Goal: Communication & Community: Answer question/provide support

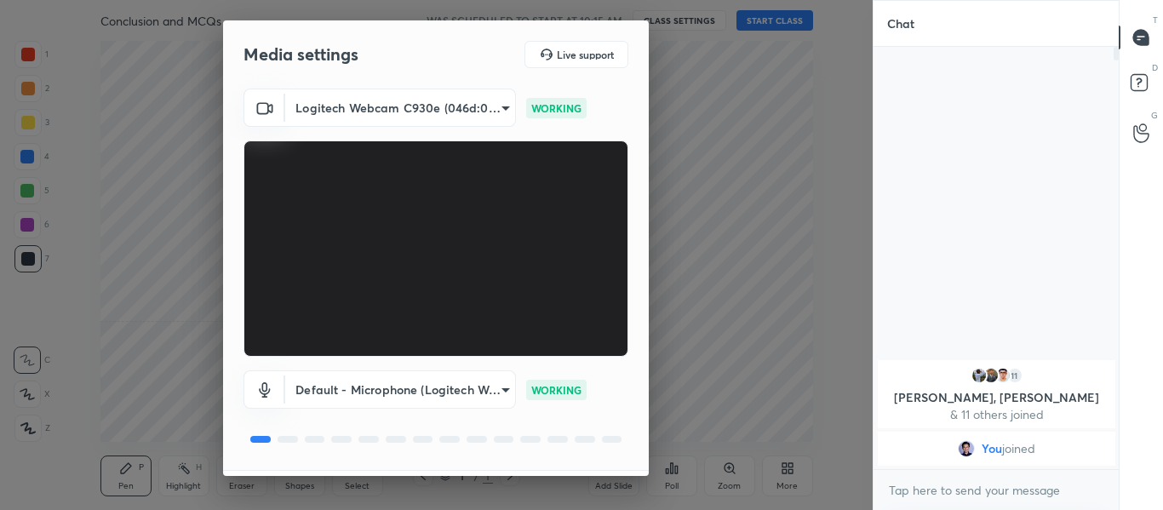
scroll to position [49, 0]
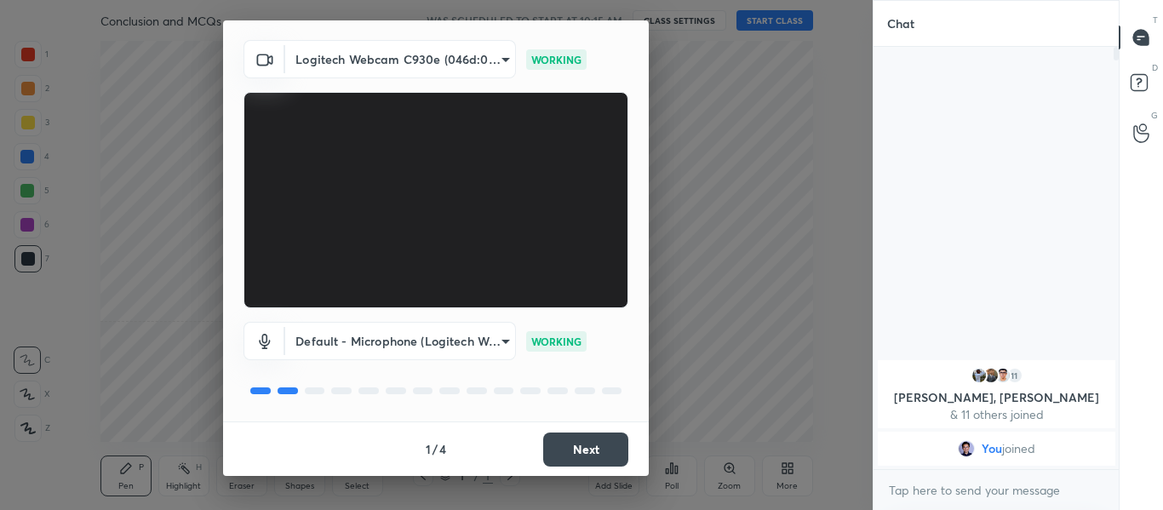
click at [581, 453] on button "Next" at bounding box center [585, 450] width 85 height 34
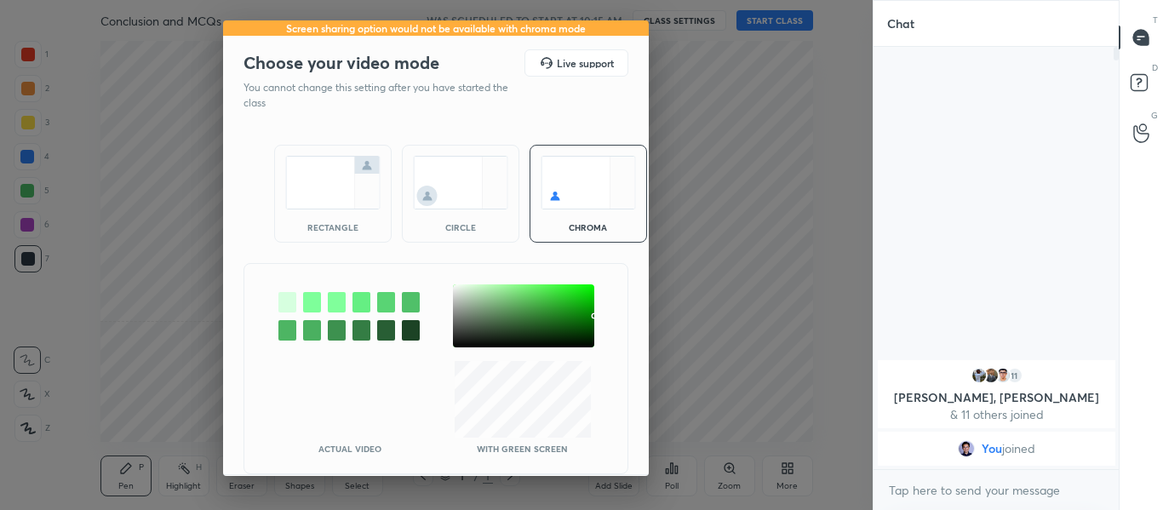
click at [287, 198] on img at bounding box center [332, 183] width 95 height 54
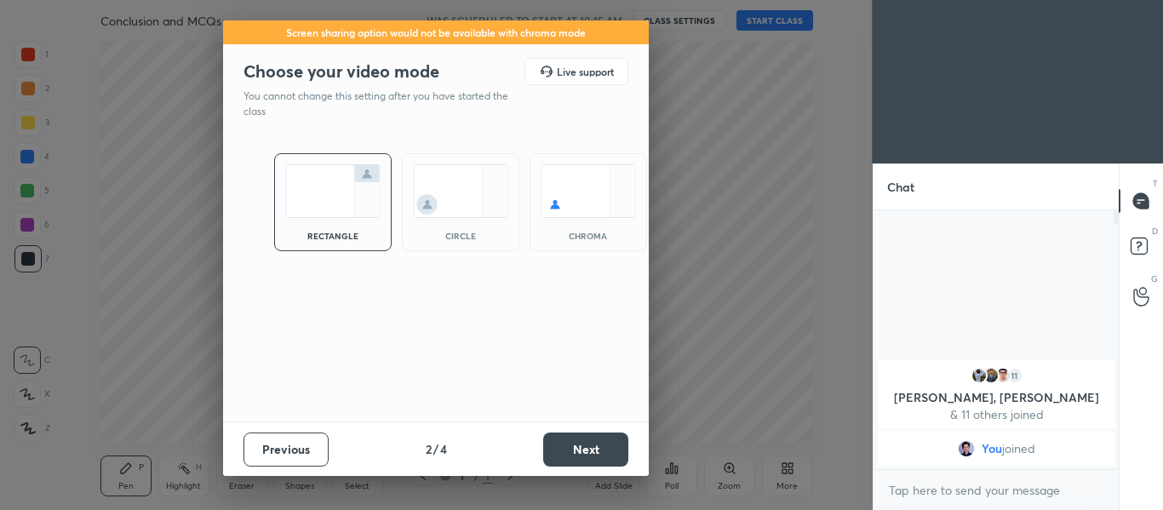
click at [615, 446] on button "Next" at bounding box center [585, 450] width 85 height 34
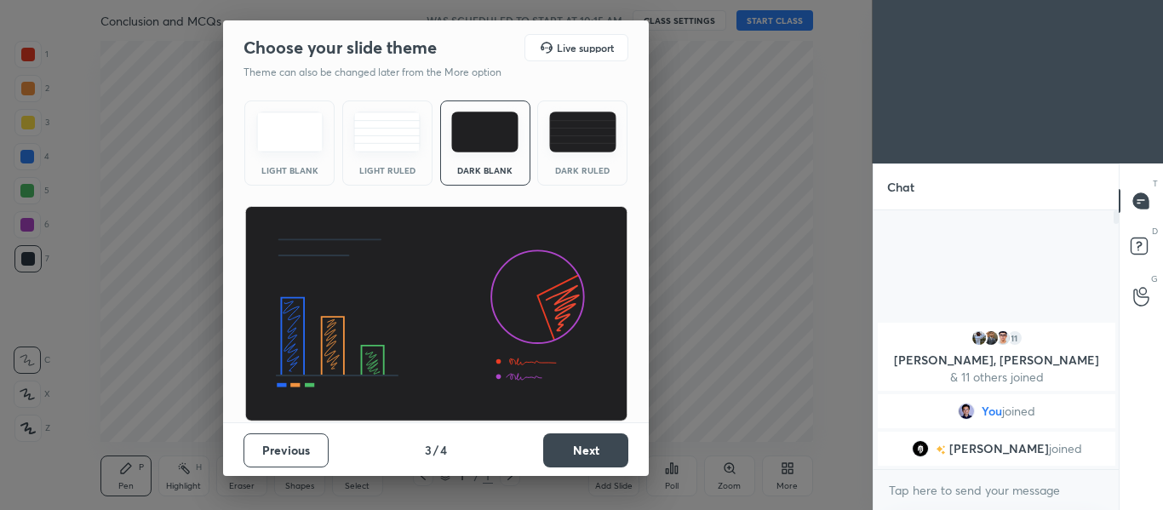
click at [615, 446] on button "Next" at bounding box center [585, 450] width 85 height 34
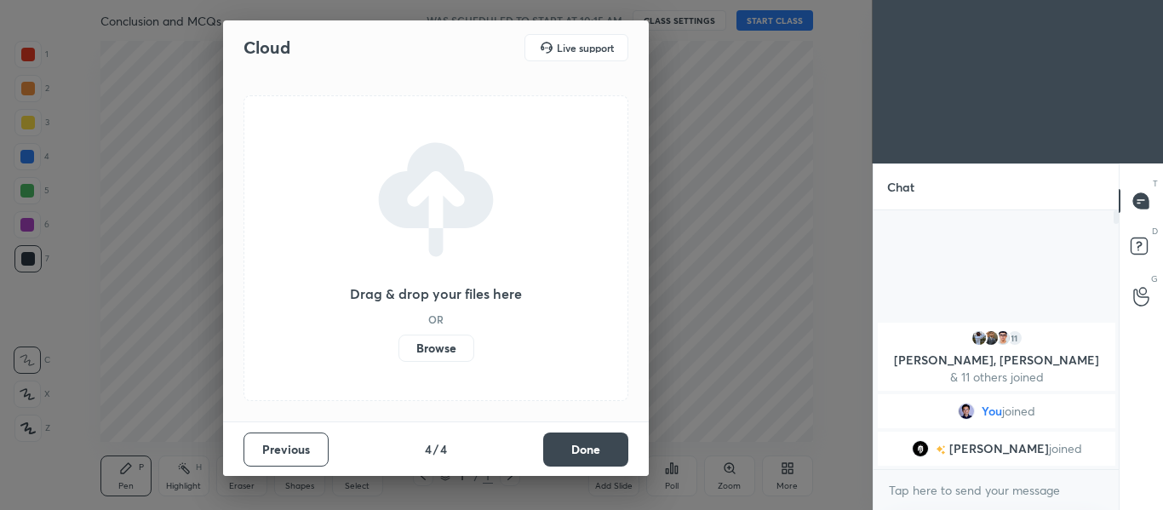
click at [615, 446] on button "Done" at bounding box center [585, 450] width 85 height 34
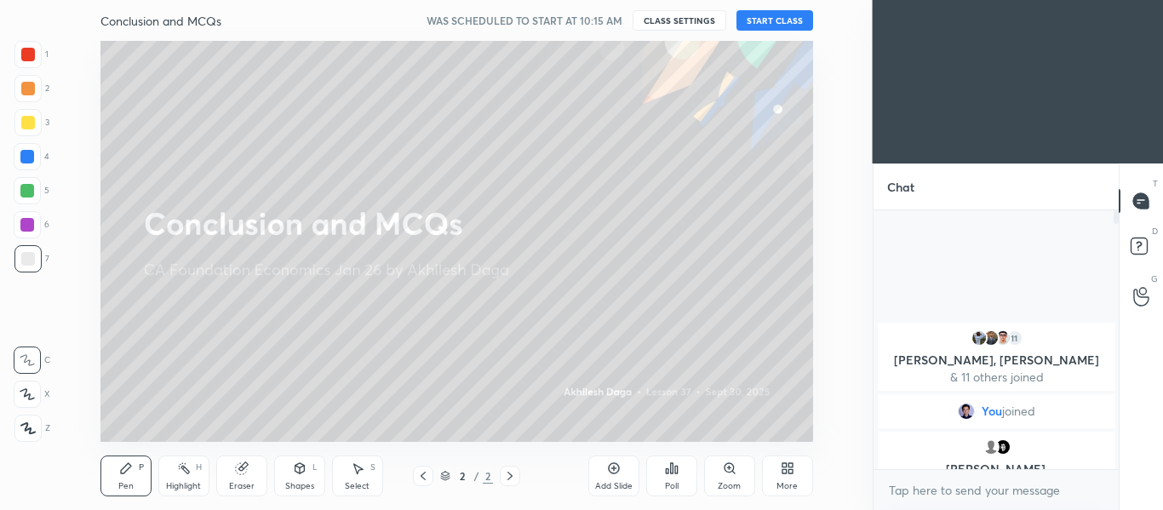
click at [750, 21] on button "START CLASS" at bounding box center [775, 20] width 77 height 20
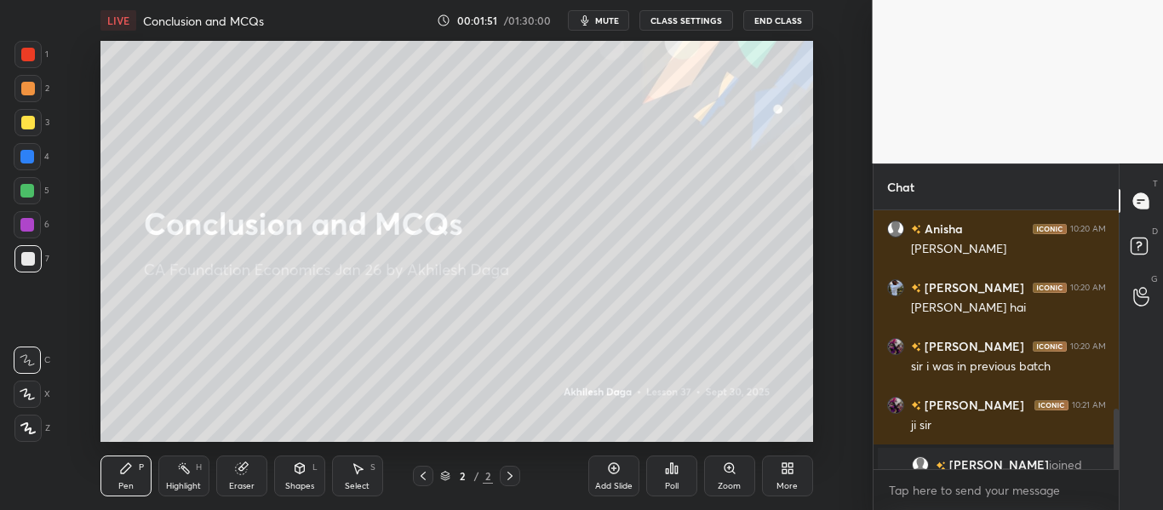
scroll to position [857, 0]
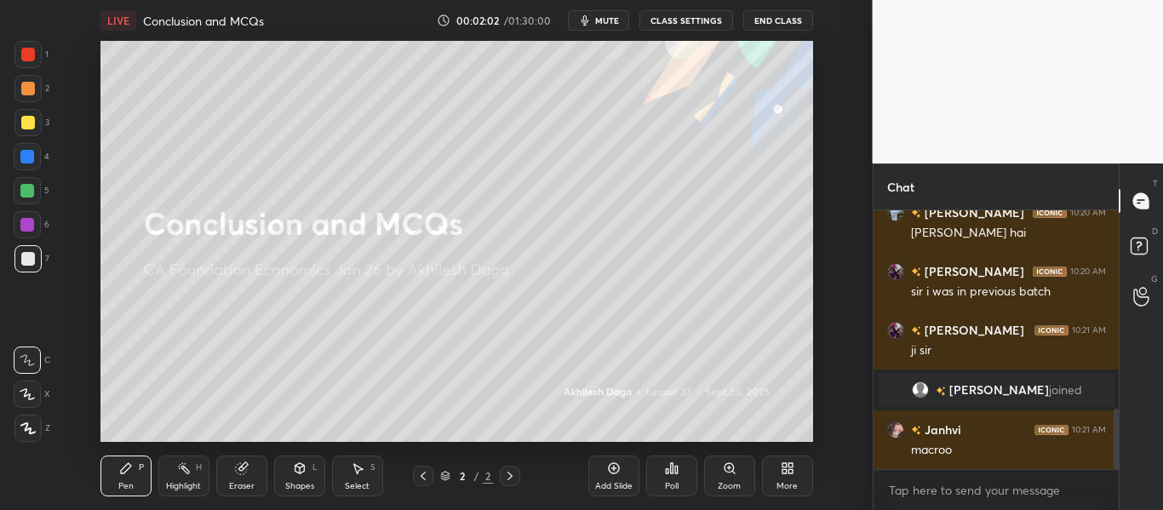
click at [609, 477] on div "Add Slide" at bounding box center [613, 476] width 51 height 41
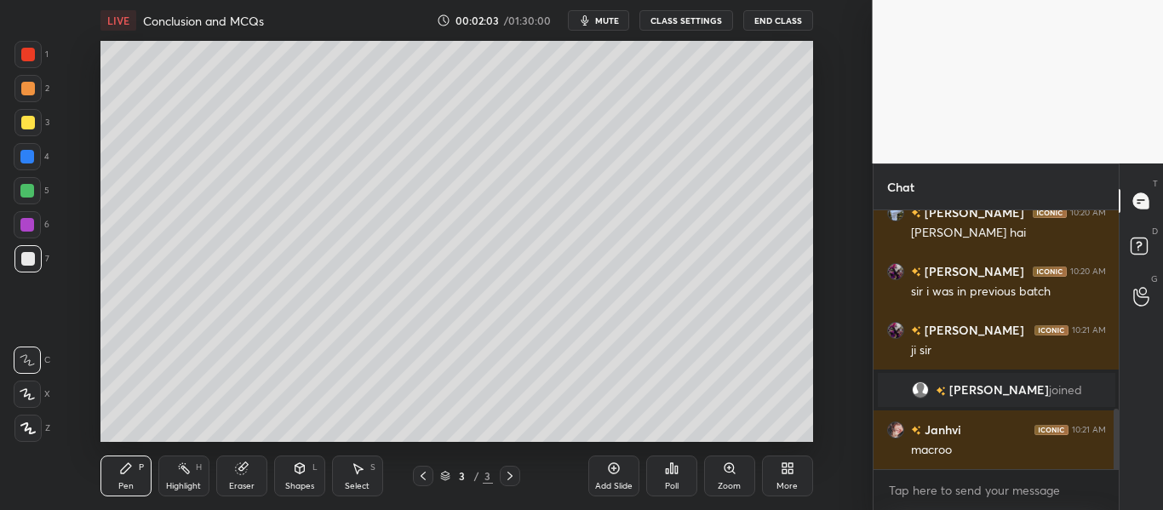
click at [15, 437] on div at bounding box center [27, 428] width 27 height 27
click at [28, 129] on div at bounding box center [27, 122] width 27 height 27
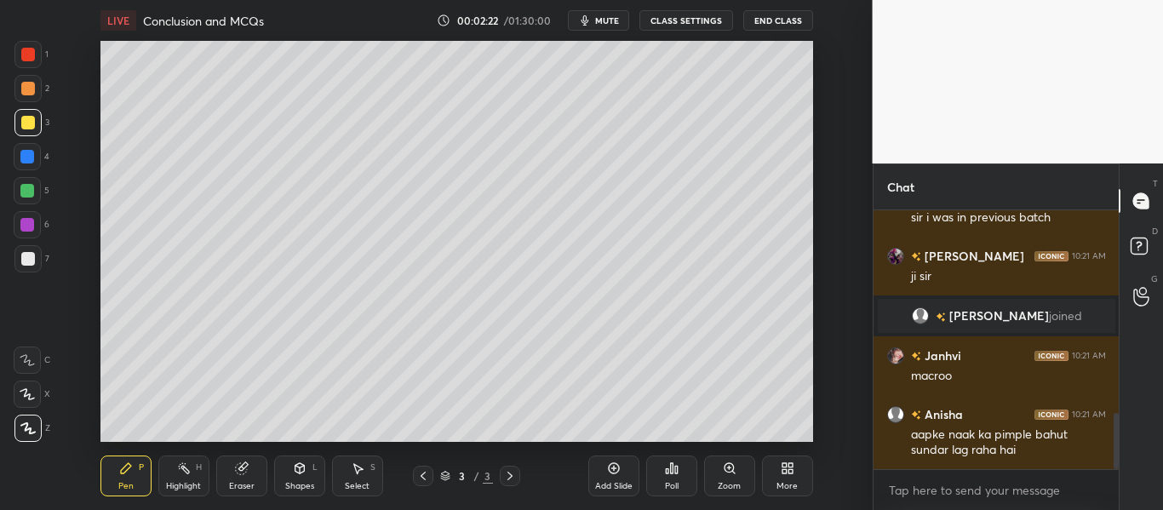
click at [24, 157] on div at bounding box center [27, 157] width 14 height 14
click at [23, 267] on div at bounding box center [27, 258] width 27 height 27
click at [21, 384] on div at bounding box center [27, 394] width 27 height 27
click at [29, 430] on icon at bounding box center [27, 428] width 15 height 12
click at [313, 479] on div "Shapes L" at bounding box center [299, 476] width 51 height 41
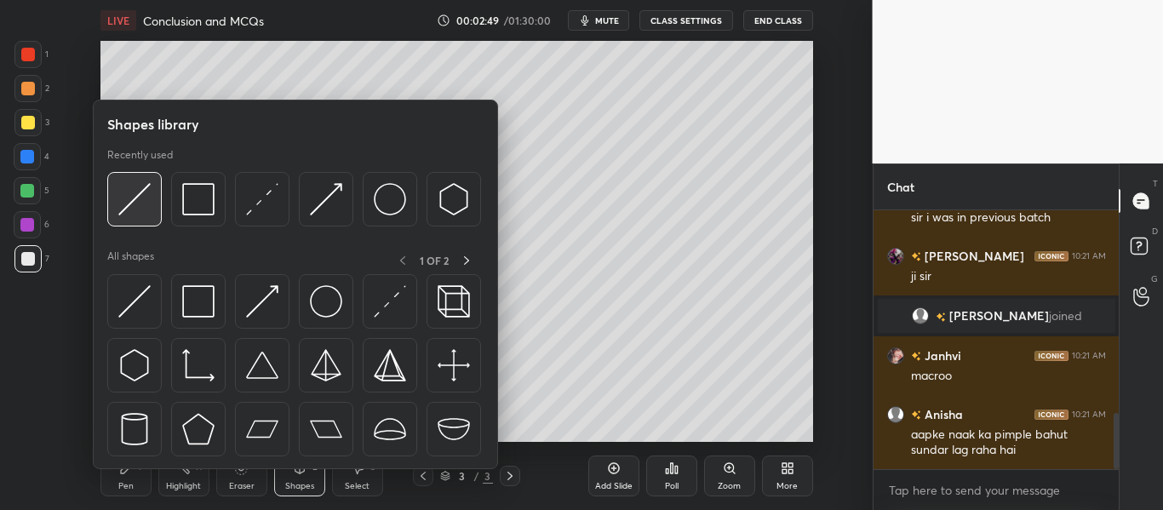
click at [150, 207] on img at bounding box center [134, 199] width 32 height 32
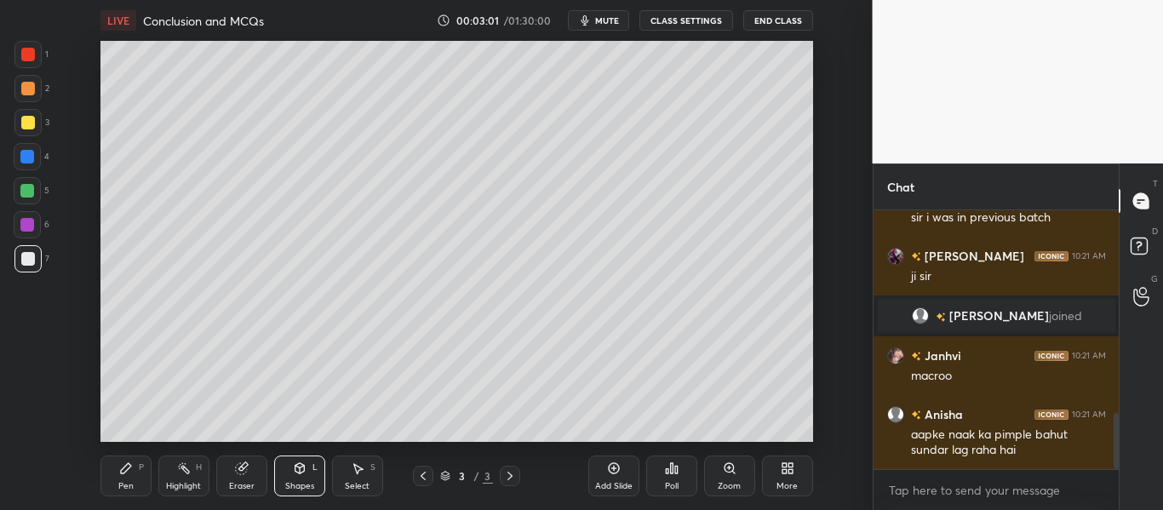
click at [123, 470] on icon at bounding box center [126, 468] width 10 height 10
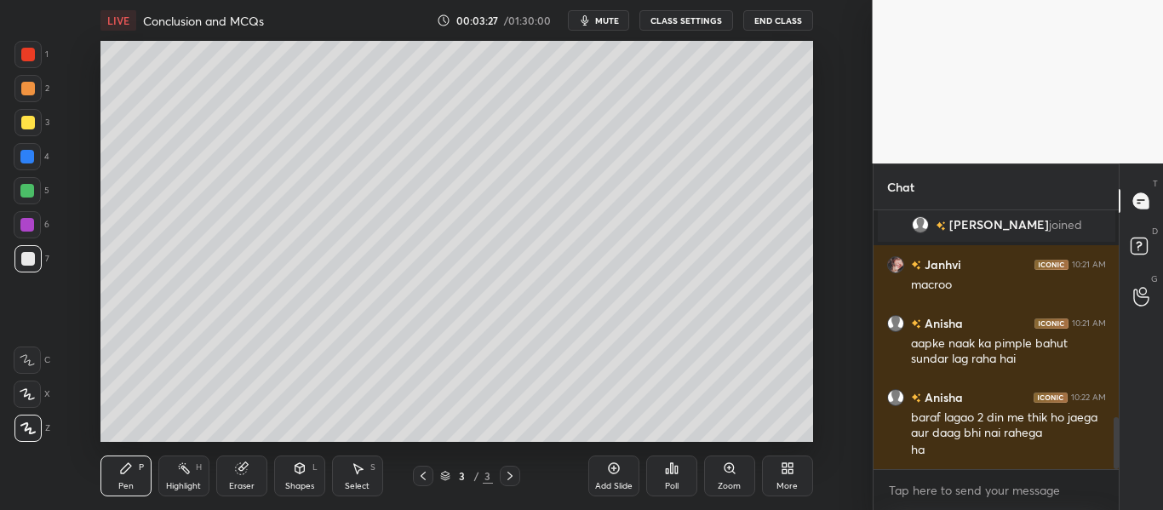
scroll to position [1039, 0]
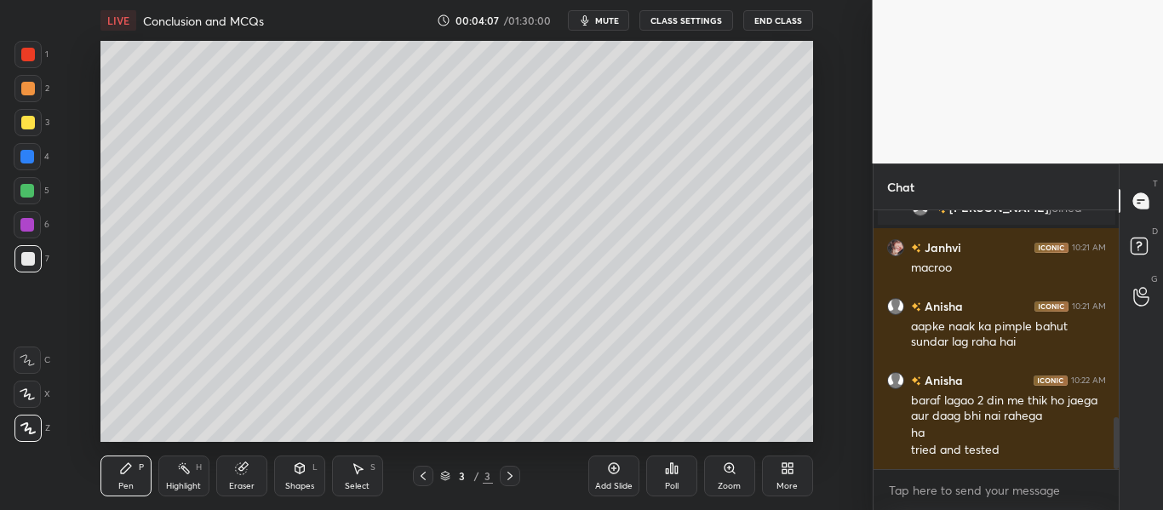
click at [242, 482] on div "Eraser" at bounding box center [242, 486] width 26 height 9
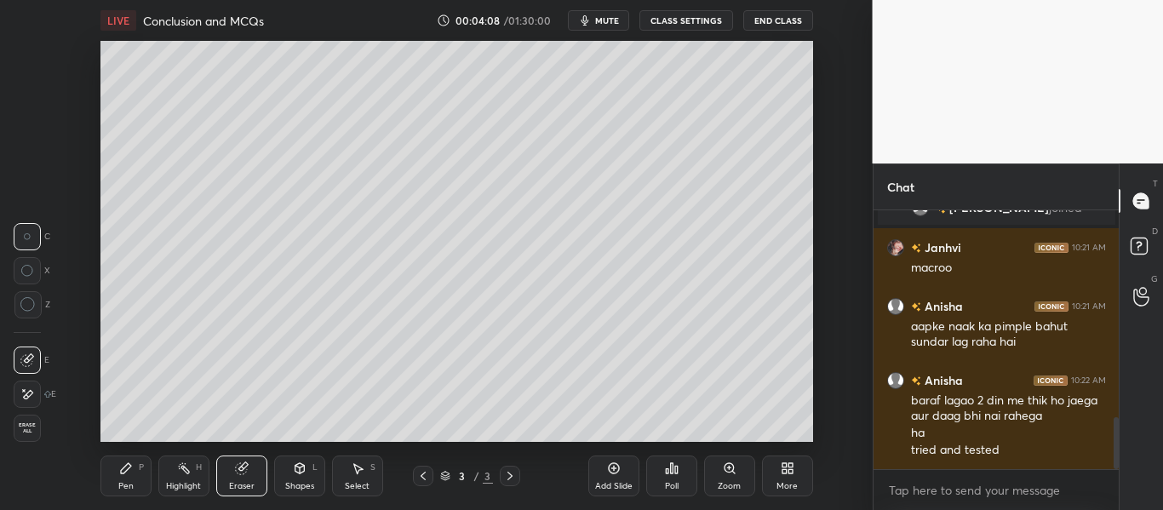
click at [292, 476] on div "Shapes L" at bounding box center [299, 476] width 51 height 41
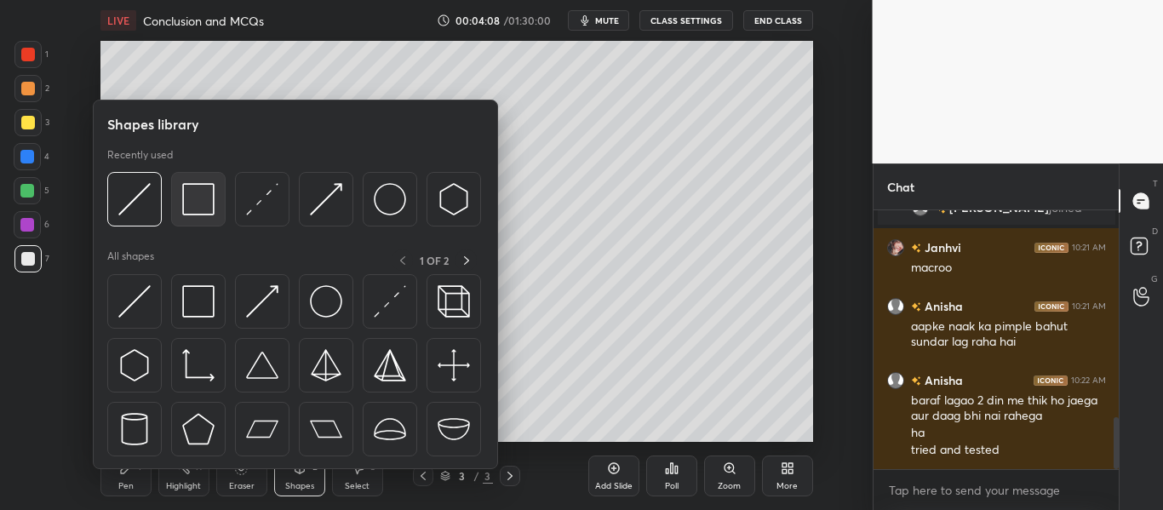
click at [199, 200] on img at bounding box center [198, 199] width 32 height 32
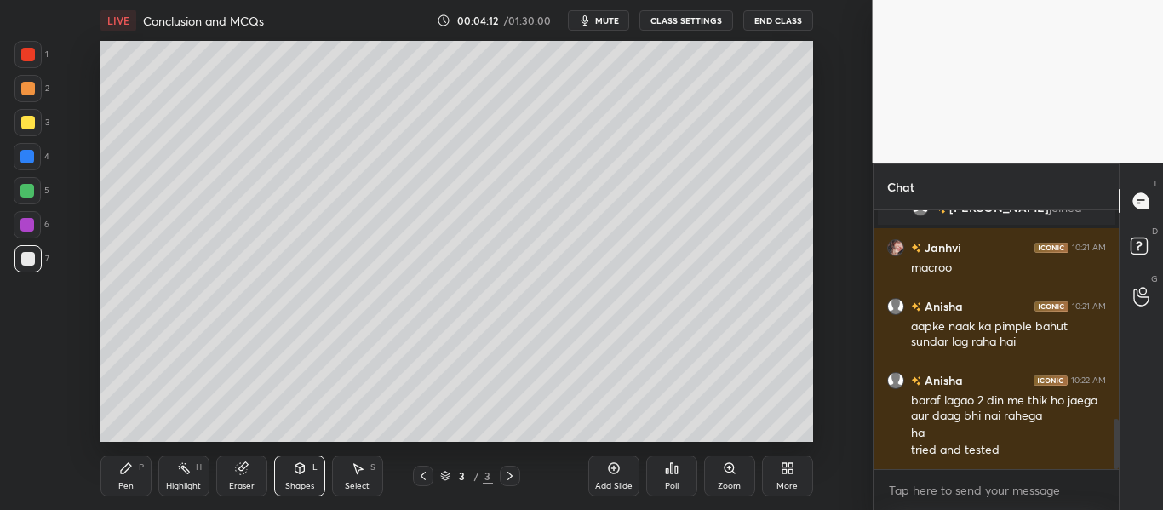
scroll to position [1080, 0]
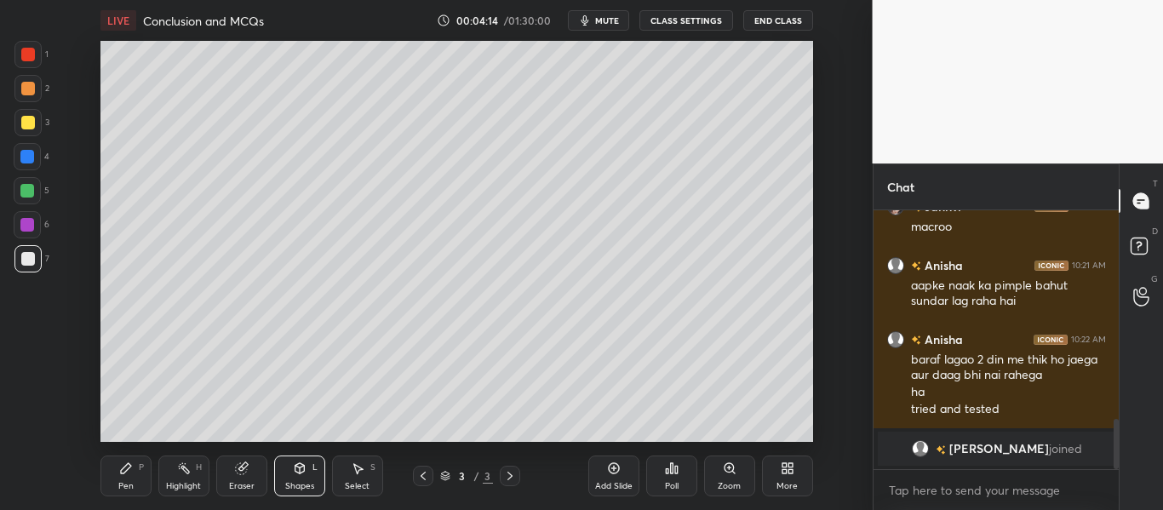
click at [126, 472] on icon at bounding box center [126, 469] width 14 height 14
click at [303, 479] on div "Shapes L" at bounding box center [299, 476] width 51 height 41
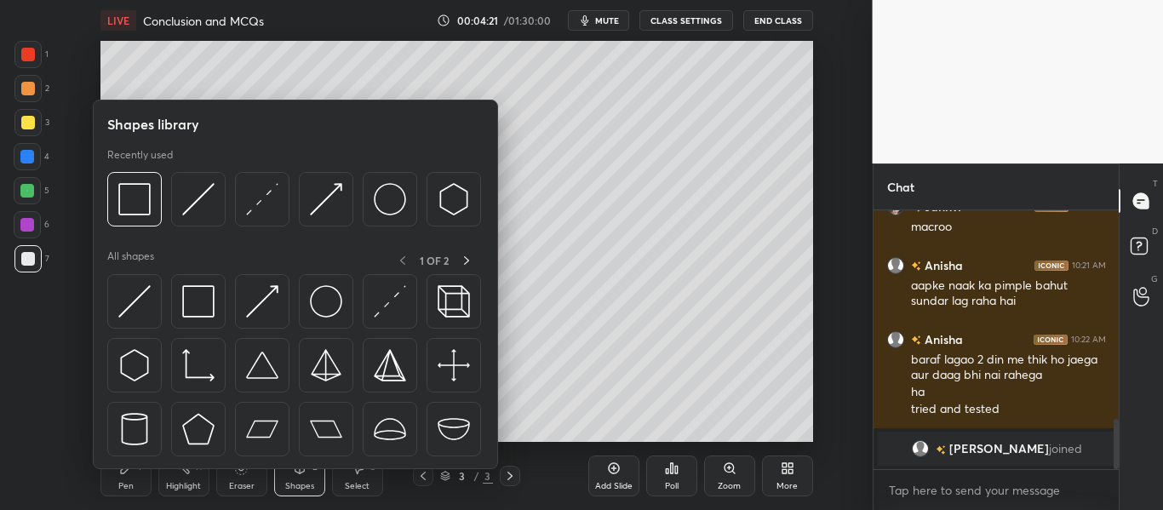
scroll to position [1100, 0]
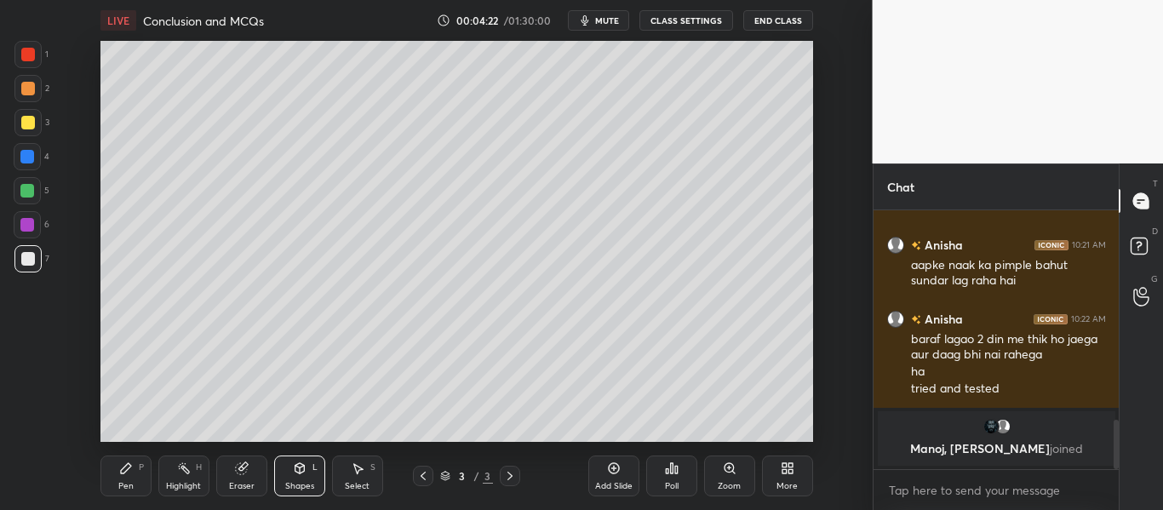
click at [23, 57] on div at bounding box center [28, 55] width 14 height 14
click at [296, 464] on icon at bounding box center [300, 469] width 14 height 14
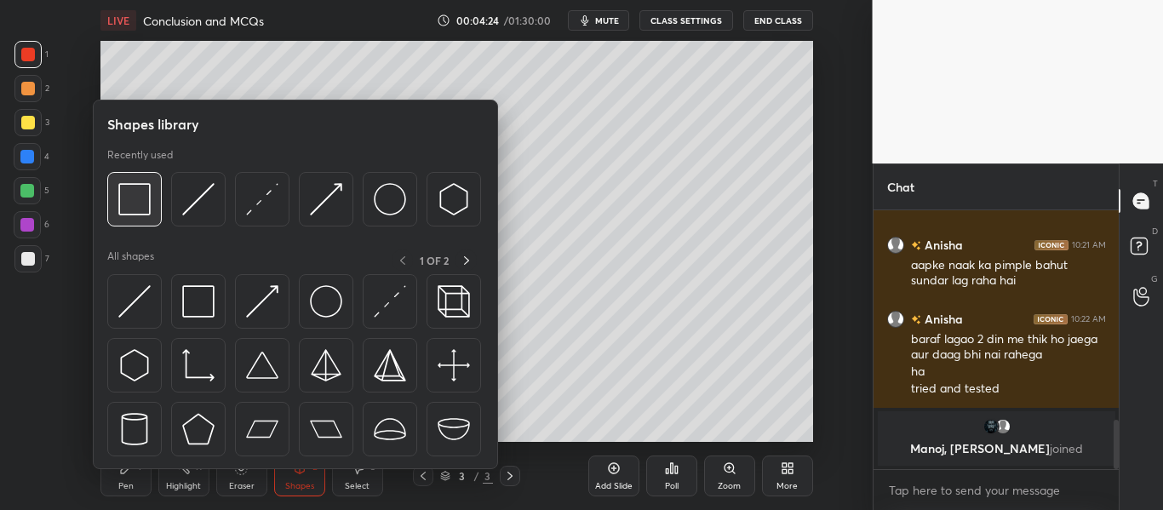
click at [140, 191] on img at bounding box center [134, 199] width 32 height 32
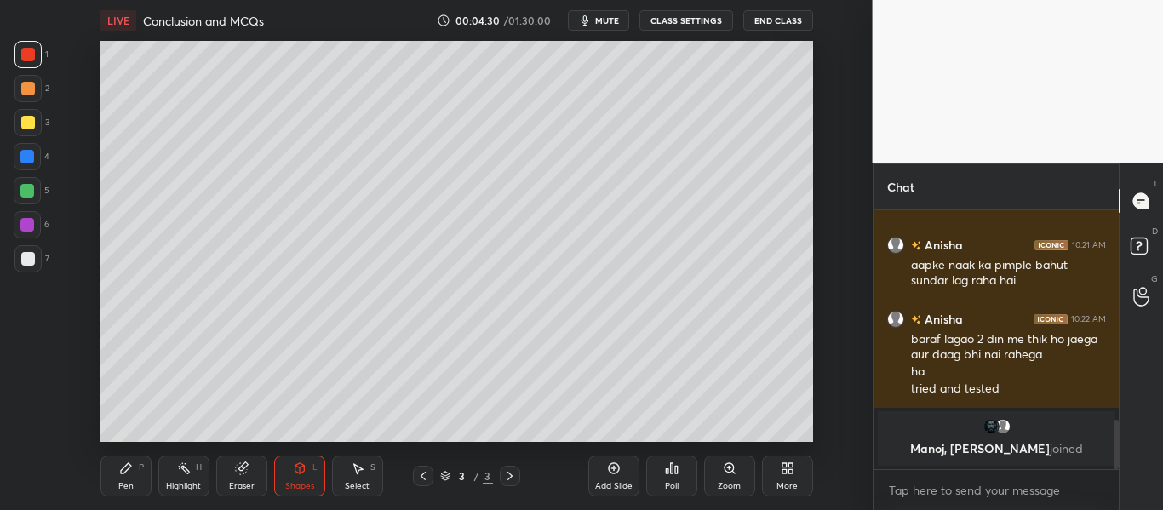
click at [117, 479] on div "Pen P" at bounding box center [125, 476] width 51 height 41
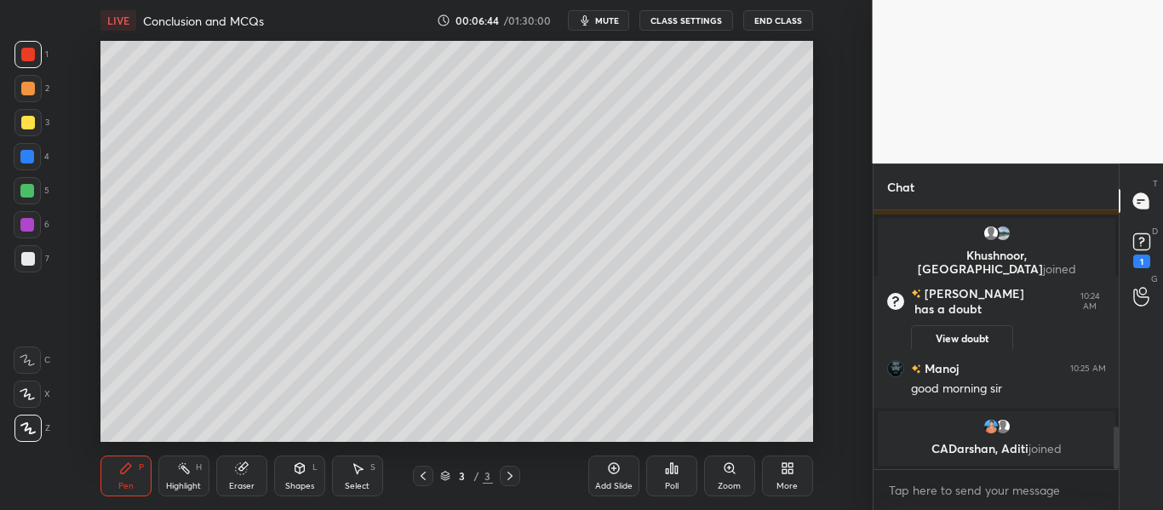
scroll to position [1379, 0]
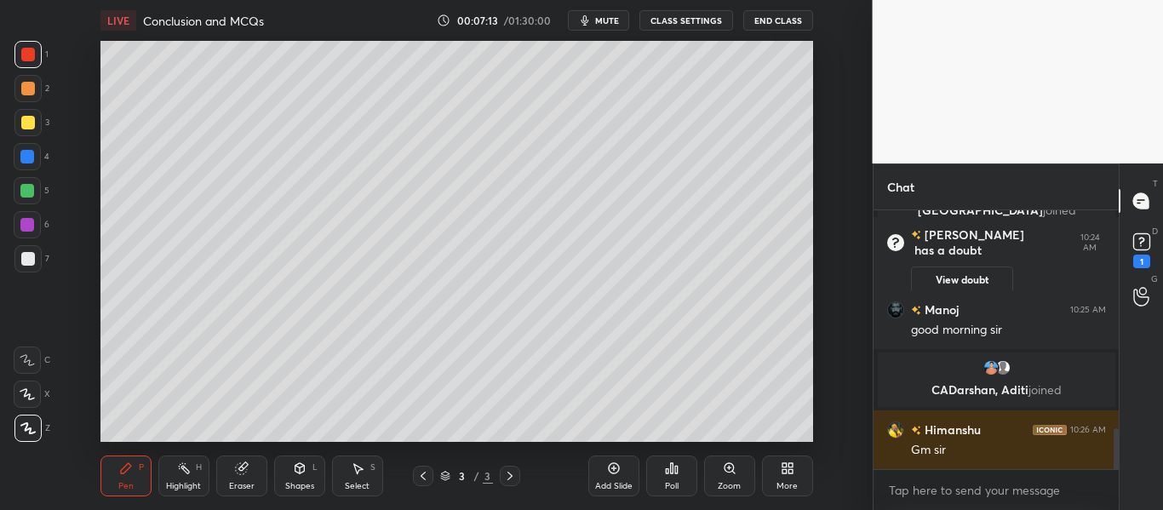
drag, startPoint x: 600, startPoint y: 479, endPoint x: 595, endPoint y: 456, distance: 23.6
click at [600, 481] on div "Add Slide" at bounding box center [613, 476] width 51 height 41
click at [421, 479] on icon at bounding box center [423, 476] width 14 height 14
click at [422, 477] on icon at bounding box center [423, 476] width 5 height 9
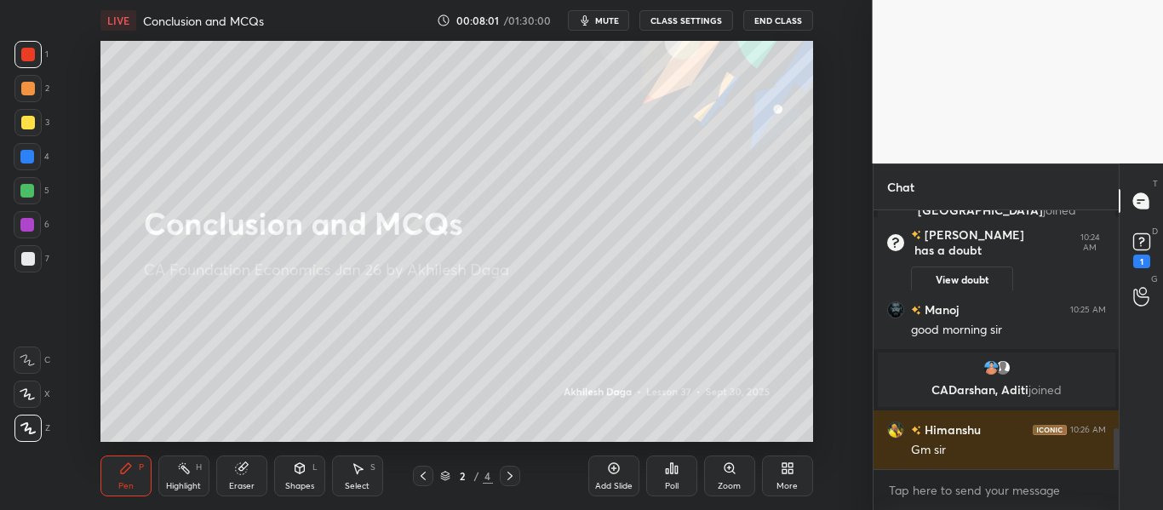
click at [512, 473] on icon at bounding box center [510, 476] width 14 height 14
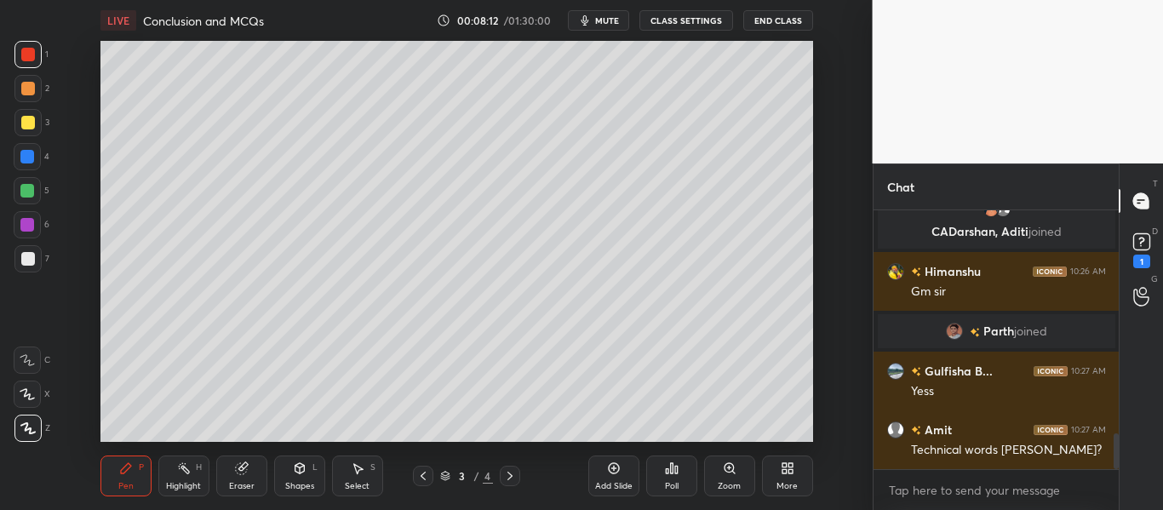
scroll to position [1596, 0]
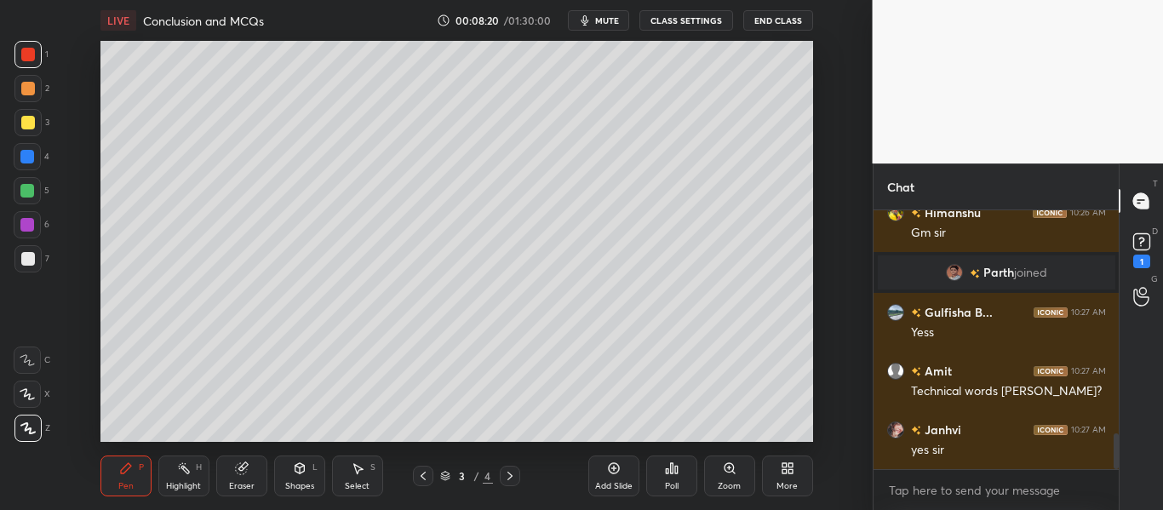
click at [605, 24] on span "mute" at bounding box center [607, 20] width 24 height 12
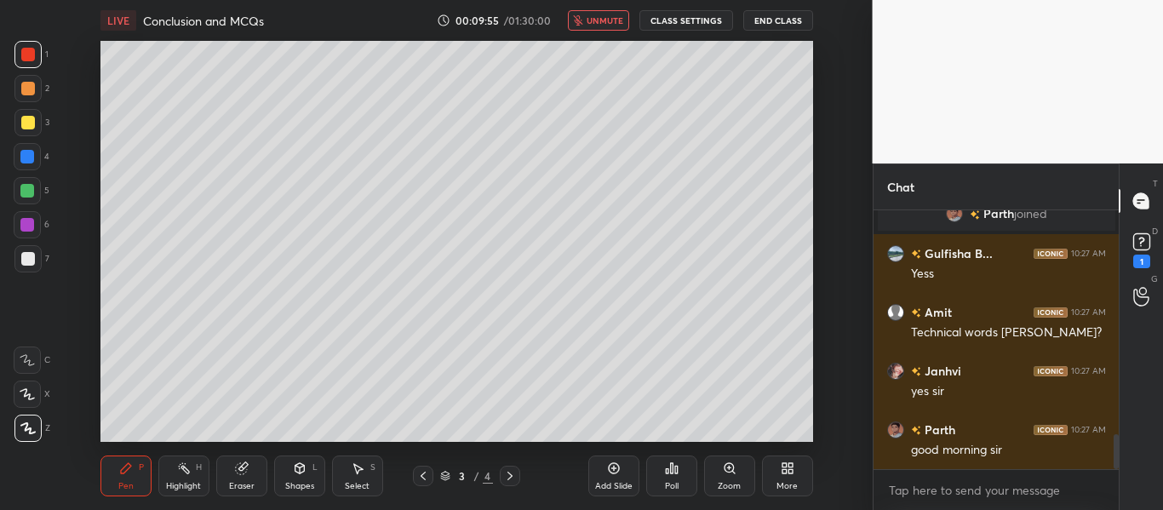
click at [608, 13] on button "unmute" at bounding box center [598, 20] width 61 height 20
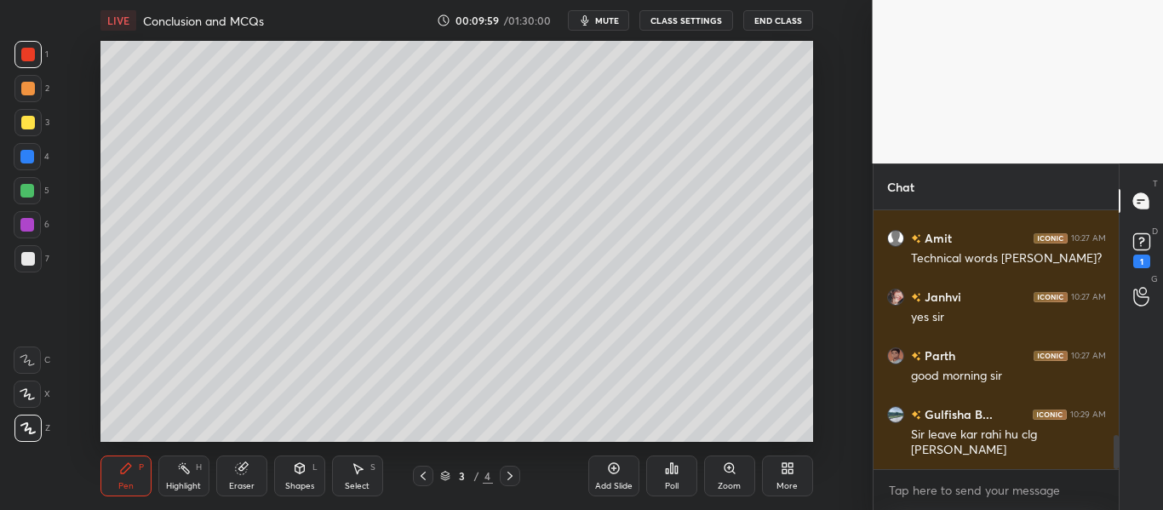
scroll to position [1769, 0]
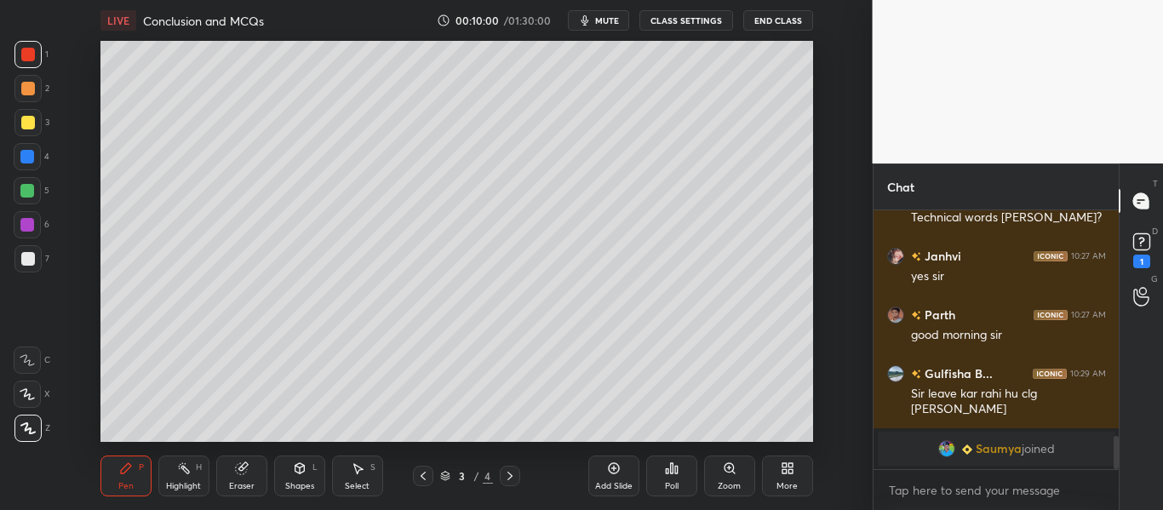
click at [786, 471] on icon at bounding box center [785, 471] width 4 height 4
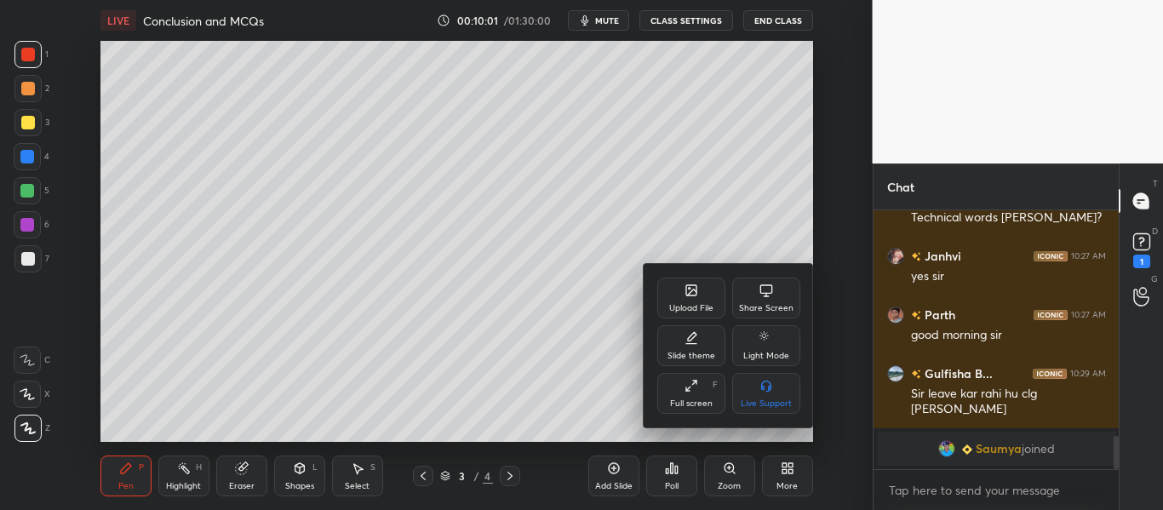
scroll to position [1715, 0]
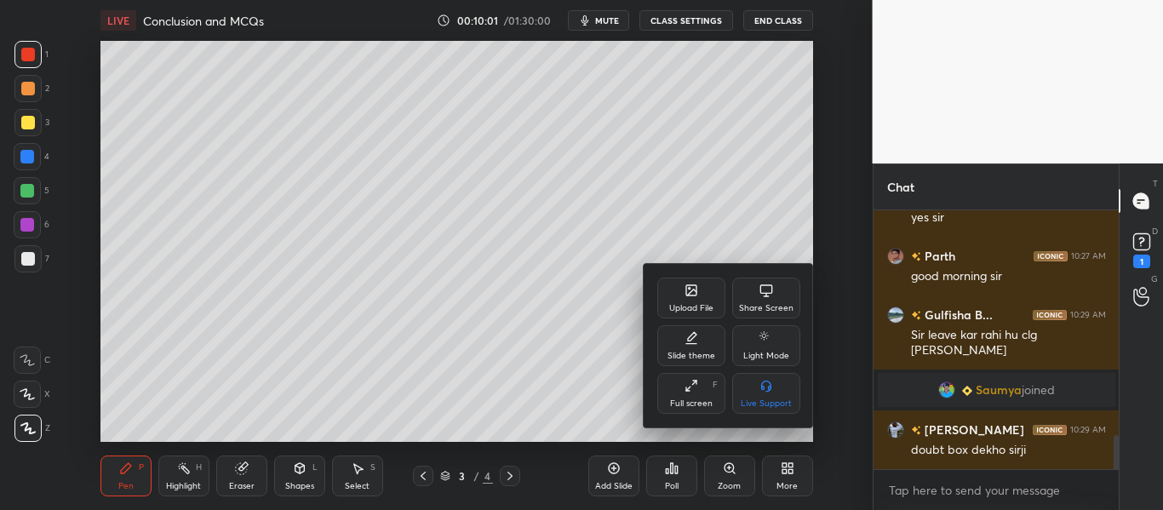
click at [683, 304] on div "Upload File" at bounding box center [691, 308] width 44 height 9
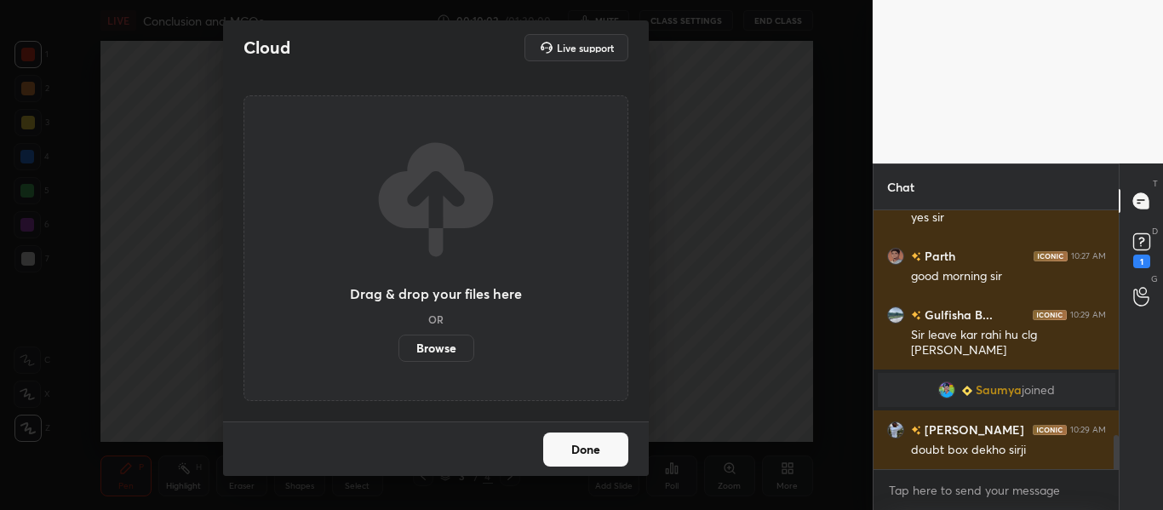
click at [450, 352] on label "Browse" at bounding box center [437, 348] width 76 height 27
click at [399, 352] on input "Browse" at bounding box center [399, 348] width 0 height 27
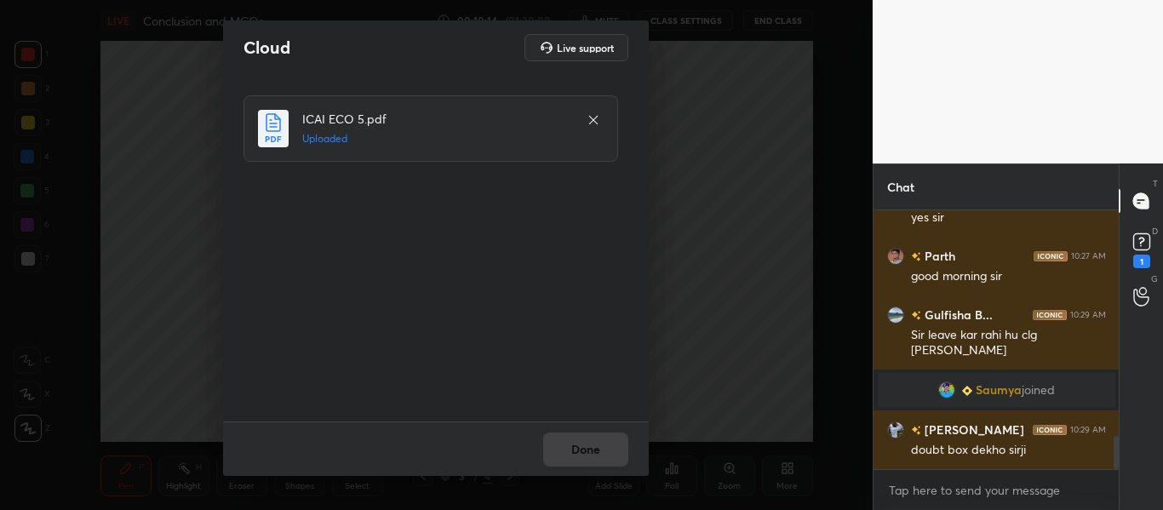
scroll to position [1774, 0]
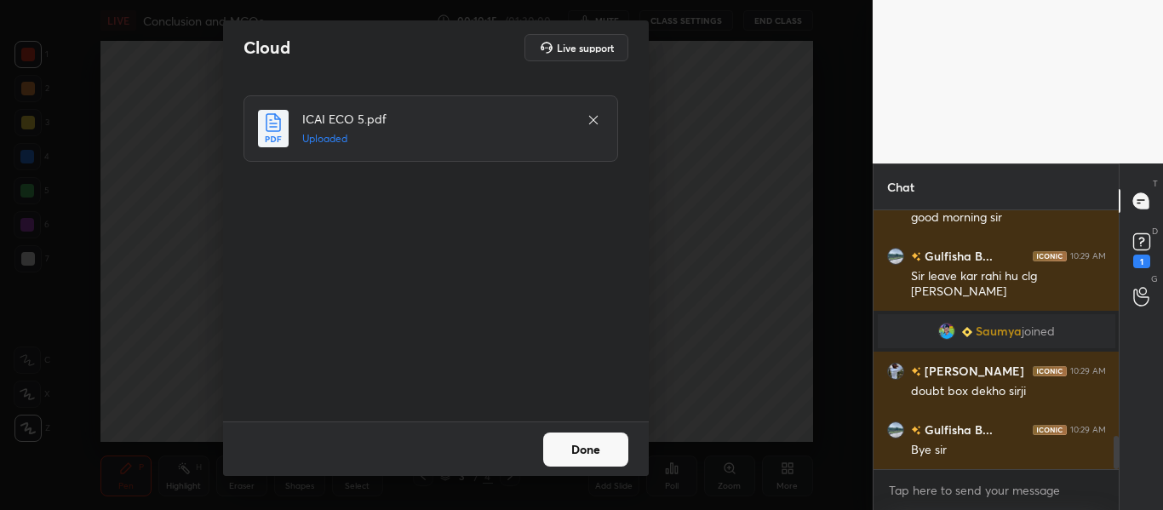
click at [601, 462] on button "Done" at bounding box center [585, 450] width 85 height 34
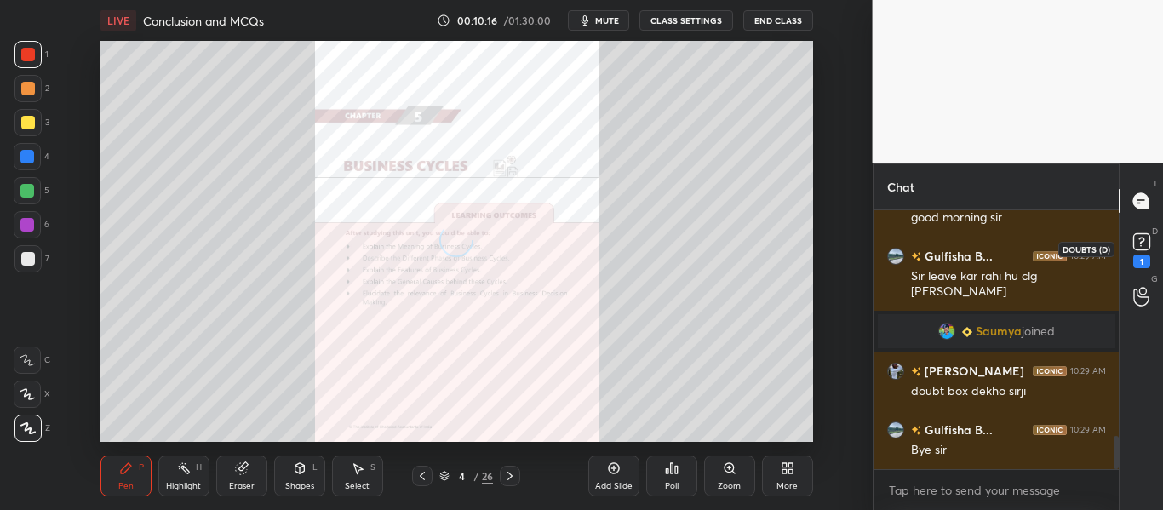
click at [1136, 237] on rect at bounding box center [1141, 242] width 16 height 16
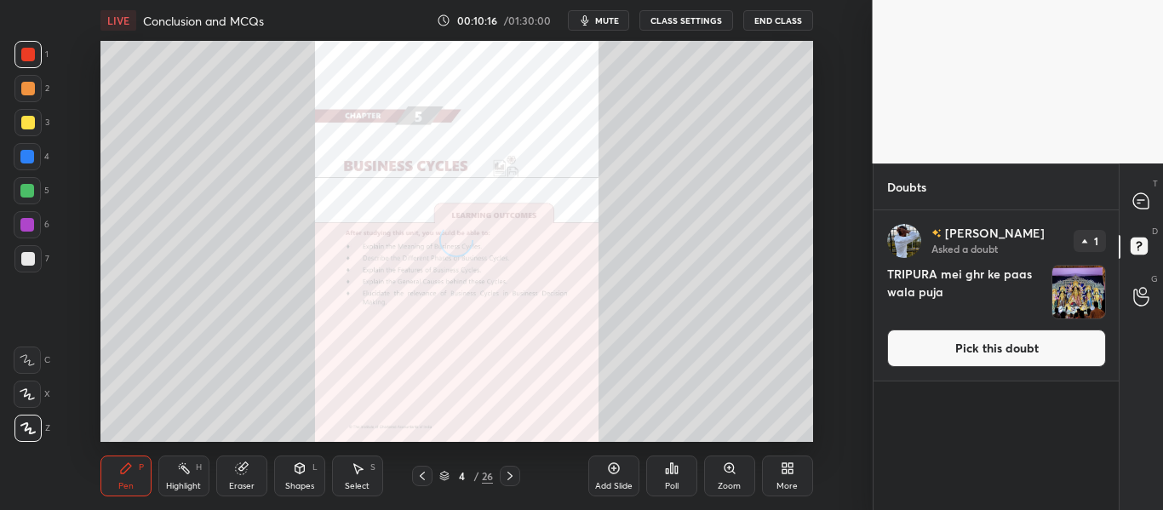
click at [1056, 333] on button "Pick this doubt" at bounding box center [996, 348] width 219 height 37
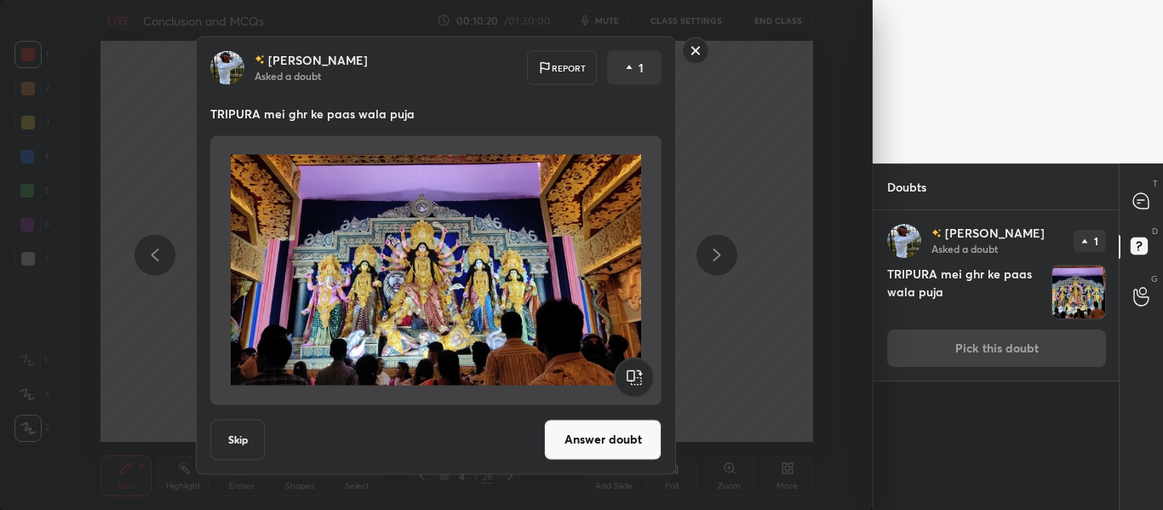
click at [693, 52] on rect at bounding box center [696, 50] width 26 height 26
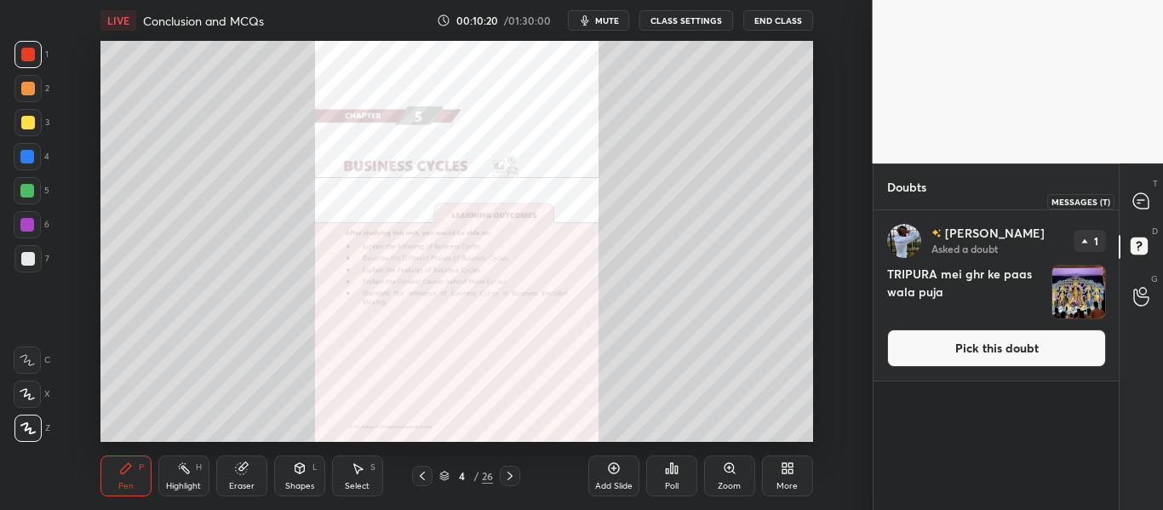
click at [1138, 198] on icon at bounding box center [1140, 200] width 15 height 15
type textarea "x"
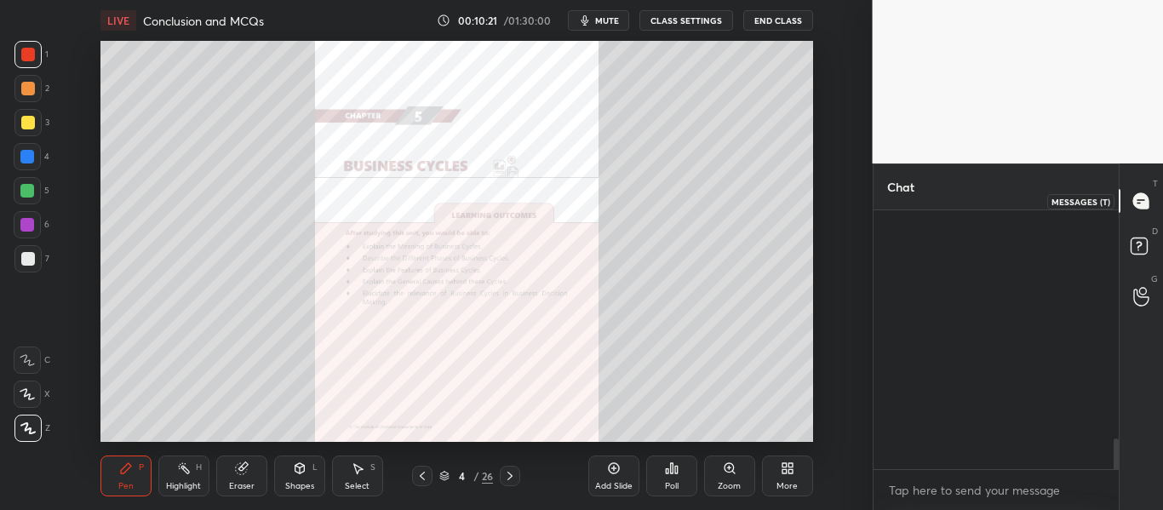
scroll to position [254, 240]
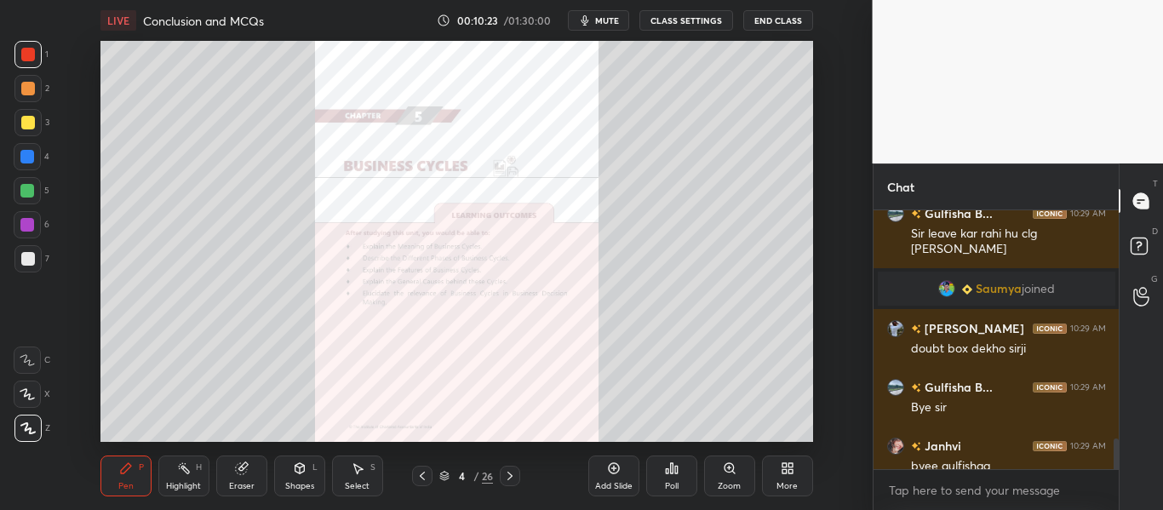
click at [503, 470] on icon at bounding box center [510, 476] width 14 height 14
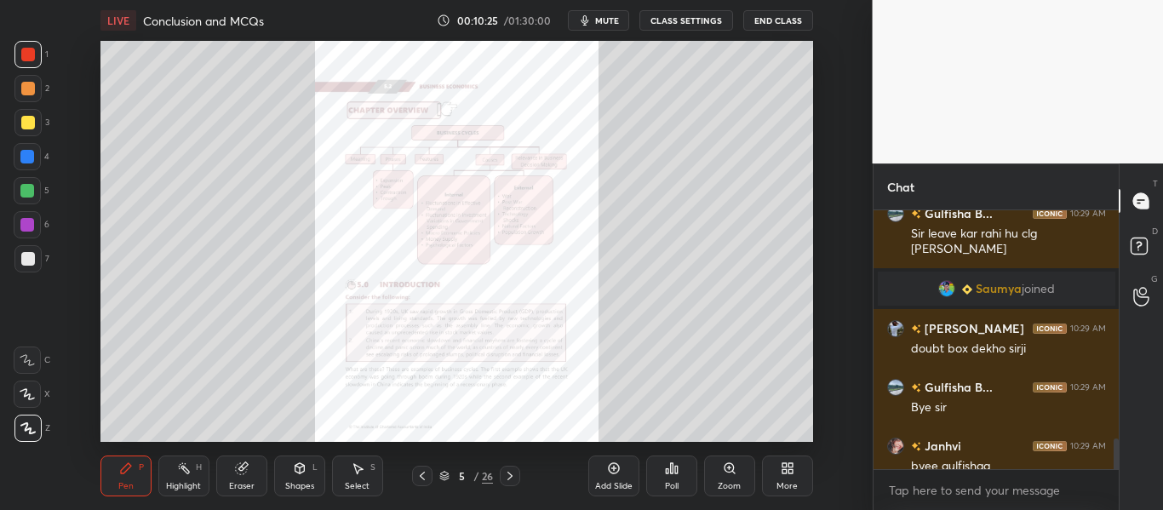
click at [513, 471] on icon at bounding box center [510, 476] width 14 height 14
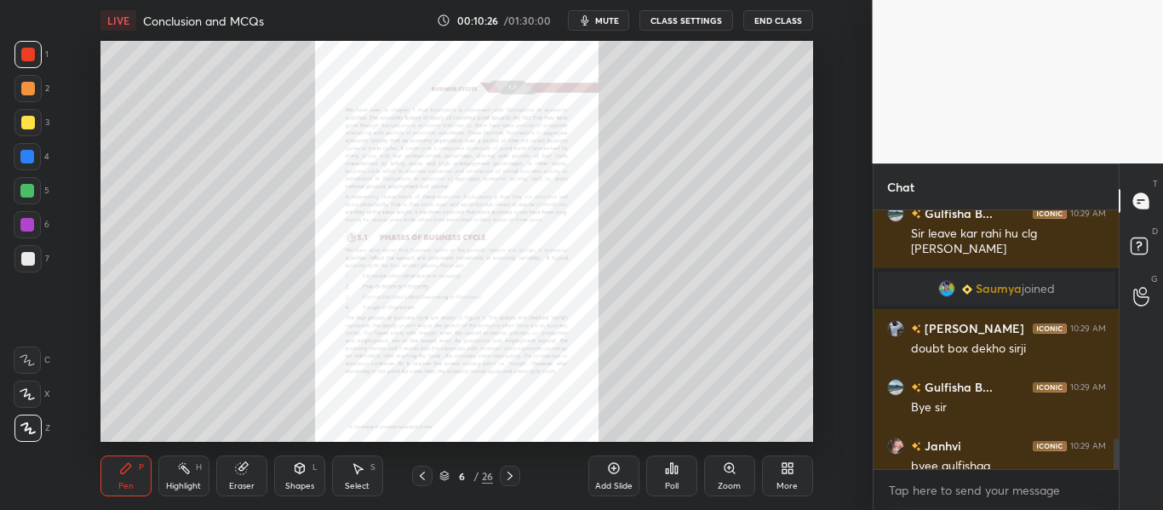
click at [740, 485] on div "Zoom" at bounding box center [729, 486] width 23 height 9
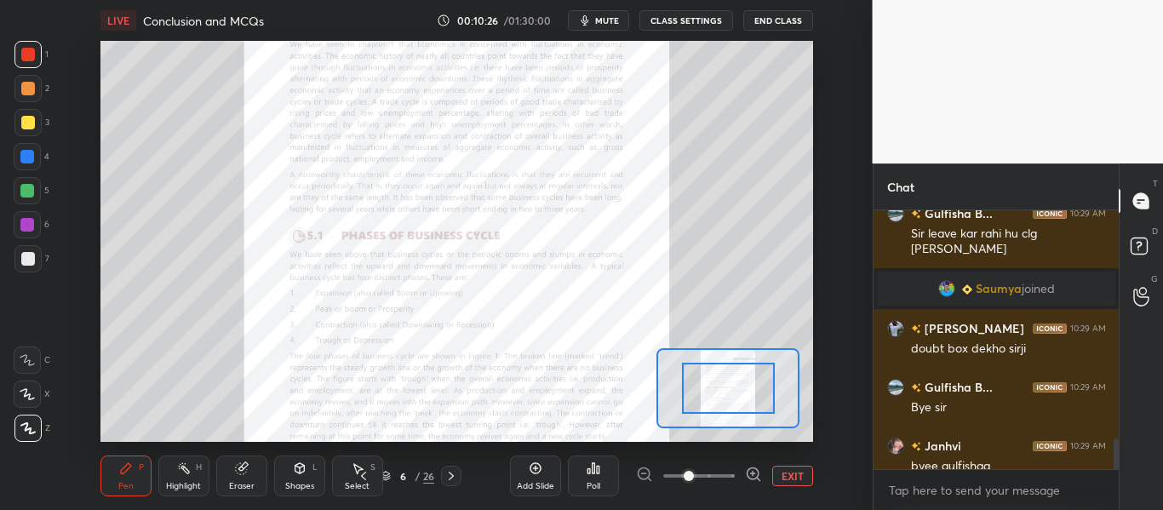
click at [737, 485] on div at bounding box center [699, 476] width 126 height 20
click at [725, 481] on span at bounding box center [699, 476] width 72 height 26
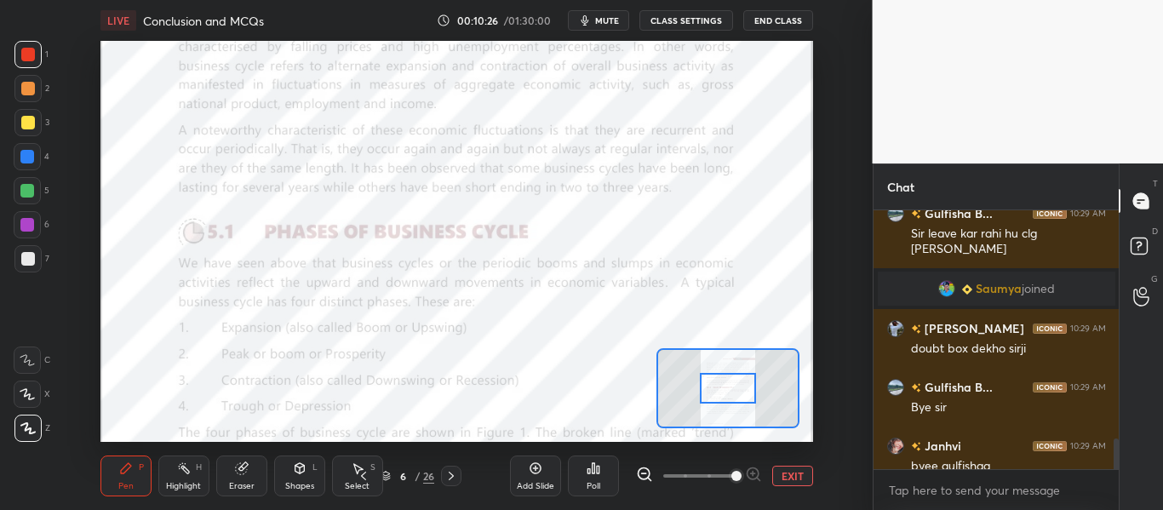
click at [731, 481] on span at bounding box center [736, 476] width 10 height 10
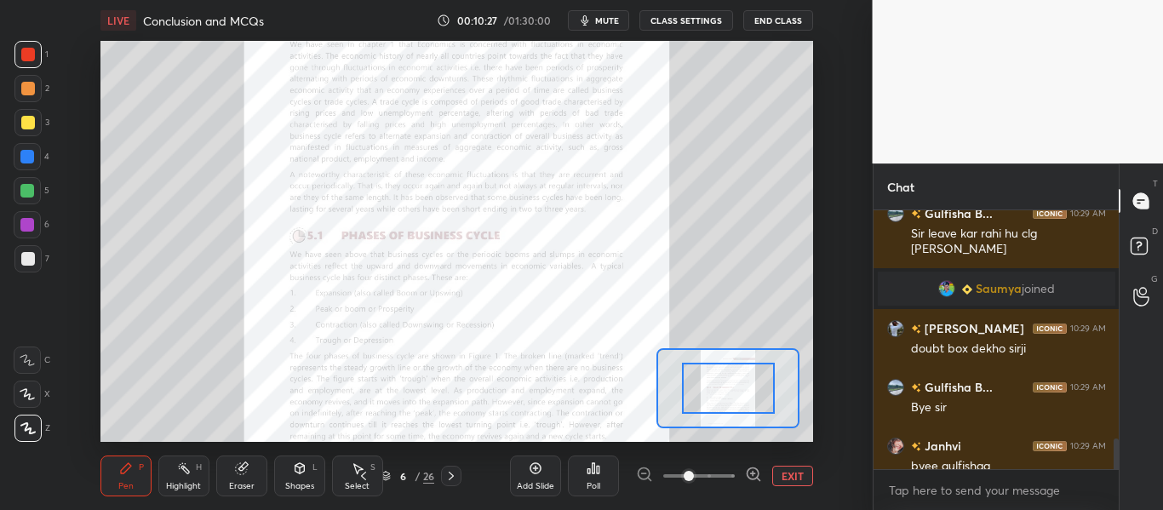
drag, startPoint x: 697, startPoint y: 479, endPoint x: 748, endPoint y: 477, distance: 52.0
click at [735, 477] on span at bounding box center [699, 476] width 72 height 26
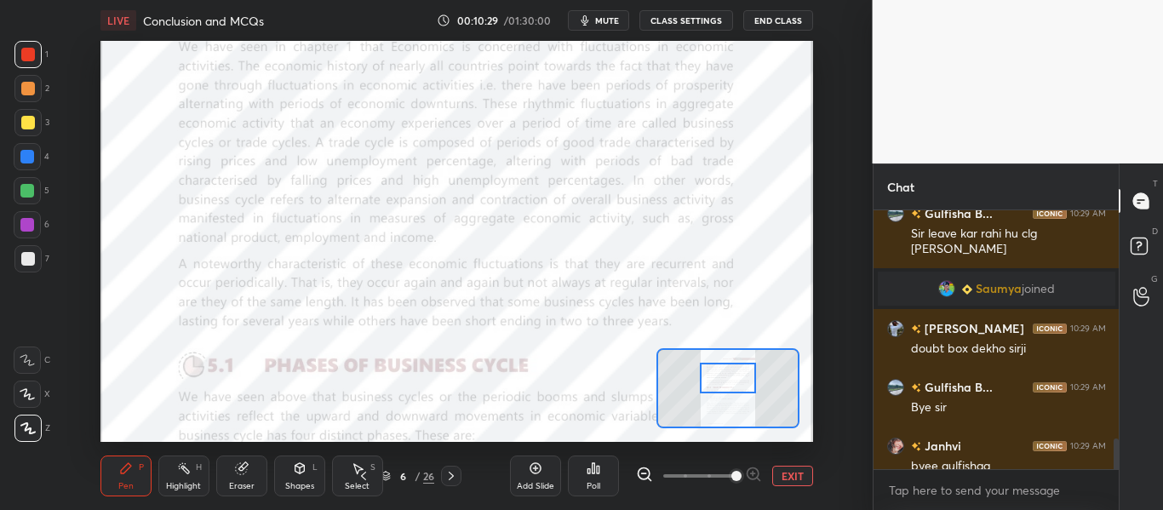
click at [724, 376] on div at bounding box center [727, 378] width 55 height 31
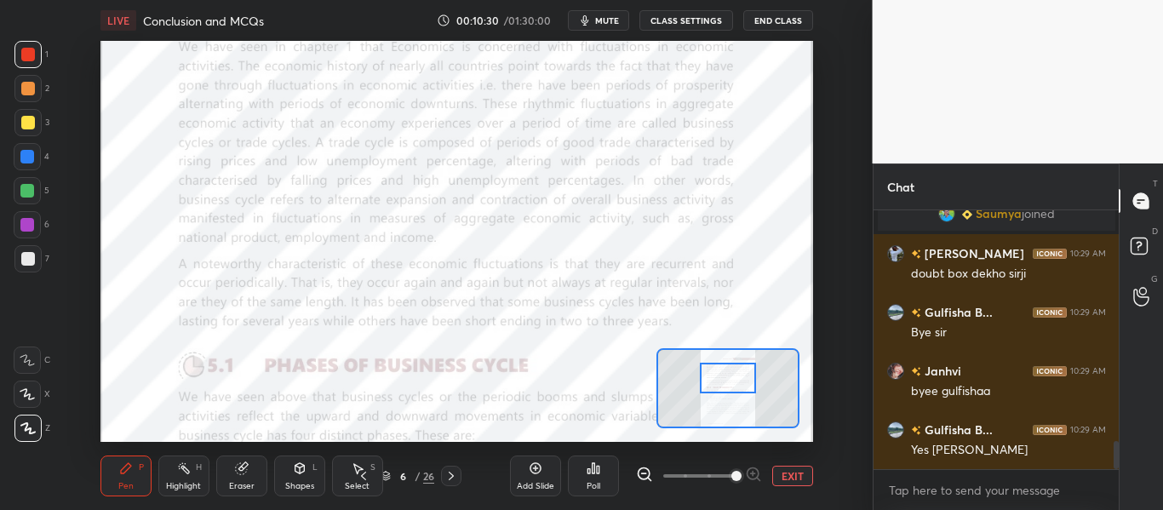
click at [25, 383] on div at bounding box center [27, 394] width 27 height 27
click at [306, 479] on div "Shapes L" at bounding box center [299, 476] width 51 height 41
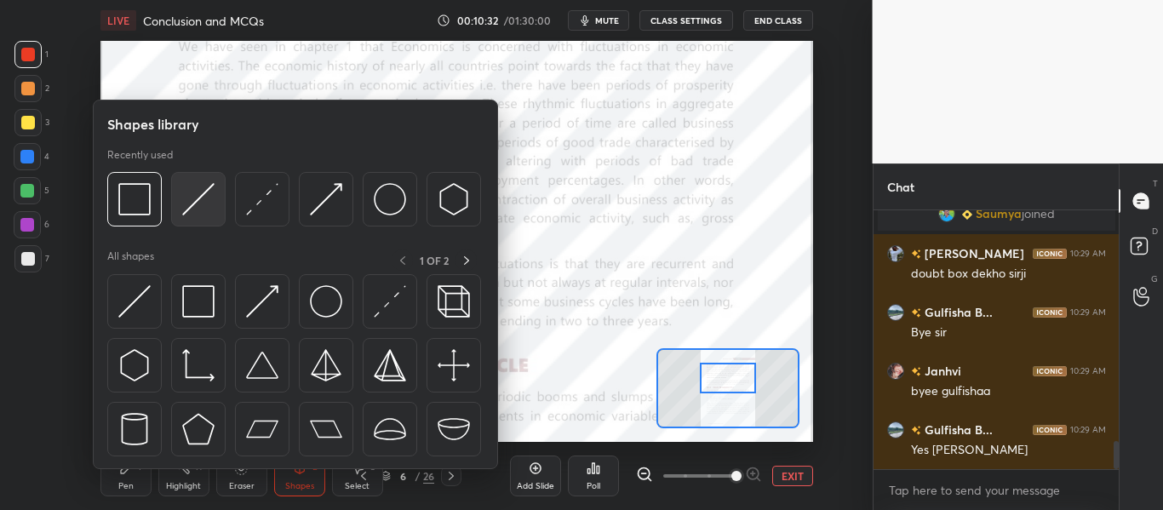
click at [205, 205] on img at bounding box center [198, 199] width 32 height 32
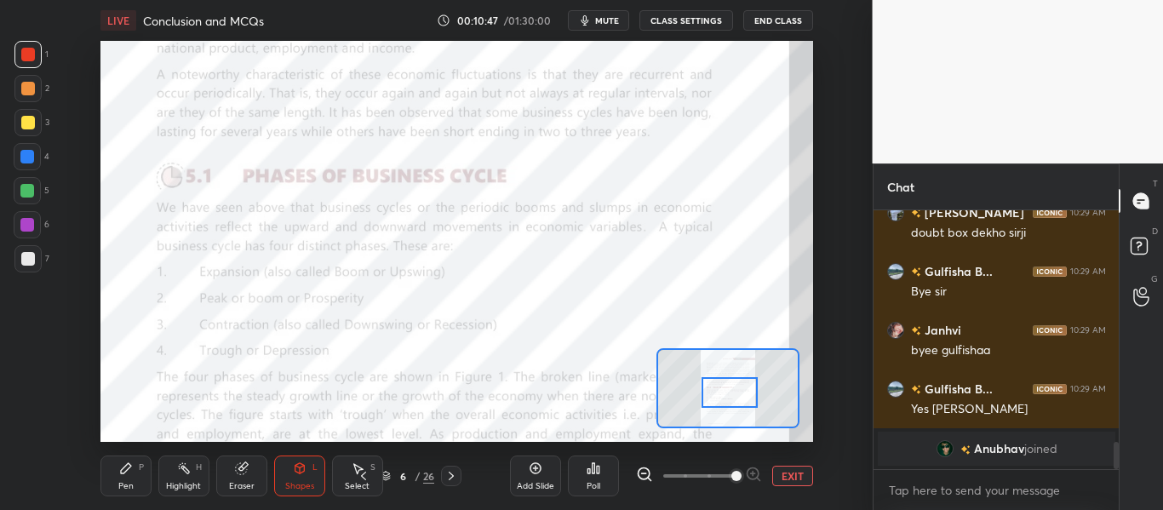
scroll to position [1844, 0]
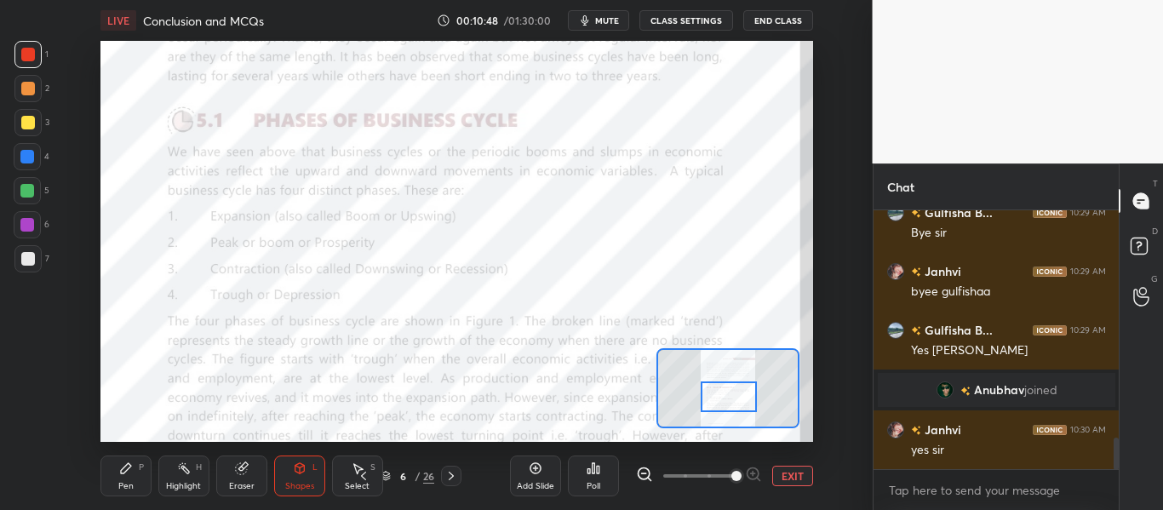
drag, startPoint x: 733, startPoint y: 380, endPoint x: 734, endPoint y: 398, distance: 17.9
click at [734, 398] on div at bounding box center [728, 396] width 55 height 31
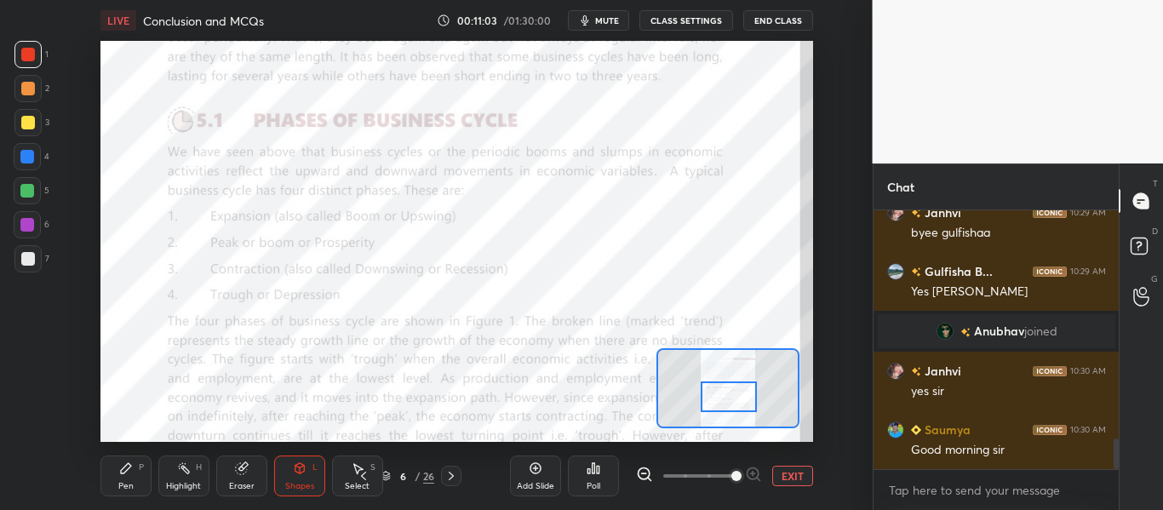
click at [474, 342] on div "LIVE Conclusion and MCQs 00:11:03 / 01:30:00 mute CLASS SETTINGS End Class Sett…" at bounding box center [456, 255] width 805 height 510
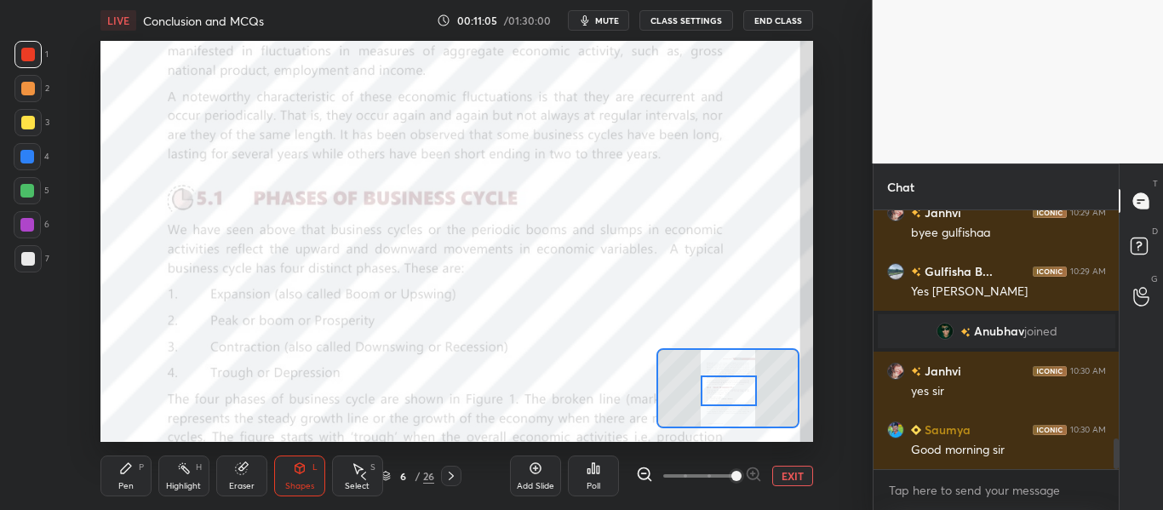
click at [734, 395] on div at bounding box center [728, 391] width 55 height 31
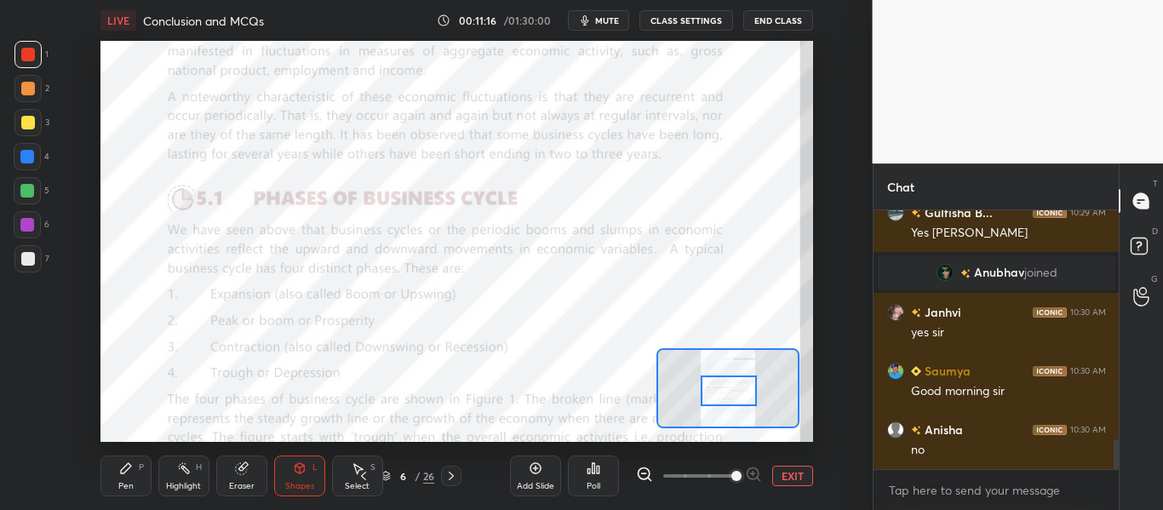
click at [452, 478] on icon at bounding box center [451, 476] width 5 height 9
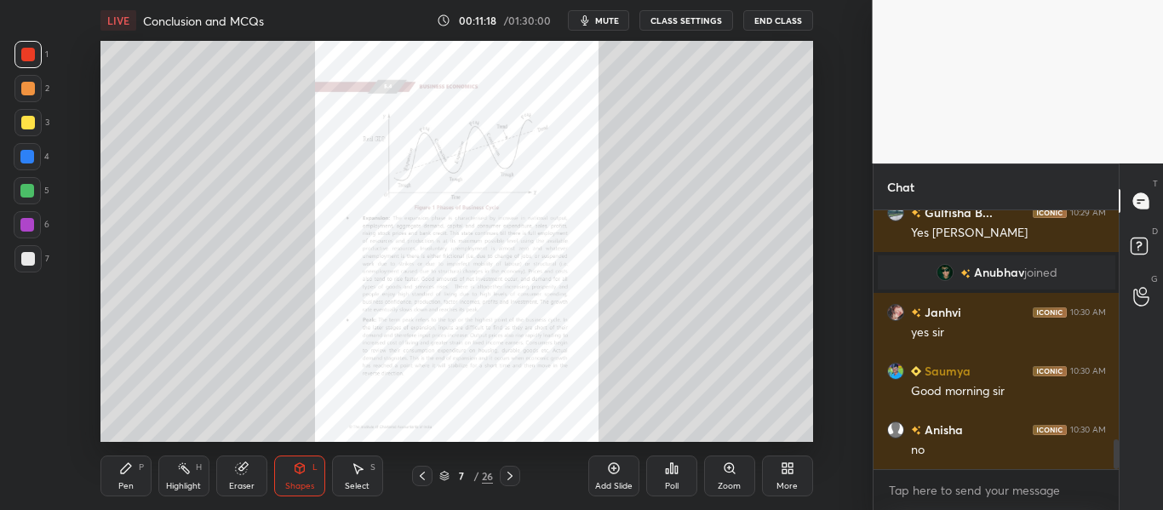
click at [714, 476] on div "Zoom" at bounding box center [729, 476] width 51 height 41
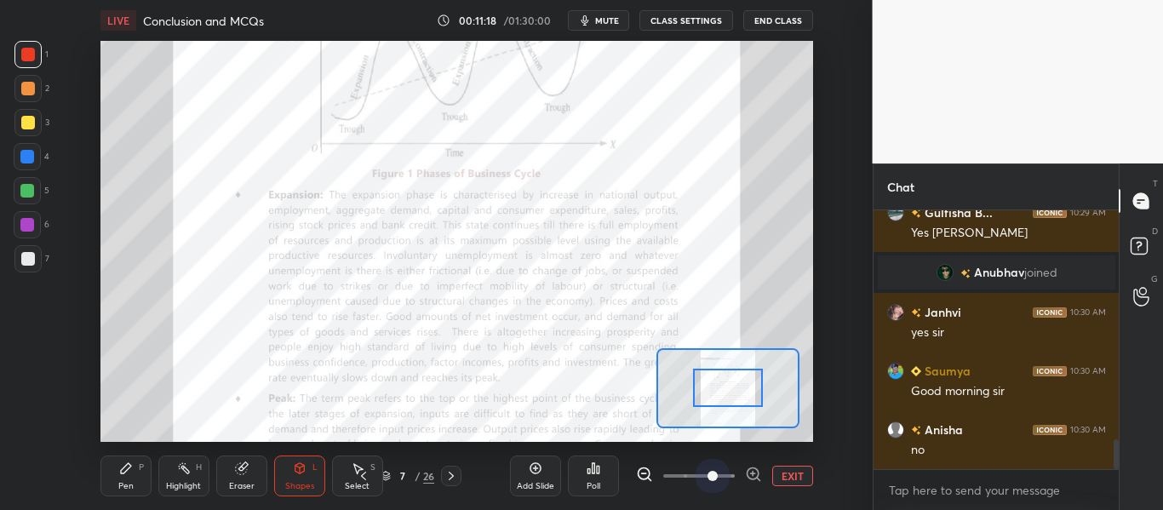
click at [716, 476] on span at bounding box center [699, 476] width 72 height 26
click at [718, 475] on span at bounding box center [713, 476] width 10 height 10
drag, startPoint x: 710, startPoint y: 470, endPoint x: 741, endPoint y: 456, distance: 33.5
click at [718, 471] on span at bounding box center [713, 476] width 10 height 10
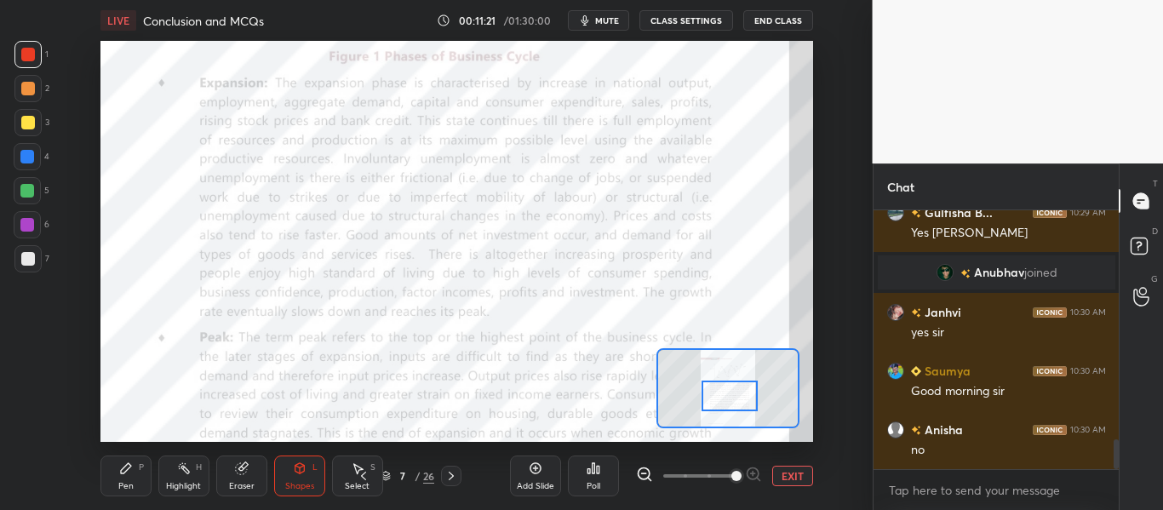
click at [730, 398] on div at bounding box center [729, 396] width 55 height 31
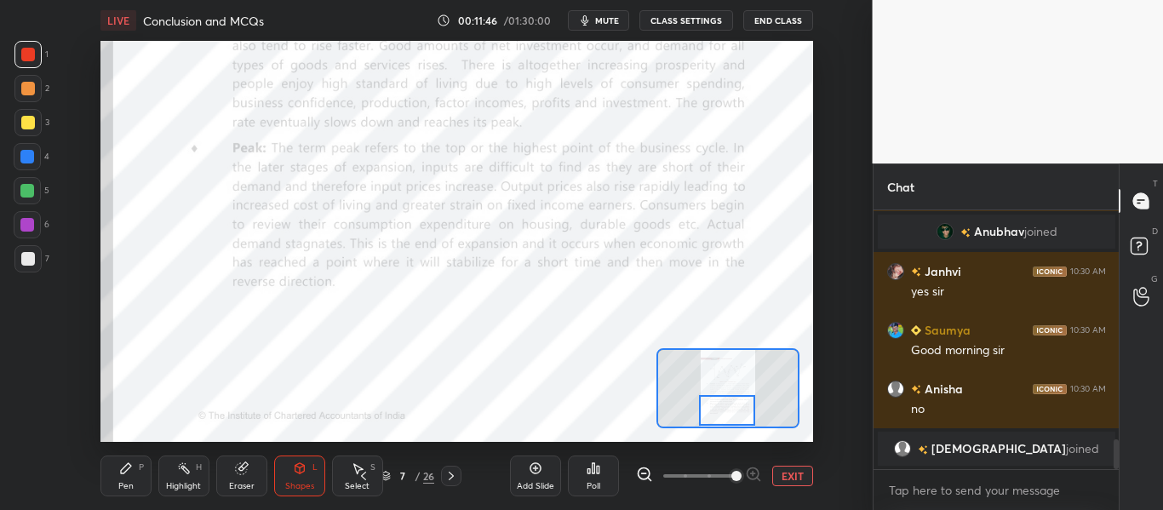
drag, startPoint x: 727, startPoint y: 387, endPoint x: 725, endPoint y: 402, distance: 14.7
click at [725, 402] on div at bounding box center [726, 410] width 55 height 31
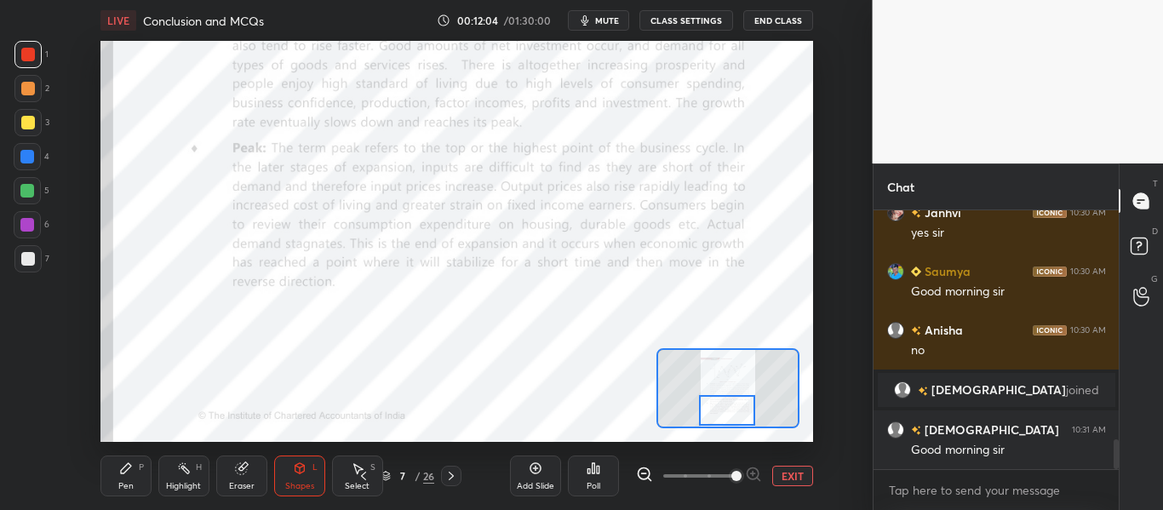
click at [457, 469] on icon at bounding box center [451, 476] width 14 height 14
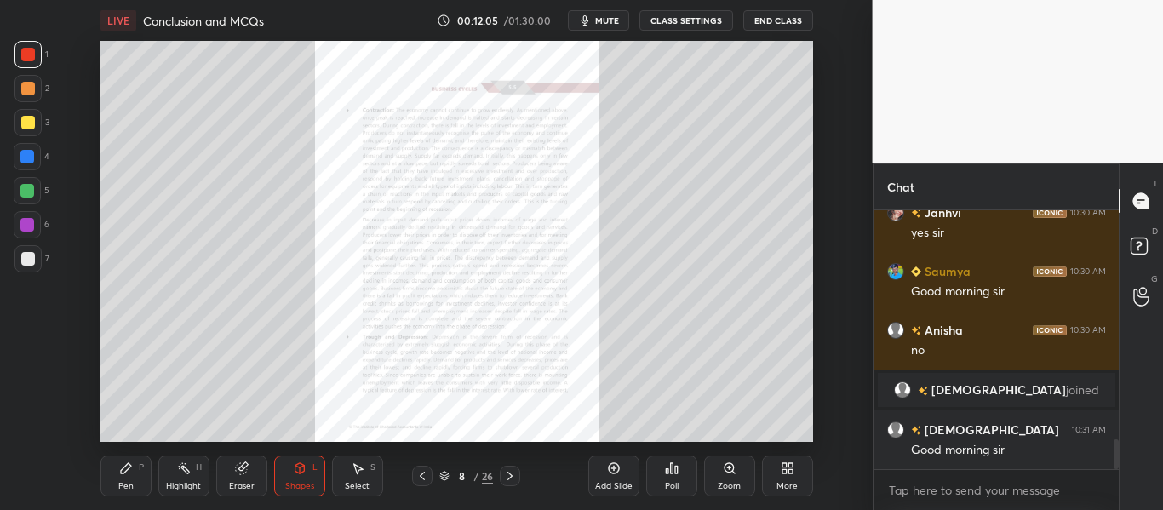
click at [730, 476] on div "Zoom" at bounding box center [729, 476] width 51 height 41
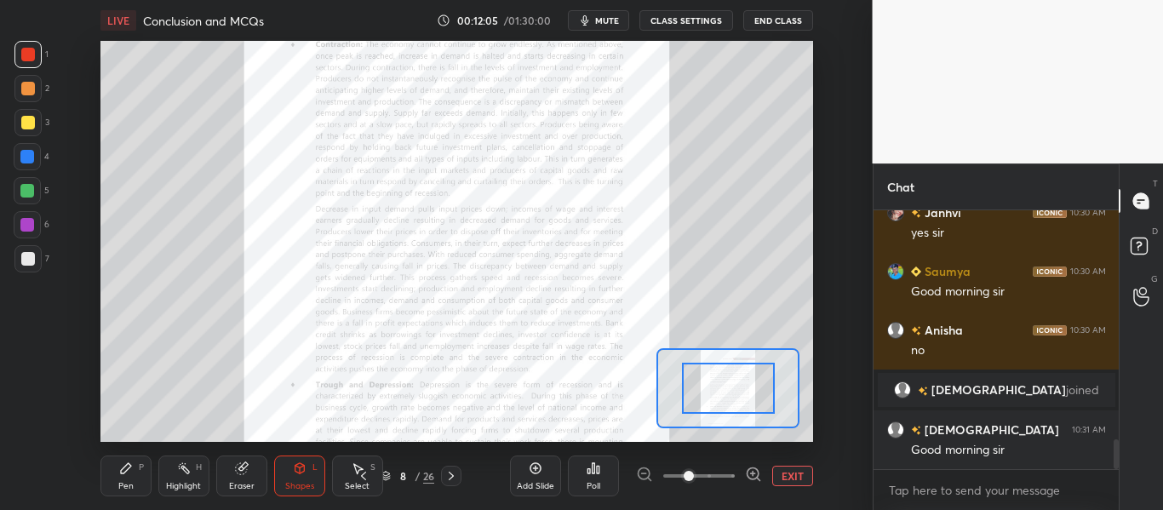
click at [730, 476] on span at bounding box center [699, 476] width 72 height 26
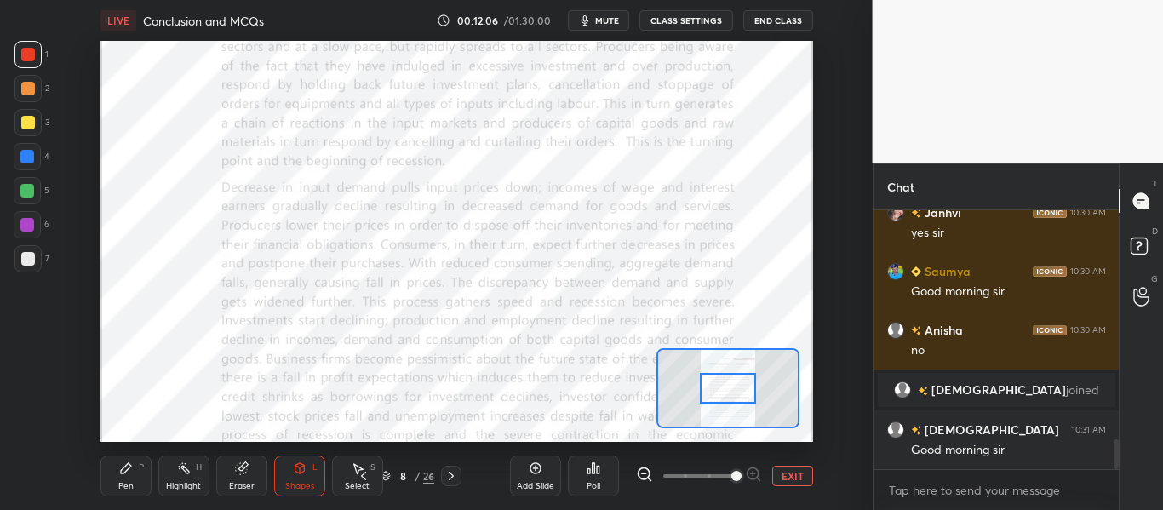
click at [731, 476] on span at bounding box center [736, 476] width 10 height 10
click at [731, 479] on span at bounding box center [736, 476] width 10 height 10
drag, startPoint x: 722, startPoint y: 480, endPoint x: 743, endPoint y: 435, distance: 49.9
click at [741, 476] on span at bounding box center [736, 476] width 10 height 10
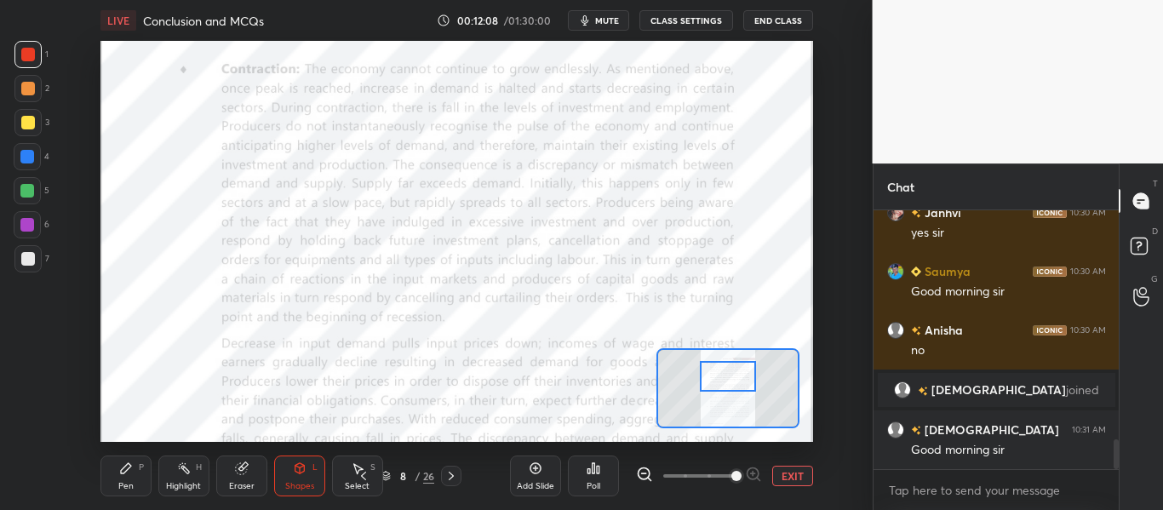
drag, startPoint x: 728, startPoint y: 392, endPoint x: 728, endPoint y: 381, distance: 11.1
click at [728, 381] on div at bounding box center [727, 376] width 55 height 31
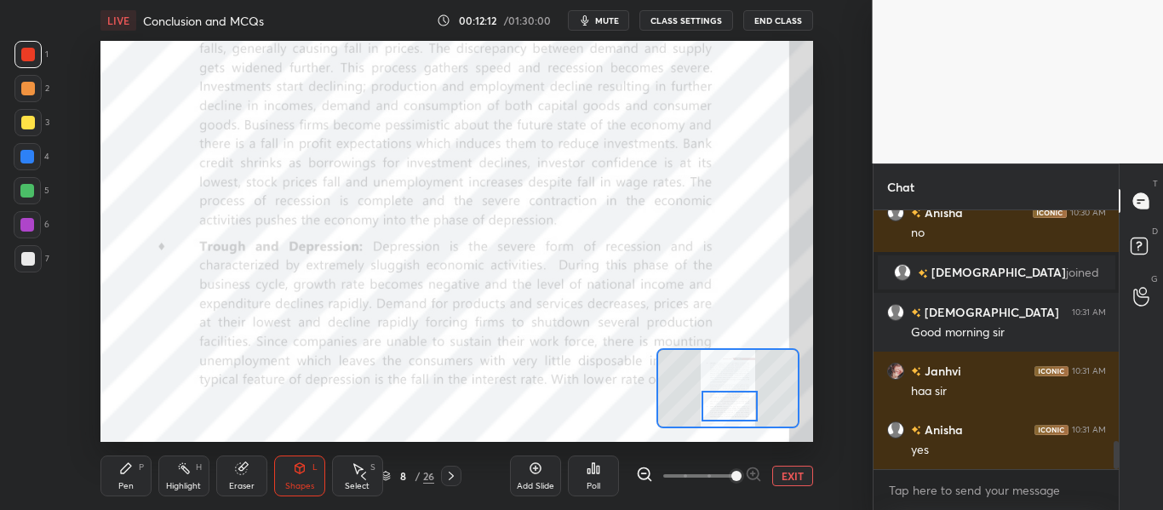
scroll to position [2153, 0]
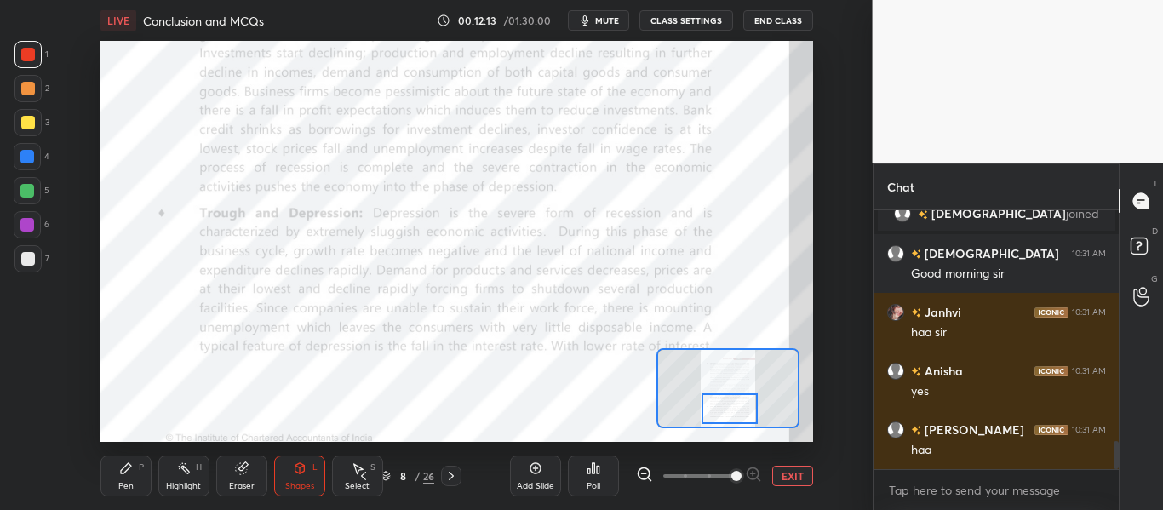
drag, startPoint x: 732, startPoint y: 376, endPoint x: 734, endPoint y: 409, distance: 32.4
click at [734, 409] on div at bounding box center [729, 408] width 55 height 31
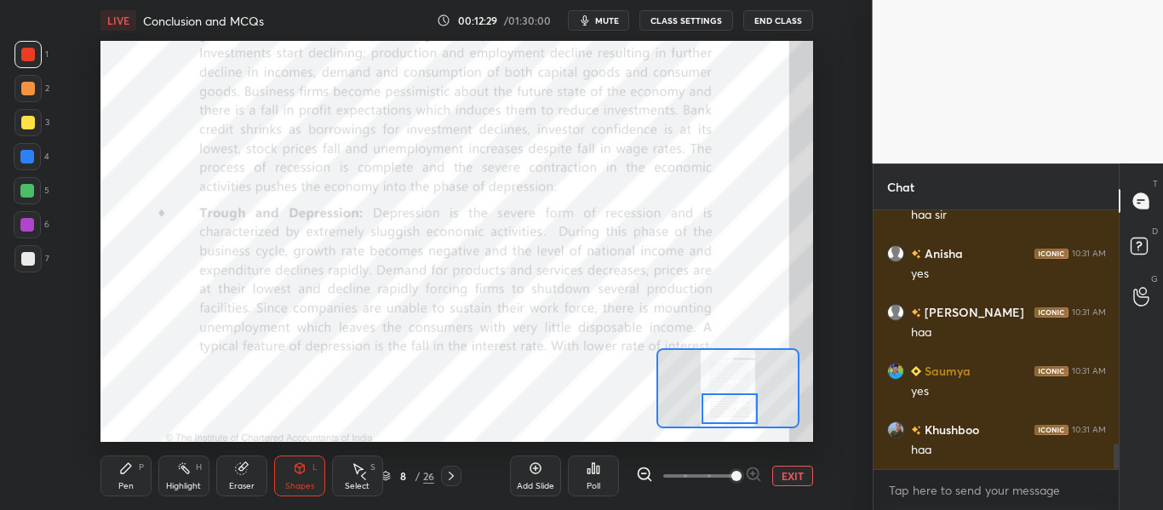
scroll to position [2330, 0]
click at [455, 470] on icon at bounding box center [451, 476] width 14 height 14
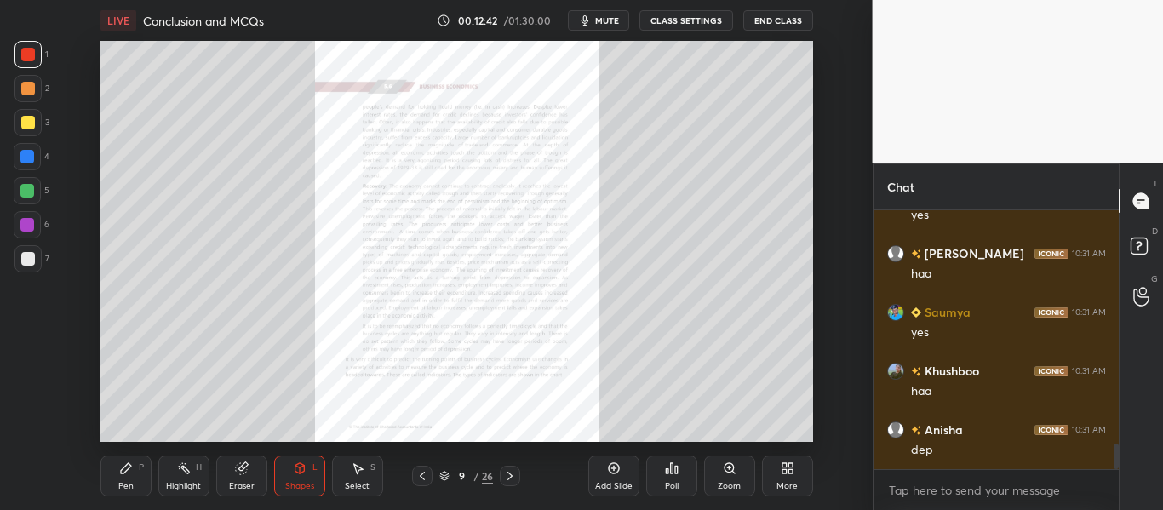
scroll to position [2371, 0]
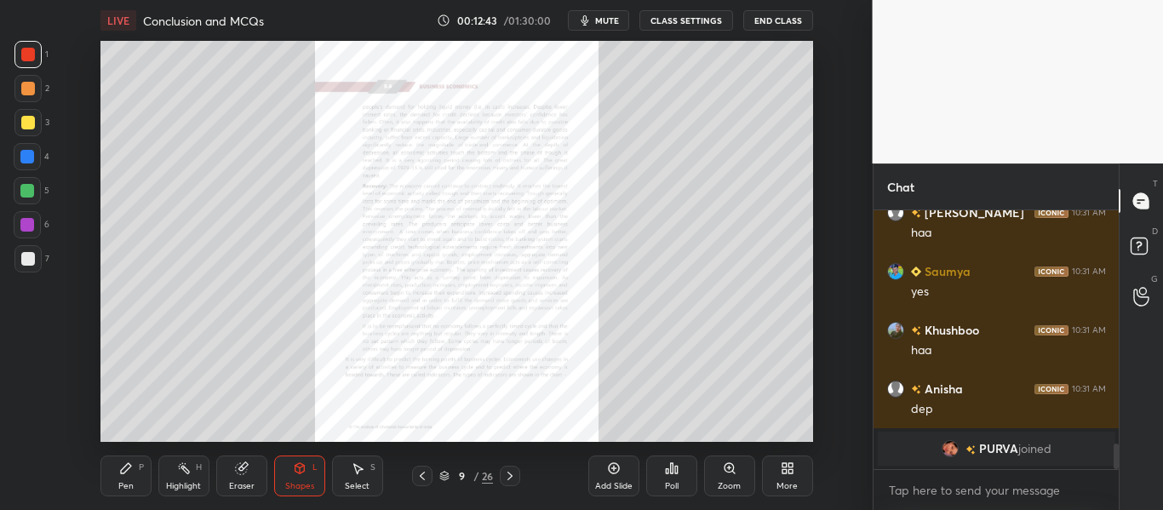
click at [717, 471] on div "Zoom" at bounding box center [729, 476] width 51 height 41
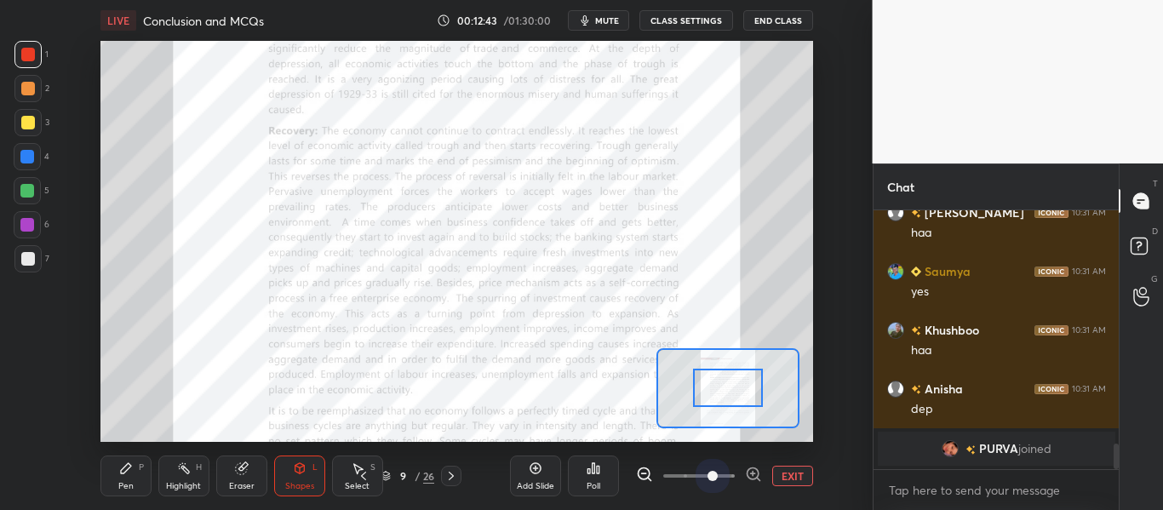
click at [717, 472] on span at bounding box center [699, 476] width 72 height 26
click at [448, 473] on icon at bounding box center [451, 476] width 14 height 14
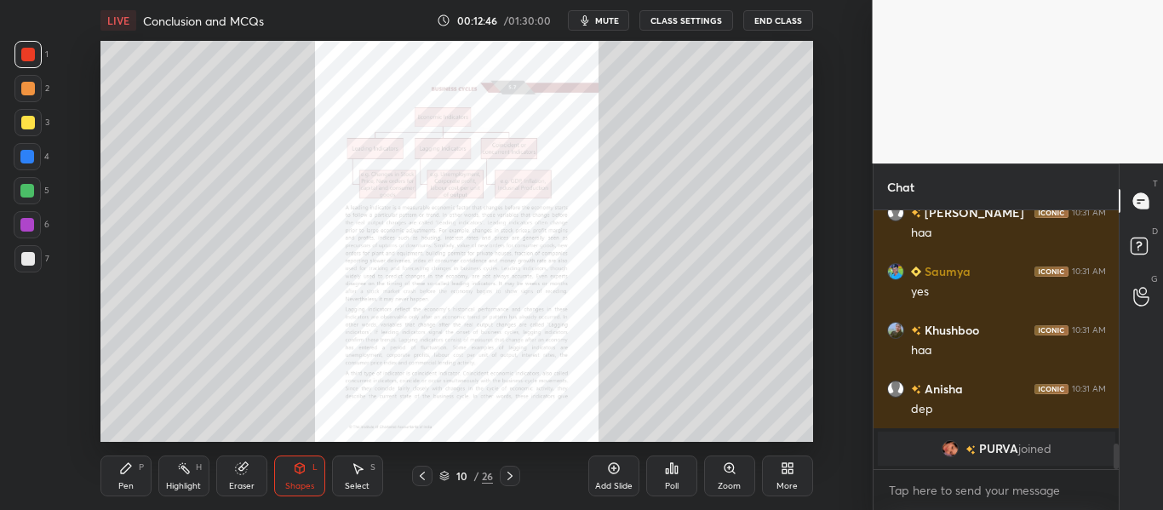
click at [715, 471] on div "Zoom" at bounding box center [729, 476] width 51 height 41
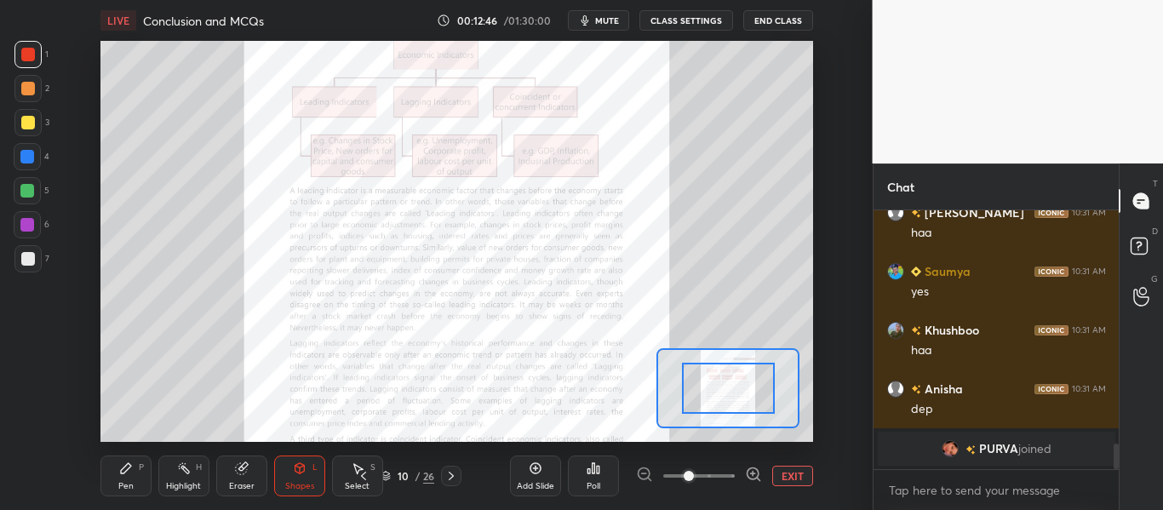
click at [718, 469] on span at bounding box center [699, 476] width 72 height 26
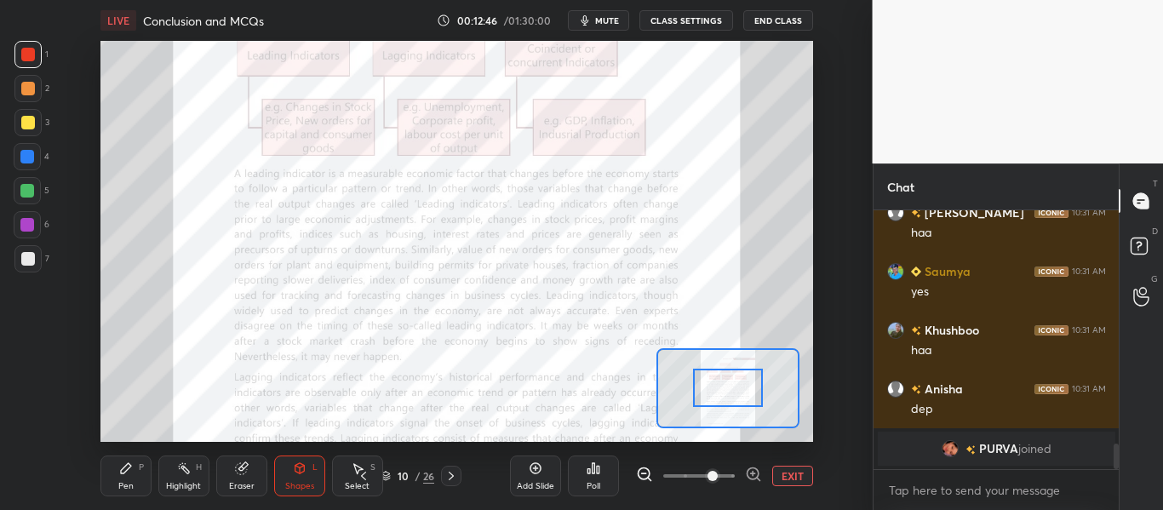
click at [718, 471] on span at bounding box center [713, 476] width 10 height 10
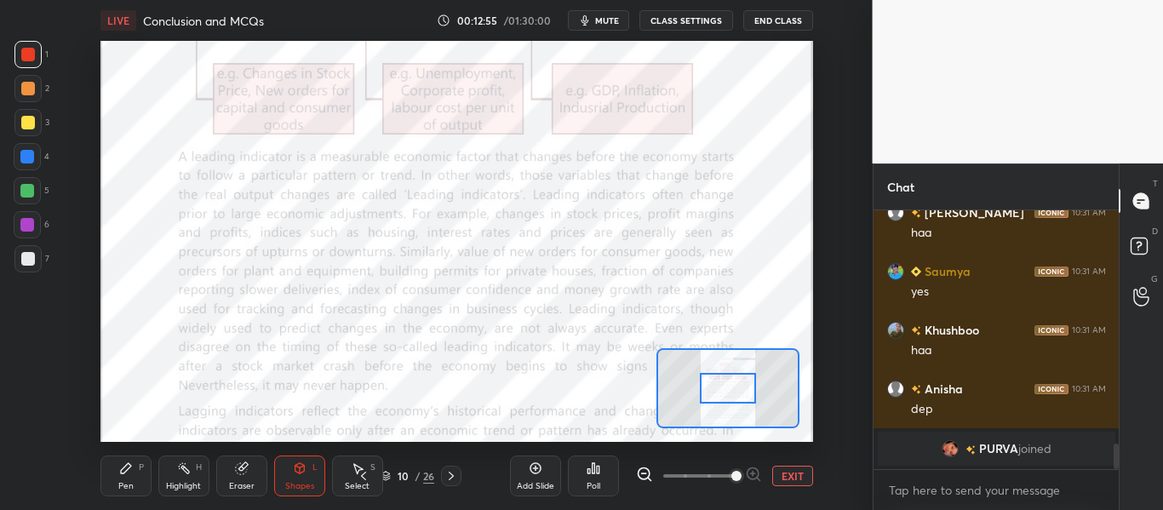
scroll to position [2304, 0]
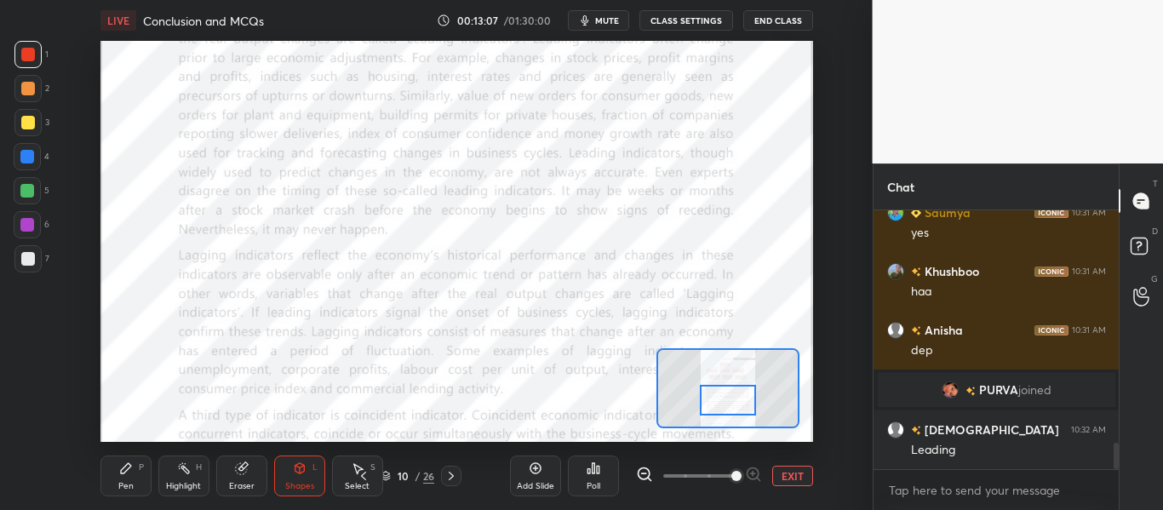
drag, startPoint x: 730, startPoint y: 393, endPoint x: 730, endPoint y: 407, distance: 13.6
click at [730, 407] on div at bounding box center [727, 400] width 55 height 31
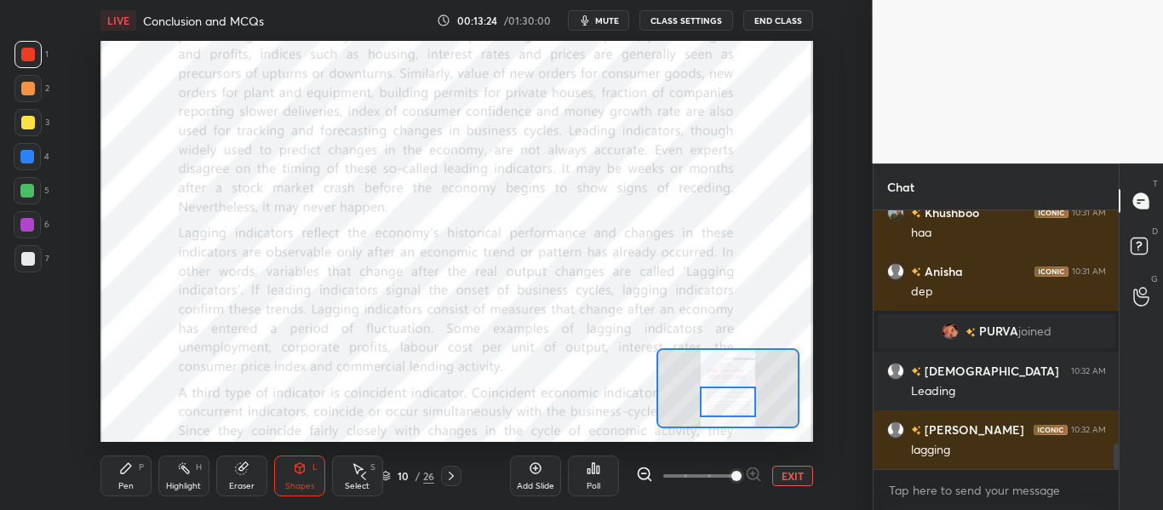
scroll to position [2422, 0]
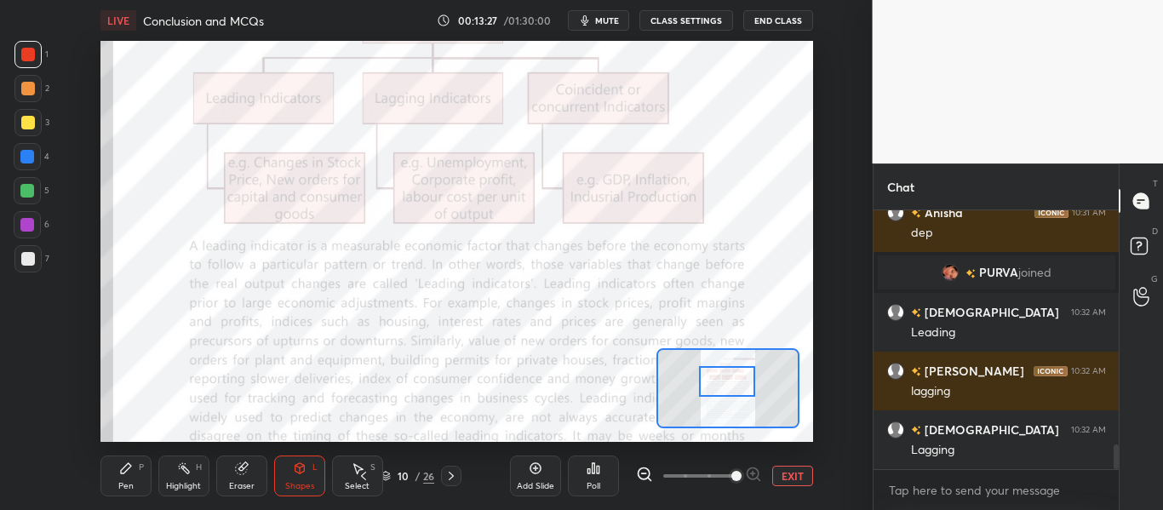
drag, startPoint x: 731, startPoint y: 396, endPoint x: 731, endPoint y: 376, distance: 20.5
click at [731, 376] on div at bounding box center [726, 381] width 55 height 31
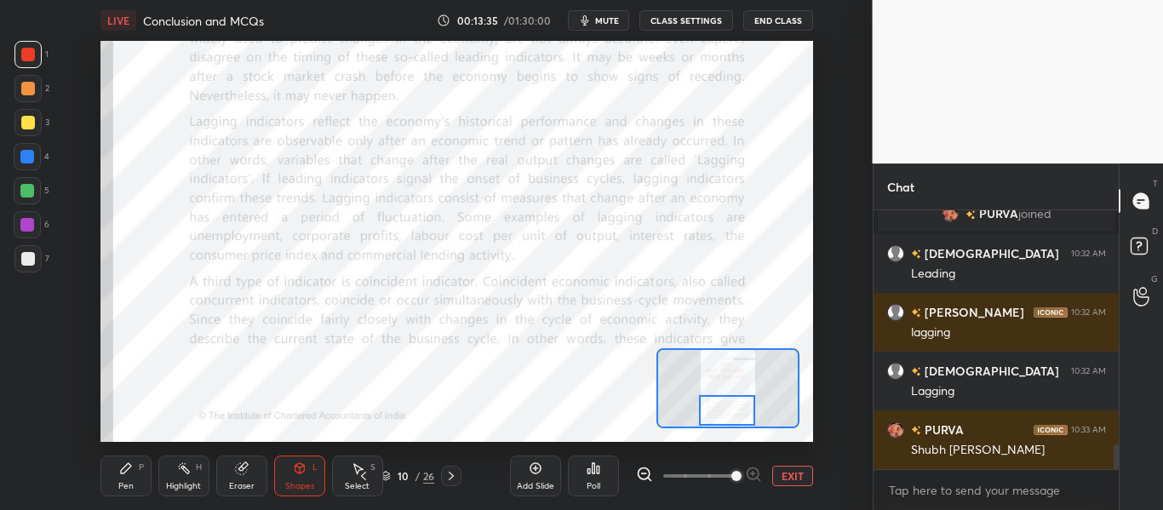
drag, startPoint x: 734, startPoint y: 390, endPoint x: 734, endPoint y: 419, distance: 29.0
click at [734, 419] on div at bounding box center [726, 410] width 55 height 31
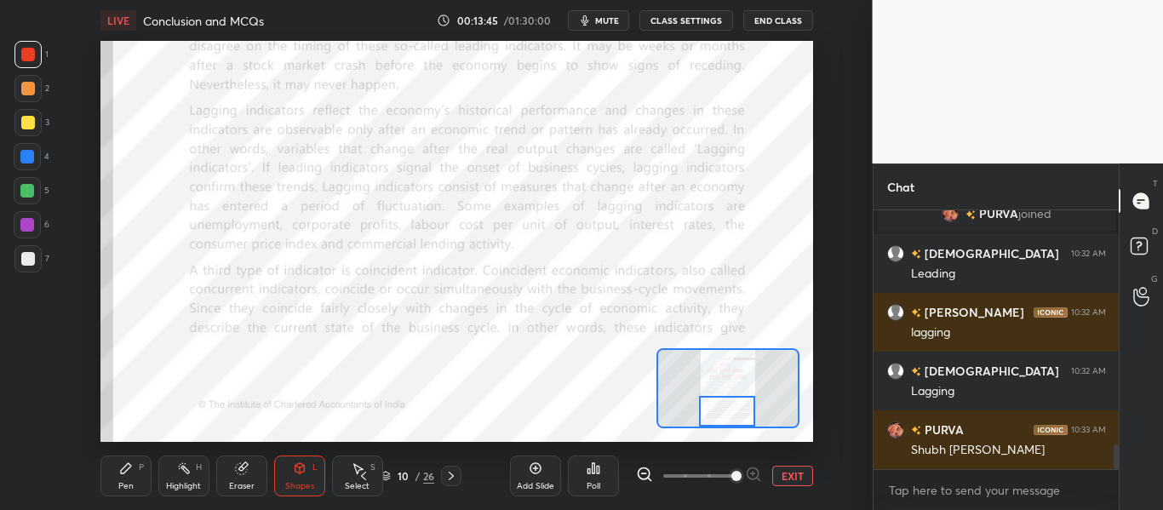
click at [720, 406] on div at bounding box center [726, 411] width 55 height 31
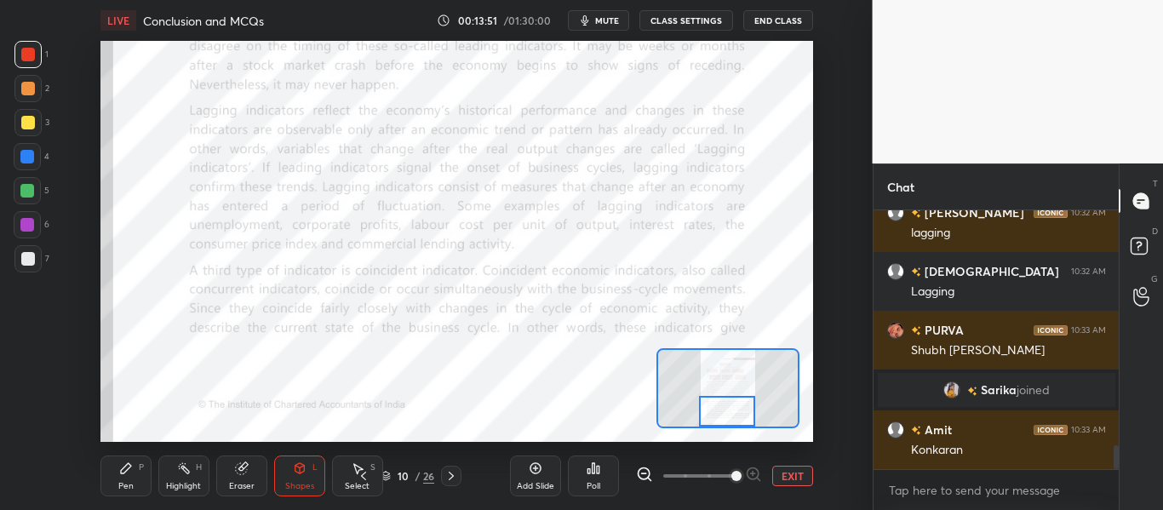
scroll to position [2592, 0]
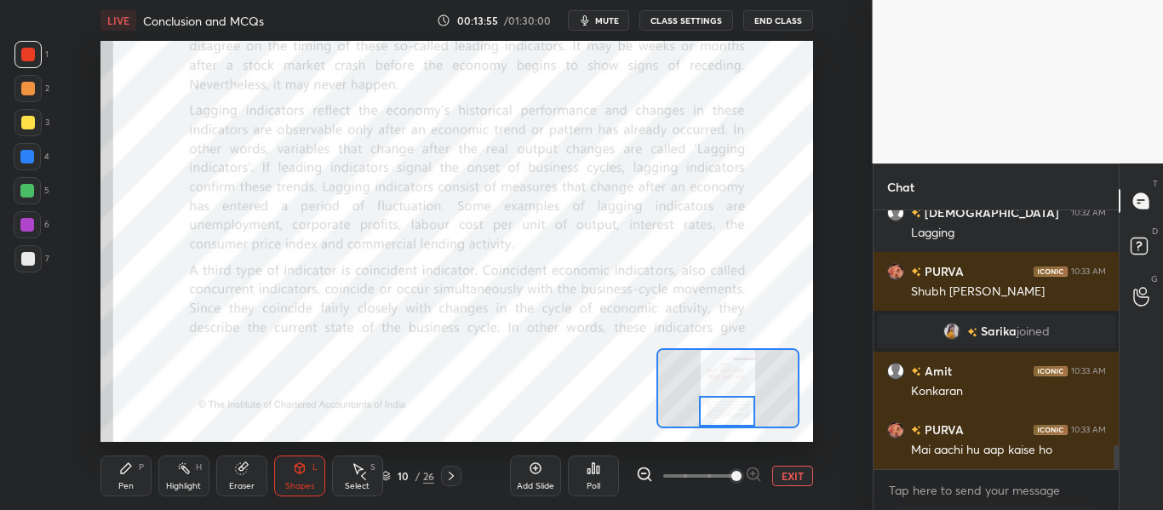
click at [454, 474] on icon at bounding box center [451, 476] width 14 height 14
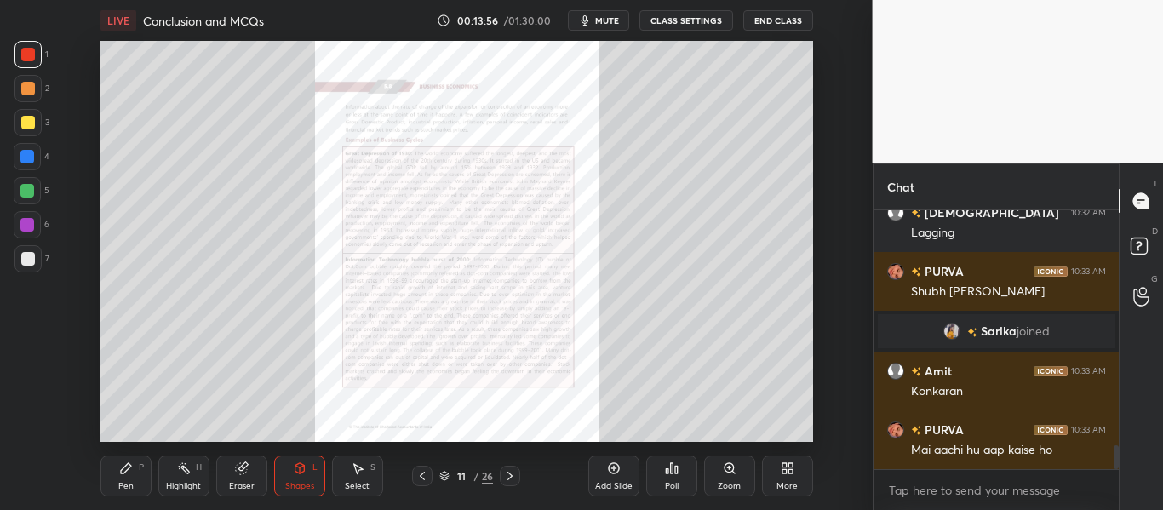
click at [725, 467] on icon at bounding box center [729, 467] width 9 height 9
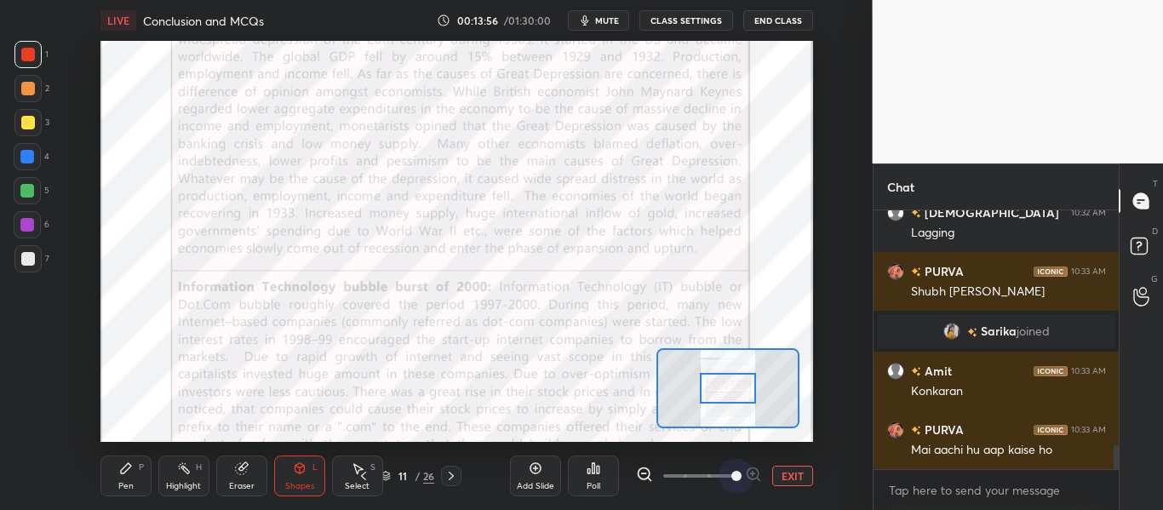
click at [726, 468] on span at bounding box center [699, 476] width 72 height 26
click at [731, 471] on span at bounding box center [736, 476] width 10 height 10
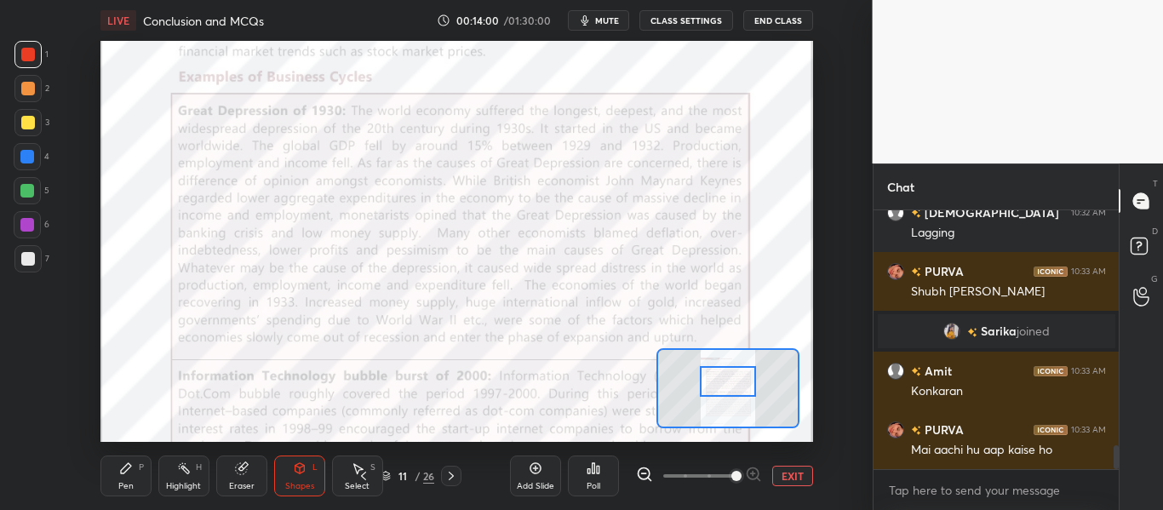
click at [732, 379] on div at bounding box center [727, 381] width 55 height 31
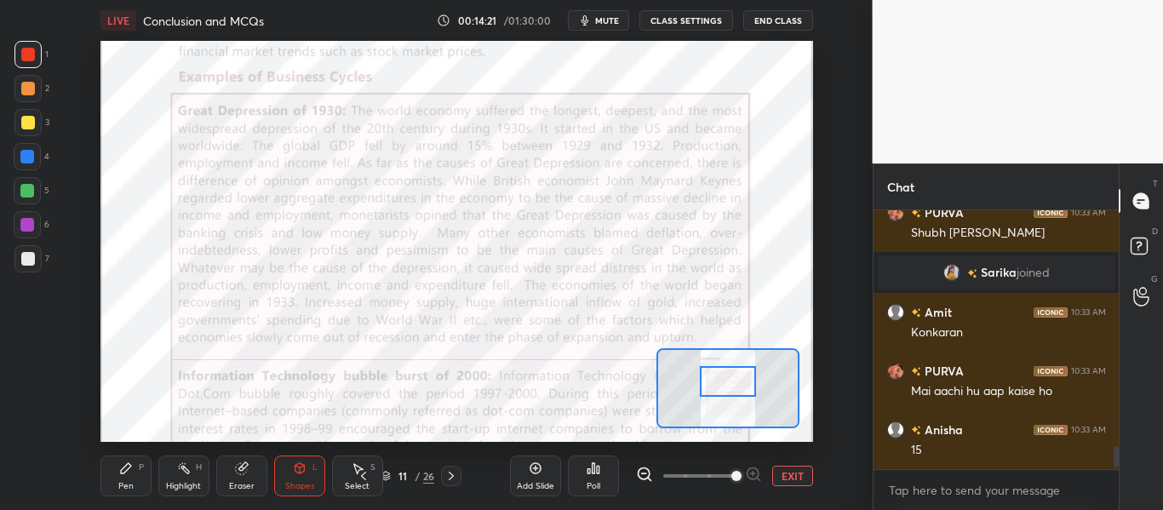
scroll to position [2886, 0]
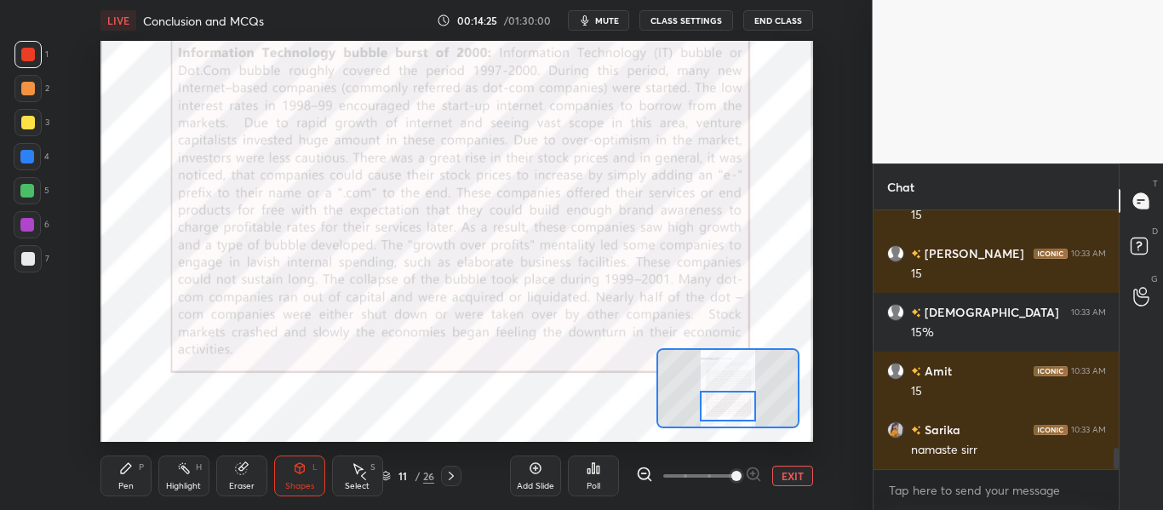
drag, startPoint x: 742, startPoint y: 386, endPoint x: 742, endPoint y: 410, distance: 24.7
click at [742, 410] on div at bounding box center [727, 406] width 55 height 31
click at [451, 479] on icon at bounding box center [451, 476] width 14 height 14
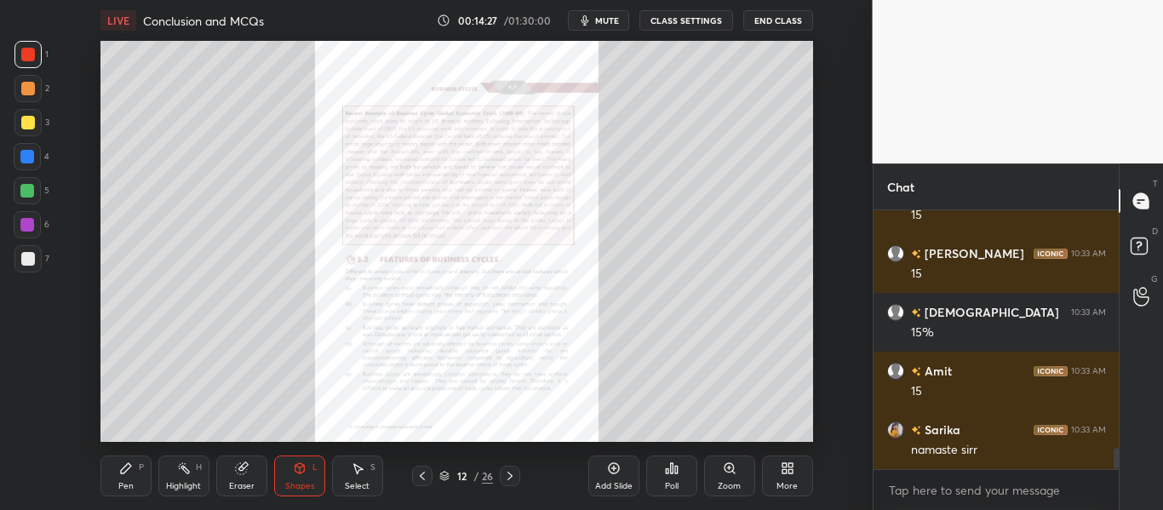
click at [720, 465] on div "Zoom" at bounding box center [729, 476] width 51 height 41
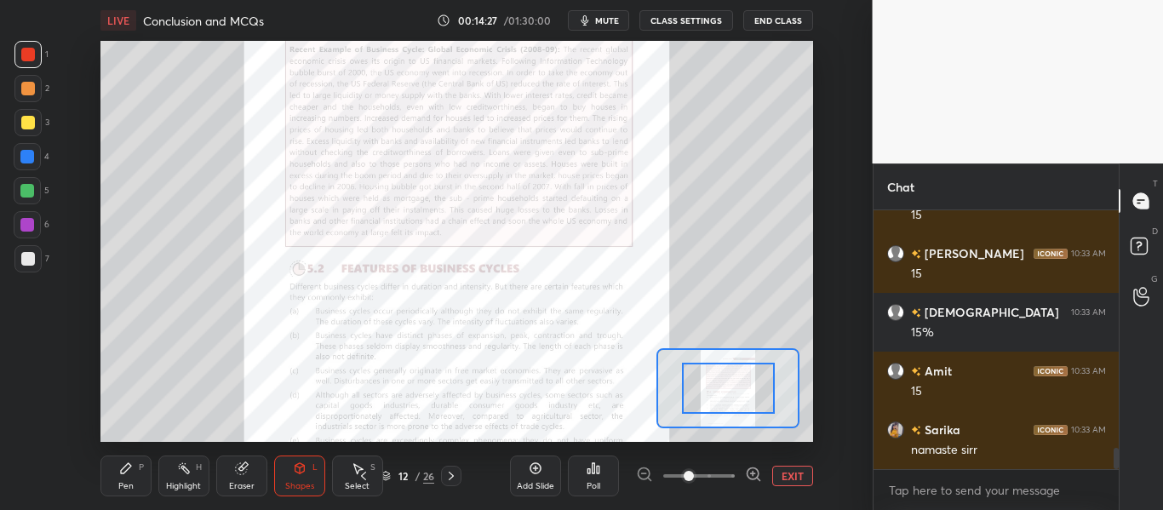
click at [721, 466] on span at bounding box center [699, 476] width 72 height 26
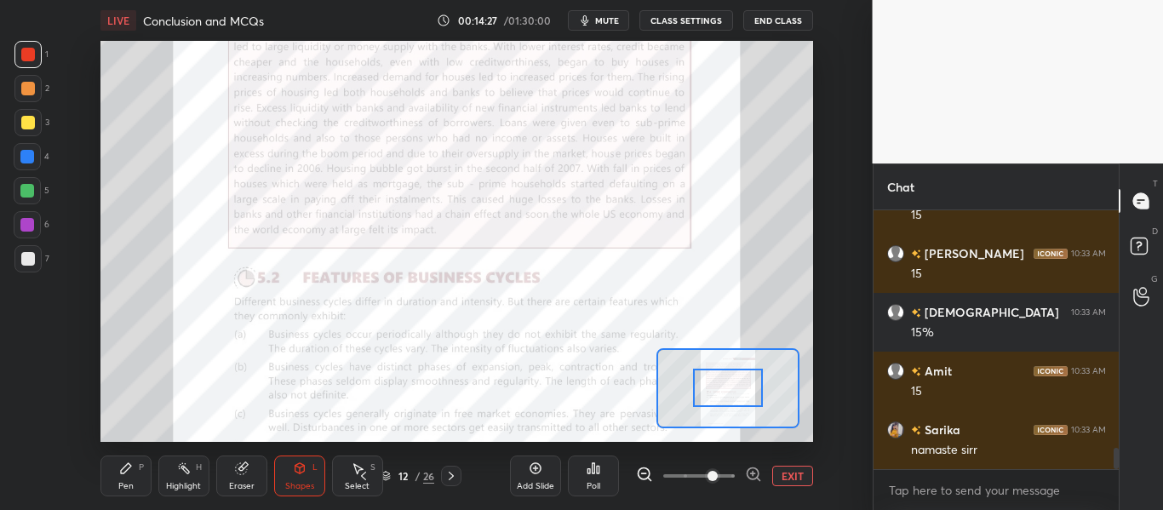
drag, startPoint x: 725, startPoint y: 466, endPoint x: 729, endPoint y: 434, distance: 31.8
click at [718, 471] on span at bounding box center [713, 476] width 10 height 10
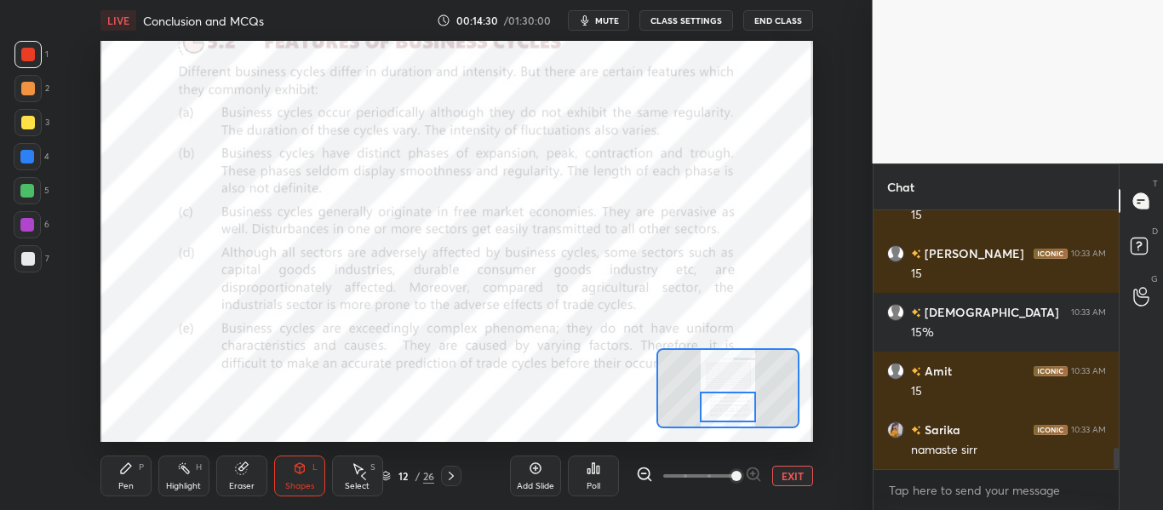
drag, startPoint x: 731, startPoint y: 404, endPoint x: 731, endPoint y: 416, distance: 11.1
click at [731, 416] on div at bounding box center [727, 407] width 55 height 31
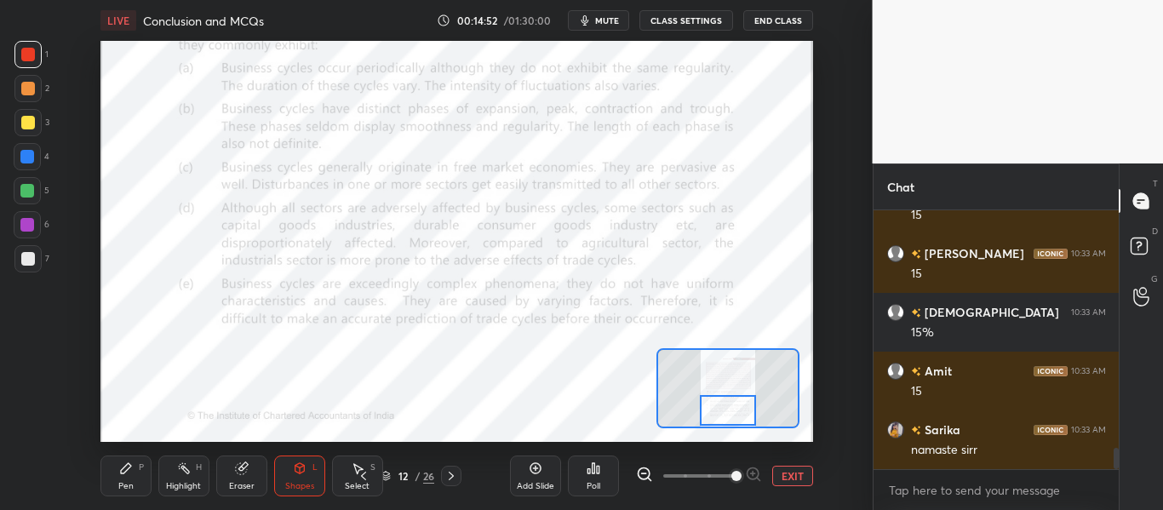
click at [737, 404] on div at bounding box center [727, 410] width 55 height 31
click at [453, 472] on icon at bounding box center [451, 476] width 14 height 14
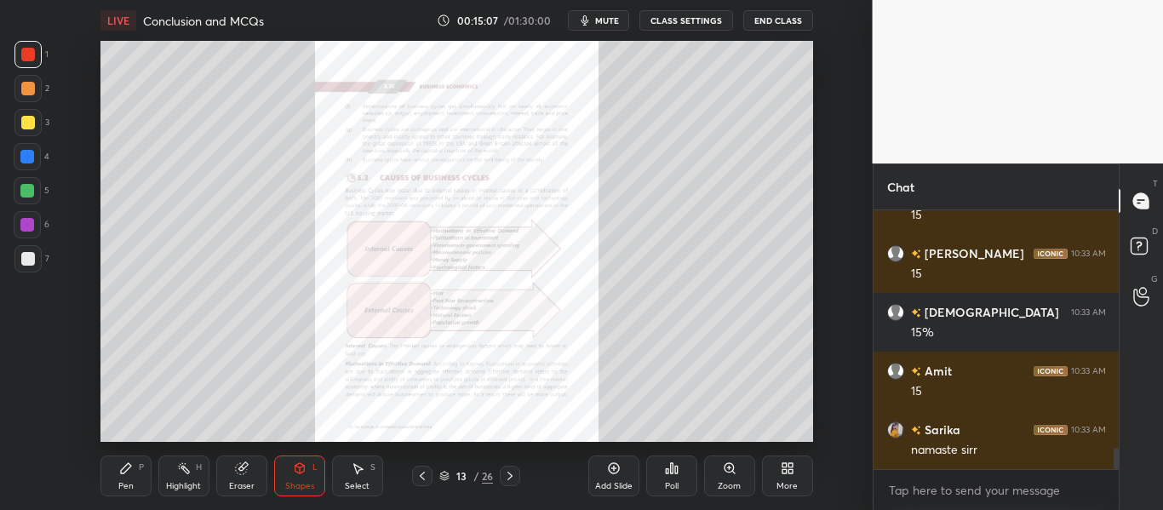
click at [719, 476] on div "Zoom" at bounding box center [729, 476] width 51 height 41
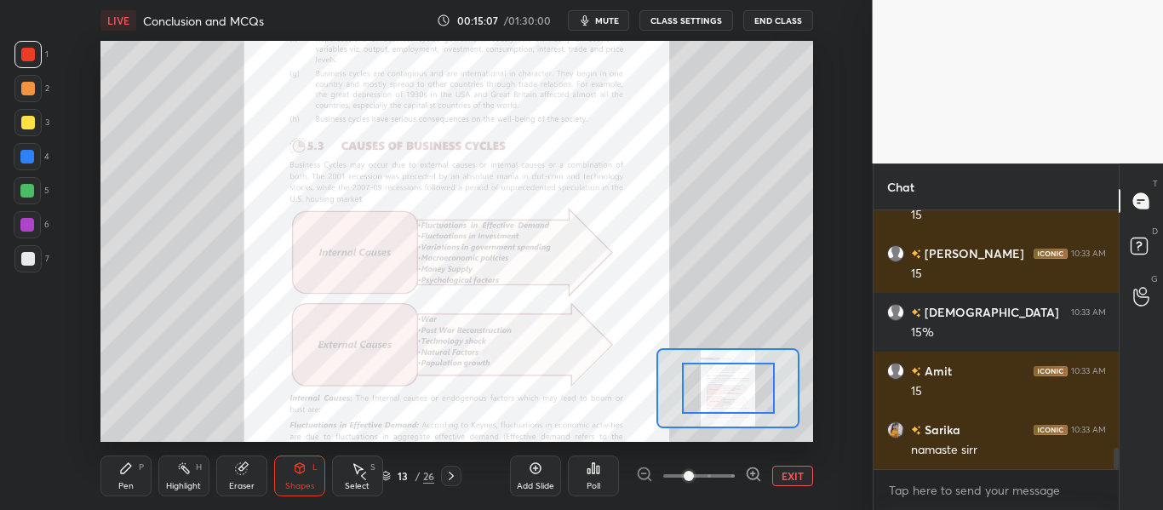
click at [720, 475] on span at bounding box center [699, 476] width 72 height 26
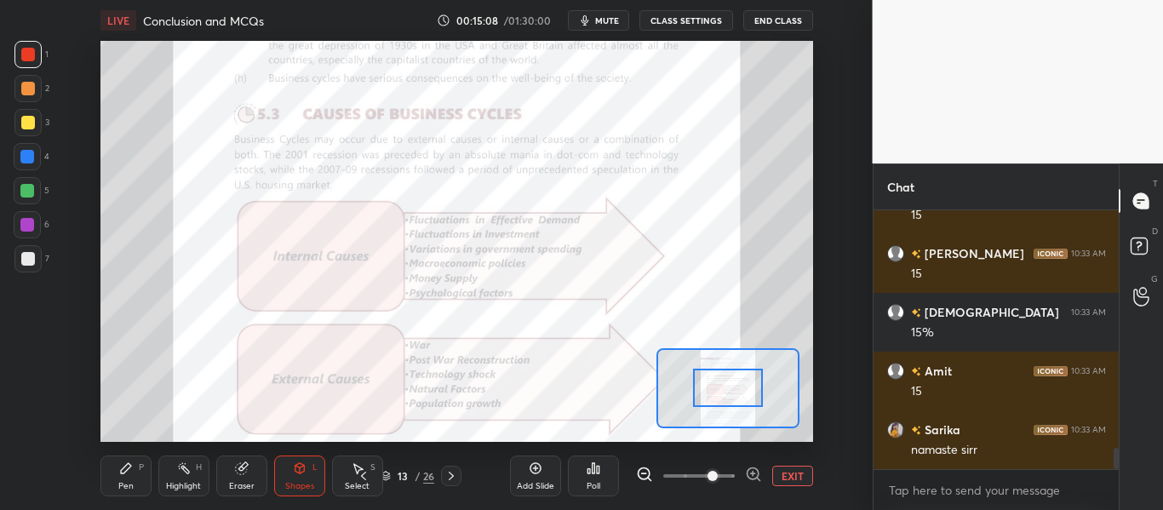
click at [718, 473] on span at bounding box center [713, 476] width 10 height 10
click at [718, 472] on span at bounding box center [713, 476] width 10 height 10
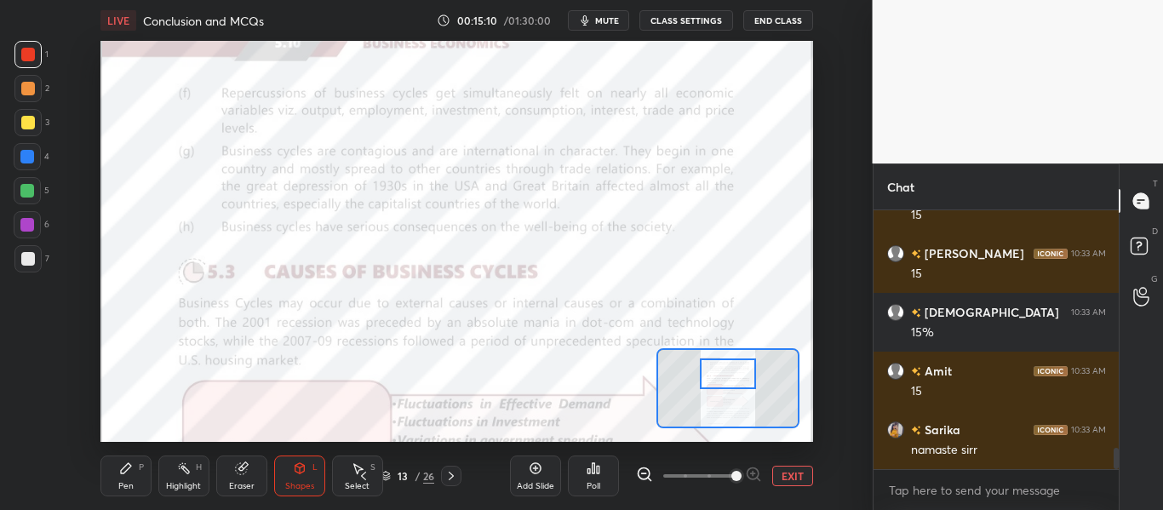
click at [738, 369] on div at bounding box center [727, 373] width 55 height 31
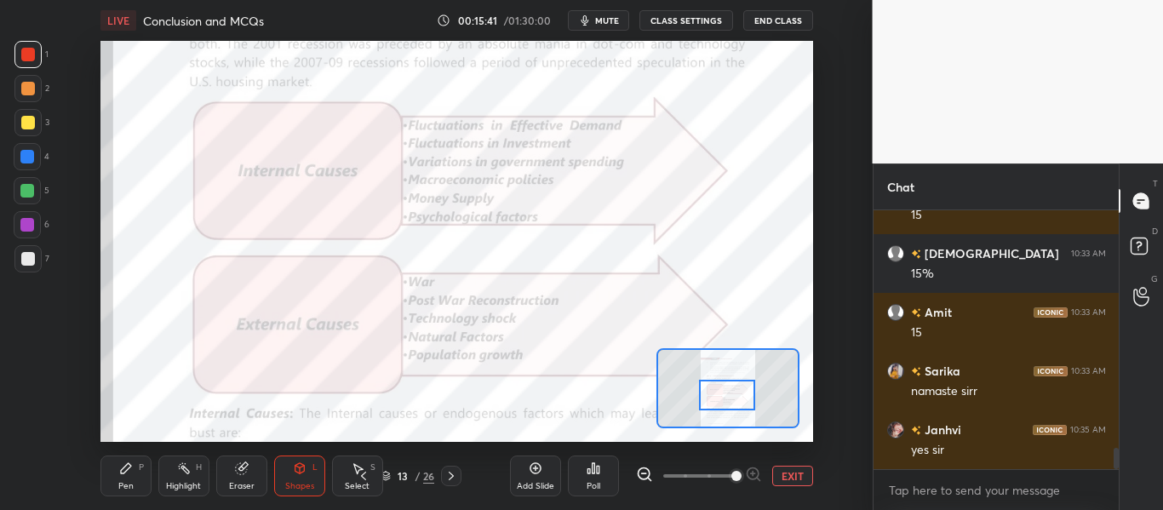
drag, startPoint x: 725, startPoint y: 384, endPoint x: 725, endPoint y: 404, distance: 20.5
click at [725, 404] on div at bounding box center [726, 395] width 55 height 31
click at [446, 472] on icon at bounding box center [451, 476] width 14 height 14
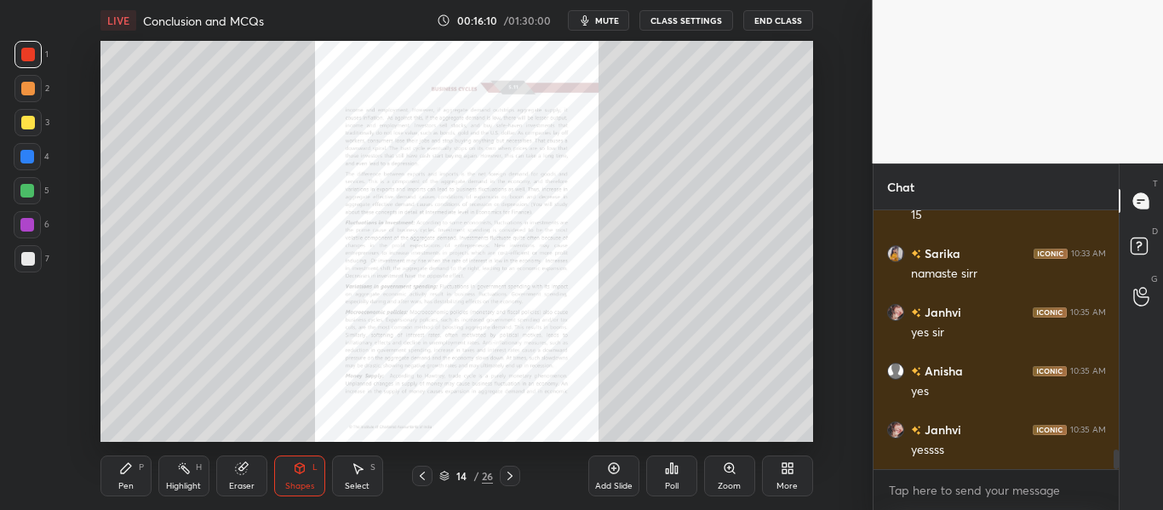
scroll to position [3121, 0]
click at [726, 471] on icon at bounding box center [730, 469] width 14 height 14
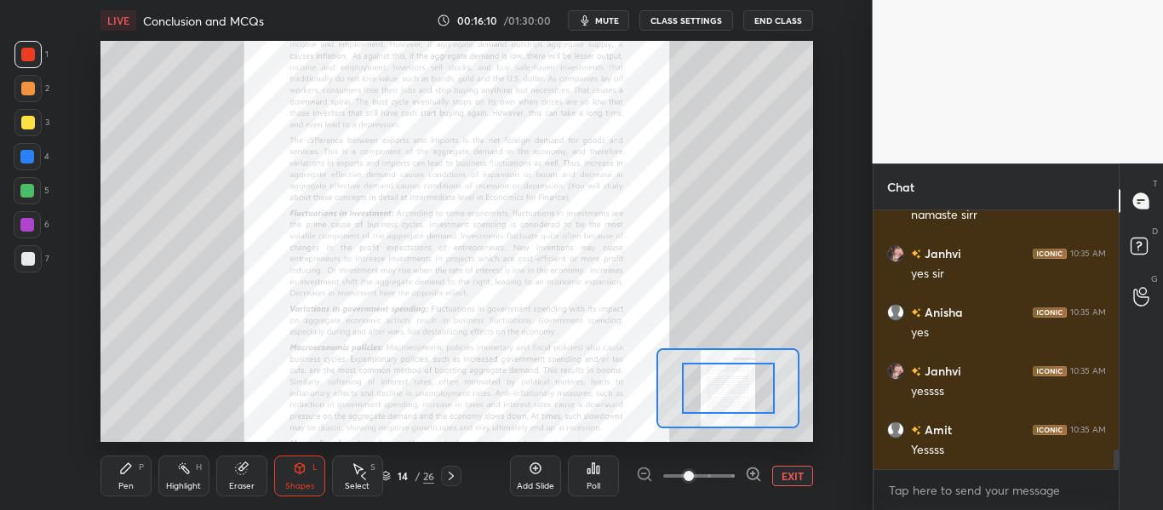
click at [727, 471] on span at bounding box center [699, 476] width 72 height 26
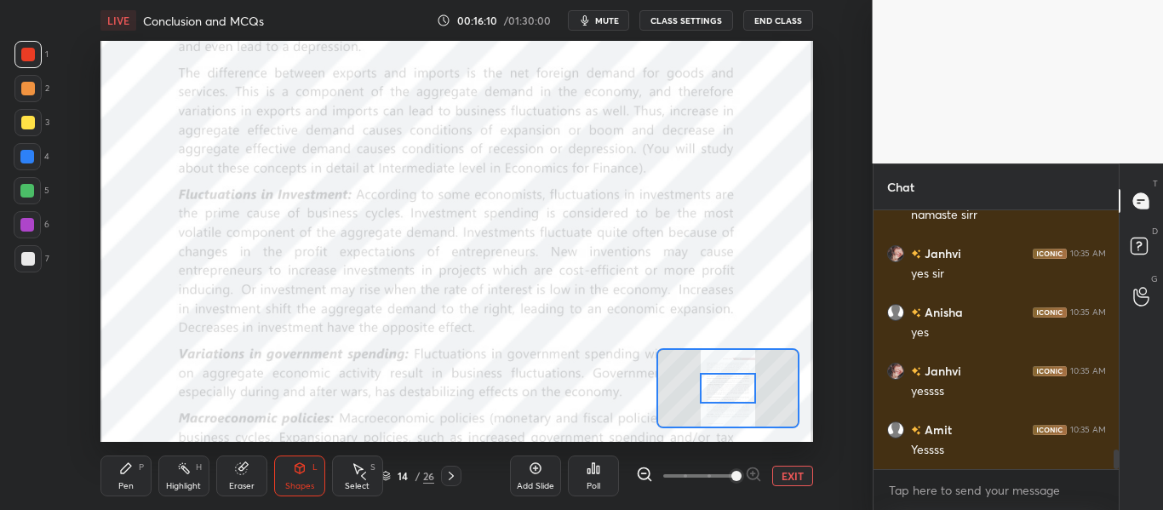
click at [731, 473] on span at bounding box center [736, 476] width 10 height 10
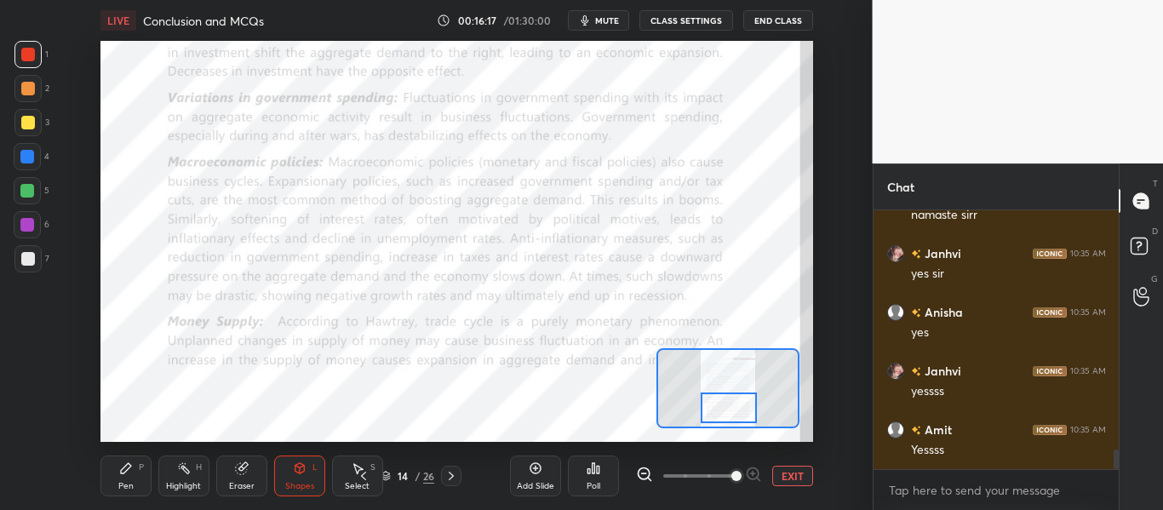
drag, startPoint x: 726, startPoint y: 387, endPoint x: 727, endPoint y: 408, distance: 20.5
click at [727, 408] on div at bounding box center [728, 408] width 55 height 31
click at [451, 471] on icon at bounding box center [451, 476] width 14 height 14
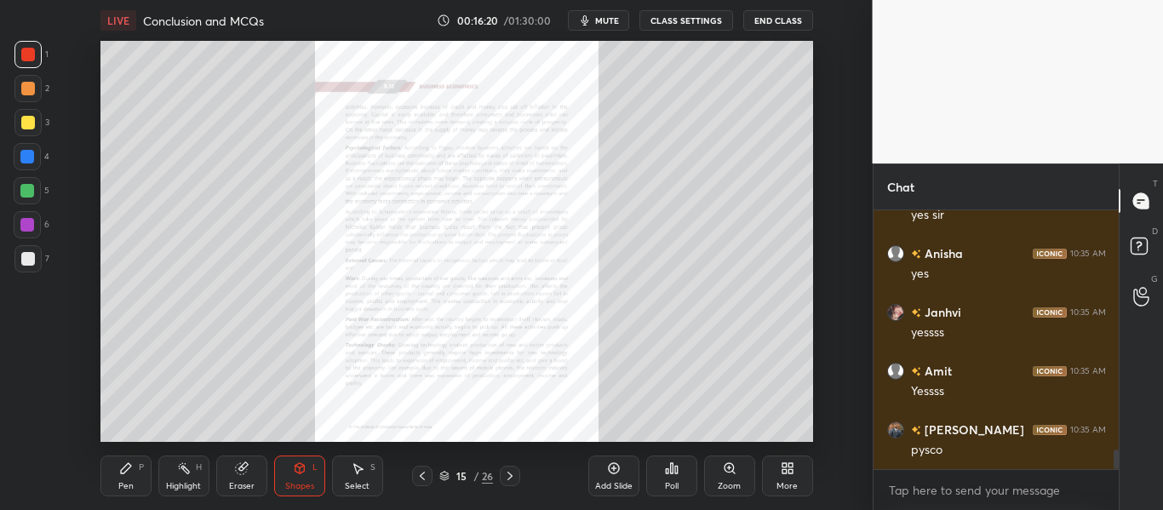
scroll to position [3238, 0]
click at [712, 476] on div "Zoom" at bounding box center [729, 476] width 51 height 41
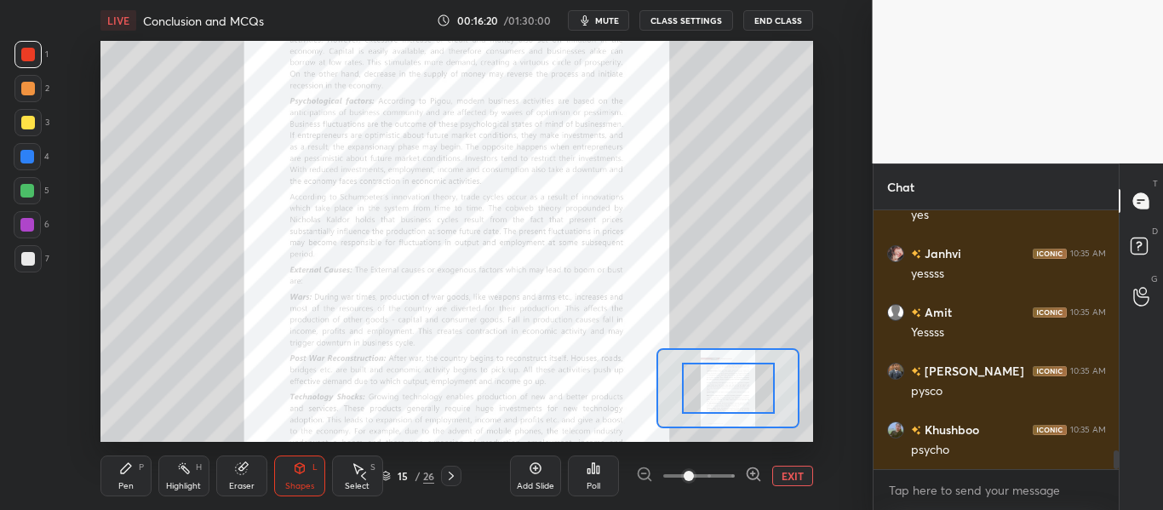
click at [720, 475] on span at bounding box center [699, 476] width 72 height 26
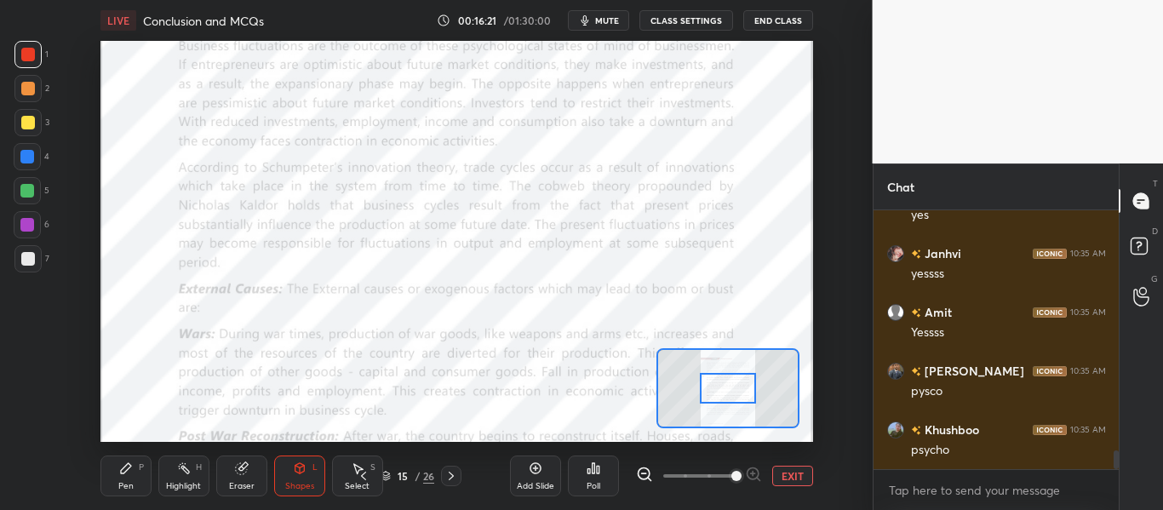
click at [731, 474] on span at bounding box center [736, 476] width 10 height 10
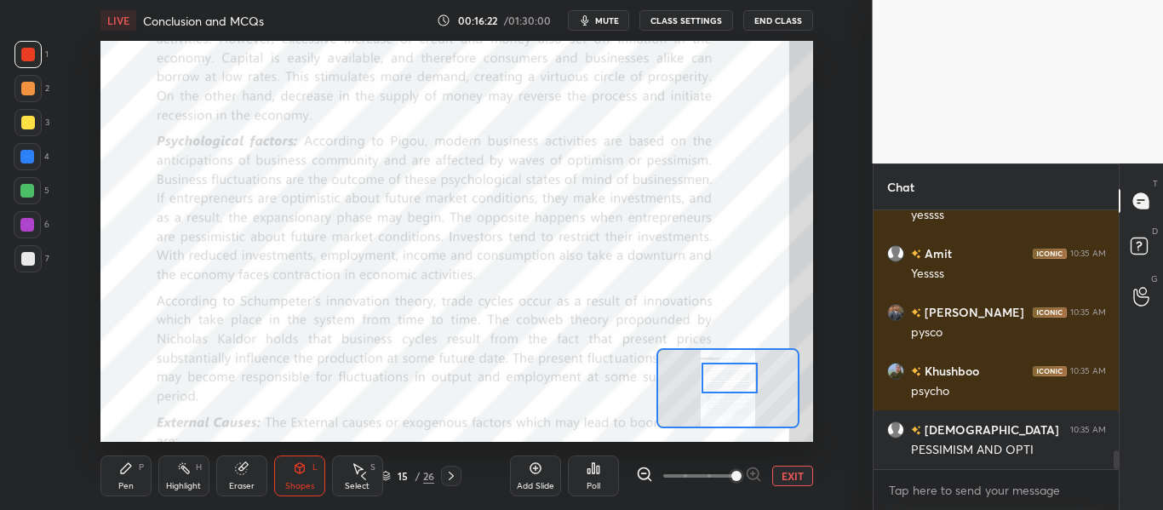
drag, startPoint x: 738, startPoint y: 382, endPoint x: 740, endPoint y: 372, distance: 10.4
click at [740, 372] on div at bounding box center [729, 378] width 55 height 31
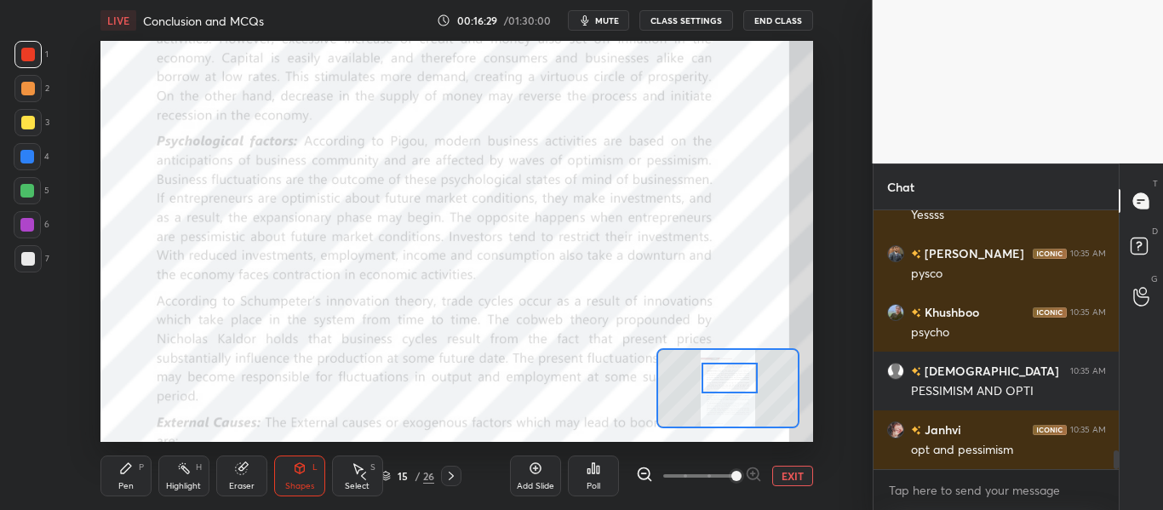
scroll to position [3415, 0]
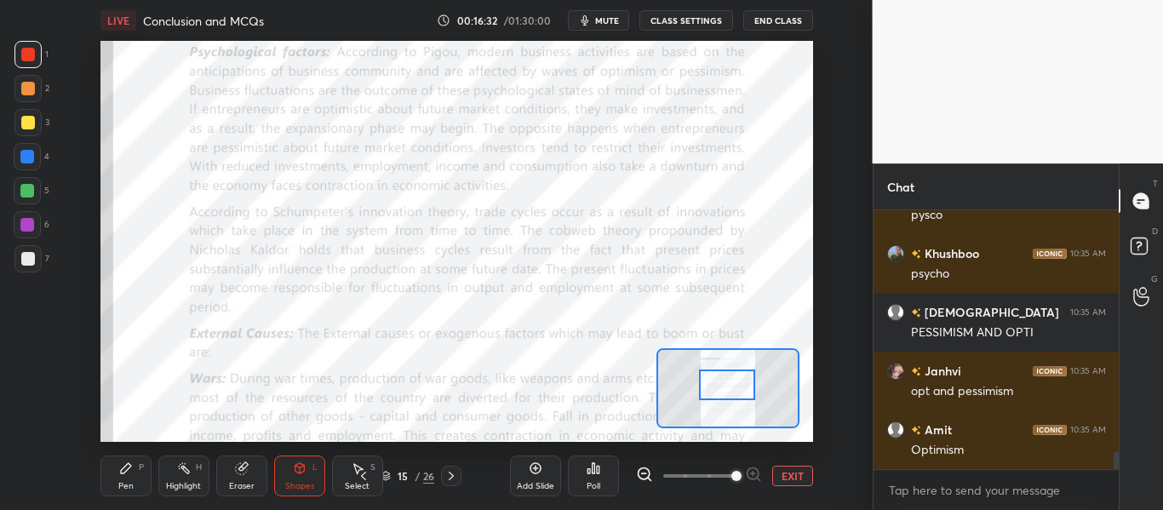
click at [725, 389] on div at bounding box center [726, 385] width 55 height 31
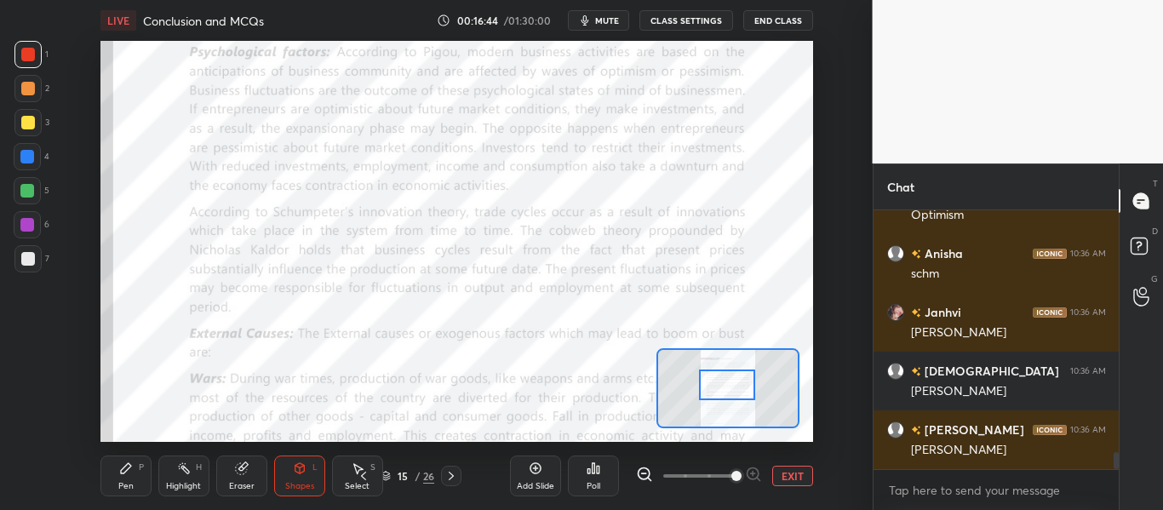
scroll to position [3708, 0]
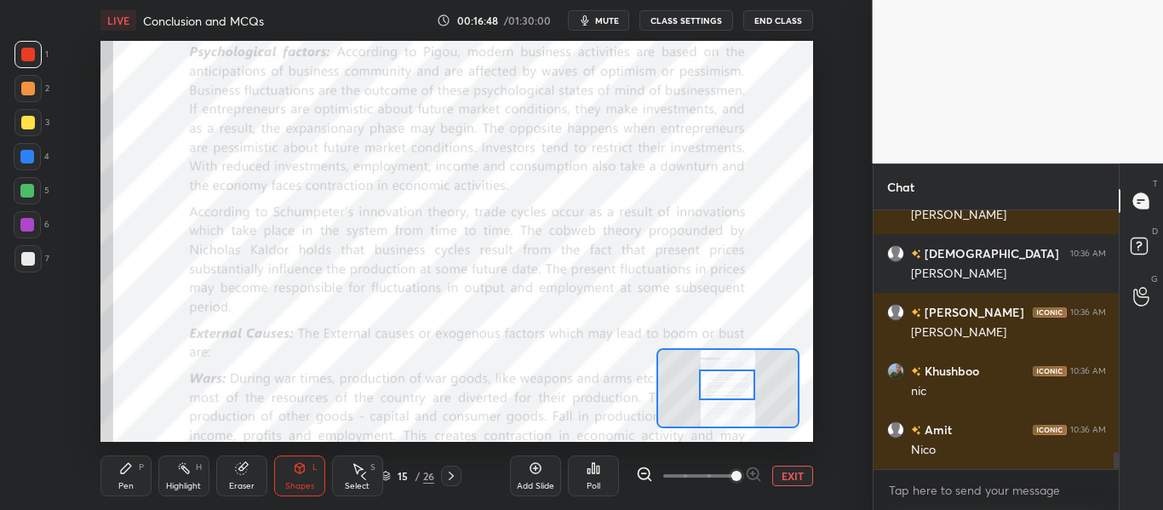
drag, startPoint x: 361, startPoint y: 475, endPoint x: 370, endPoint y: 480, distance: 10.7
click at [363, 475] on icon at bounding box center [363, 476] width 5 height 9
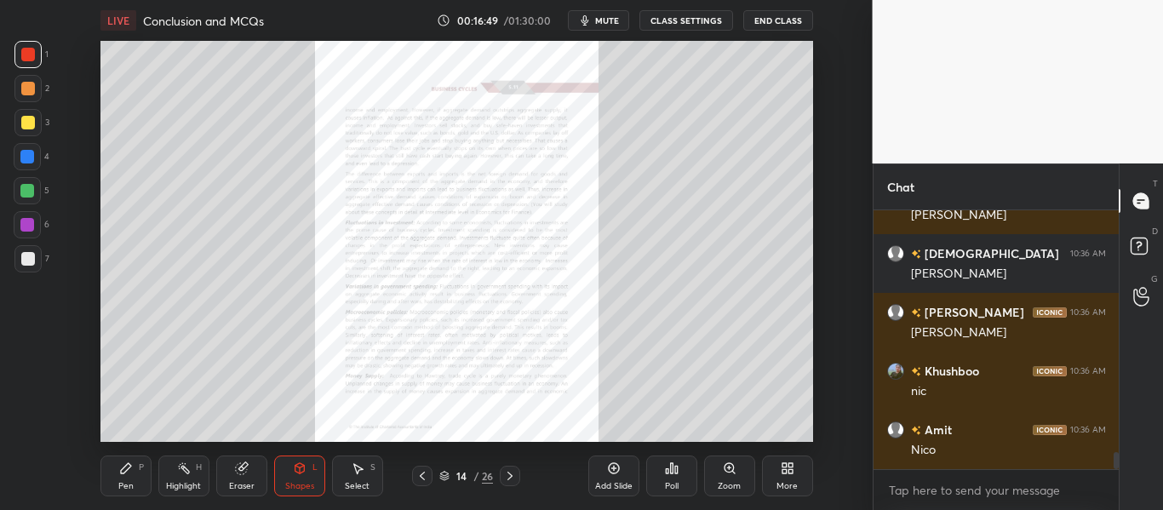
scroll to position [3826, 0]
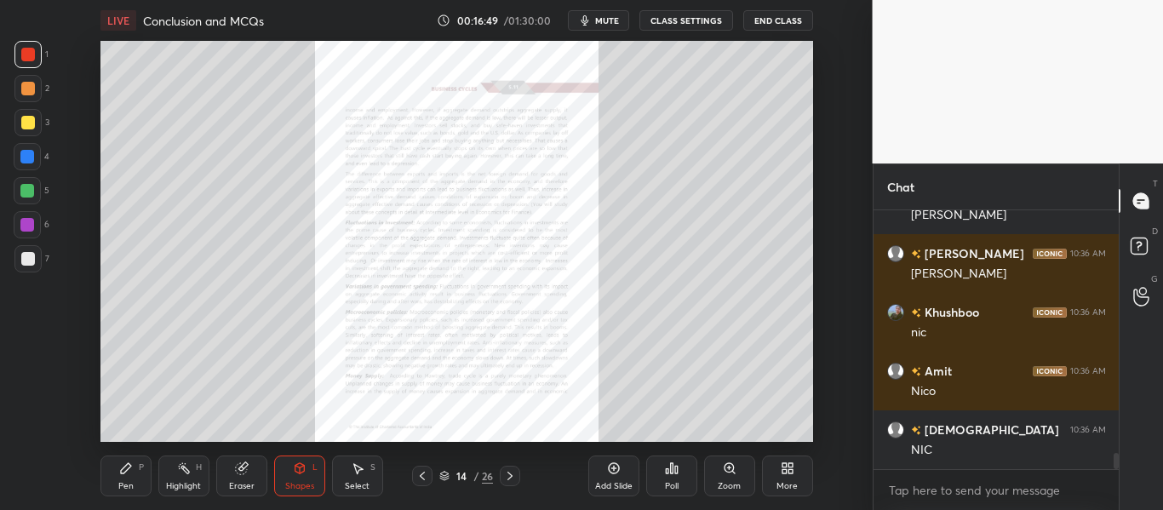
click at [422, 483] on div at bounding box center [422, 476] width 20 height 20
drag, startPoint x: 514, startPoint y: 477, endPoint x: 549, endPoint y: 481, distance: 35.2
click at [516, 477] on icon at bounding box center [510, 476] width 14 height 14
click at [728, 477] on div "Zoom" at bounding box center [729, 476] width 51 height 41
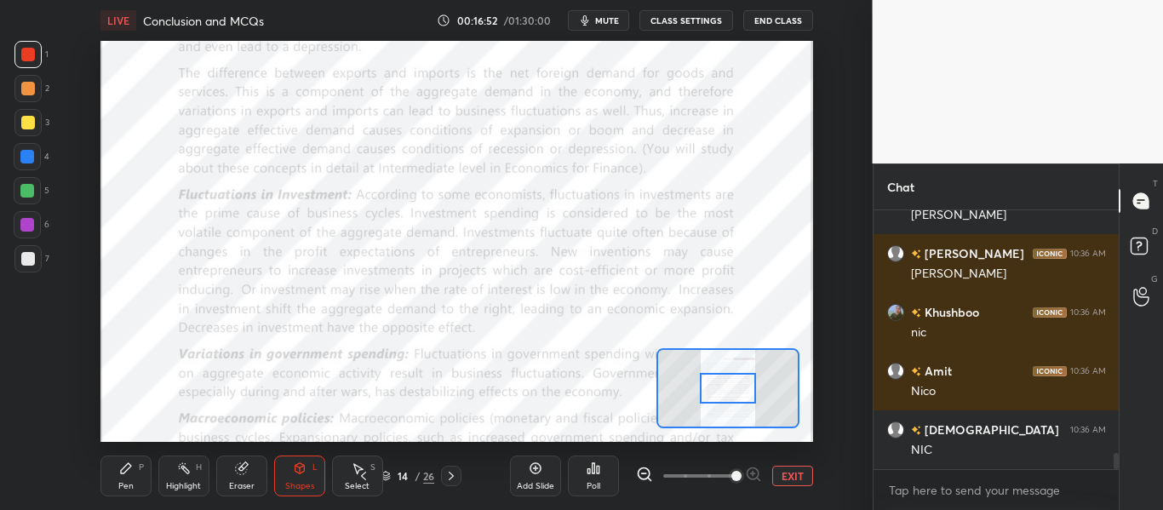
click at [731, 475] on span at bounding box center [736, 476] width 10 height 10
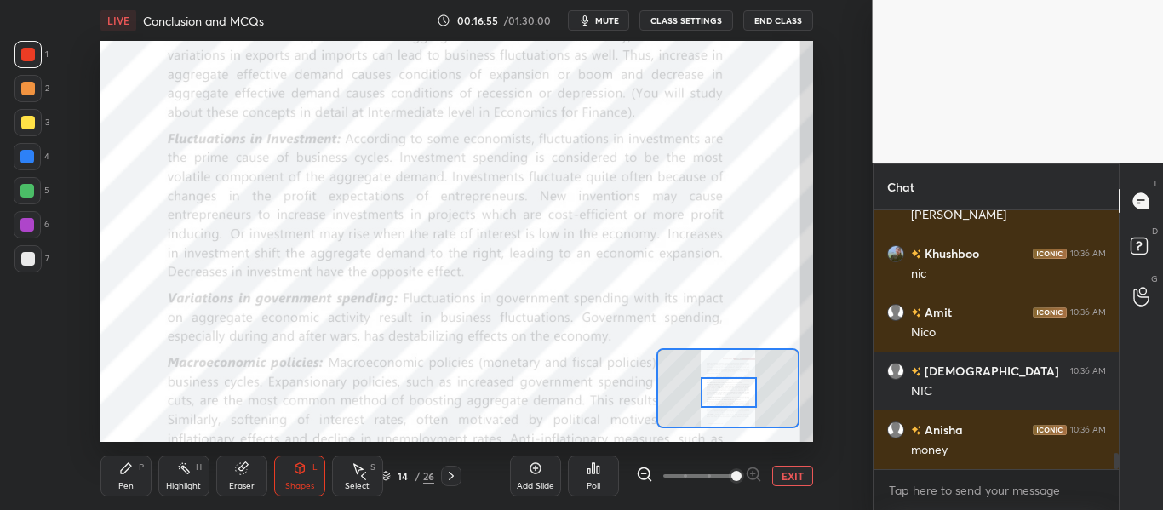
scroll to position [3943, 0]
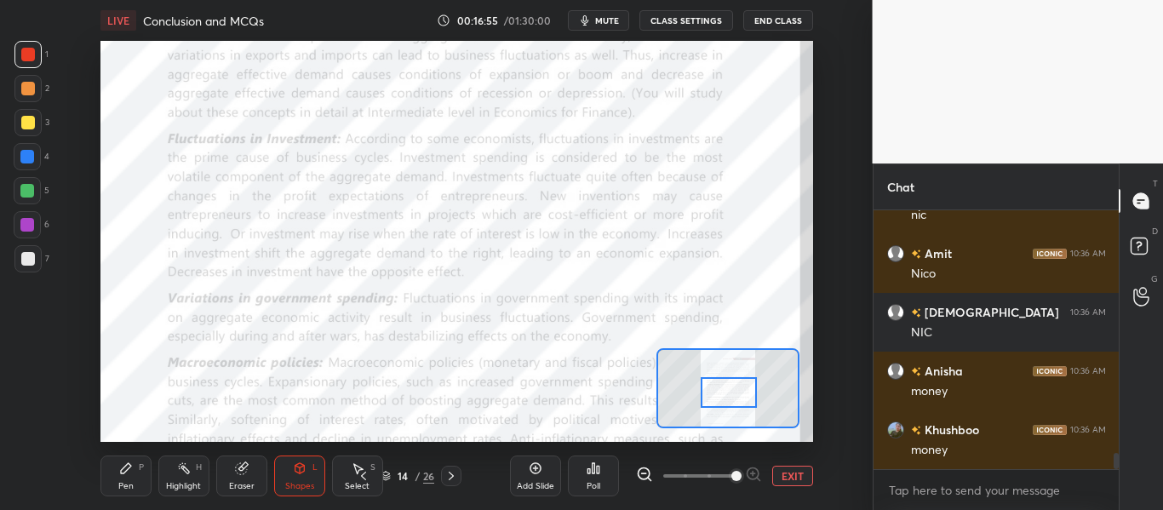
click at [726, 391] on div at bounding box center [728, 392] width 55 height 31
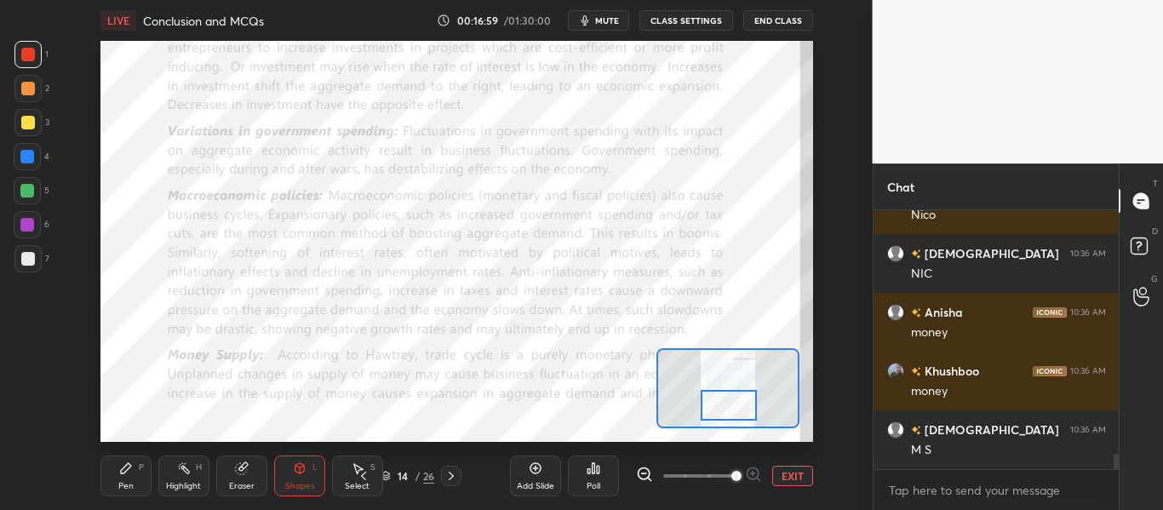
drag, startPoint x: 721, startPoint y: 387, endPoint x: 721, endPoint y: 399, distance: 11.9
click at [721, 399] on div at bounding box center [728, 405] width 55 height 31
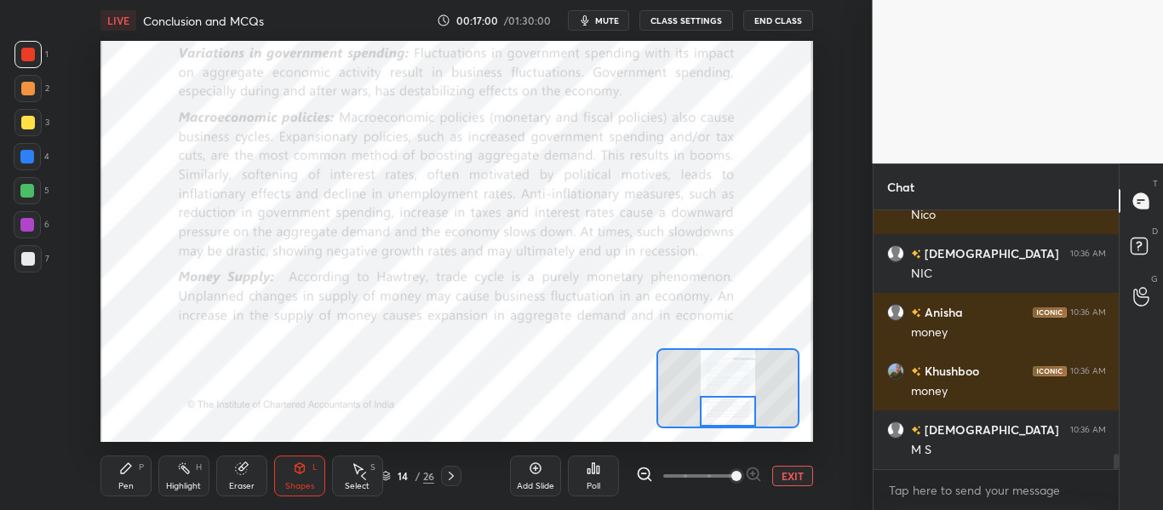
click at [733, 419] on div at bounding box center [727, 411] width 55 height 31
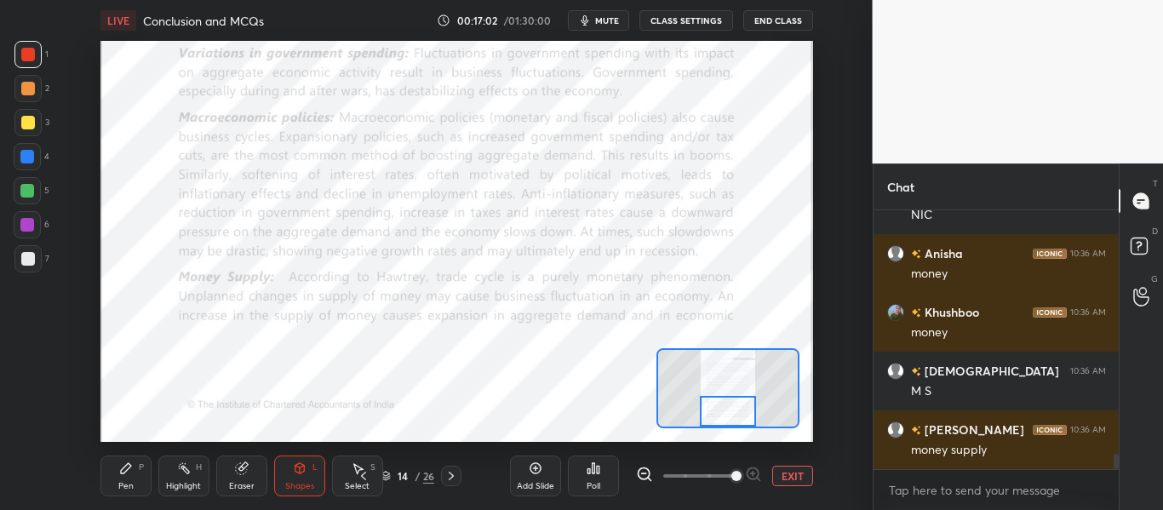
scroll to position [4120, 0]
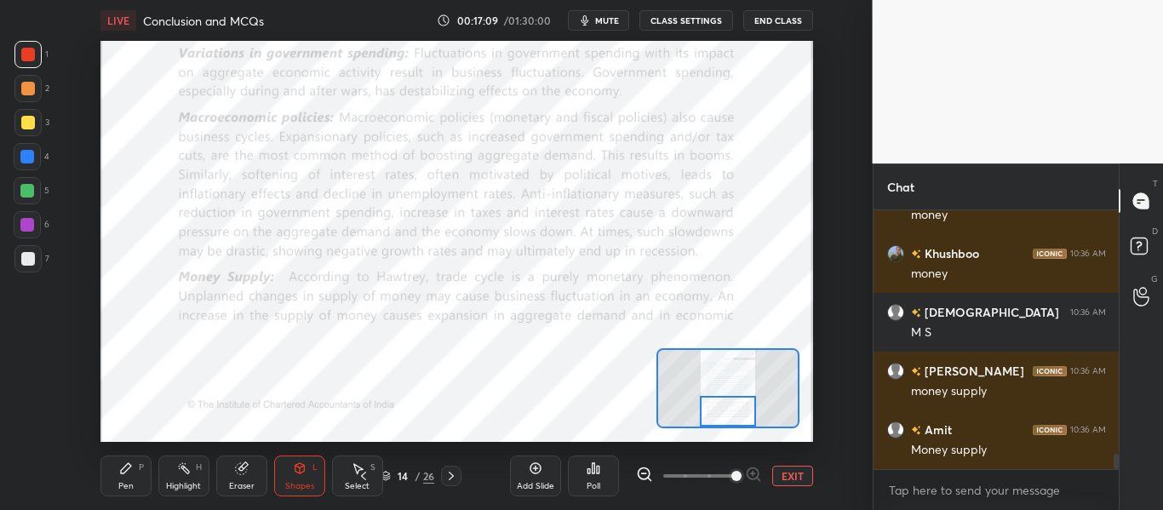
click at [366, 473] on icon at bounding box center [364, 476] width 14 height 14
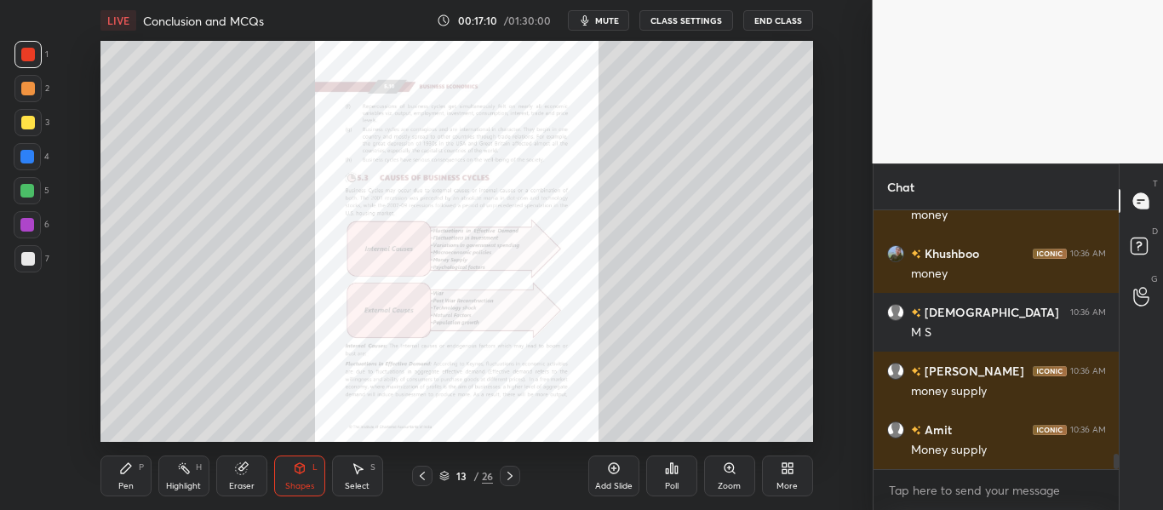
click at [729, 482] on div "Zoom" at bounding box center [729, 486] width 23 height 9
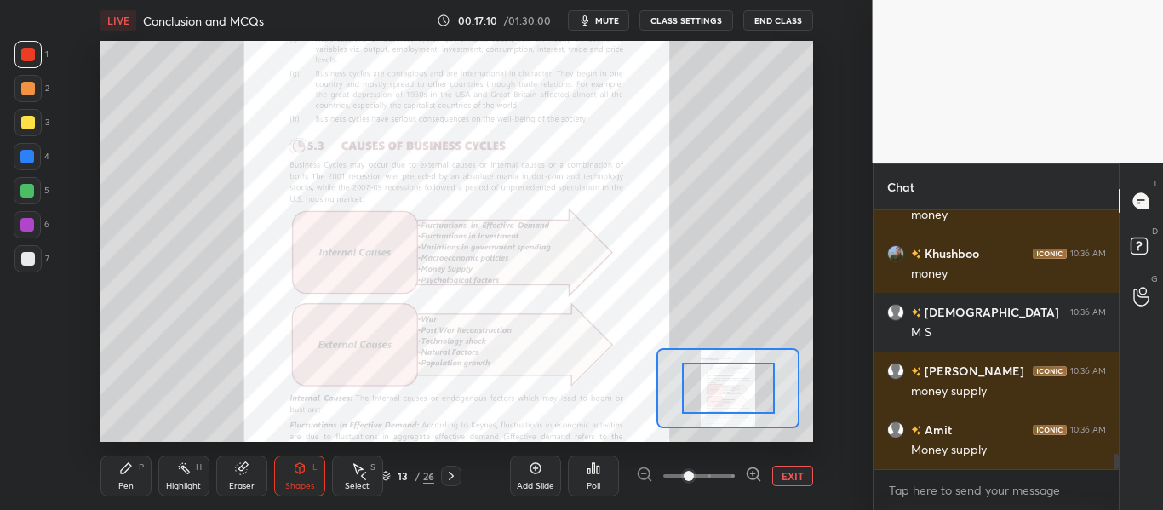
click at [733, 477] on span at bounding box center [699, 476] width 72 height 26
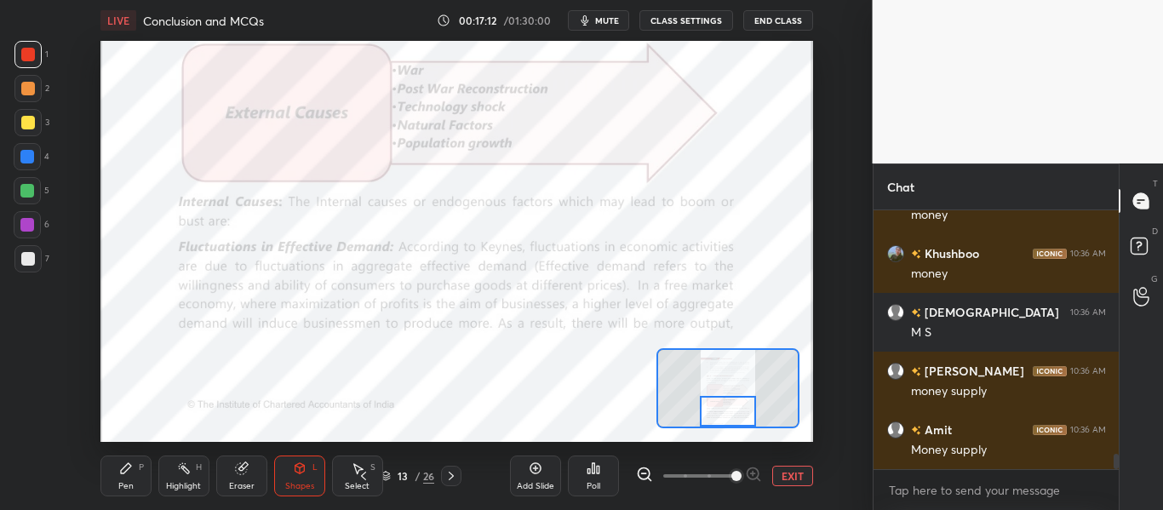
drag, startPoint x: 742, startPoint y: 397, endPoint x: 742, endPoint y: 424, distance: 27.2
click at [742, 424] on div at bounding box center [727, 411] width 55 height 31
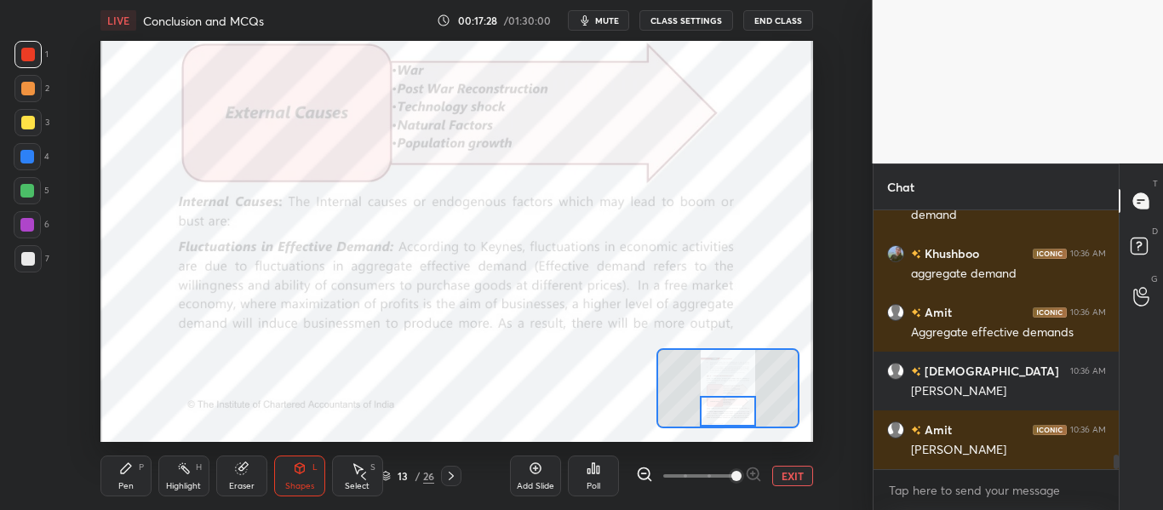
scroll to position [4472, 0]
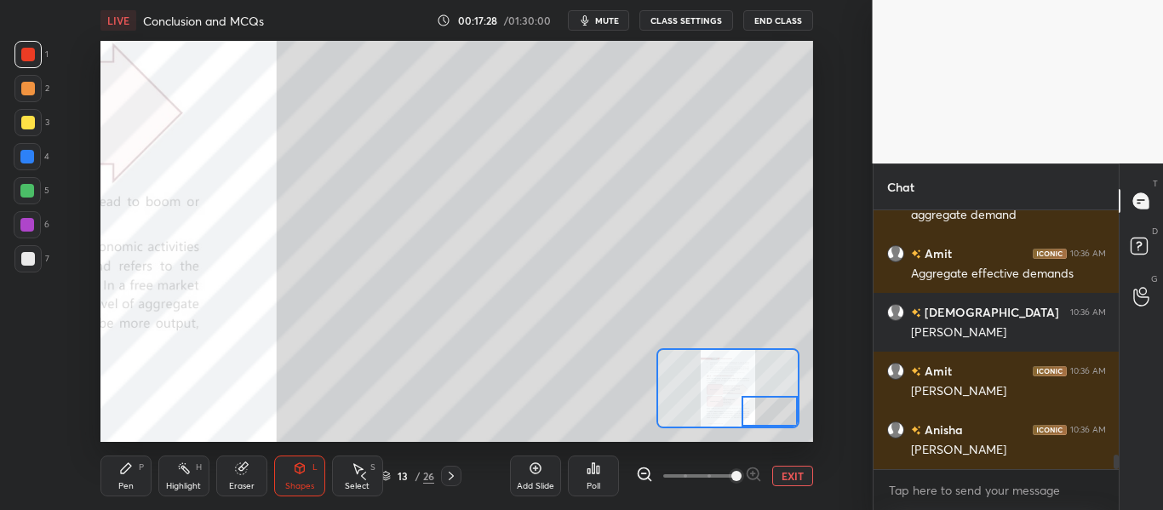
drag, startPoint x: 719, startPoint y: 406, endPoint x: 721, endPoint y: 348, distance: 58.0
click at [766, 410] on div at bounding box center [769, 411] width 55 height 31
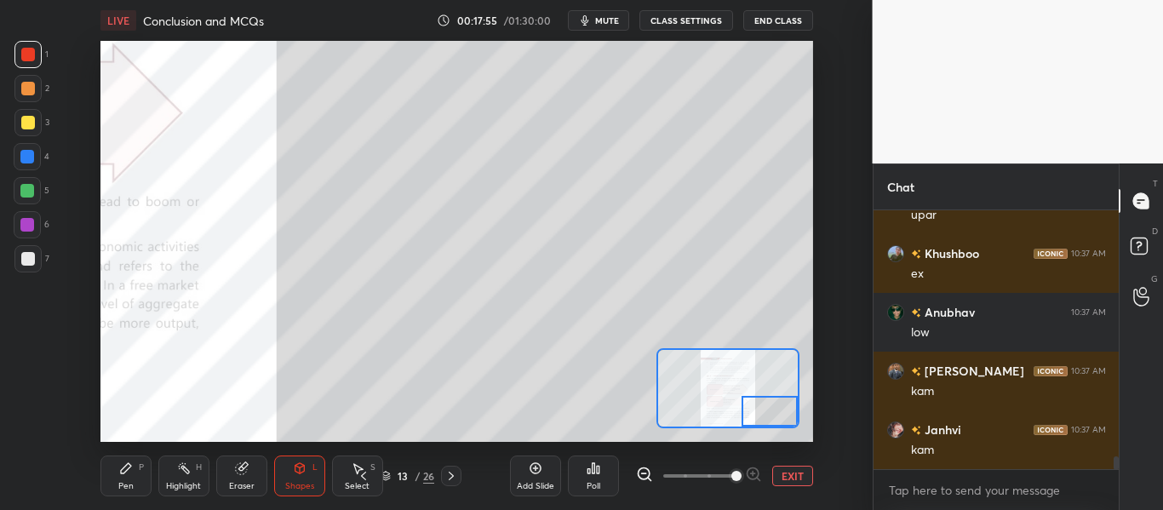
scroll to position [5194, 0]
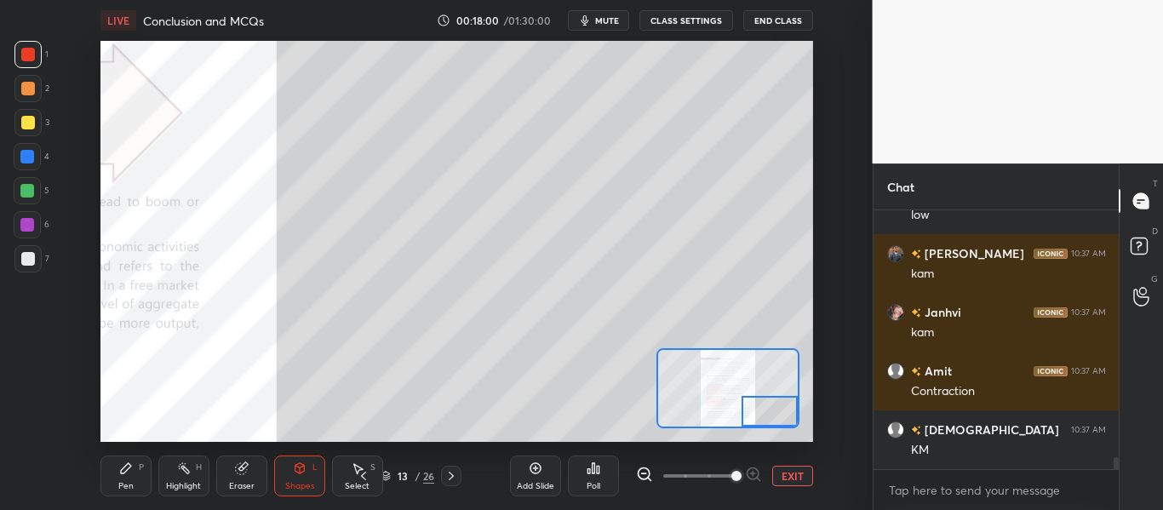
click at [455, 479] on icon at bounding box center [451, 476] width 14 height 14
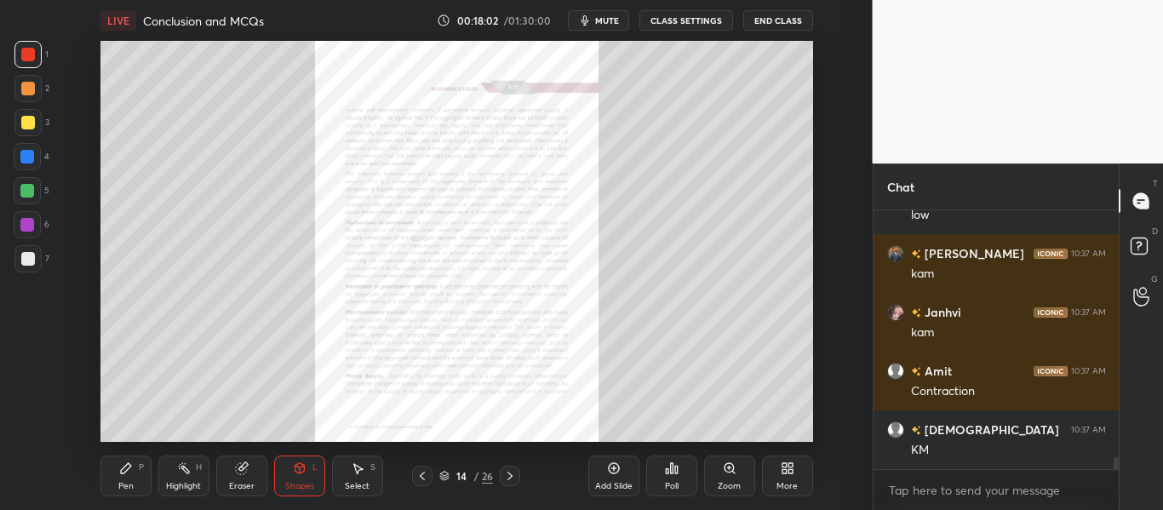
click at [506, 474] on icon at bounding box center [510, 476] width 14 height 14
click at [508, 474] on icon at bounding box center [510, 476] width 14 height 14
click at [509, 474] on icon at bounding box center [510, 476] width 14 height 14
click at [423, 472] on icon at bounding box center [423, 476] width 14 height 14
click at [737, 471] on div "Zoom" at bounding box center [729, 476] width 51 height 41
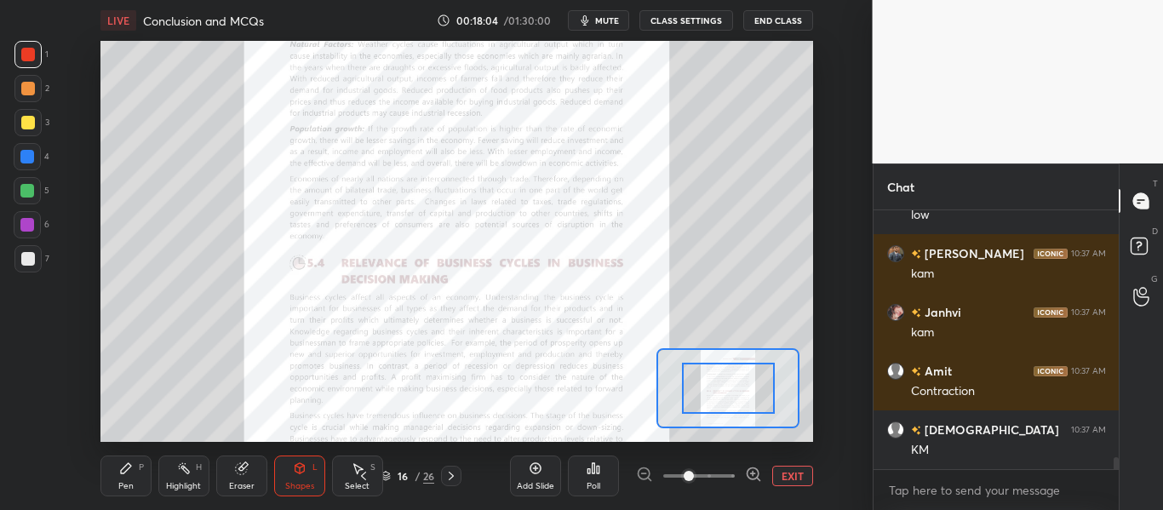
click at [735, 472] on div at bounding box center [699, 476] width 126 height 20
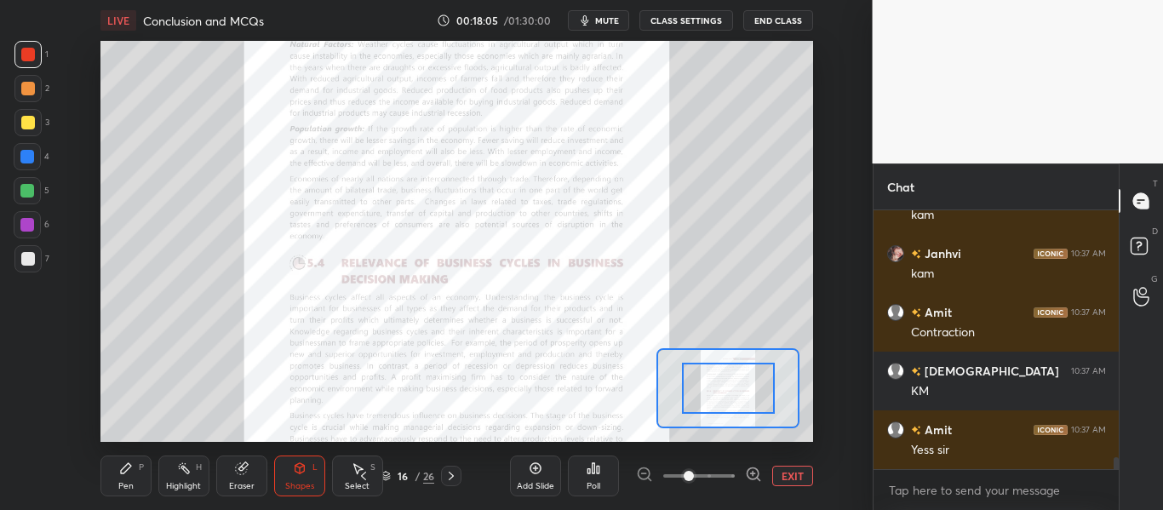
click at [735, 473] on div at bounding box center [699, 476] width 126 height 20
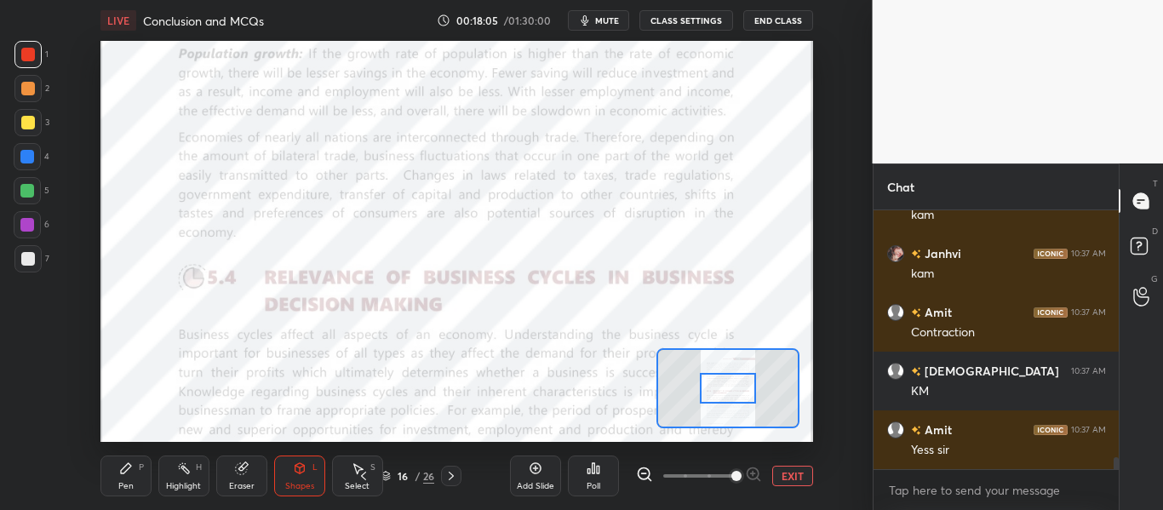
drag, startPoint x: 714, startPoint y: 473, endPoint x: 754, endPoint y: 470, distance: 39.3
click at [735, 472] on span at bounding box center [699, 476] width 72 height 26
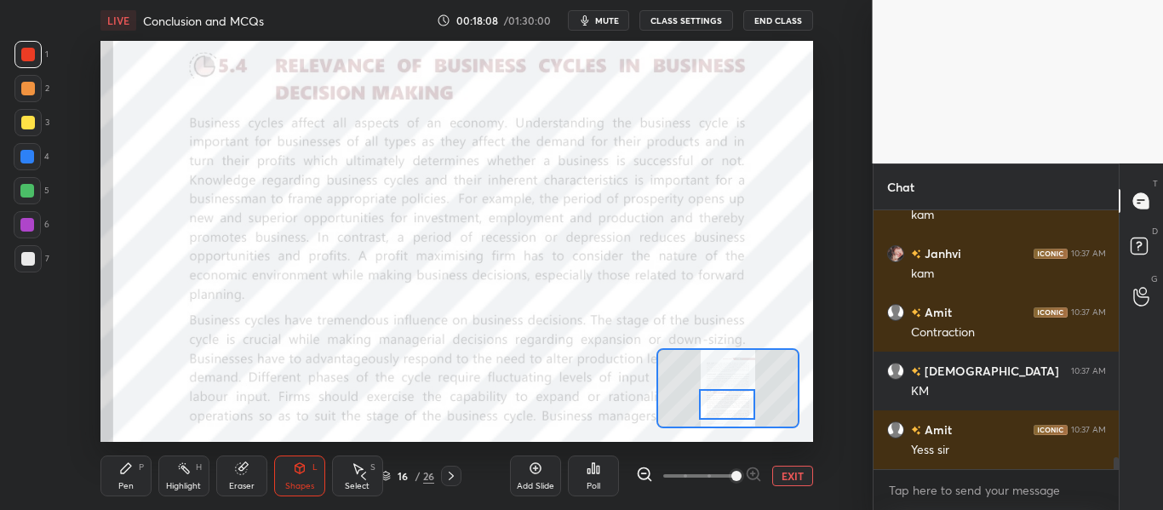
drag, startPoint x: 734, startPoint y: 389, endPoint x: 733, endPoint y: 405, distance: 16.2
click at [733, 405] on div at bounding box center [726, 404] width 55 height 31
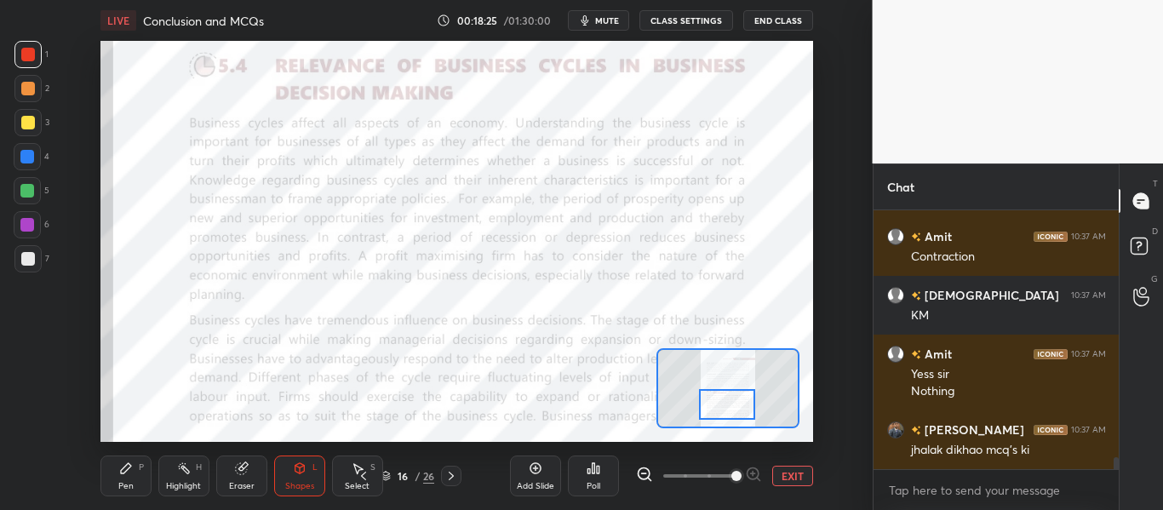
scroll to position [5387, 0]
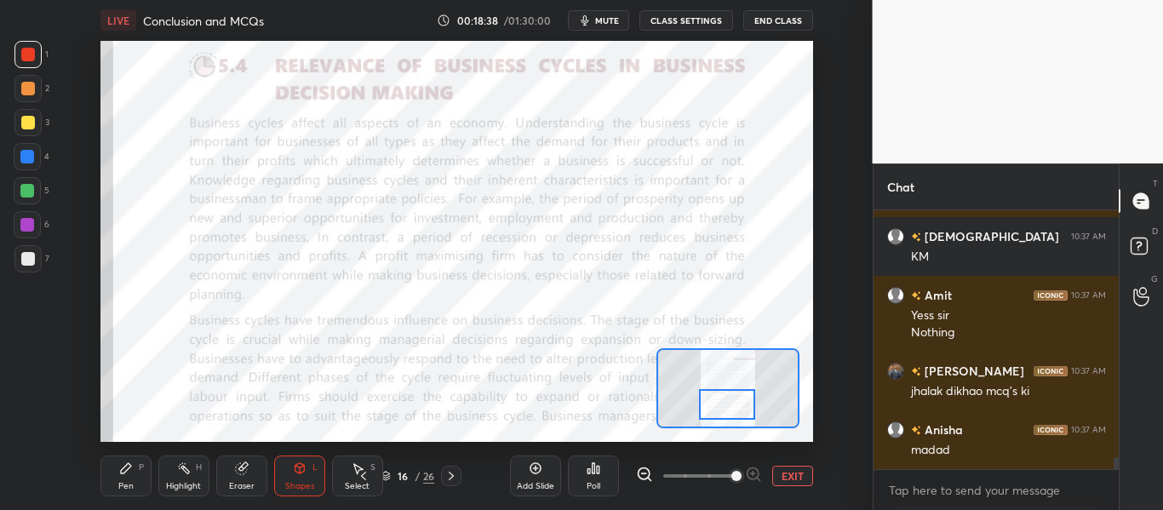
click at [733, 410] on div at bounding box center [726, 404] width 55 height 31
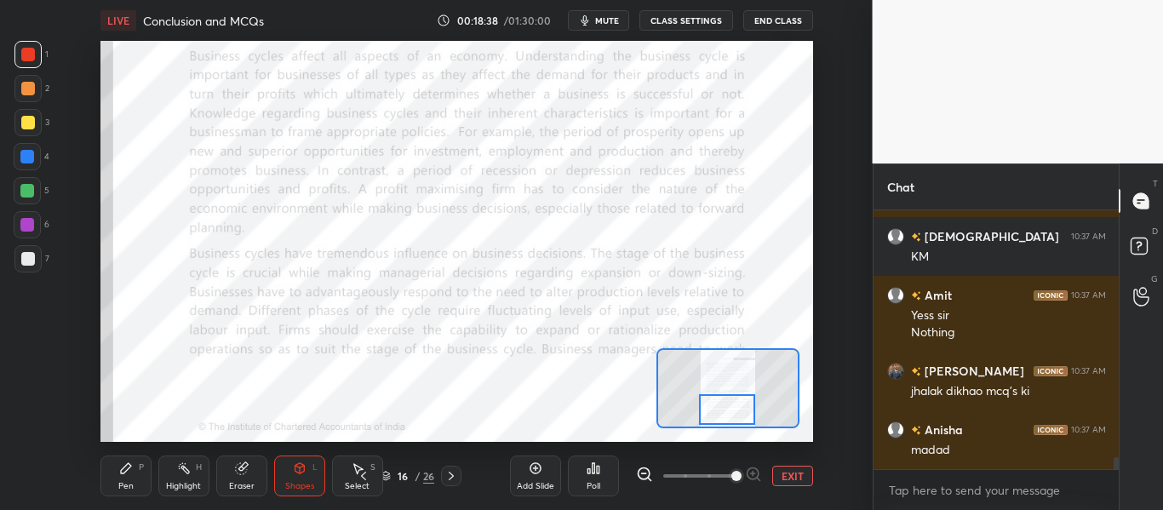
click at [732, 410] on div at bounding box center [726, 409] width 55 height 31
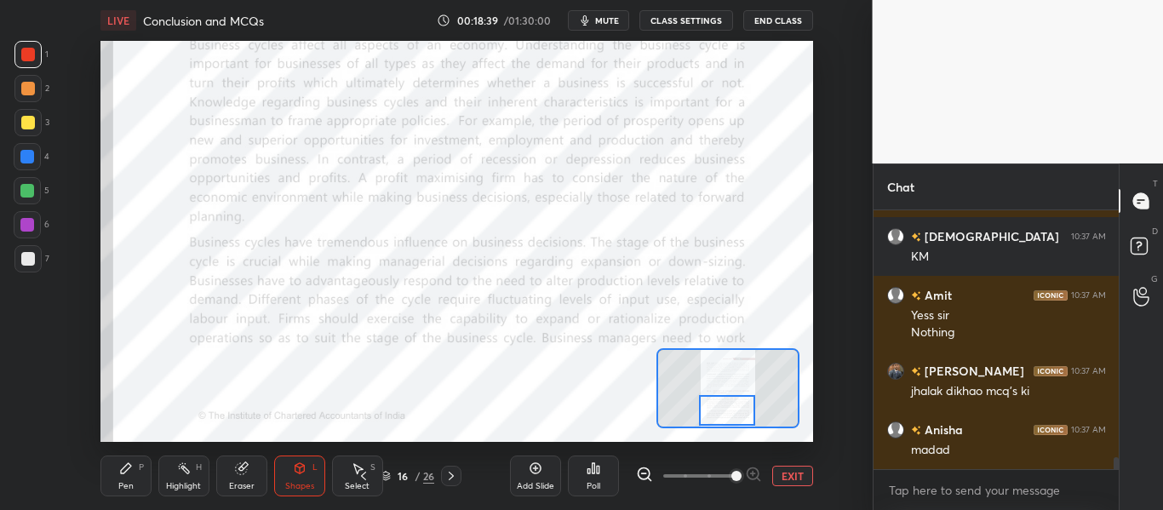
click at [732, 410] on div at bounding box center [726, 410] width 55 height 31
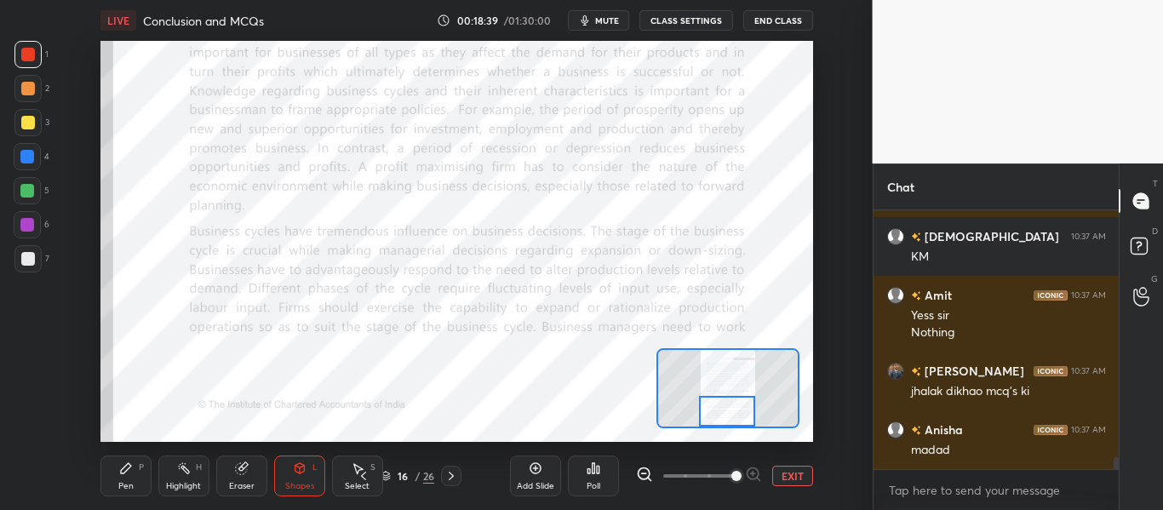
click at [734, 414] on div at bounding box center [726, 411] width 55 height 31
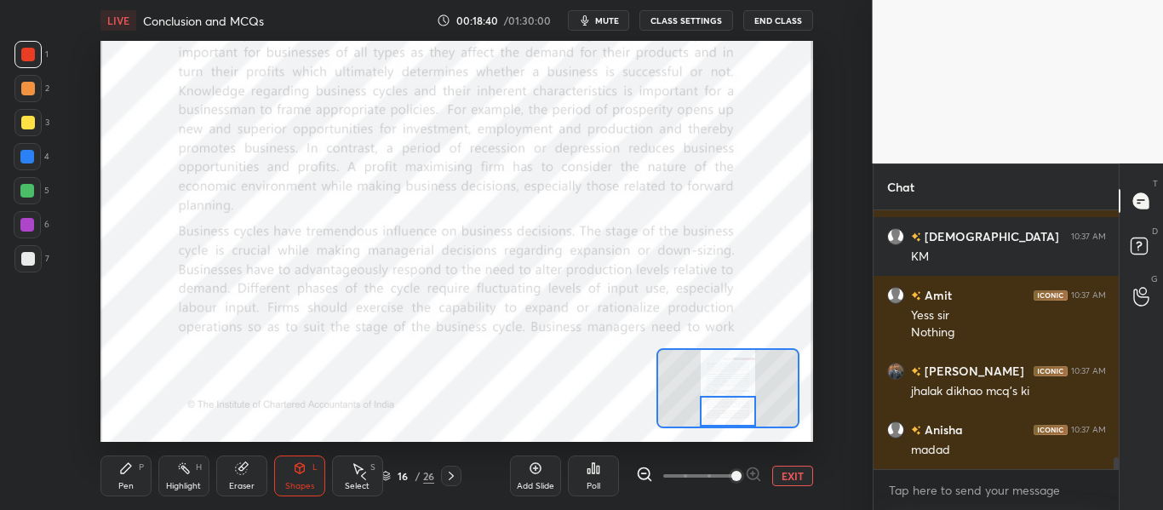
click at [733, 415] on div at bounding box center [727, 411] width 55 height 31
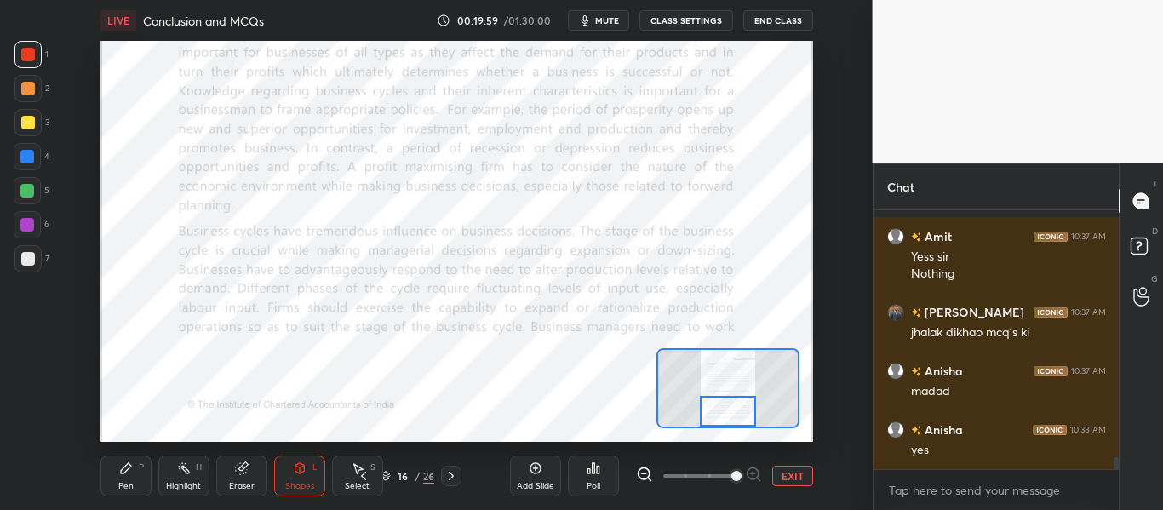
click at [444, 473] on icon at bounding box center [451, 476] width 14 height 14
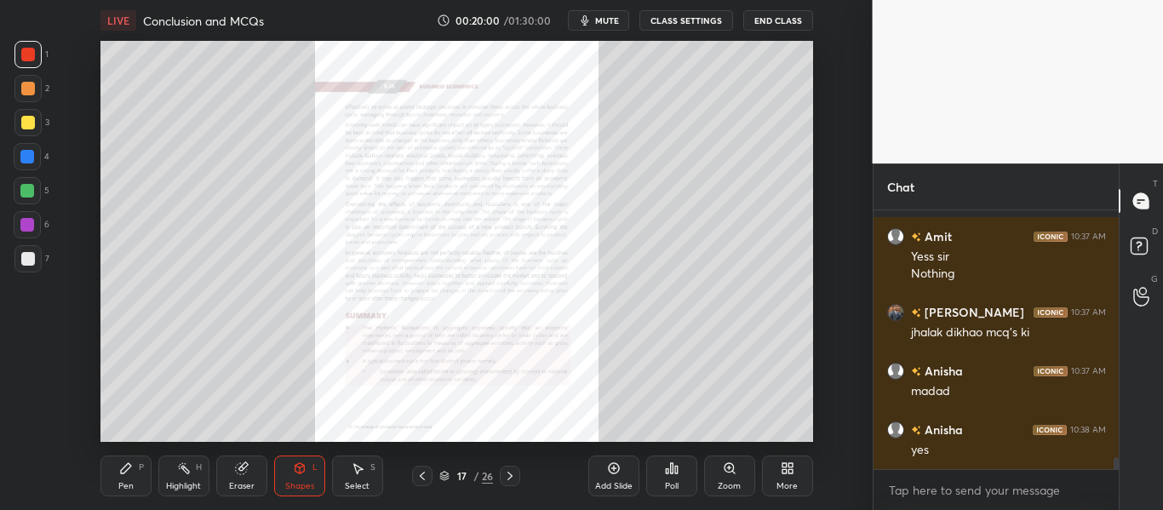
click at [725, 473] on icon at bounding box center [730, 469] width 14 height 14
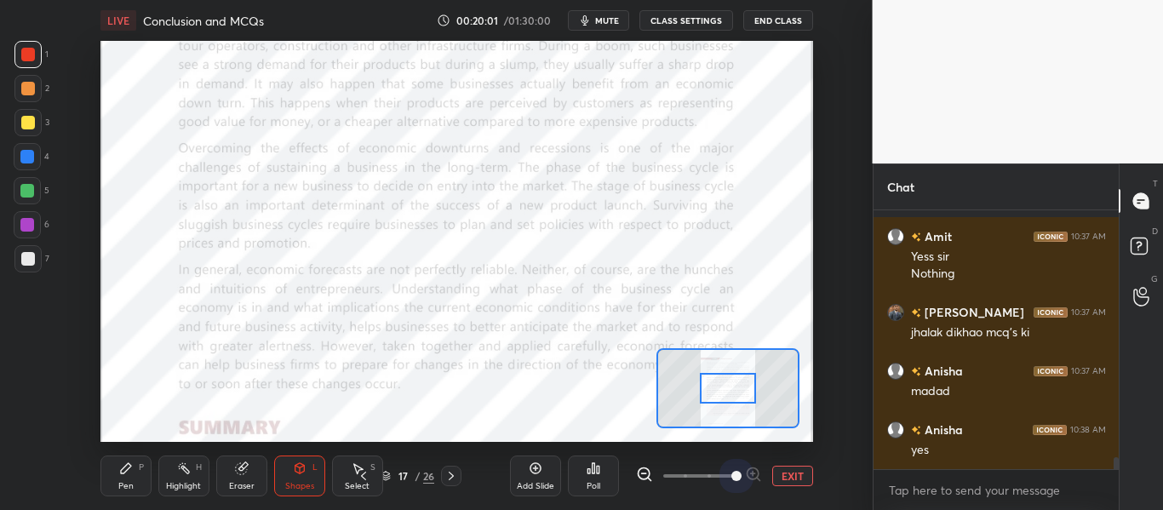
click at [726, 474] on span at bounding box center [699, 476] width 72 height 26
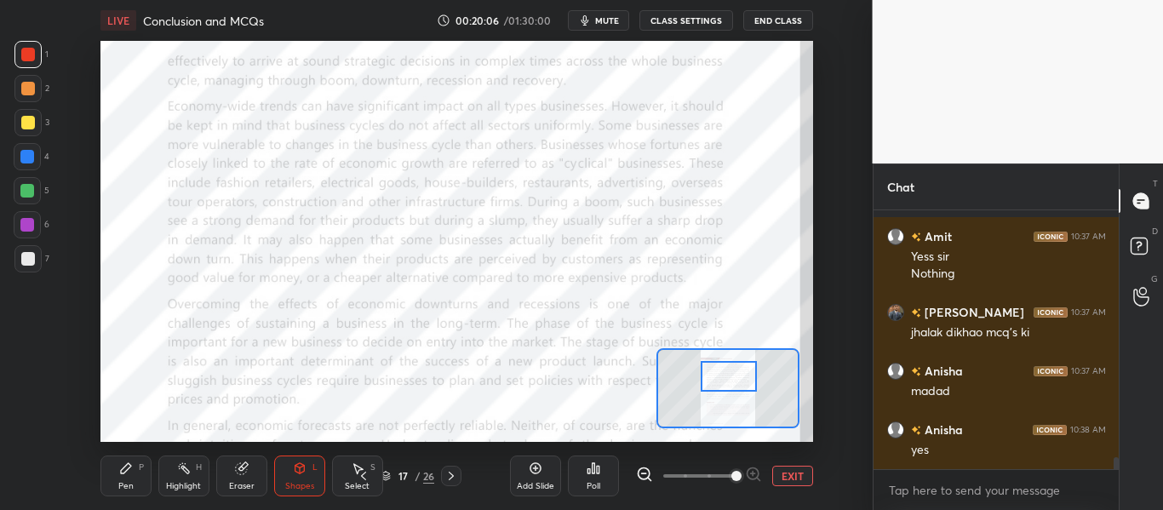
drag, startPoint x: 722, startPoint y: 387, endPoint x: 723, endPoint y: 379, distance: 8.6
click at [723, 379] on div at bounding box center [728, 376] width 55 height 31
click at [364, 473] on icon at bounding box center [364, 476] width 14 height 14
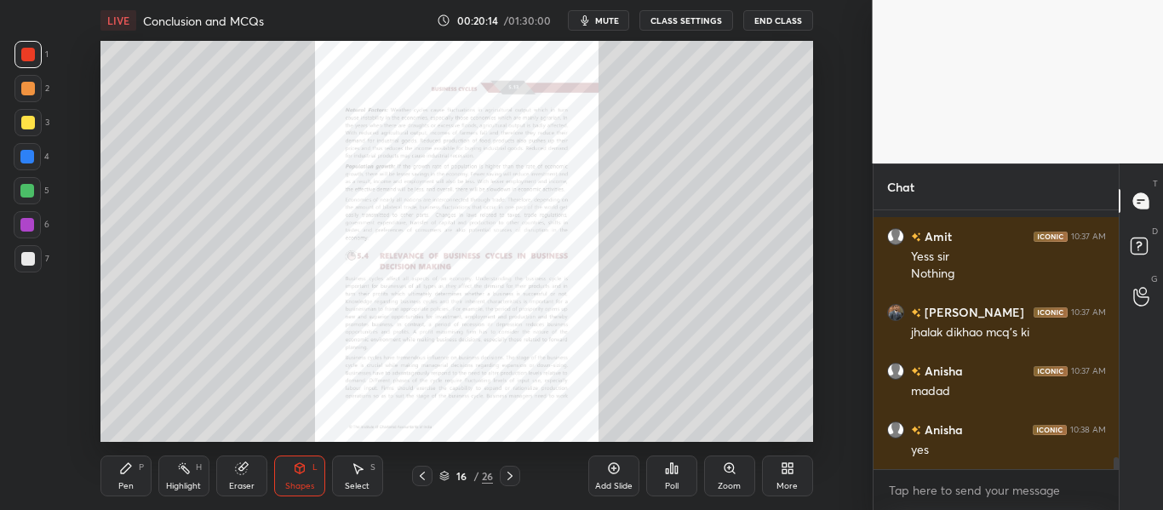
click at [728, 479] on div "Zoom" at bounding box center [729, 476] width 51 height 41
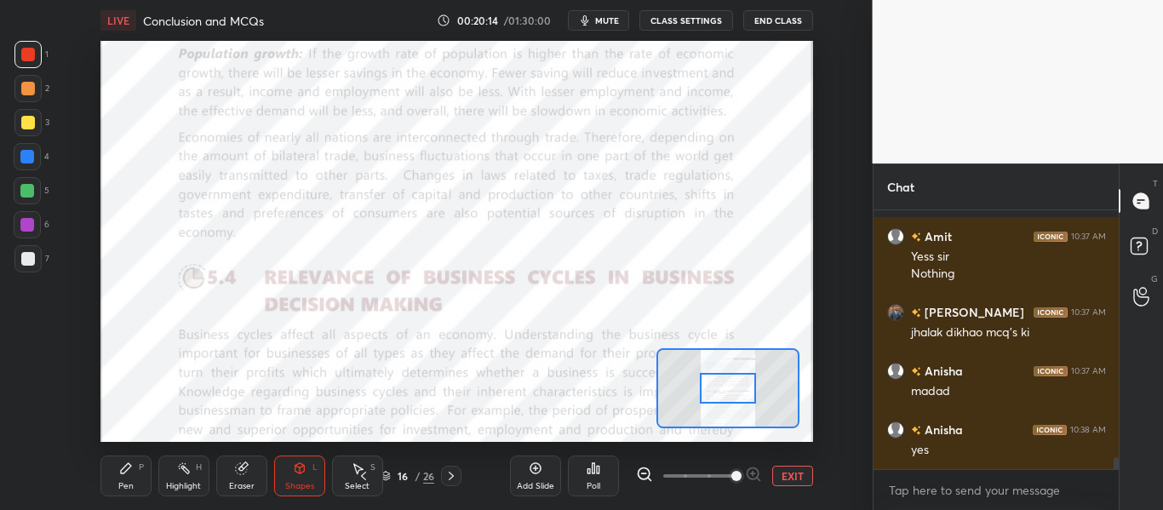
click at [731, 476] on span at bounding box center [699, 476] width 72 height 26
click at [736, 475] on span at bounding box center [736, 476] width 10 height 10
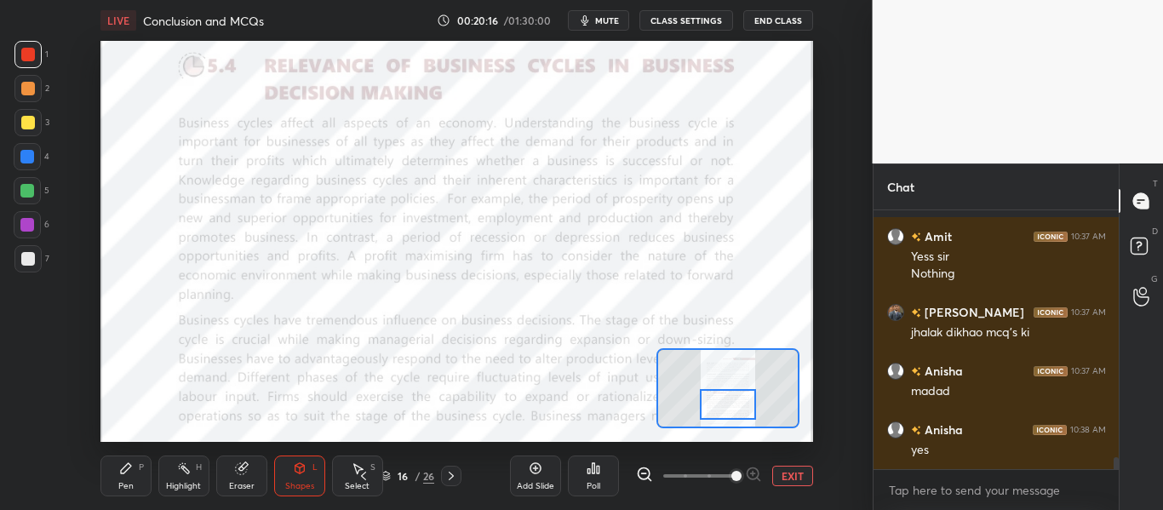
drag, startPoint x: 737, startPoint y: 385, endPoint x: 737, endPoint y: 400, distance: 15.3
click at [737, 400] on div at bounding box center [727, 404] width 55 height 31
click at [609, 20] on span "mute" at bounding box center [607, 20] width 24 height 12
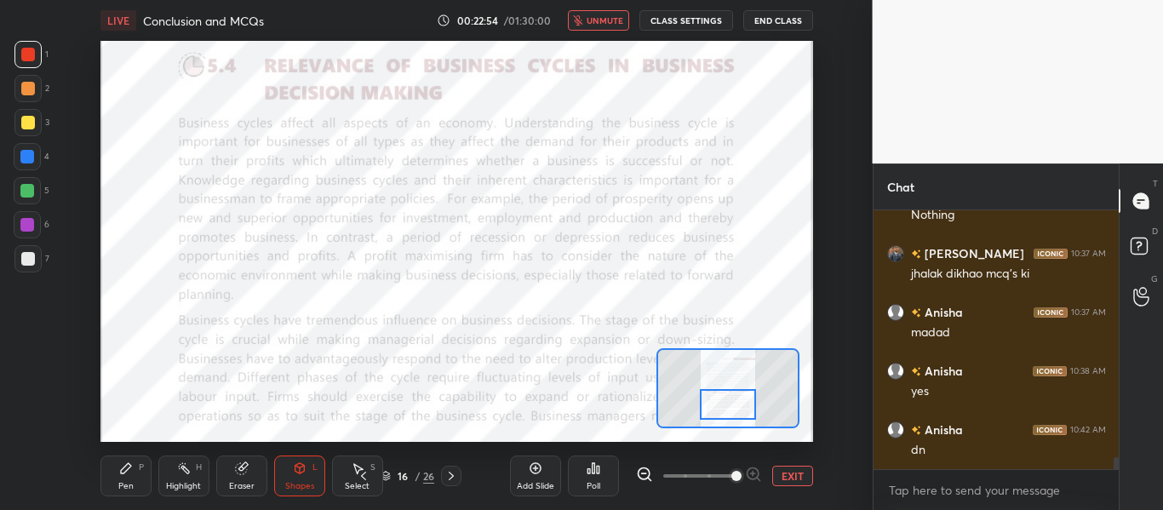
scroll to position [5564, 0]
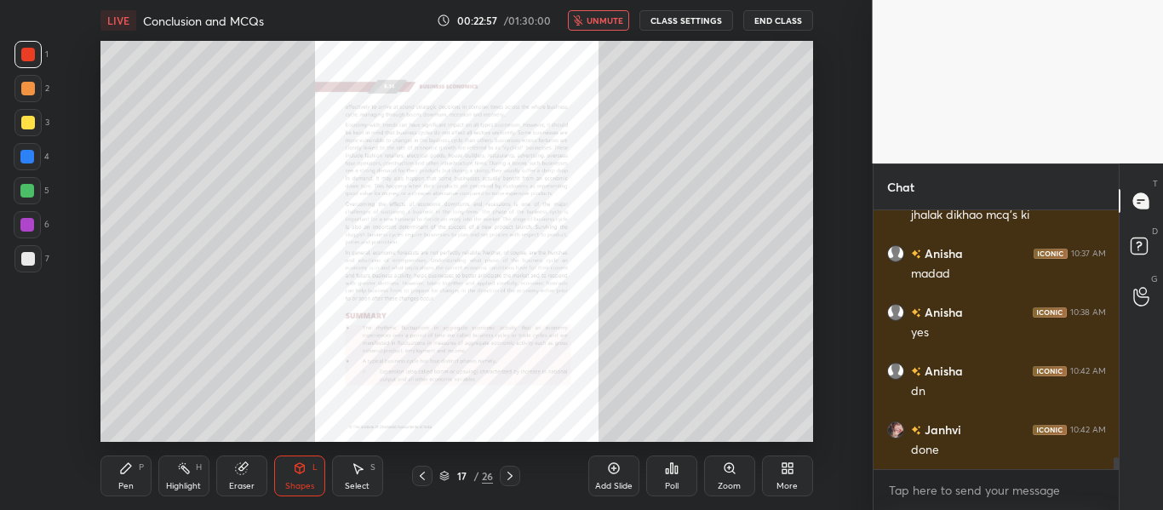
click at [741, 491] on div "Zoom" at bounding box center [729, 476] width 51 height 41
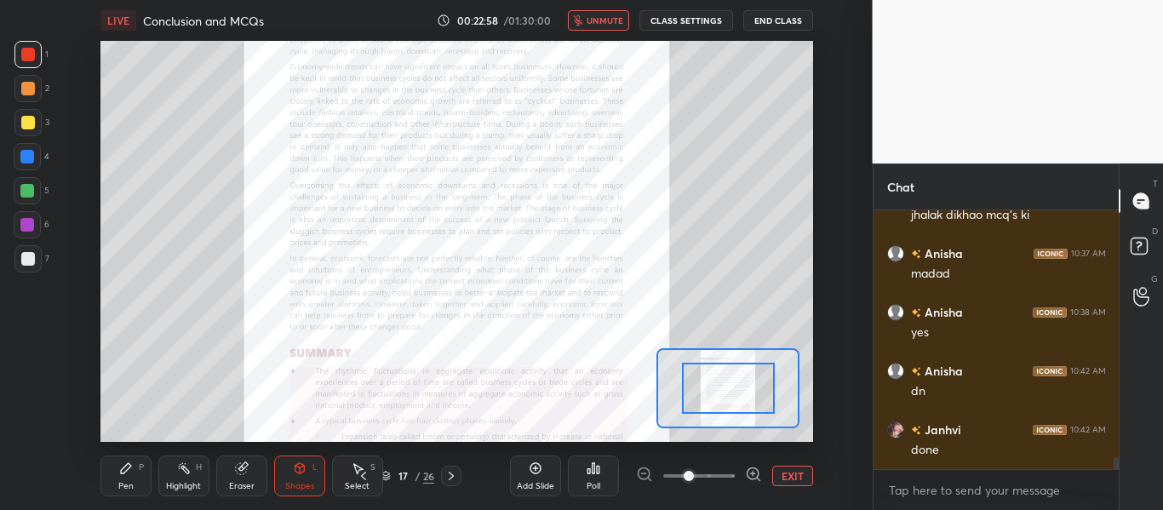
click at [741, 491] on div "Add Slide Poll EXIT" at bounding box center [661, 475] width 303 height 95
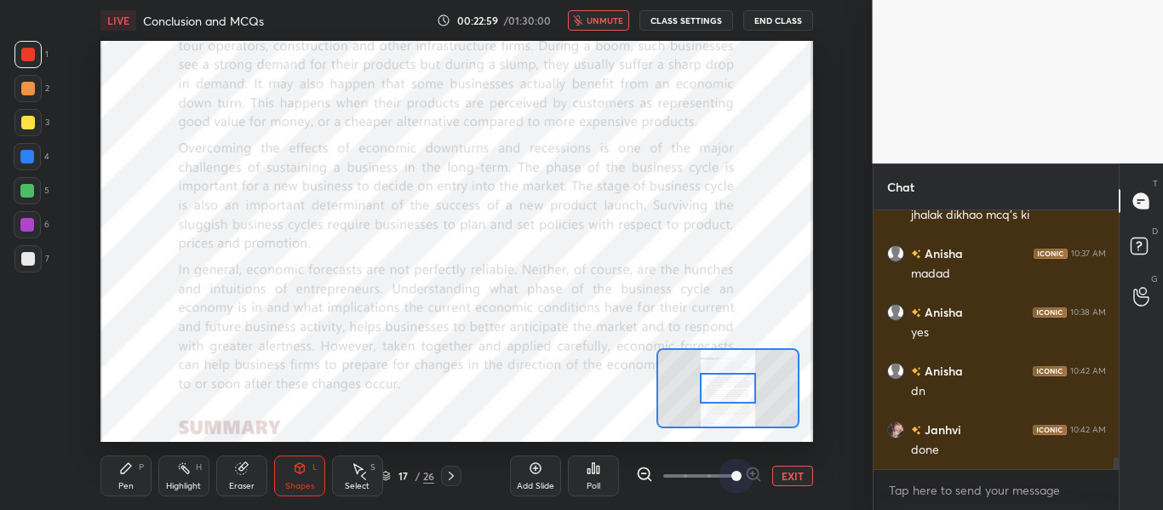
click at [724, 473] on span at bounding box center [699, 476] width 72 height 26
click at [616, 26] on button "unmute" at bounding box center [598, 20] width 61 height 20
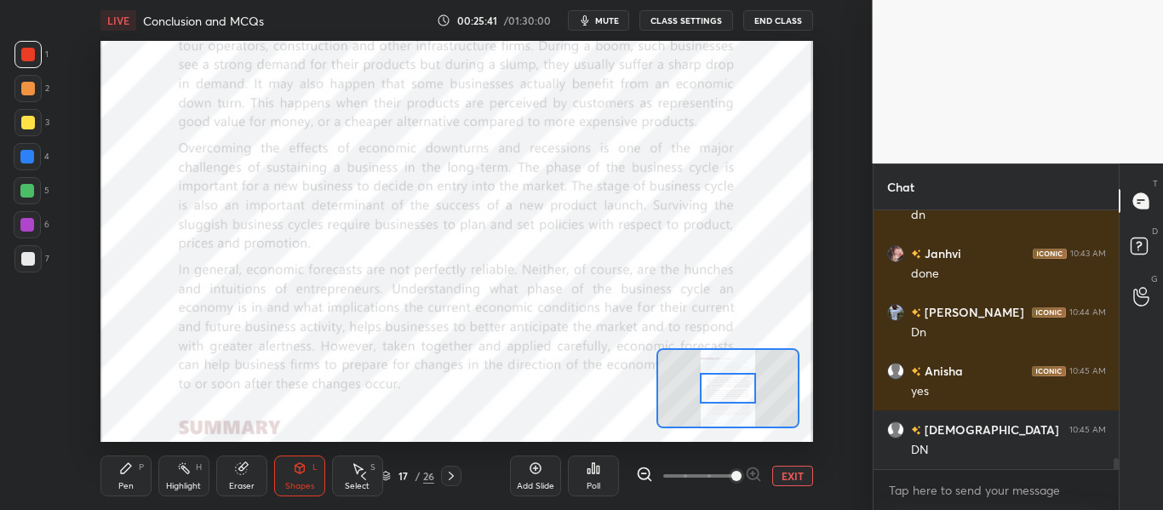
scroll to position [6034, 0]
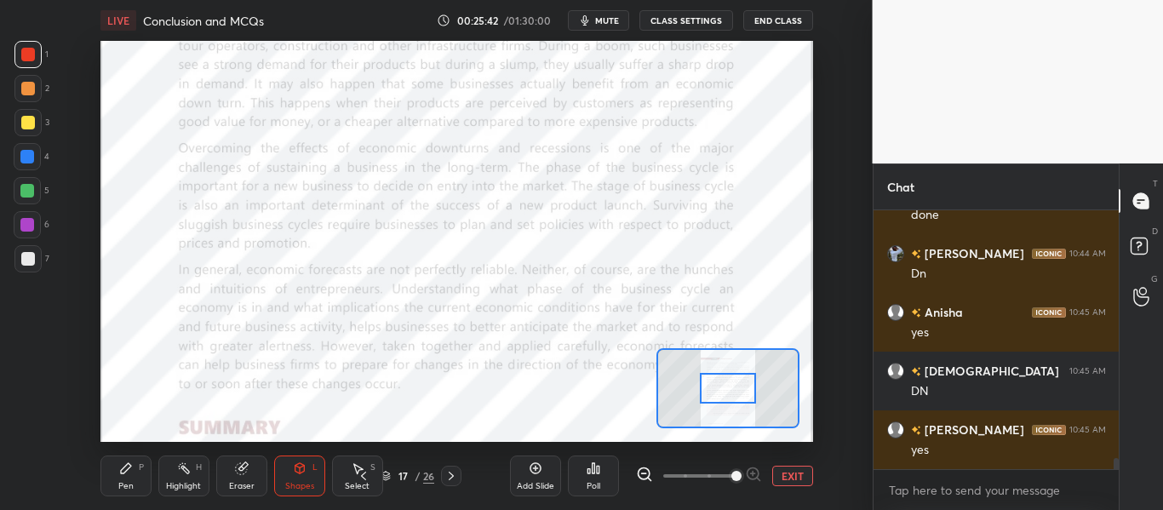
click at [452, 476] on icon at bounding box center [451, 476] width 14 height 14
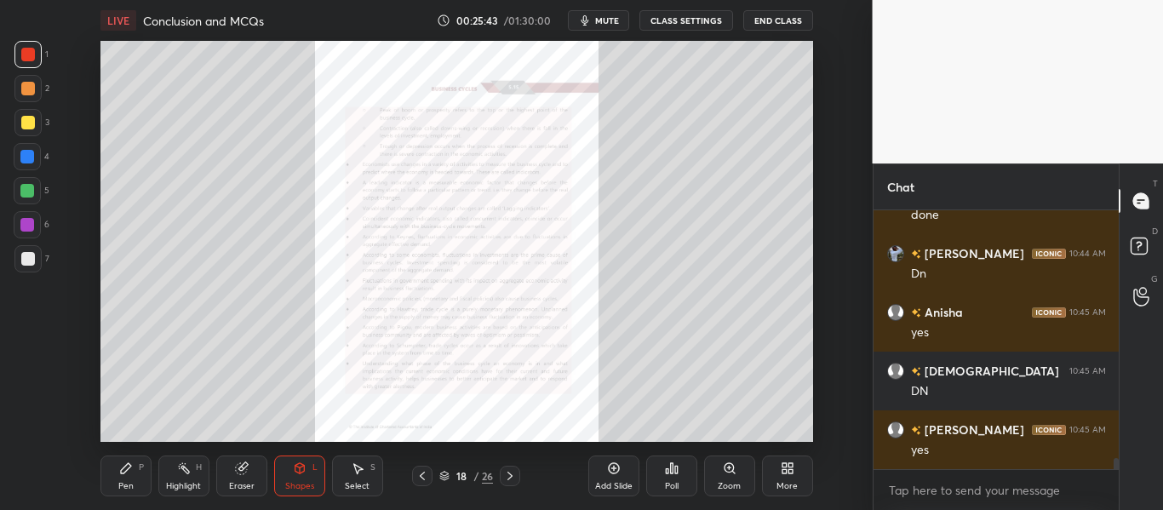
click at [507, 474] on icon at bounding box center [510, 476] width 14 height 14
drag, startPoint x: 508, startPoint y: 473, endPoint x: 494, endPoint y: 475, distance: 14.7
click at [508, 473] on icon at bounding box center [510, 476] width 14 height 14
click at [422, 471] on icon at bounding box center [423, 476] width 14 height 14
click at [725, 476] on div "Zoom" at bounding box center [729, 476] width 51 height 41
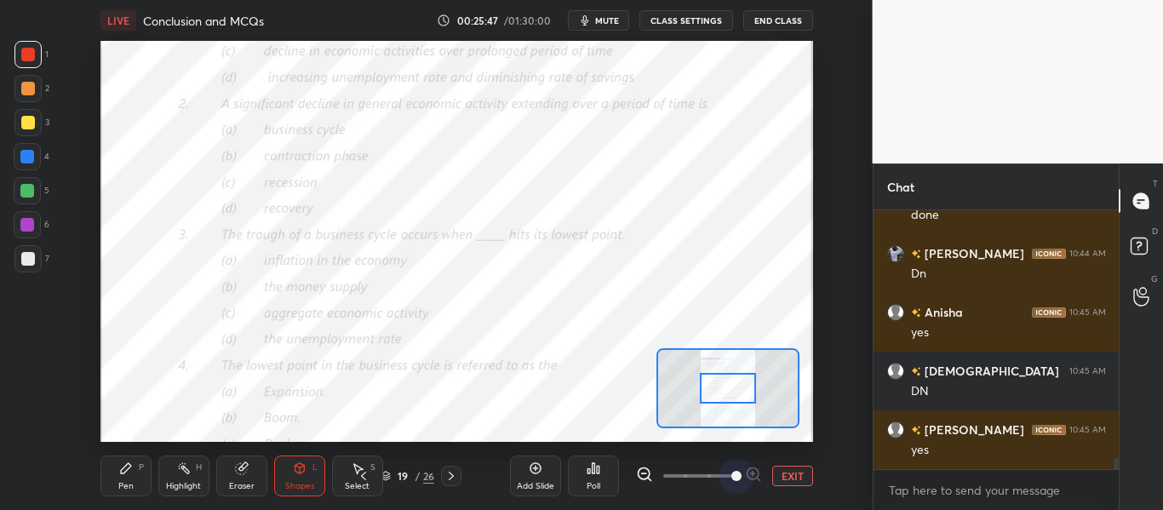
click at [728, 476] on span at bounding box center [699, 476] width 72 height 26
click at [731, 476] on span at bounding box center [736, 476] width 10 height 10
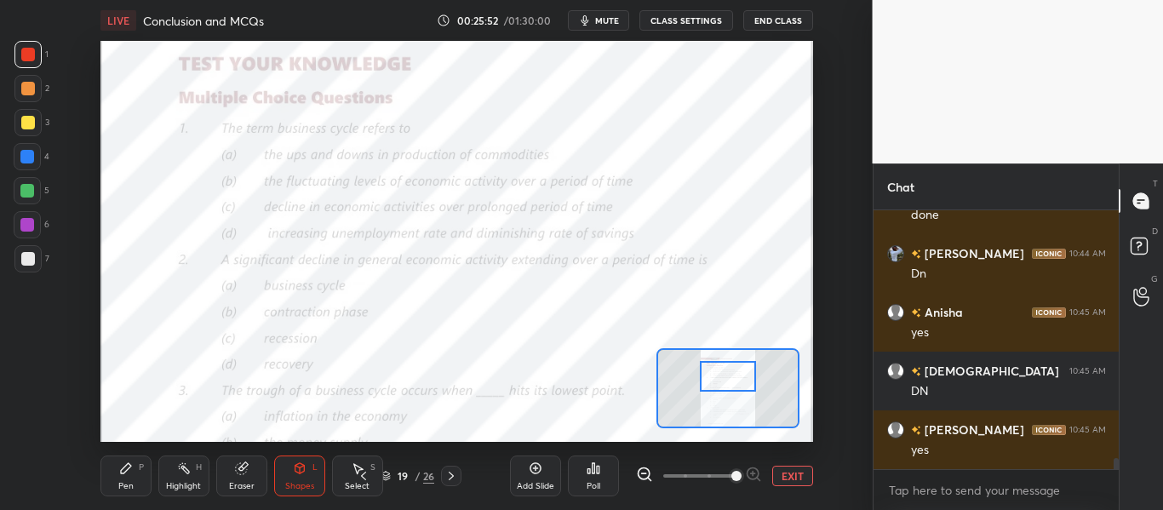
drag, startPoint x: 721, startPoint y: 383, endPoint x: 721, endPoint y: 371, distance: 11.9
click at [721, 371] on div at bounding box center [727, 376] width 55 height 31
click at [599, 466] on icon at bounding box center [598, 470] width 3 height 8
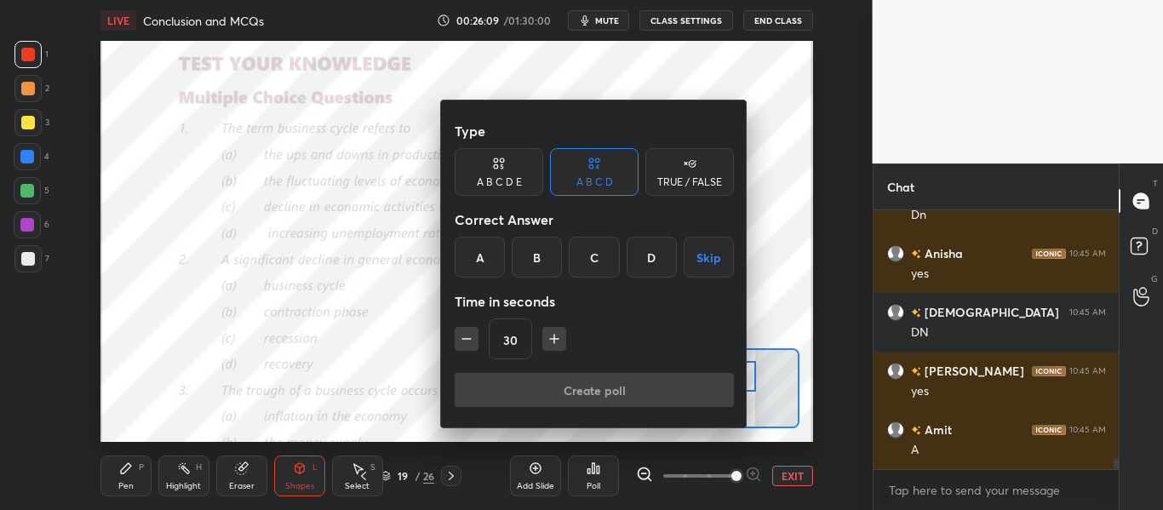
scroll to position [6151, 0]
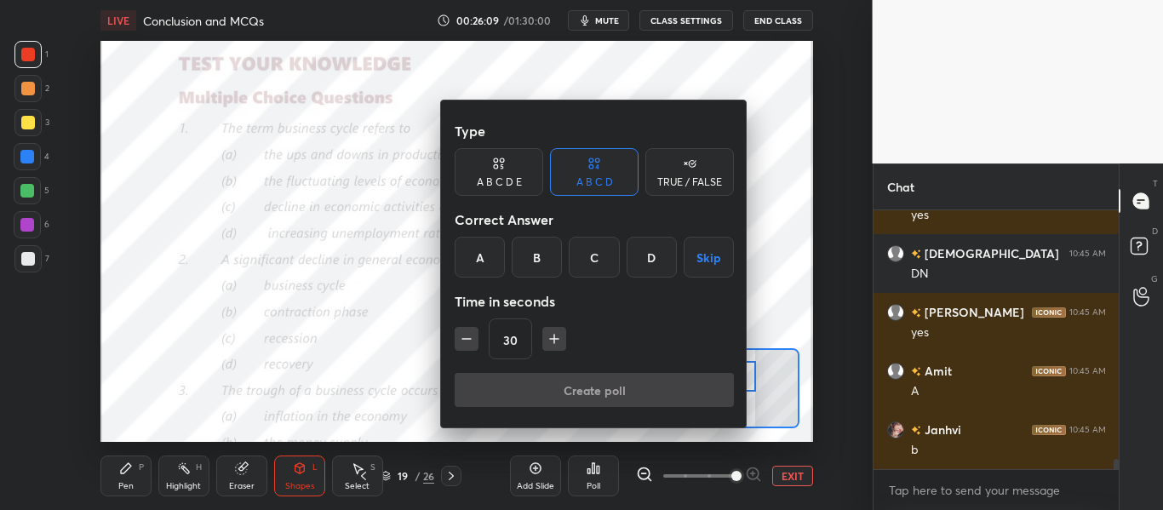
click at [536, 261] on div "B" at bounding box center [537, 257] width 50 height 41
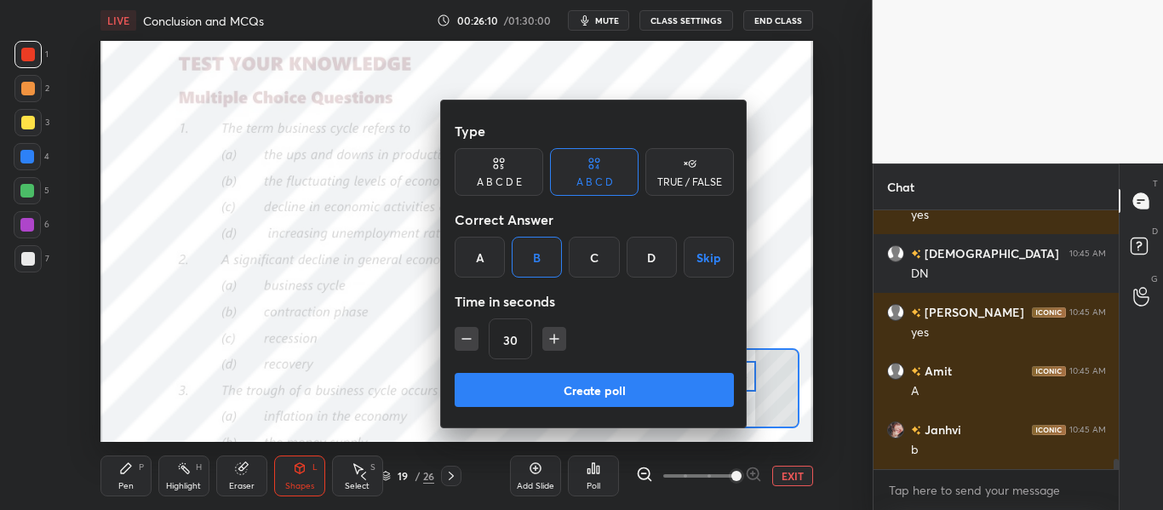
click at [568, 387] on button "Create poll" at bounding box center [594, 390] width 279 height 34
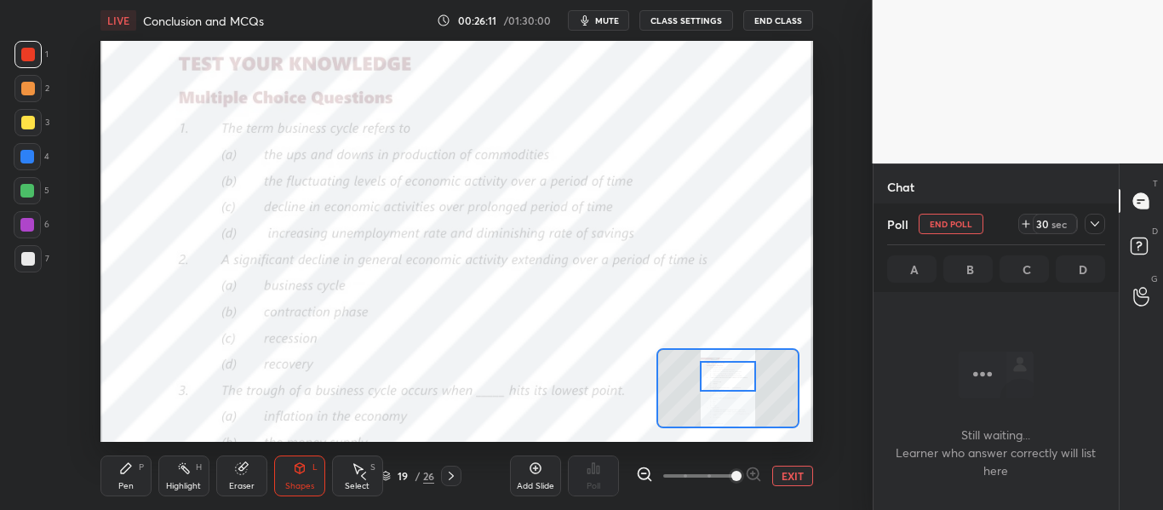
scroll to position [6298, 0]
click at [1104, 219] on div at bounding box center [1095, 224] width 20 height 20
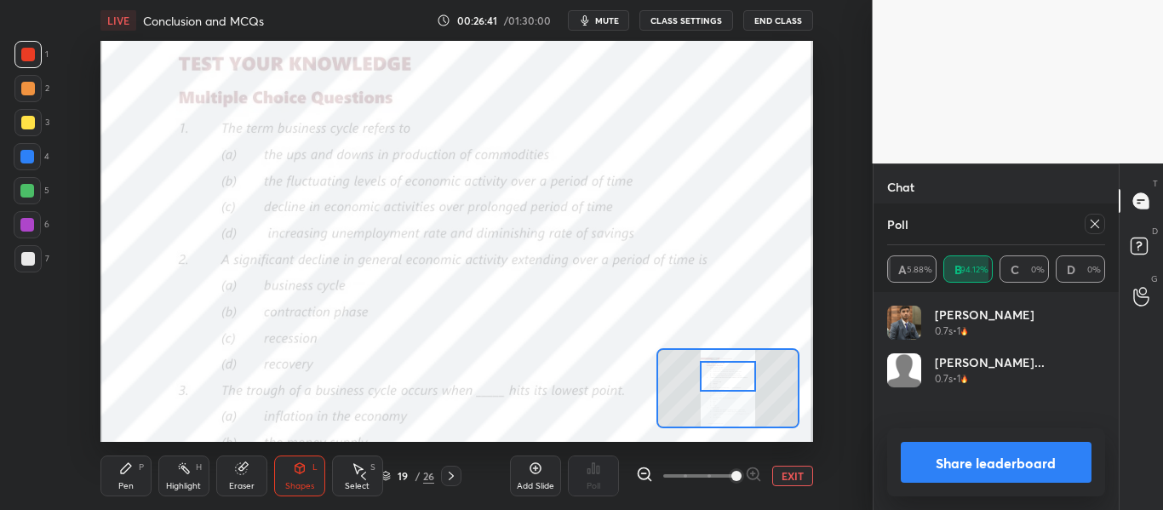
scroll to position [199, 213]
drag, startPoint x: 1053, startPoint y: 483, endPoint x: 1050, endPoint y: 472, distance: 11.6
click at [1051, 479] on div "Share leaderboard" at bounding box center [996, 462] width 219 height 68
click at [1044, 466] on button "Share leaderboard" at bounding box center [997, 462] width 192 height 41
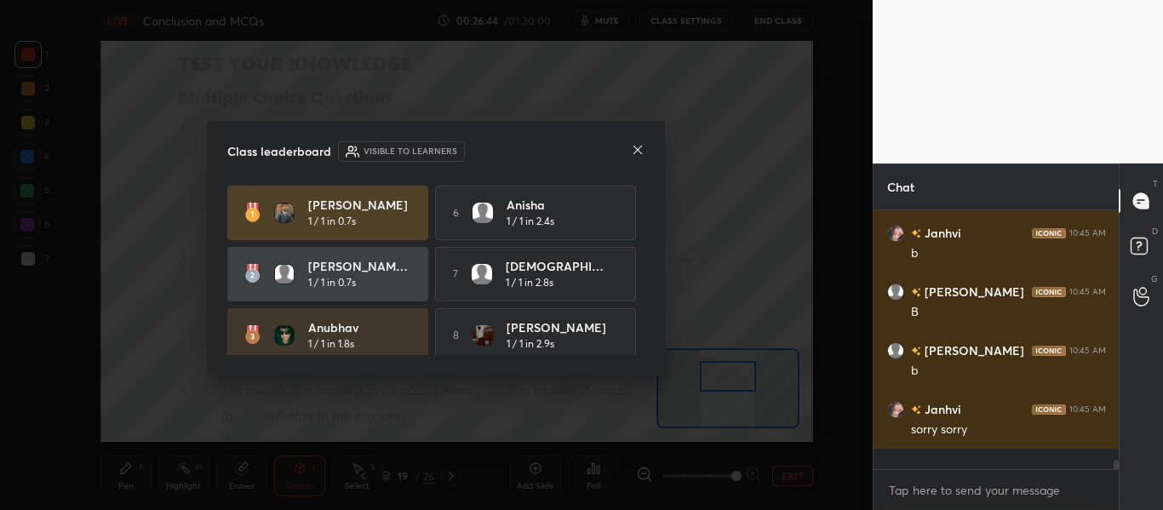
scroll to position [0, 0]
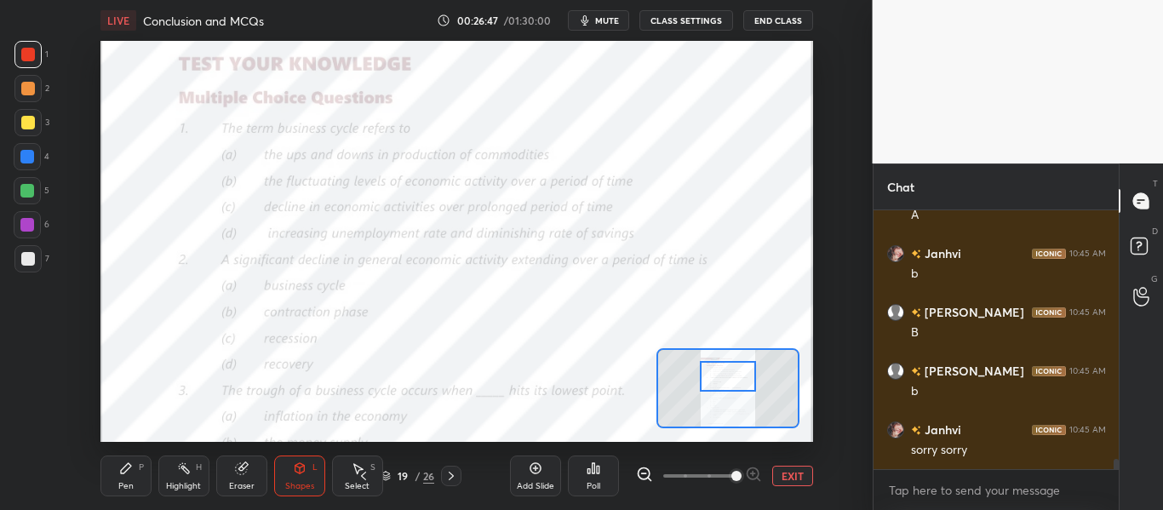
click at [24, 64] on div at bounding box center [27, 54] width 27 height 27
click at [24, 54] on div at bounding box center [28, 55] width 14 height 14
click at [127, 475] on div "Pen P" at bounding box center [125, 476] width 51 height 41
click at [596, 468] on icon at bounding box center [594, 469] width 14 height 14
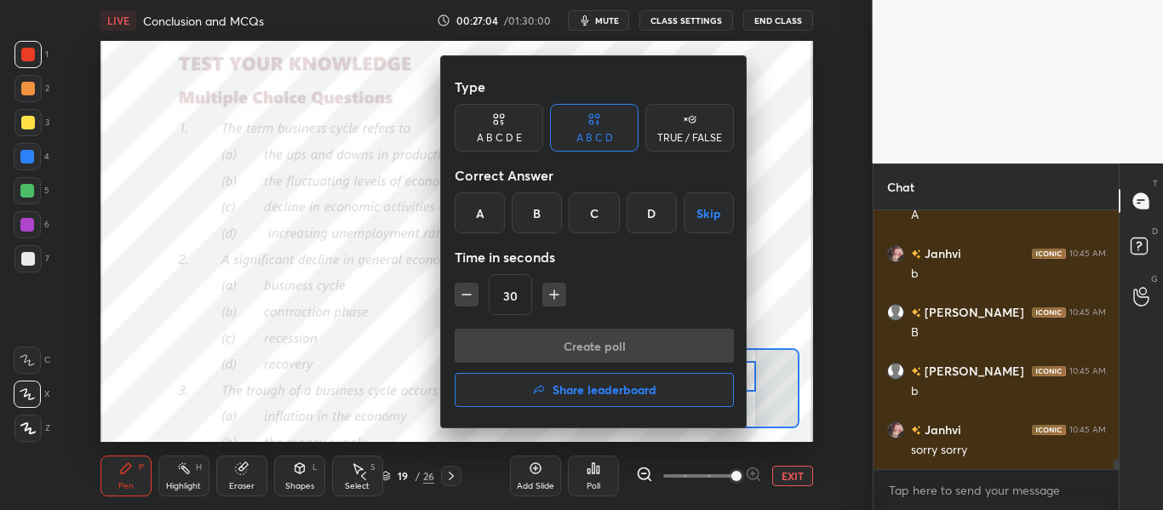
click at [531, 226] on div "B" at bounding box center [537, 212] width 50 height 41
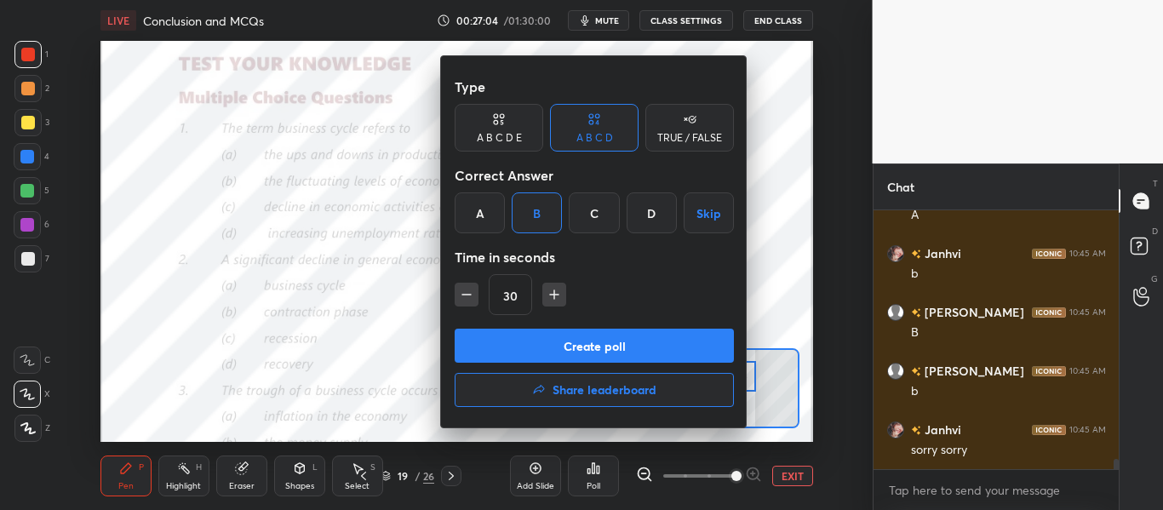
click at [550, 341] on button "Create poll" at bounding box center [594, 346] width 279 height 34
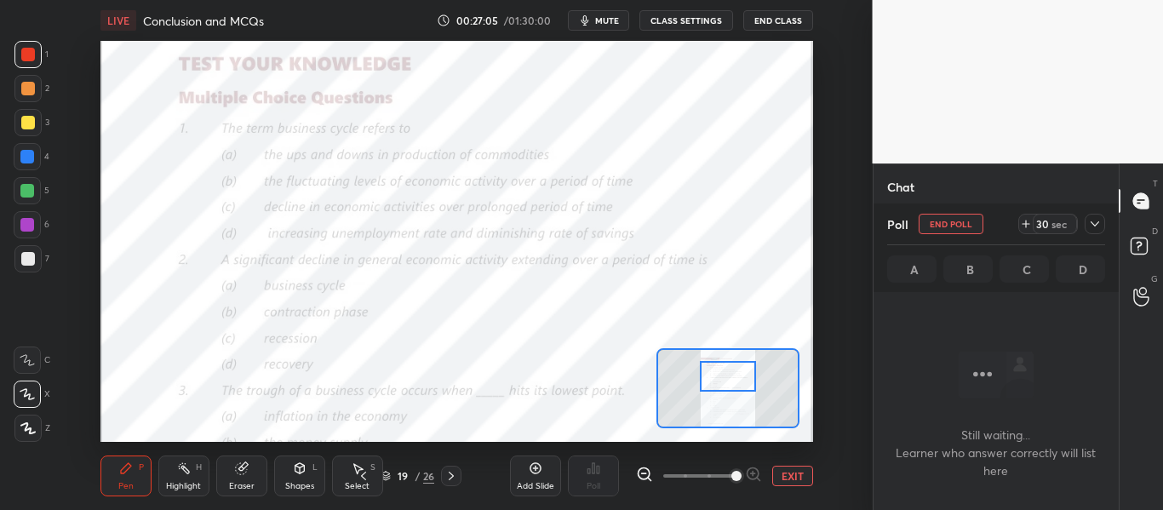
scroll to position [165, 240]
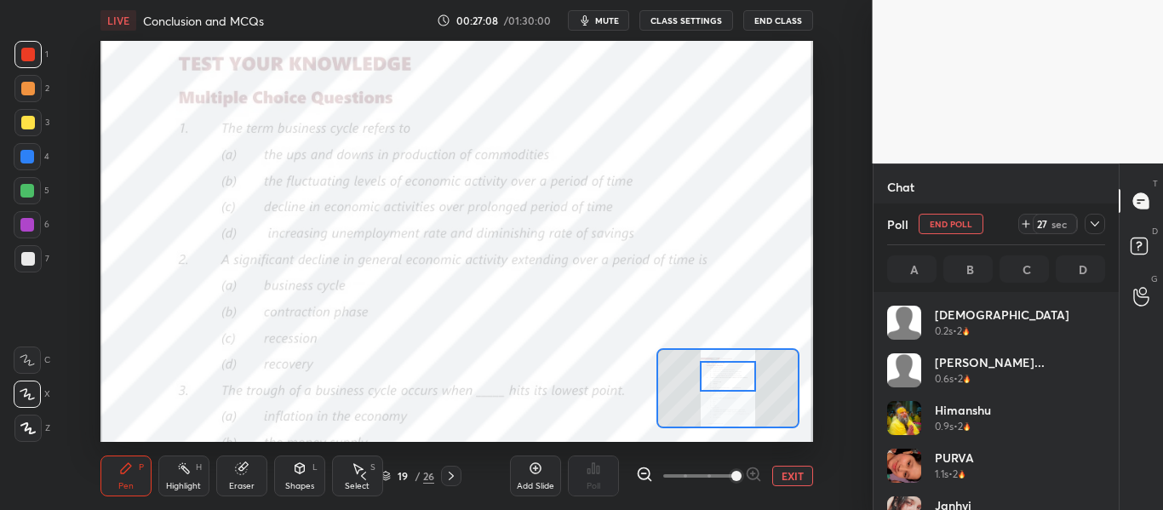
click at [1090, 225] on icon at bounding box center [1095, 224] width 14 height 14
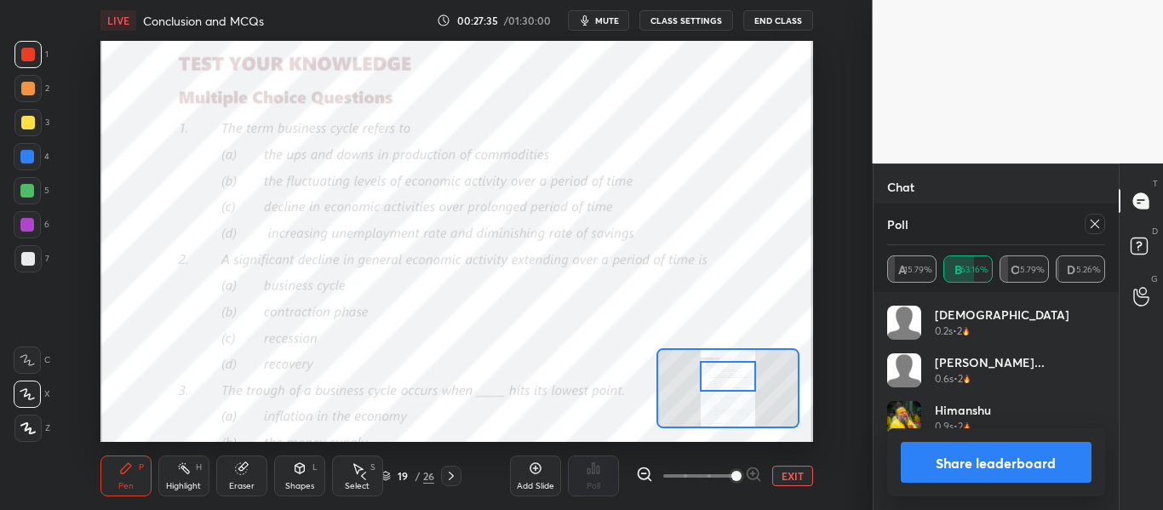
scroll to position [199, 213]
click at [1031, 454] on button "Share leaderboard" at bounding box center [997, 462] width 192 height 41
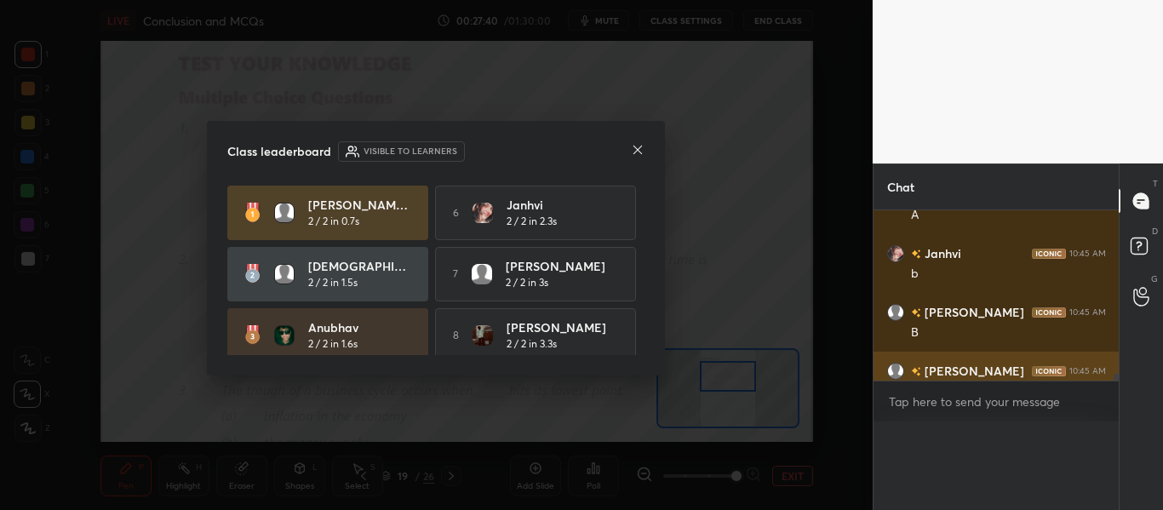
scroll to position [6, 6]
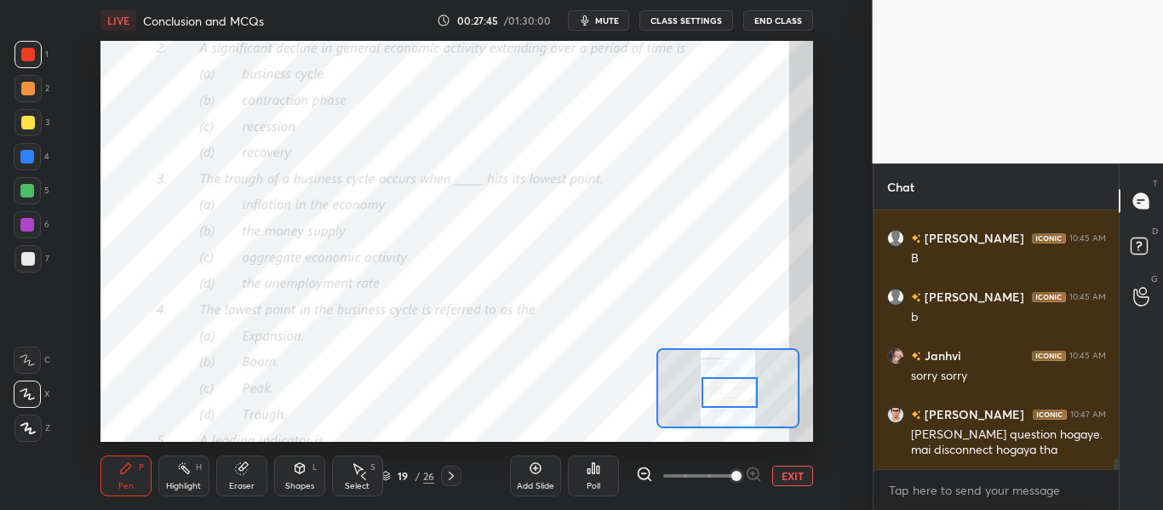
drag, startPoint x: 740, startPoint y: 384, endPoint x: 743, endPoint y: 400, distance: 16.4
click at [743, 400] on div at bounding box center [729, 392] width 55 height 31
click at [595, 472] on icon at bounding box center [594, 469] width 14 height 14
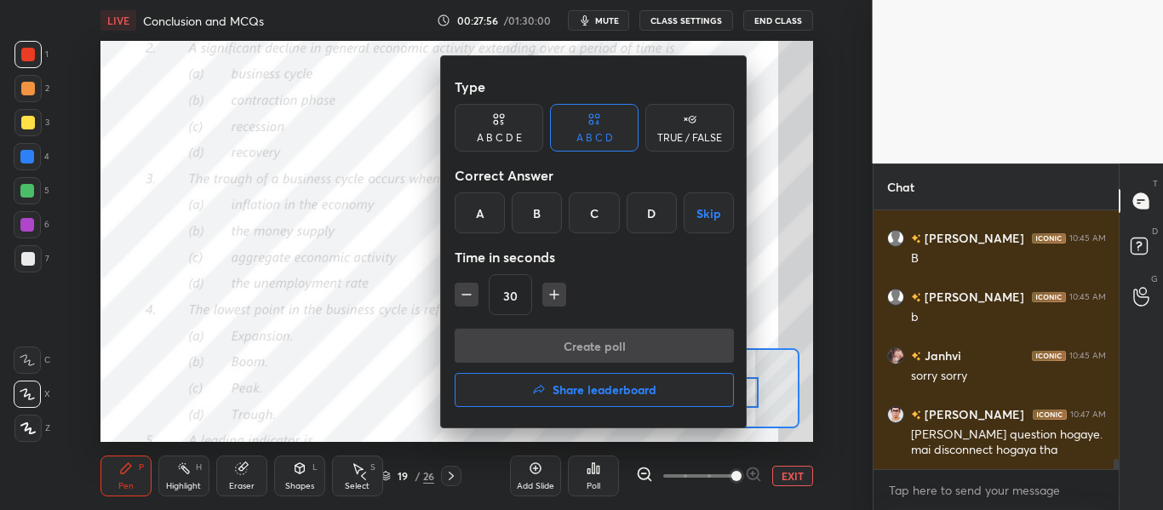
click at [591, 215] on div "C" at bounding box center [594, 212] width 50 height 41
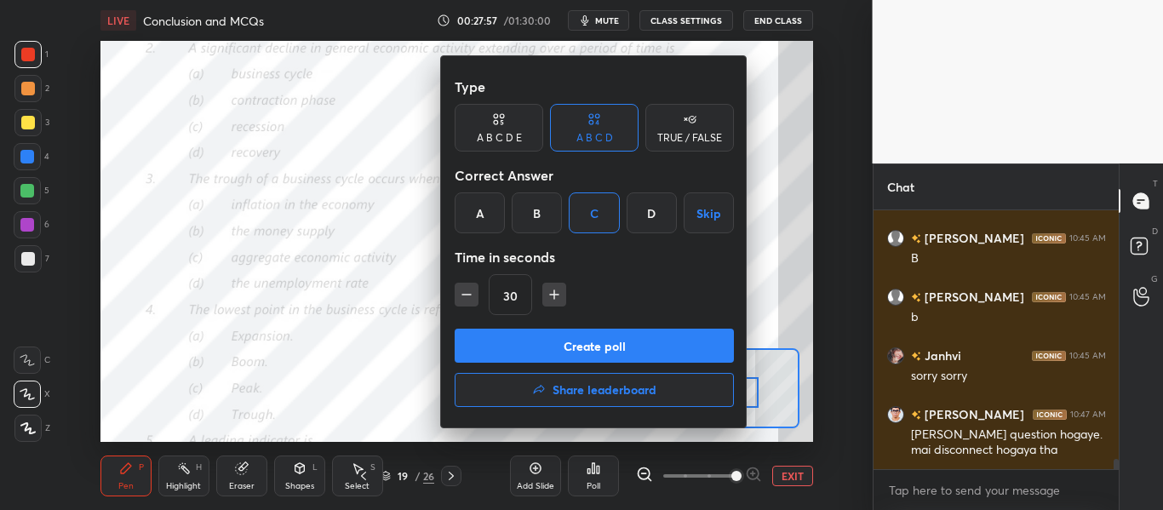
click at [595, 343] on button "Create poll" at bounding box center [594, 346] width 279 height 34
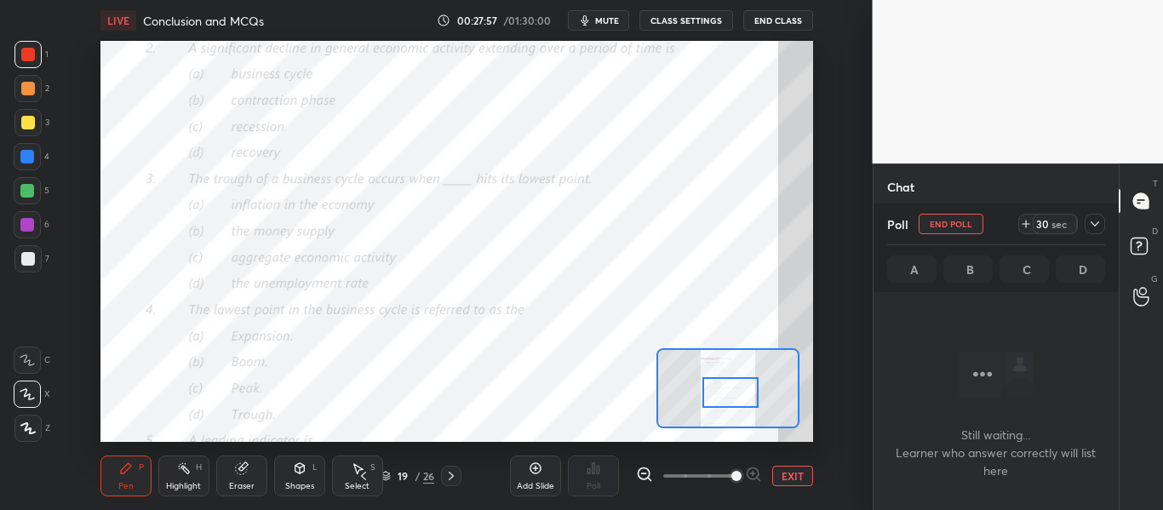
scroll to position [170, 240]
click at [1096, 229] on div at bounding box center [1095, 224] width 20 height 20
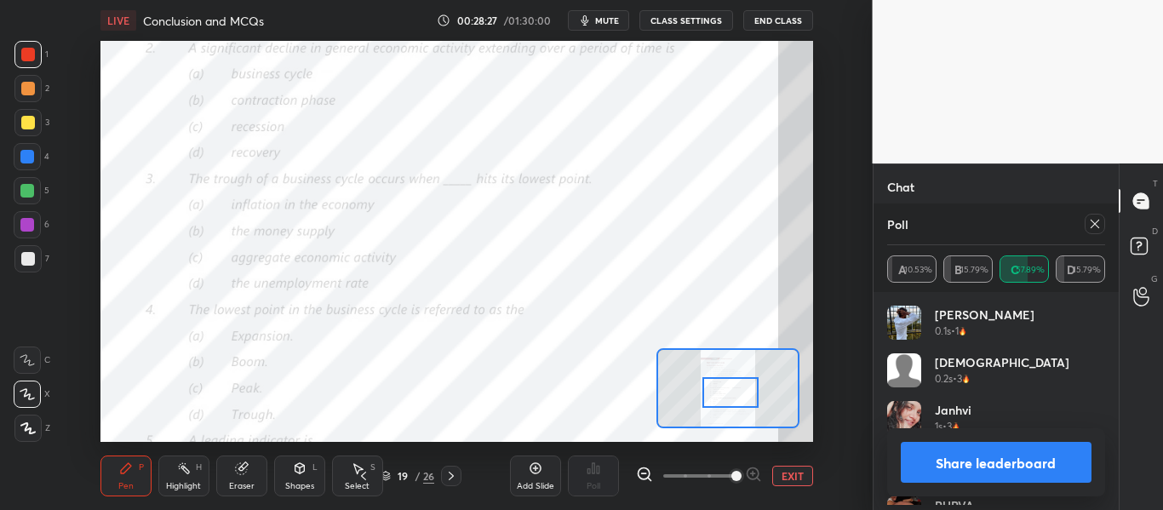
scroll to position [4, 6]
drag, startPoint x: 1028, startPoint y: 458, endPoint x: 1036, endPoint y: 460, distance: 8.7
click at [1027, 459] on button "Share leaderboard" at bounding box center [997, 462] width 192 height 41
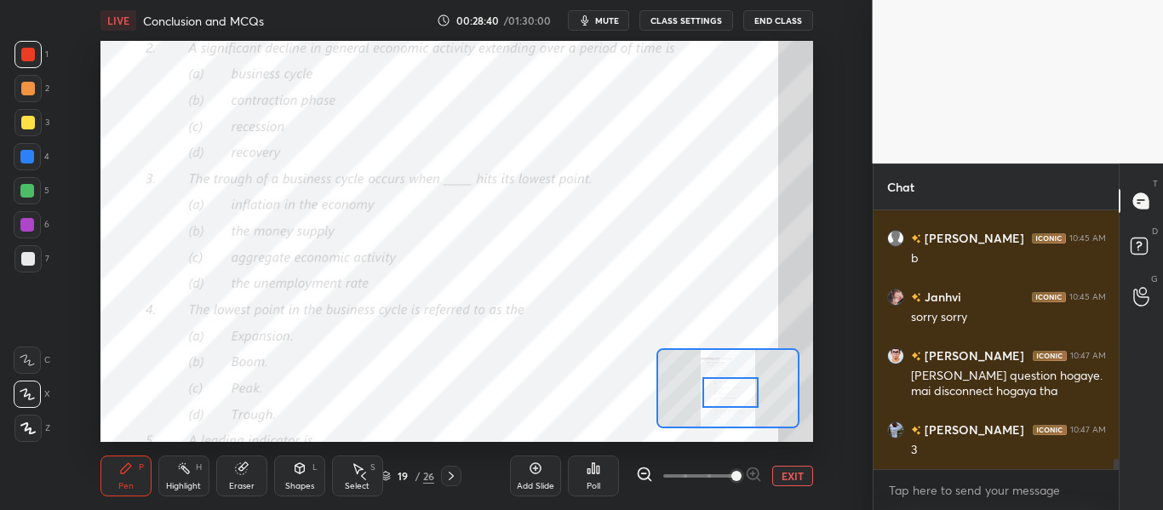
click at [603, 474] on div "Poll" at bounding box center [593, 476] width 51 height 41
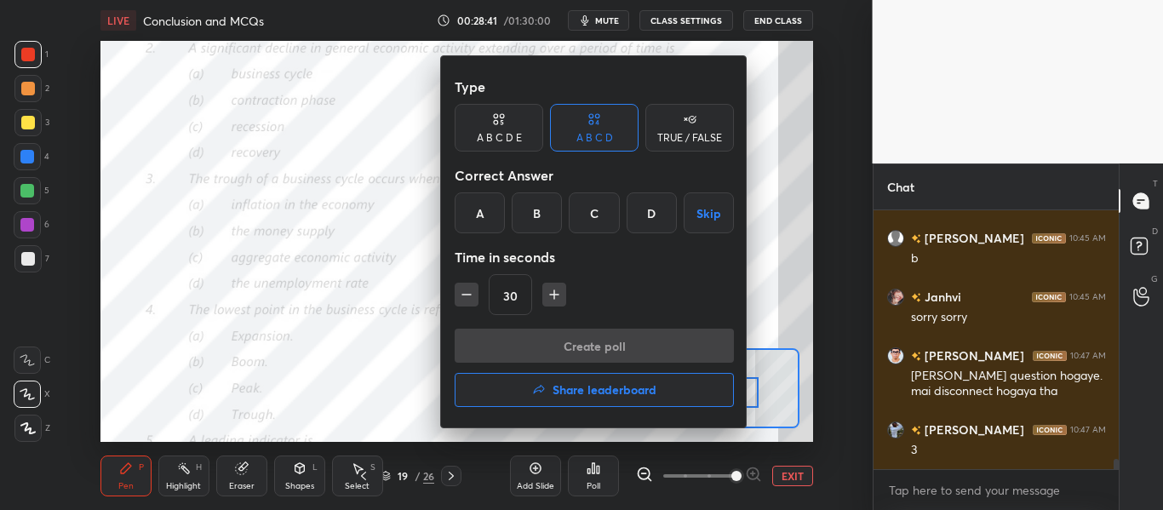
click at [643, 219] on div "D" at bounding box center [652, 212] width 50 height 41
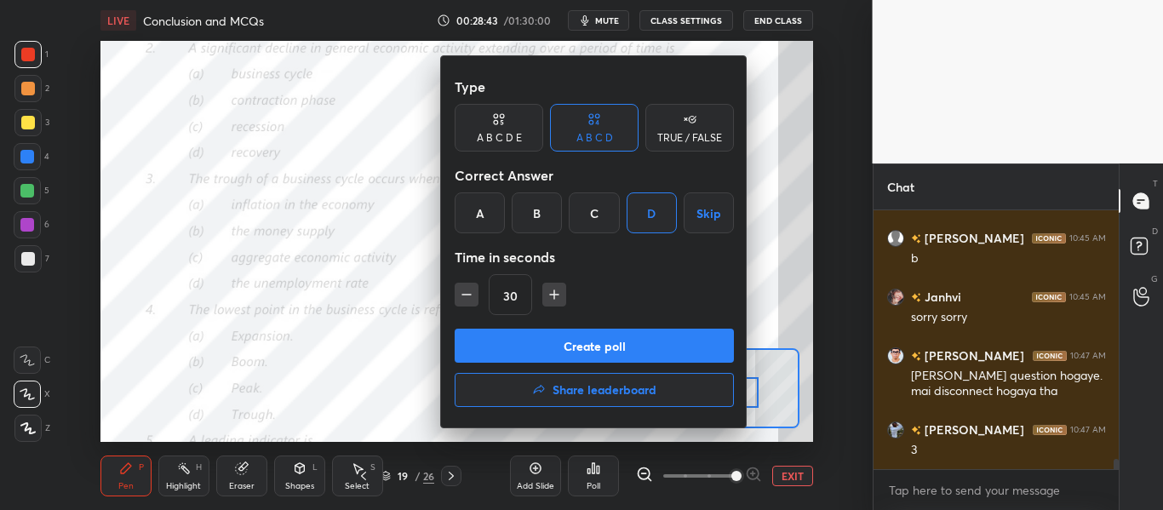
click at [616, 338] on button "Create poll" at bounding box center [594, 346] width 279 height 34
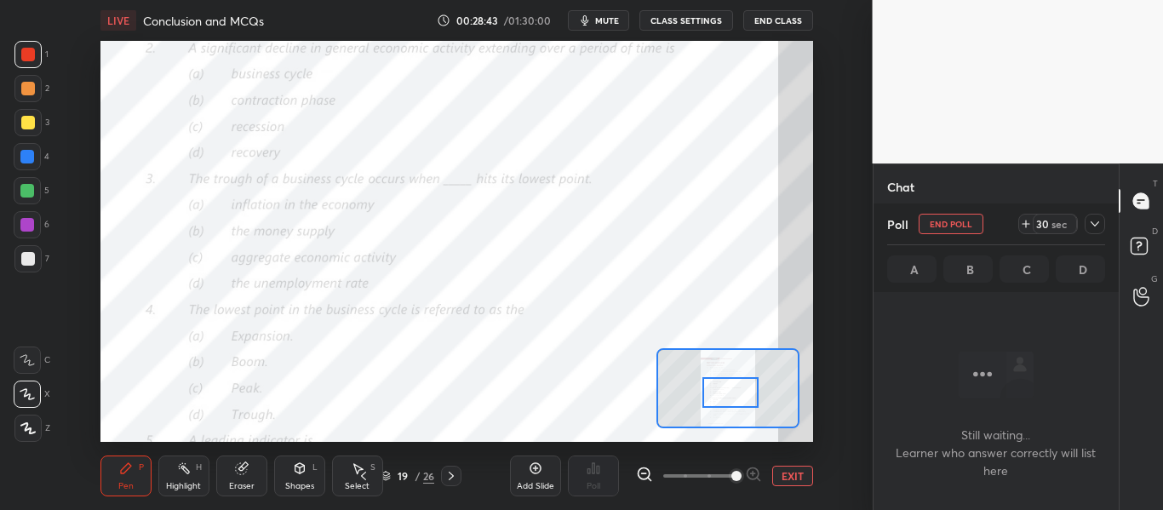
scroll to position [218, 240]
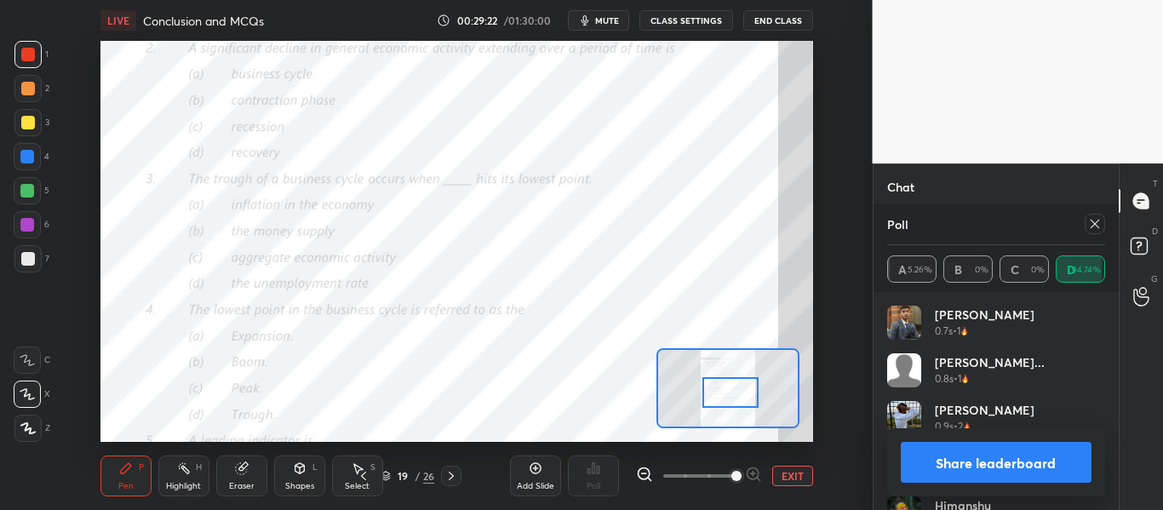
drag, startPoint x: 945, startPoint y: 445, endPoint x: 942, endPoint y: 462, distance: 16.5
click at [943, 448] on button "Share leaderboard" at bounding box center [997, 462] width 192 height 41
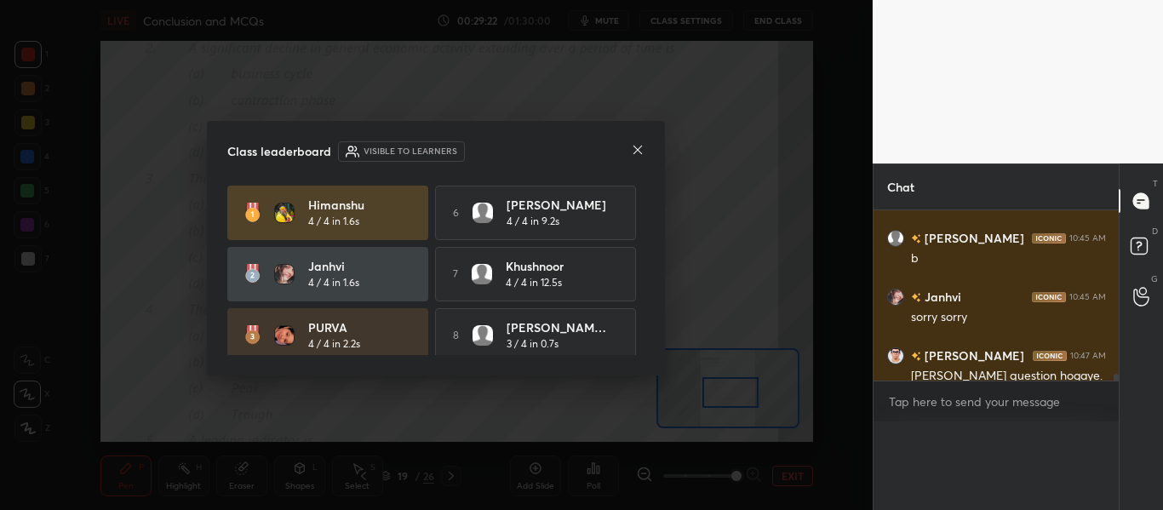
scroll to position [0, 0]
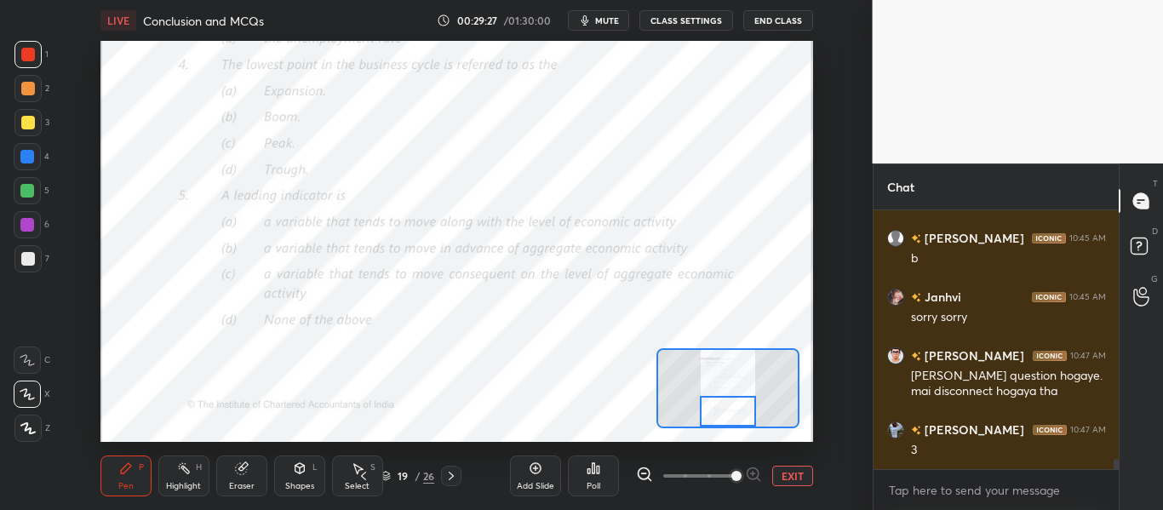
drag, startPoint x: 726, startPoint y: 393, endPoint x: 724, endPoint y: 419, distance: 25.7
click at [724, 419] on div at bounding box center [727, 411] width 55 height 31
click at [597, 483] on div "Poll" at bounding box center [594, 486] width 14 height 9
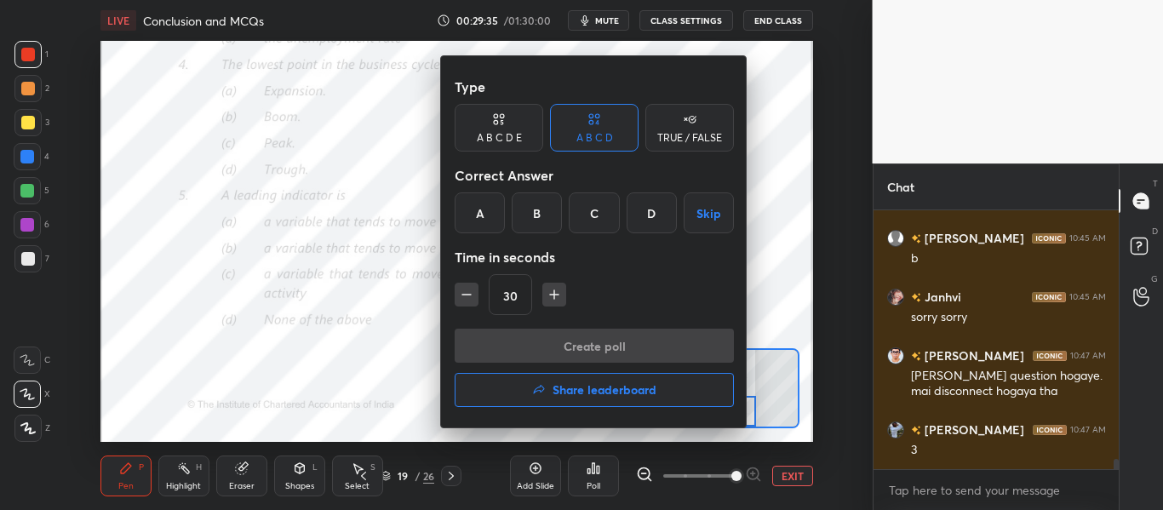
click at [526, 208] on div "B" at bounding box center [537, 212] width 50 height 41
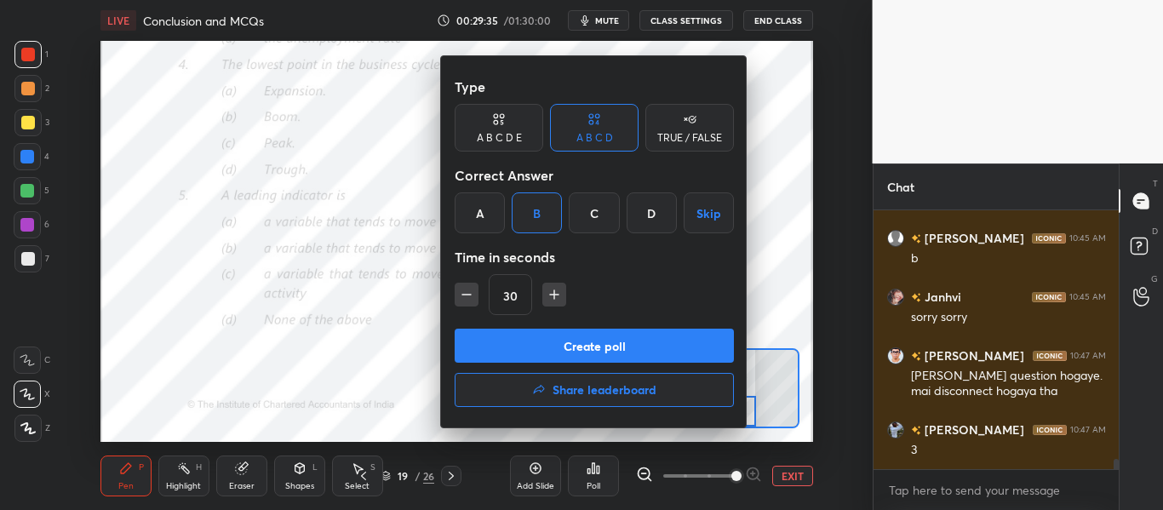
click at [569, 347] on button "Create poll" at bounding box center [594, 346] width 279 height 34
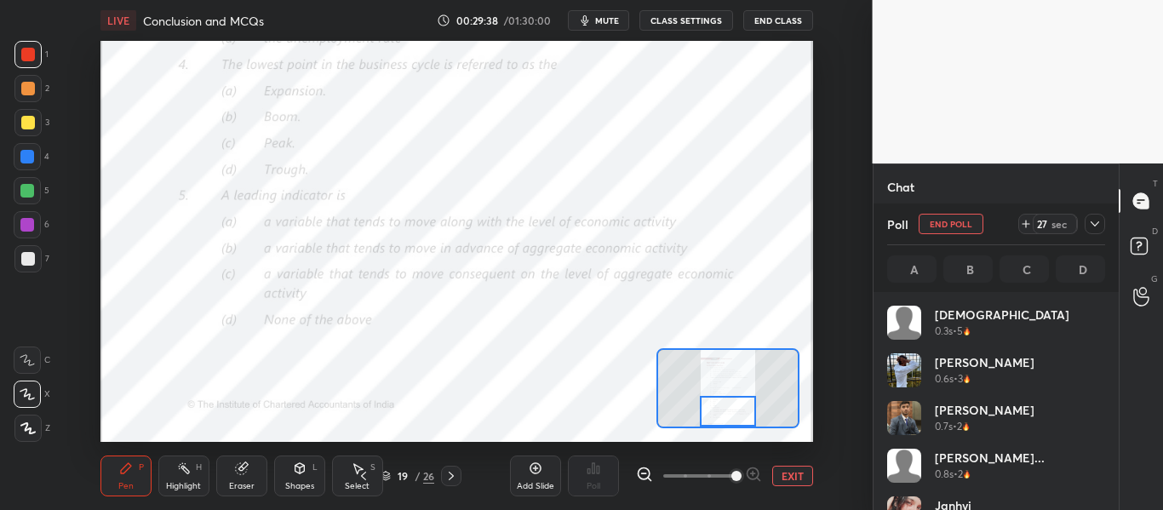
scroll to position [199, 213]
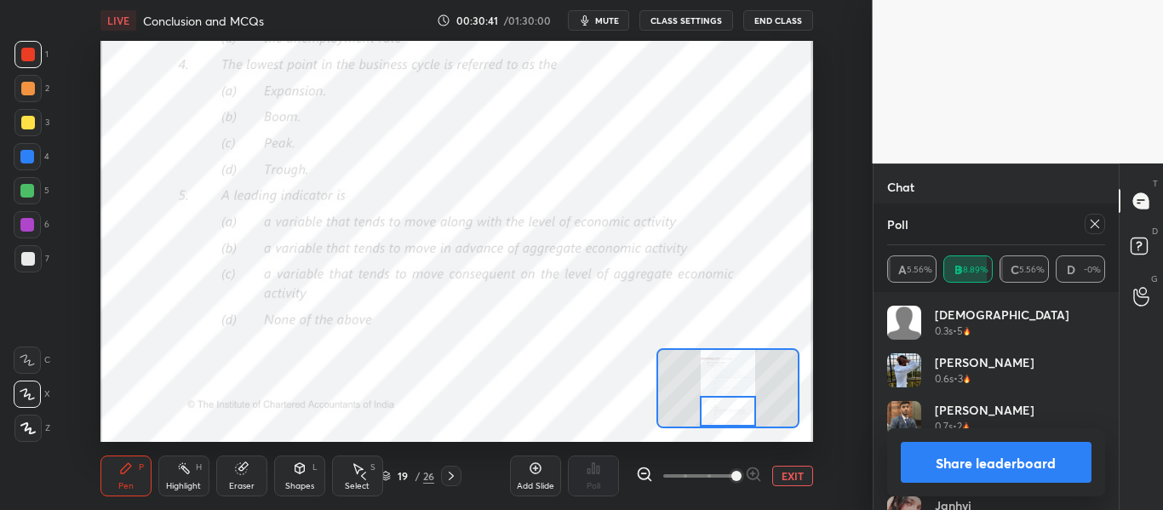
click at [1009, 443] on div "Share leaderboard" at bounding box center [996, 462] width 219 height 68
click at [1001, 463] on button "Share leaderboard" at bounding box center [997, 462] width 192 height 41
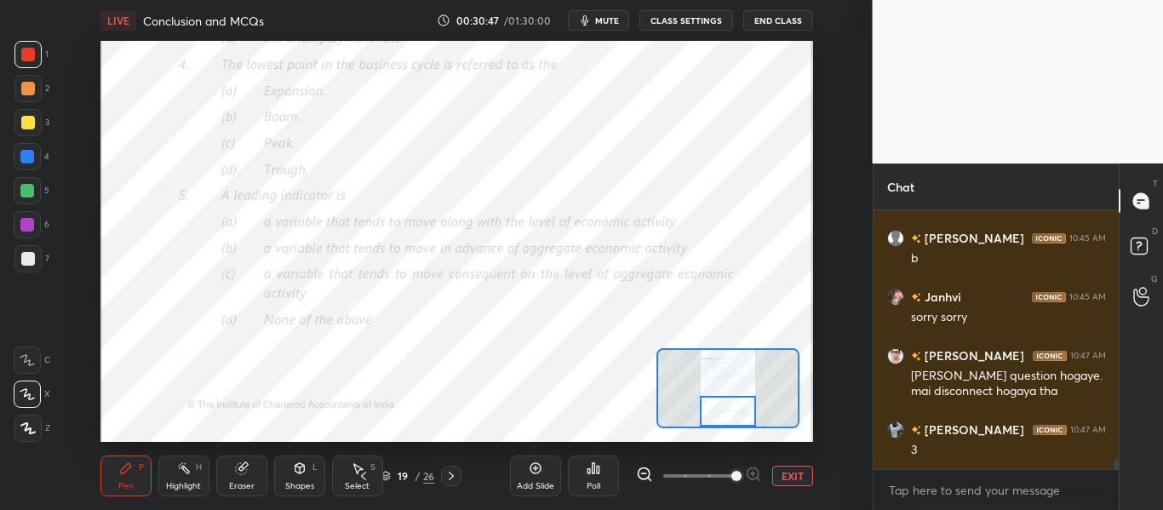
scroll to position [6519, 0]
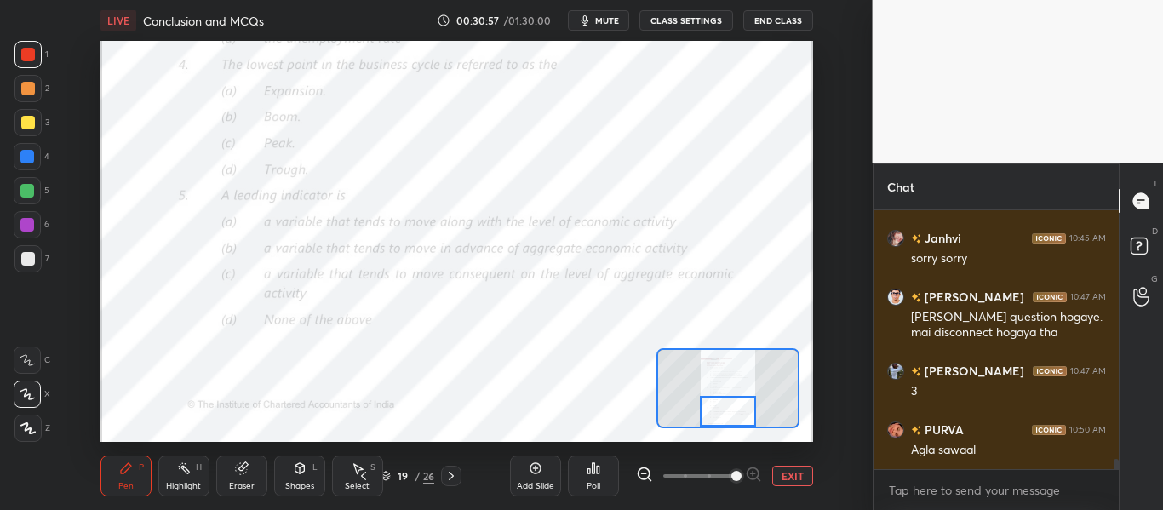
click at [447, 478] on icon at bounding box center [451, 476] width 14 height 14
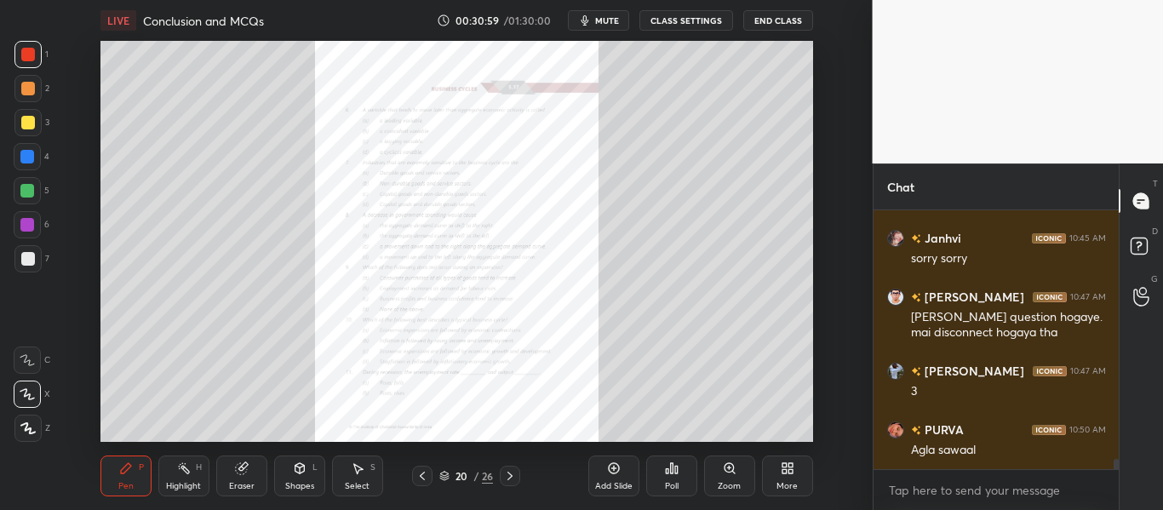
click at [730, 478] on div "Zoom" at bounding box center [729, 476] width 51 height 41
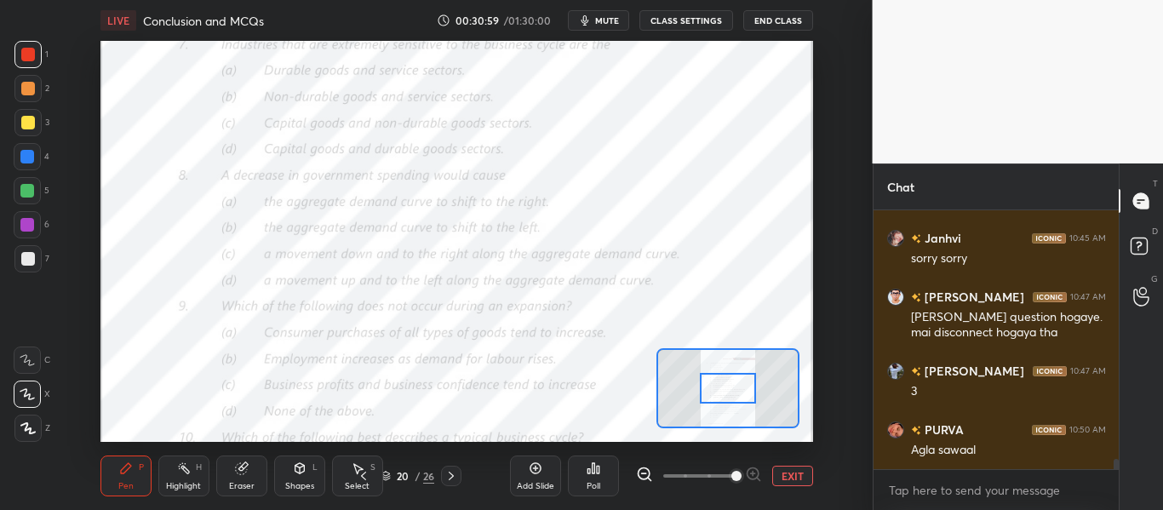
click at [732, 478] on span at bounding box center [736, 476] width 10 height 10
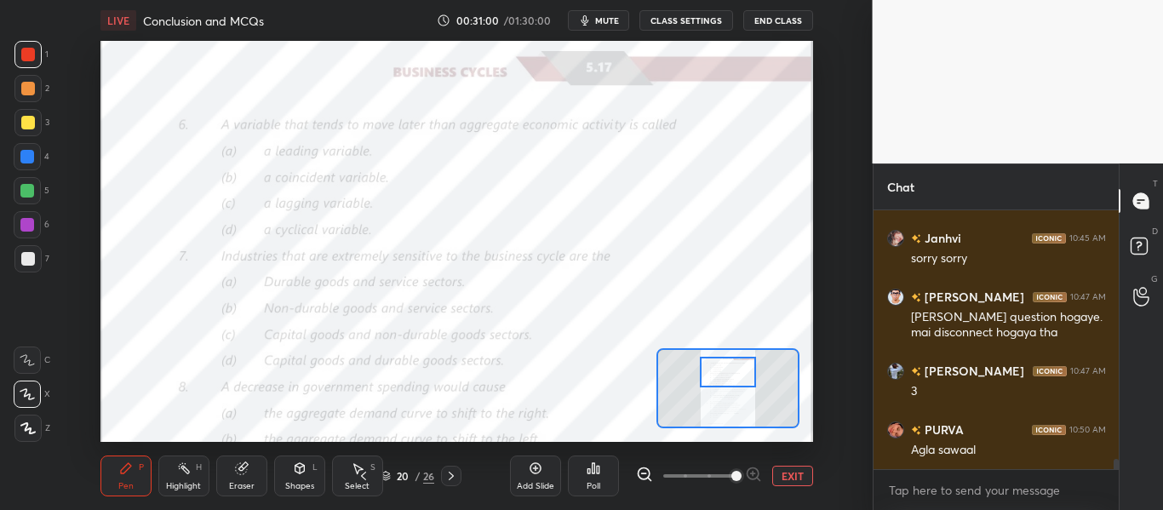
drag, startPoint x: 727, startPoint y: 381, endPoint x: 727, endPoint y: 364, distance: 16.2
click at [727, 364] on div at bounding box center [727, 372] width 55 height 31
click at [599, 477] on div "Poll" at bounding box center [593, 476] width 51 height 41
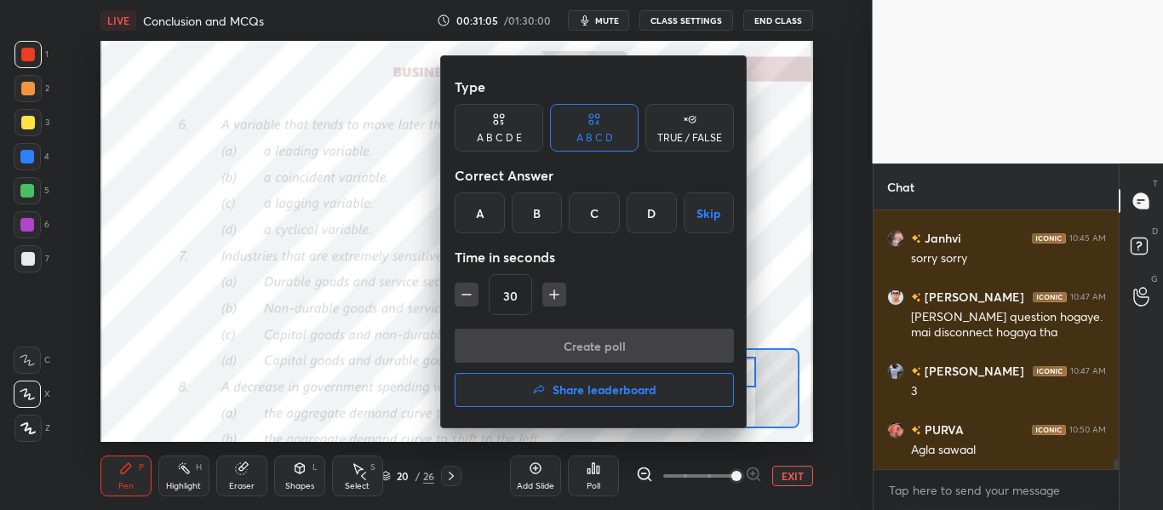
click at [585, 208] on div "C" at bounding box center [594, 212] width 50 height 41
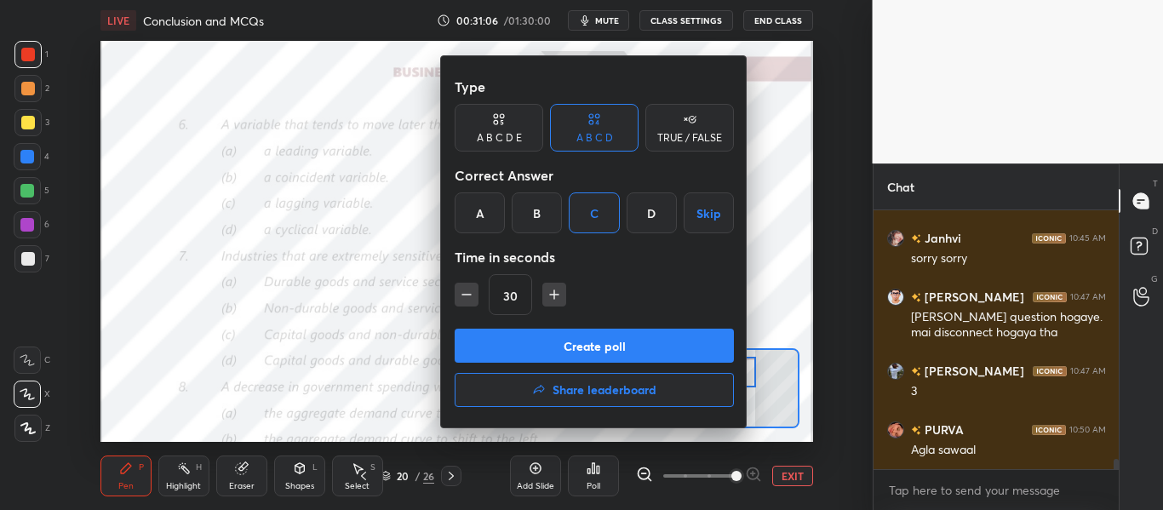
click at [570, 341] on button "Create poll" at bounding box center [594, 346] width 279 height 34
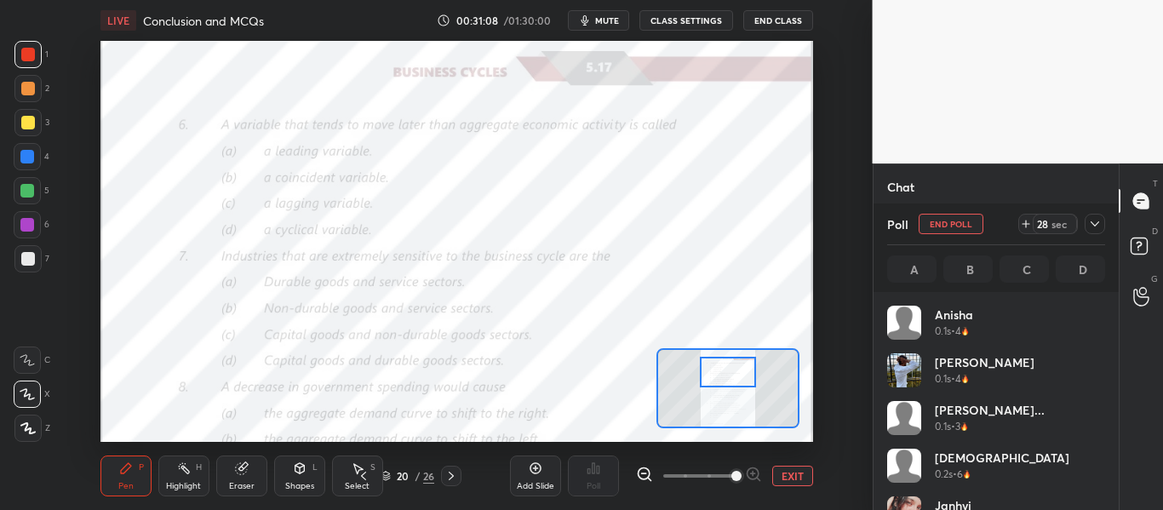
scroll to position [199, 213]
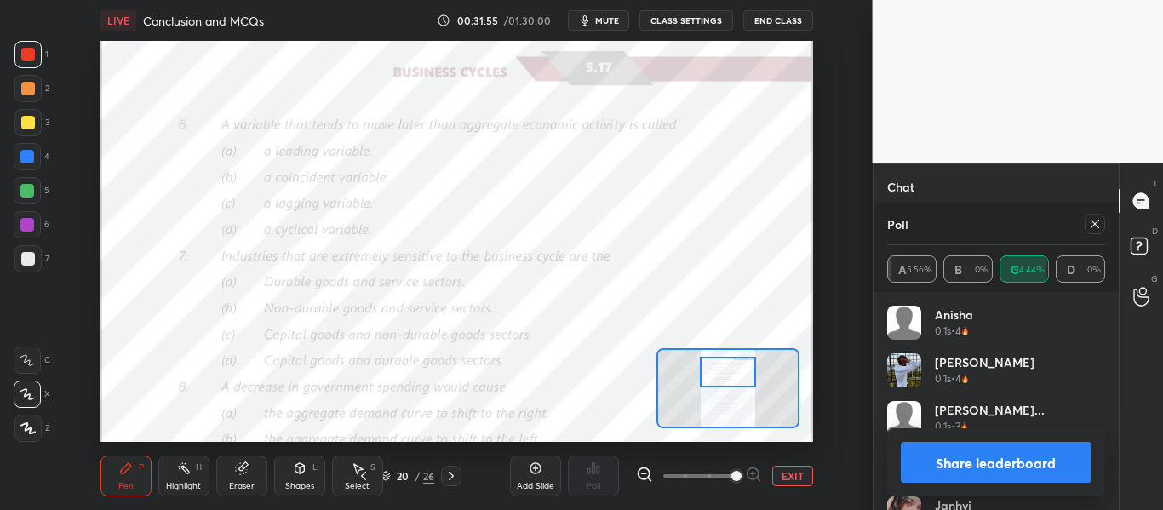
drag, startPoint x: 995, startPoint y: 454, endPoint x: 986, endPoint y: 452, distance: 8.7
click at [995, 454] on button "Share leaderboard" at bounding box center [997, 462] width 192 height 41
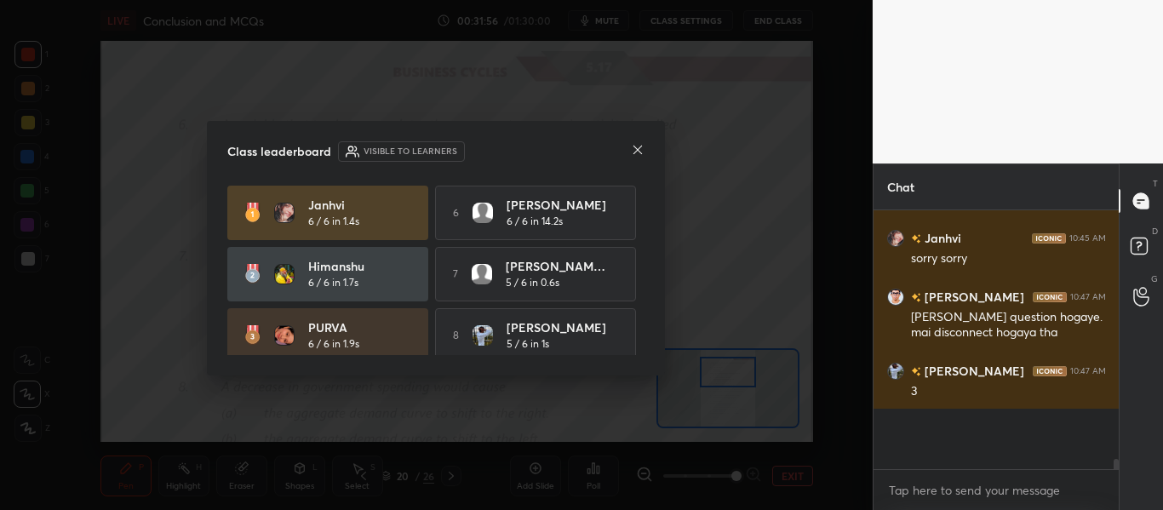
scroll to position [295, 240]
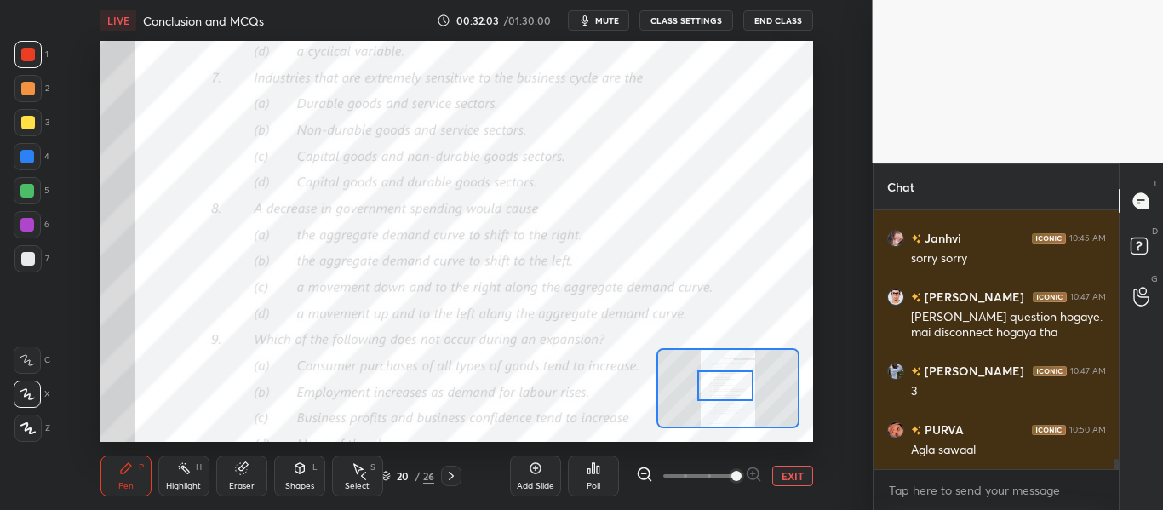
drag, startPoint x: 740, startPoint y: 376, endPoint x: 737, endPoint y: 389, distance: 13.0
click at [737, 389] on div at bounding box center [724, 385] width 55 height 31
click at [590, 477] on div "Poll" at bounding box center [593, 476] width 51 height 41
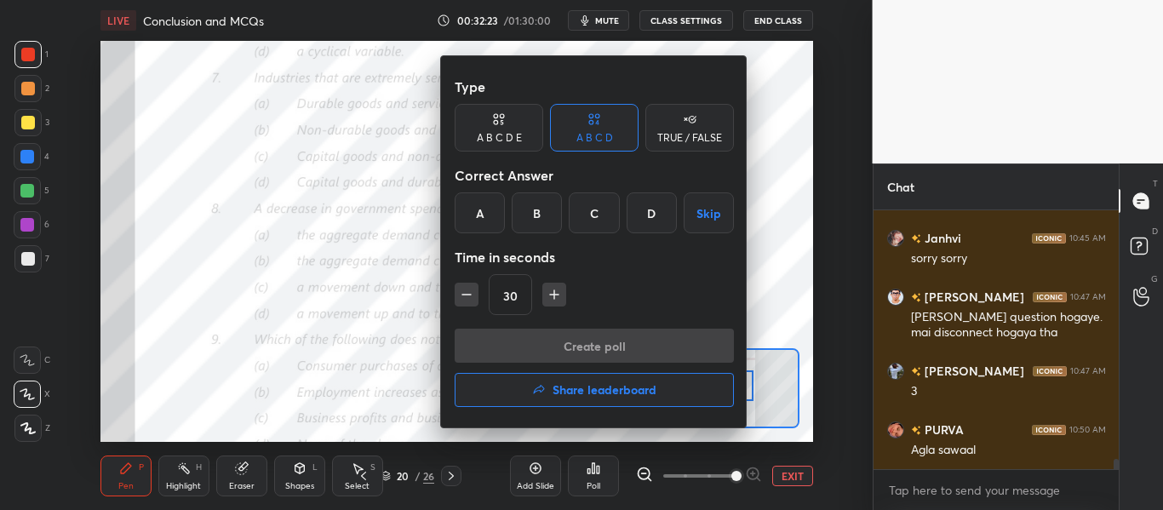
click at [638, 214] on div "D" at bounding box center [652, 212] width 50 height 41
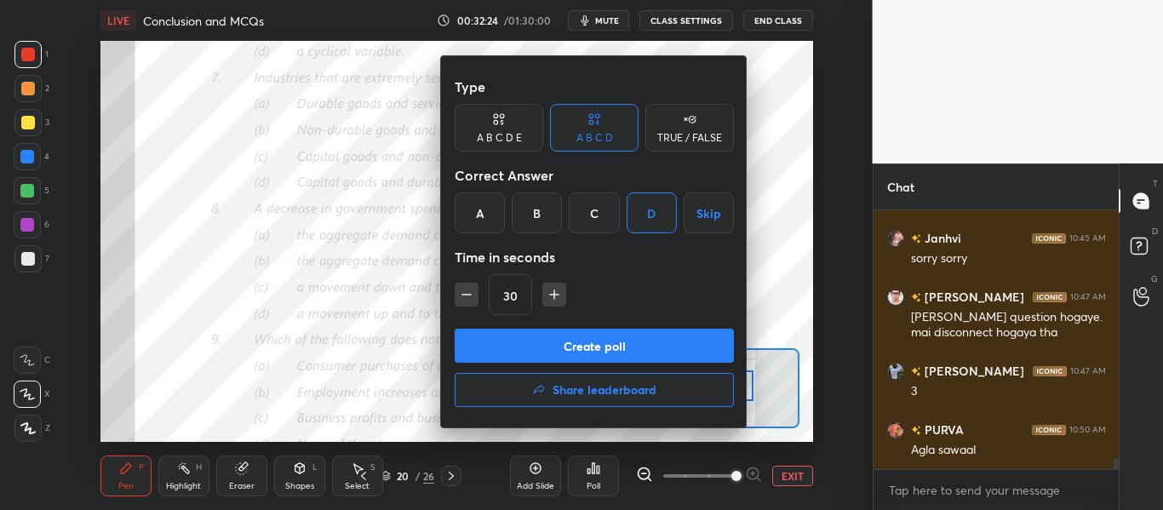
click at [598, 330] on button "Create poll" at bounding box center [594, 346] width 279 height 34
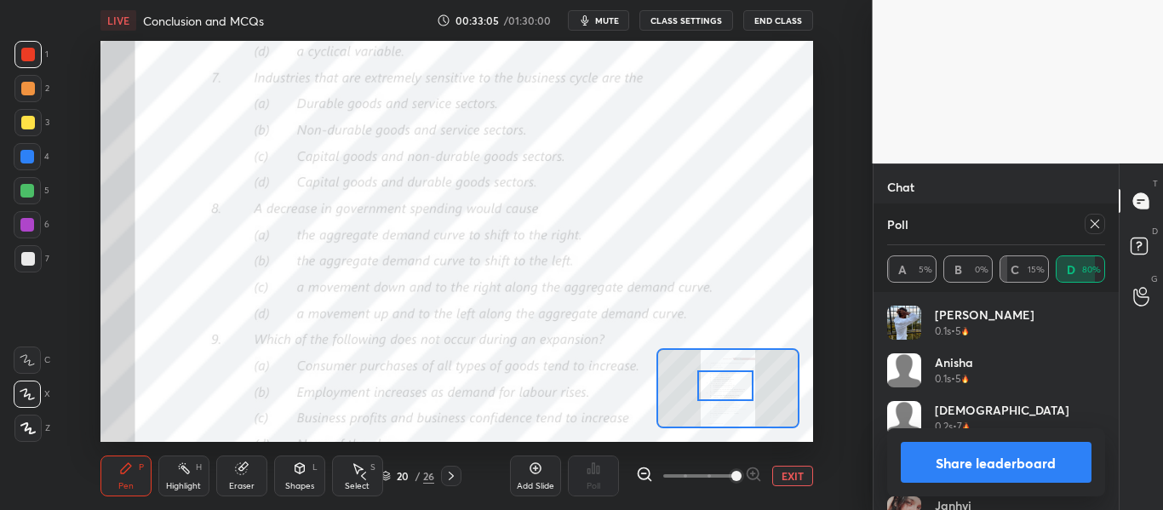
scroll to position [6668, 0]
click at [941, 447] on button "Share leaderboard" at bounding box center [997, 462] width 192 height 41
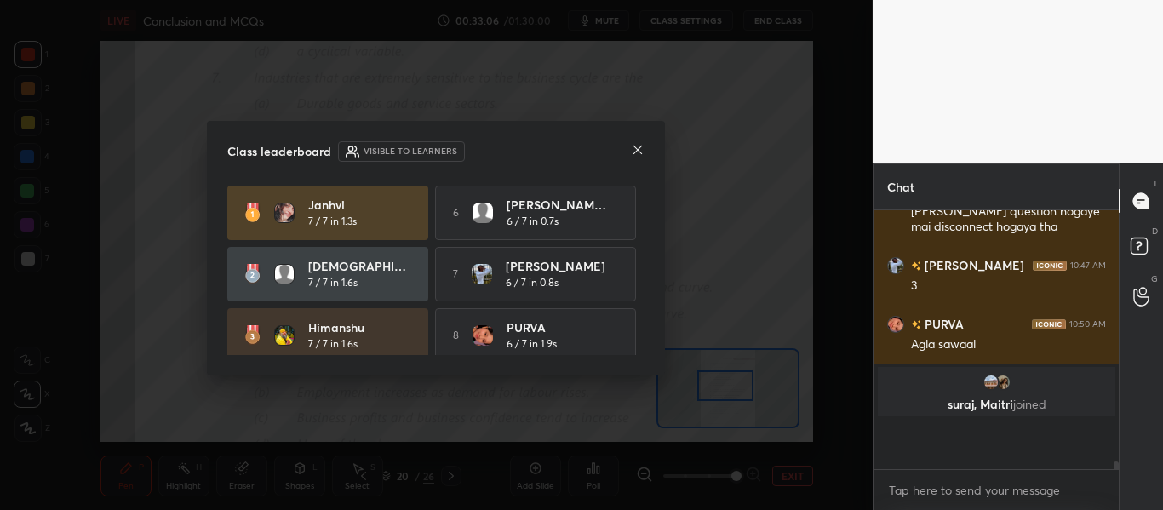
scroll to position [293, 240]
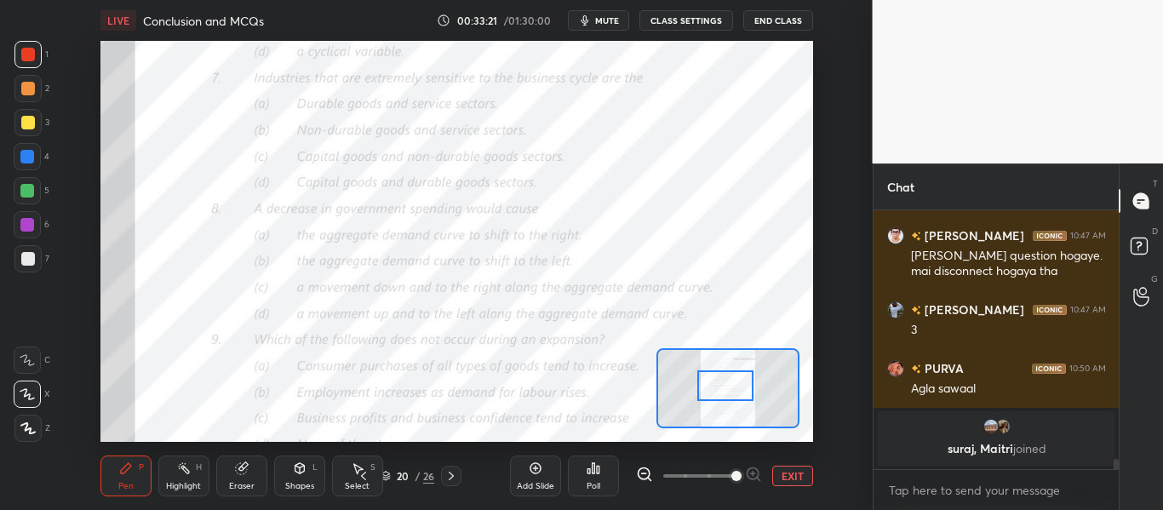
click at [597, 474] on icon at bounding box center [594, 469] width 14 height 14
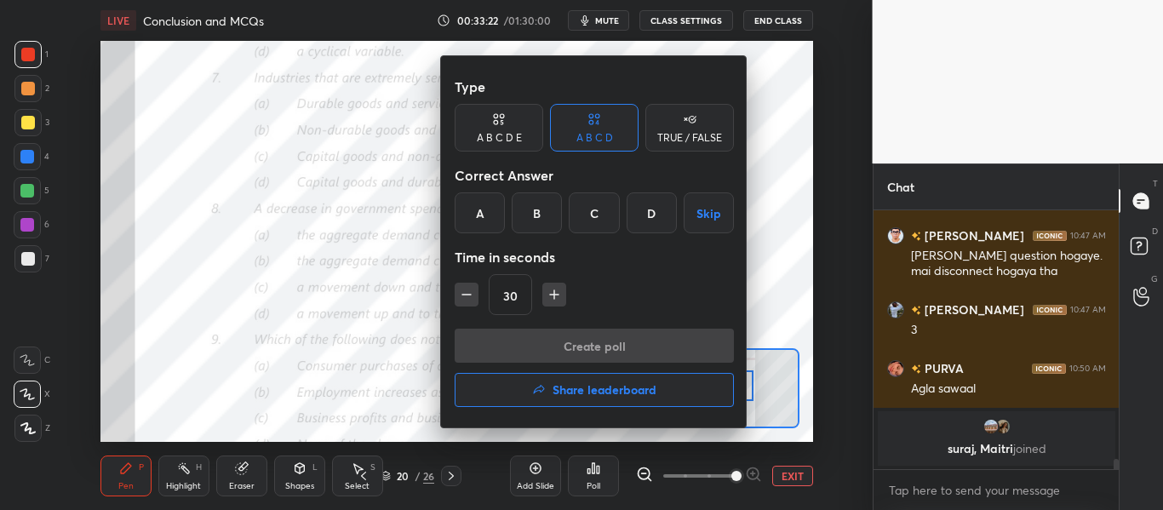
click at [536, 207] on div "B" at bounding box center [537, 212] width 50 height 41
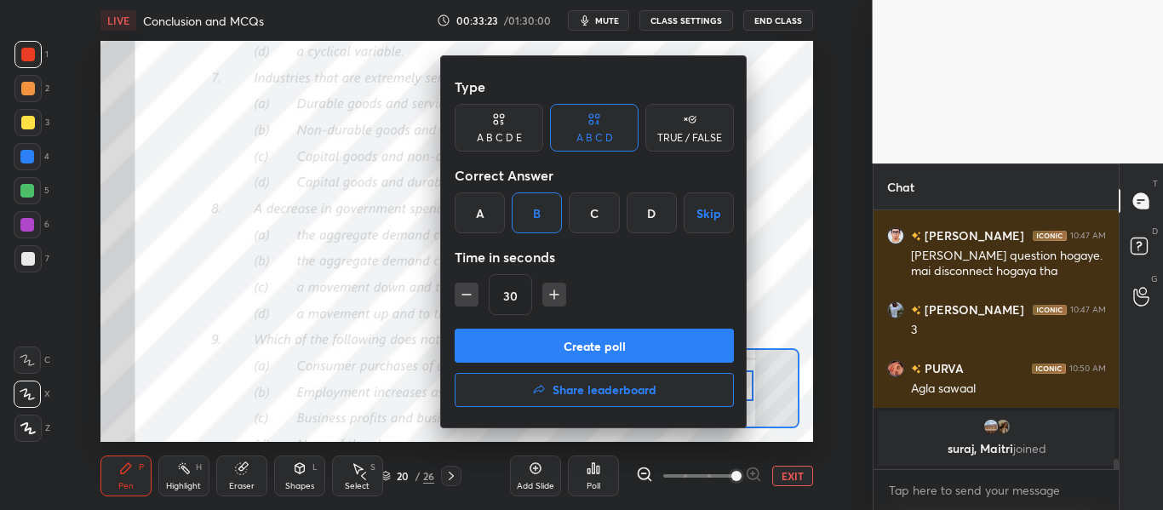
click at [559, 338] on button "Create poll" at bounding box center [594, 346] width 279 height 34
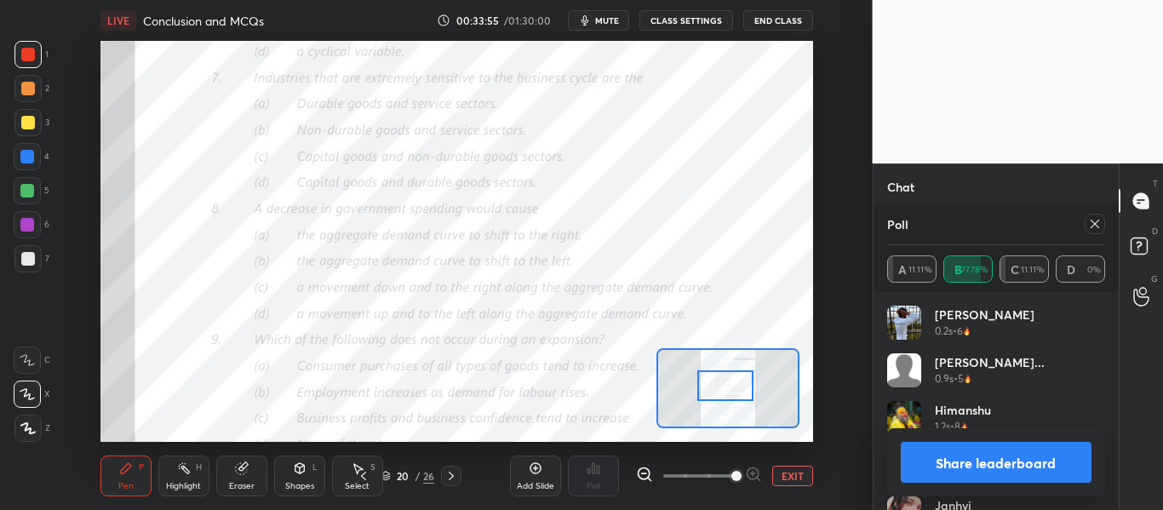
scroll to position [5613, 0]
click at [959, 465] on button "Share leaderboard" at bounding box center [997, 462] width 192 height 41
type textarea "x"
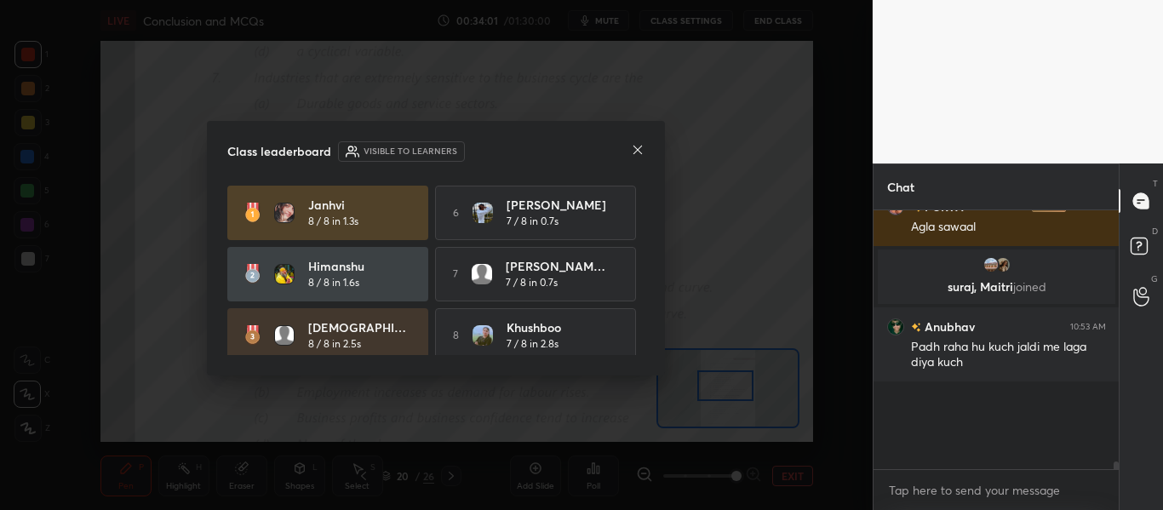
scroll to position [5570, 0]
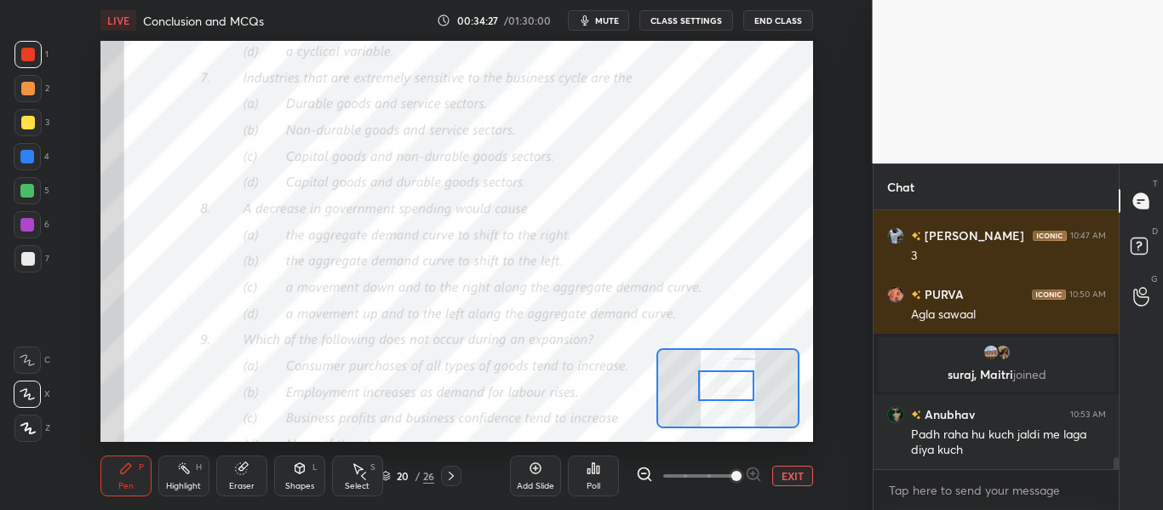
click at [728, 387] on div at bounding box center [725, 385] width 55 height 31
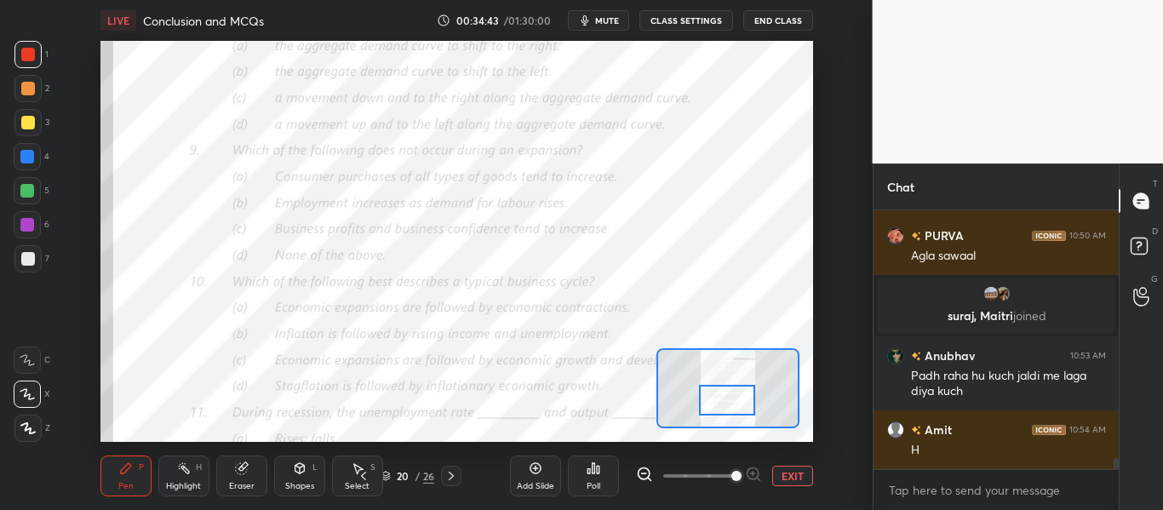
drag, startPoint x: 739, startPoint y: 387, endPoint x: 740, endPoint y: 402, distance: 14.5
click at [740, 402] on div at bounding box center [726, 400] width 55 height 31
drag, startPoint x: 258, startPoint y: 479, endPoint x: 257, endPoint y: 467, distance: 12.0
click at [256, 482] on div "Eraser" at bounding box center [241, 476] width 51 height 41
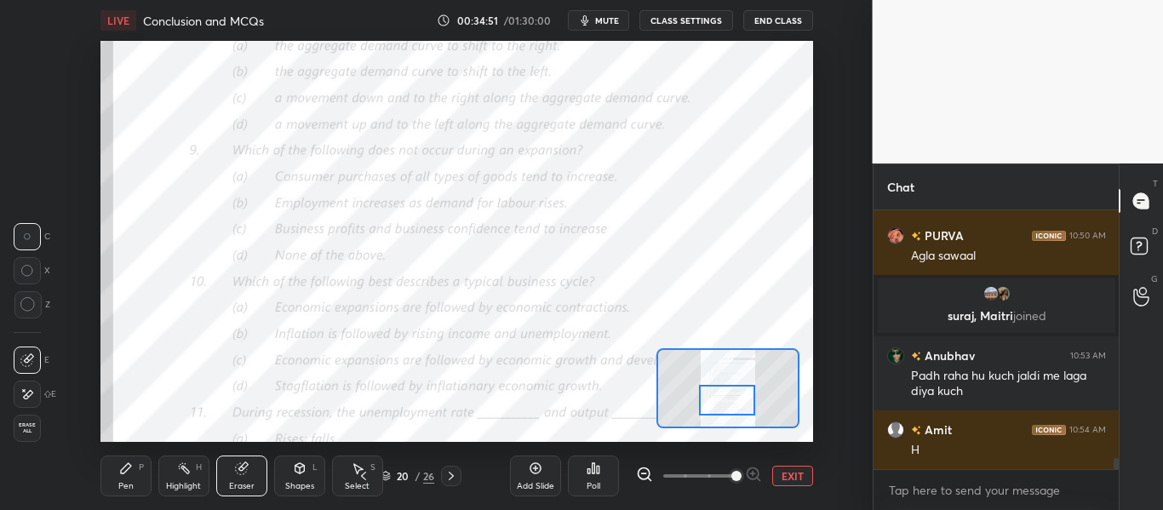
click at [136, 473] on div "Pen P" at bounding box center [125, 476] width 51 height 41
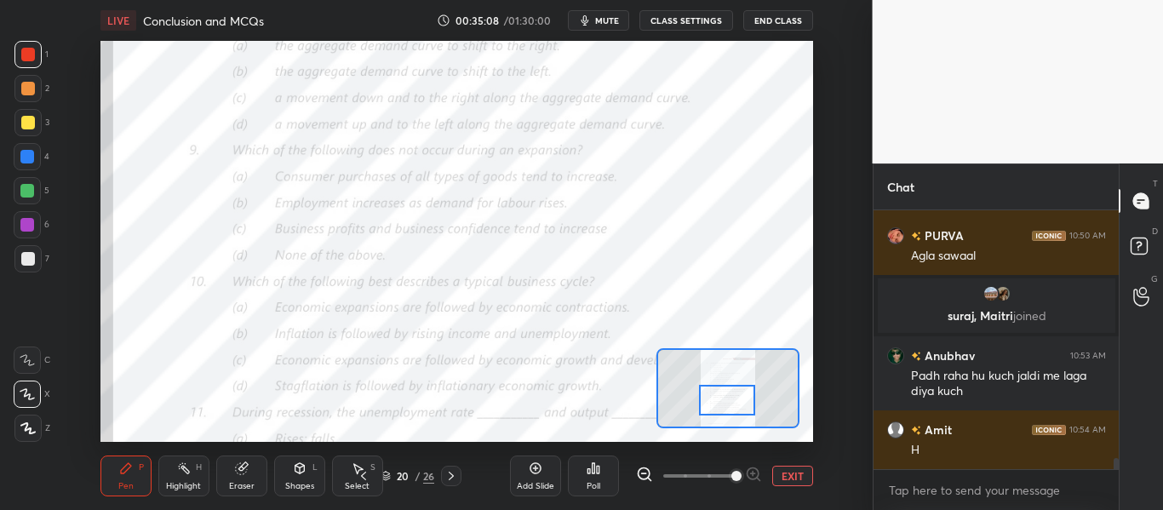
click at [597, 476] on div "Poll" at bounding box center [593, 476] width 51 height 41
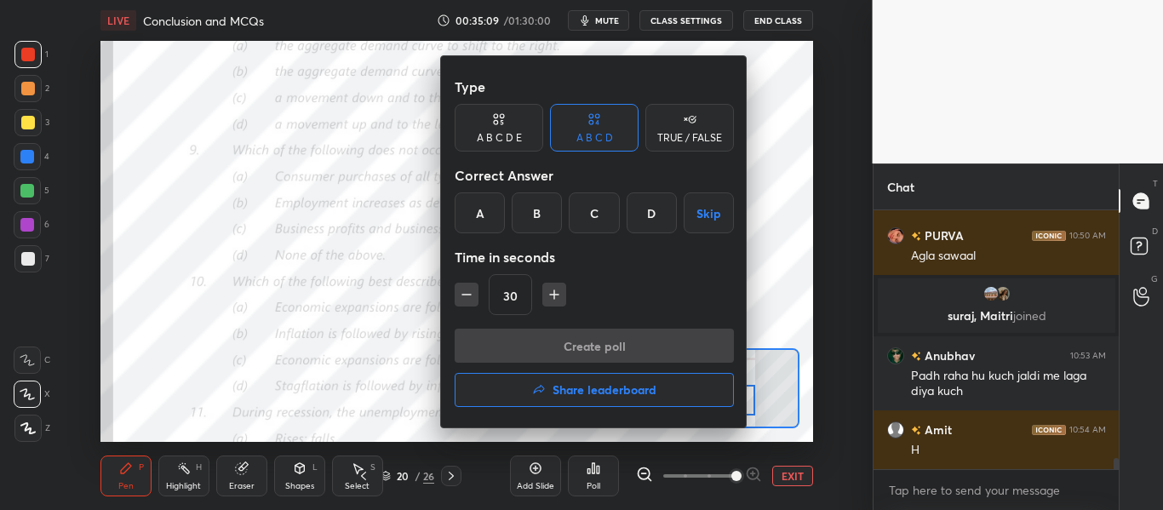
drag, startPoint x: 587, startPoint y: 469, endPoint x: 593, endPoint y: 458, distance: 12.6
click at [588, 469] on div at bounding box center [581, 255] width 1163 height 510
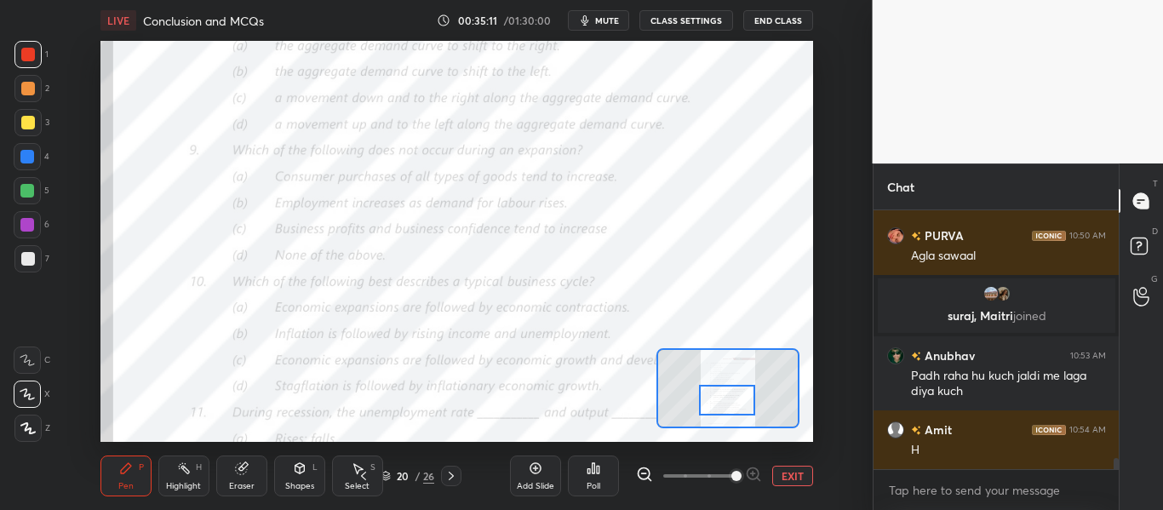
click at [593, 483] on div "Poll" at bounding box center [594, 486] width 14 height 9
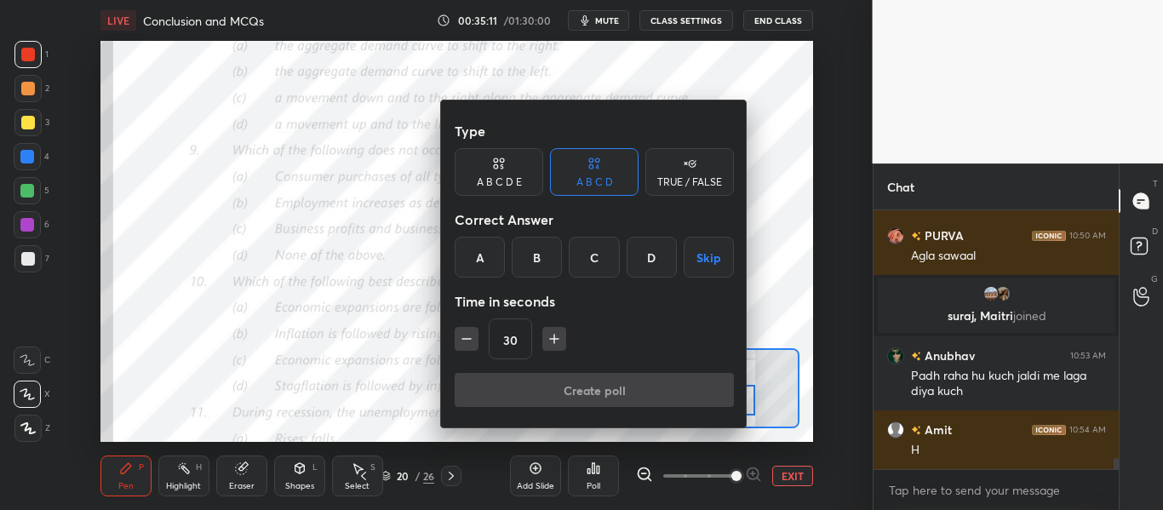
click at [594, 485] on div at bounding box center [581, 255] width 1163 height 510
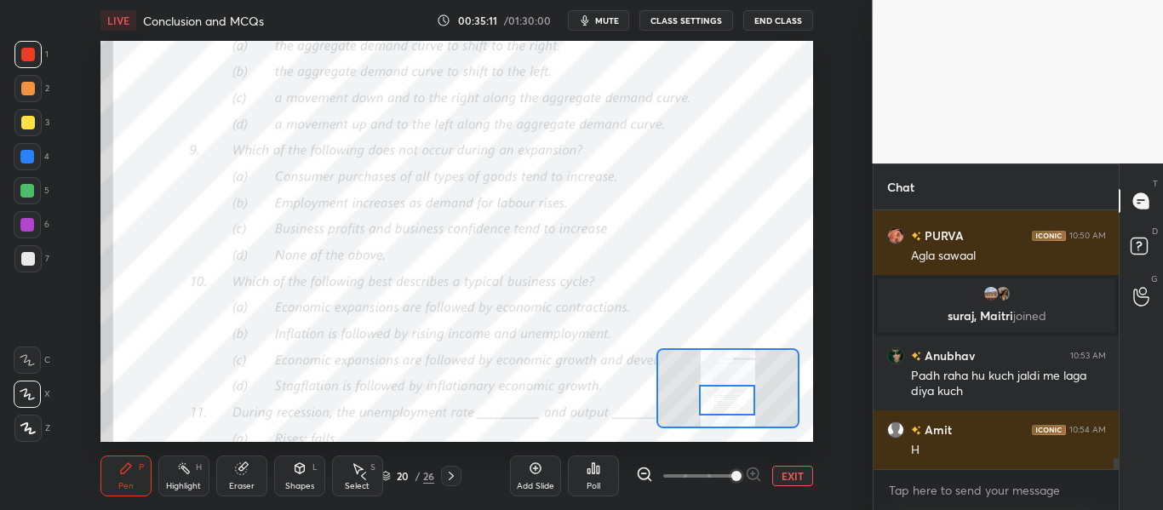
click at [593, 490] on div "Type A B C D E A B C D TRUE / FALSE Correct Answer A B C D Skip Time in seconds…" at bounding box center [581, 255] width 1163 height 510
click at [522, 476] on div "Add Slide" at bounding box center [535, 476] width 51 height 41
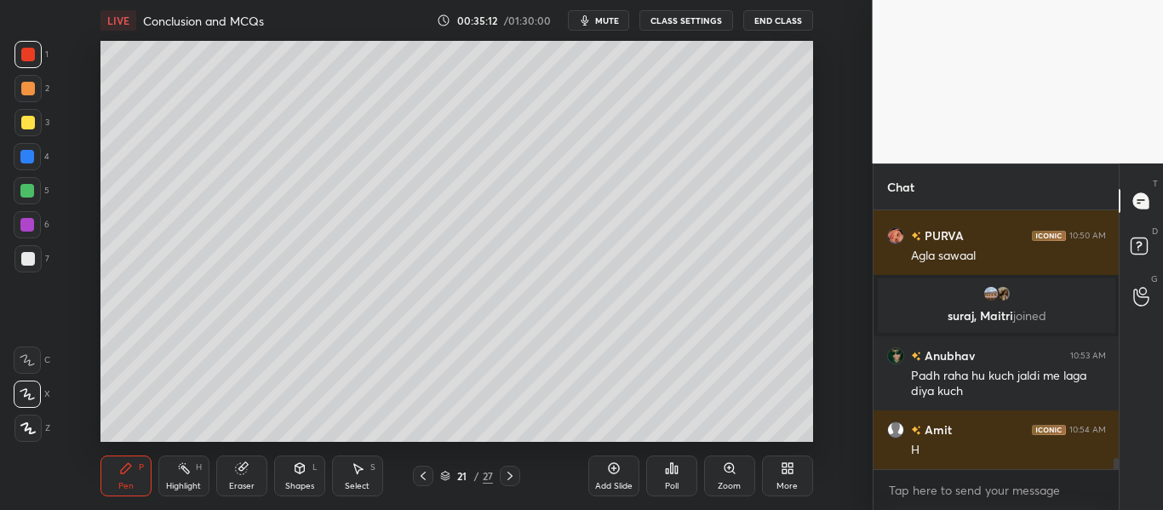
click at [589, 479] on div "Add Slide" at bounding box center [613, 476] width 51 height 41
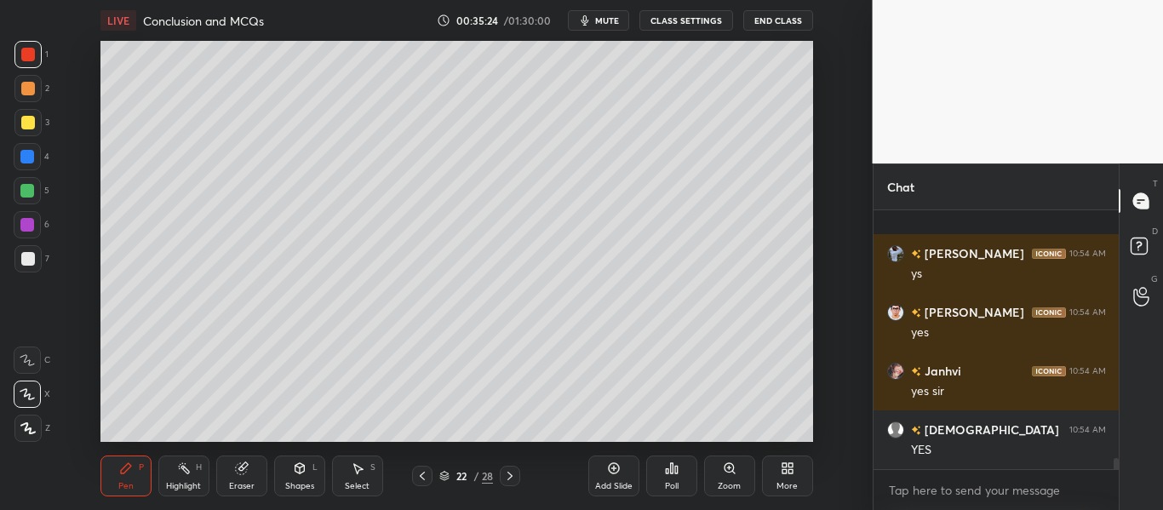
scroll to position [5954, 0]
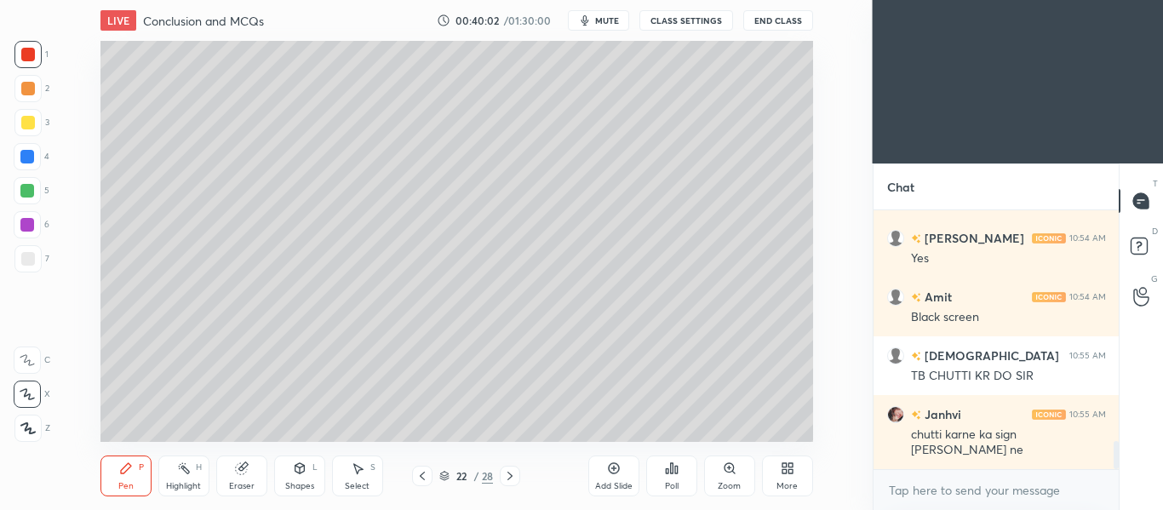
scroll to position [2216, 0]
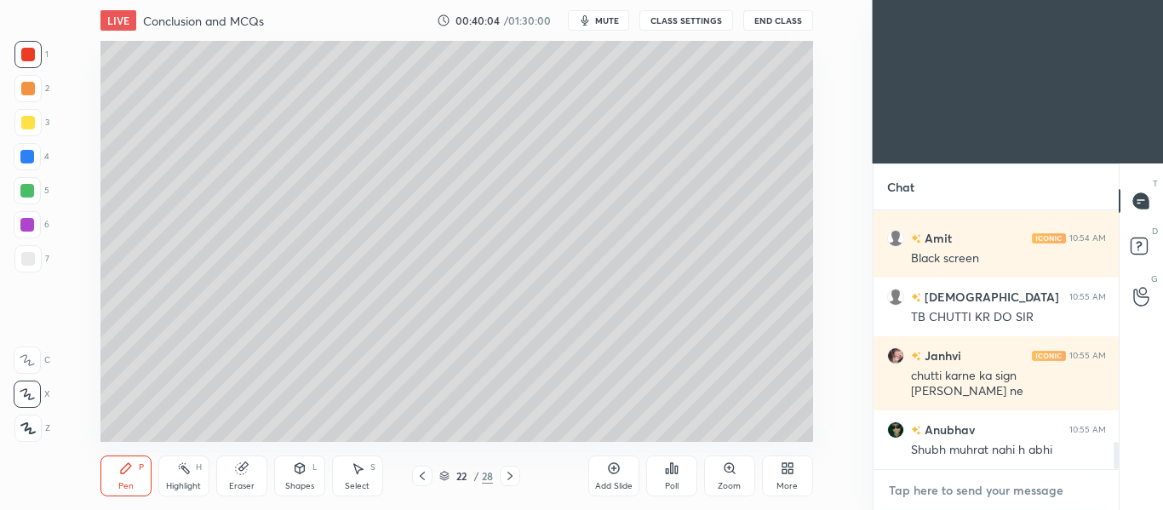
type textarea "x"
click at [908, 492] on textarea at bounding box center [996, 490] width 219 height 27
click at [915, 490] on textarea at bounding box center [996, 490] width 219 height 27
click at [917, 493] on textarea at bounding box center [996, 490] width 219 height 27
click at [920, 494] on textarea at bounding box center [996, 490] width 219 height 27
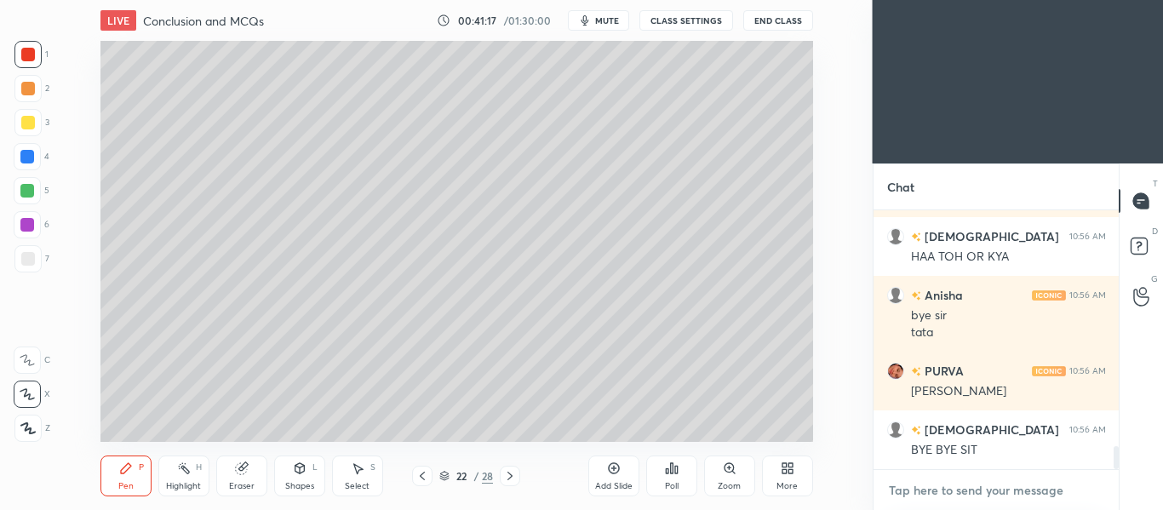
scroll to position [2679, 0]
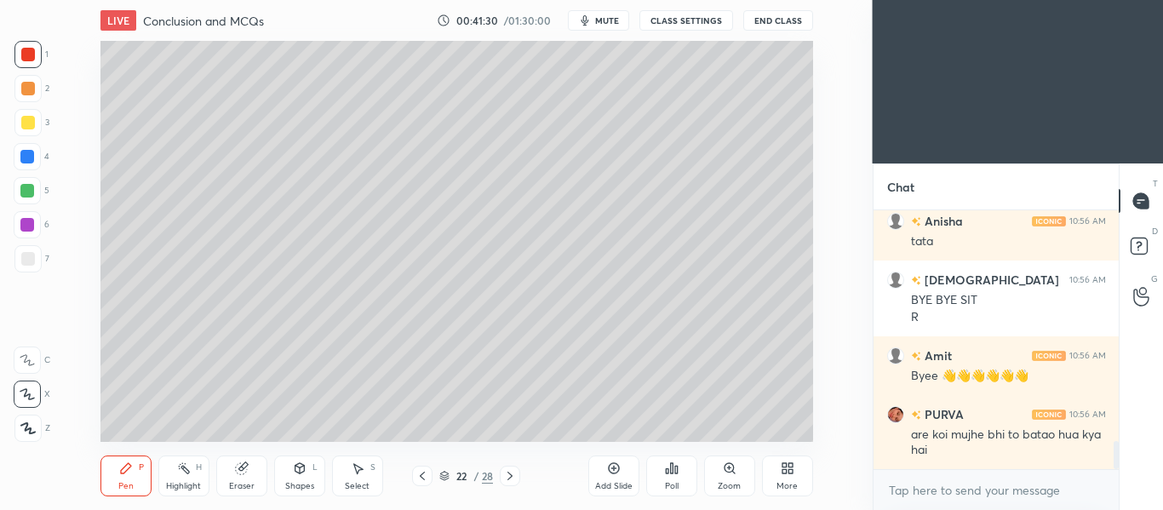
scroll to position [84749, 84346]
click at [604, 25] on span "mute" at bounding box center [607, 20] width 24 height 12
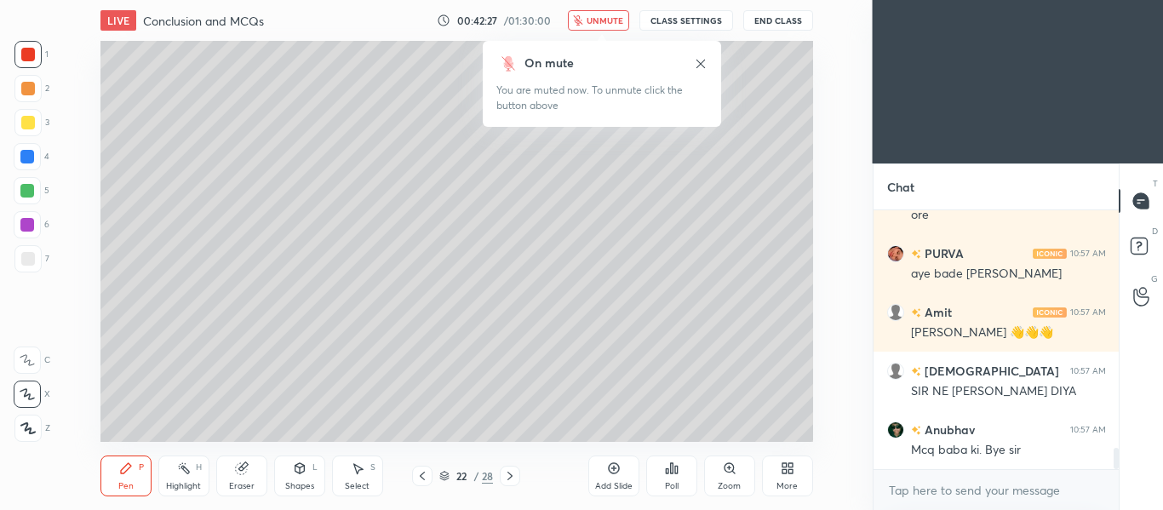
scroll to position [2952, 0]
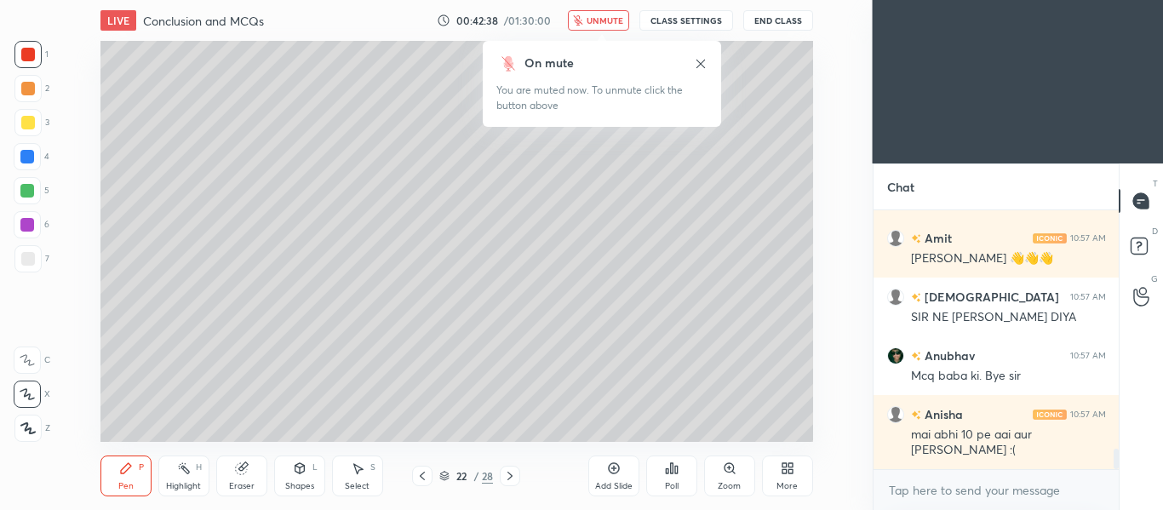
drag, startPoint x: 594, startPoint y: 19, endPoint x: 595, endPoint y: 32, distance: 13.7
click at [594, 21] on span "unmute" at bounding box center [605, 20] width 37 height 12
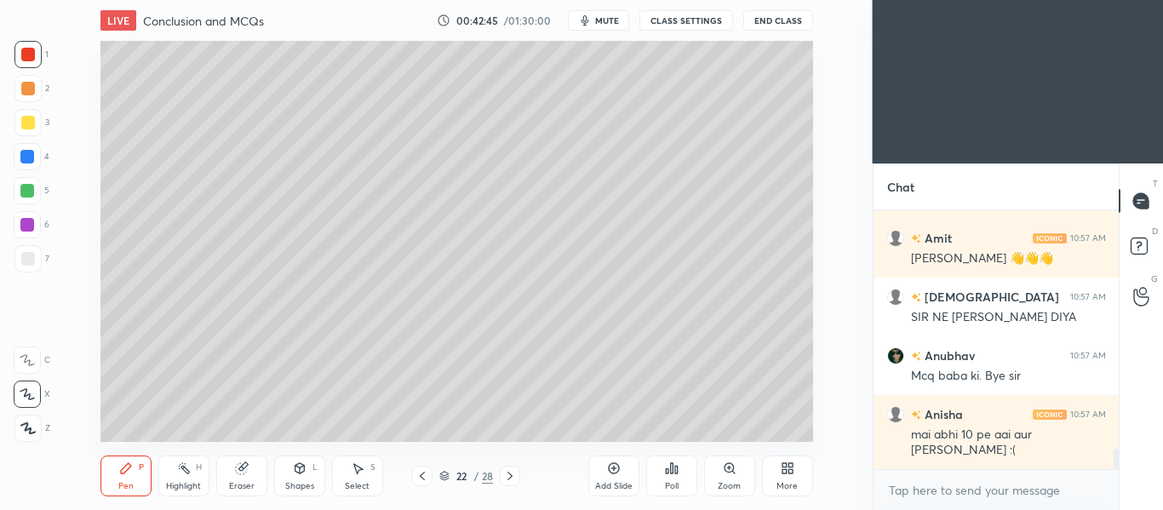
click at [509, 470] on icon at bounding box center [510, 476] width 14 height 14
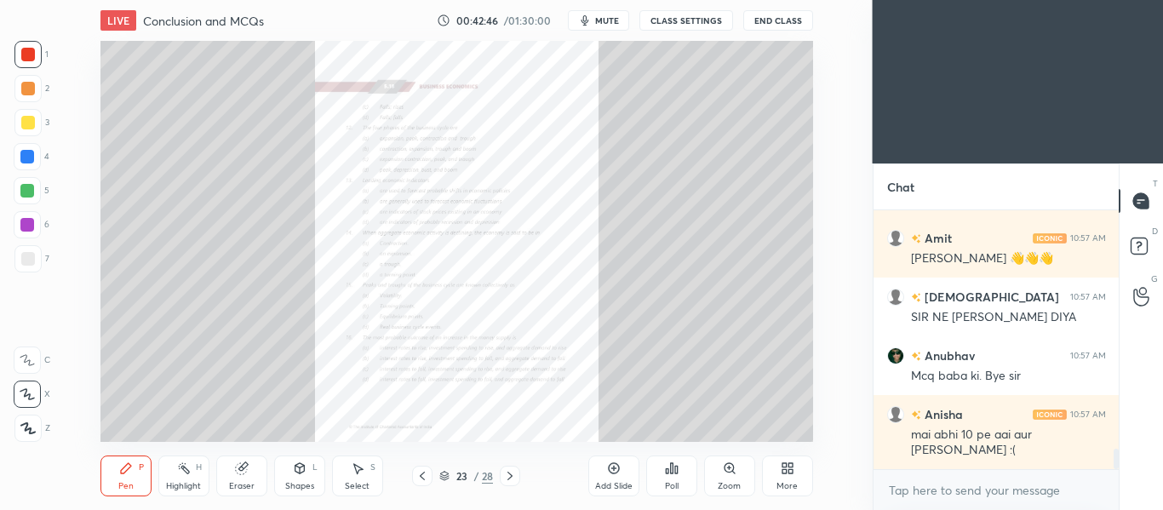
scroll to position [3011, 0]
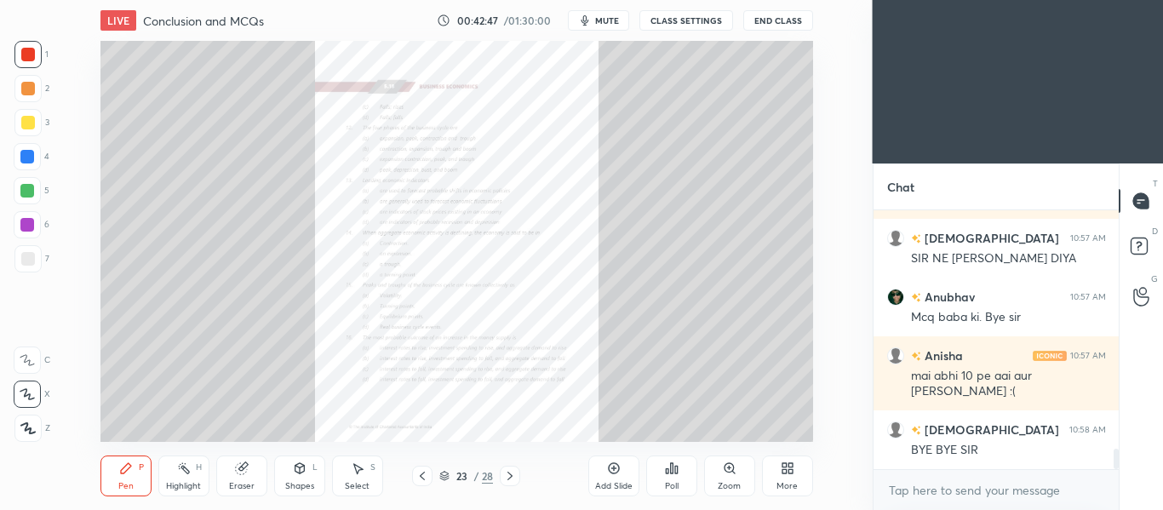
click at [421, 475] on icon at bounding box center [422, 476] width 5 height 9
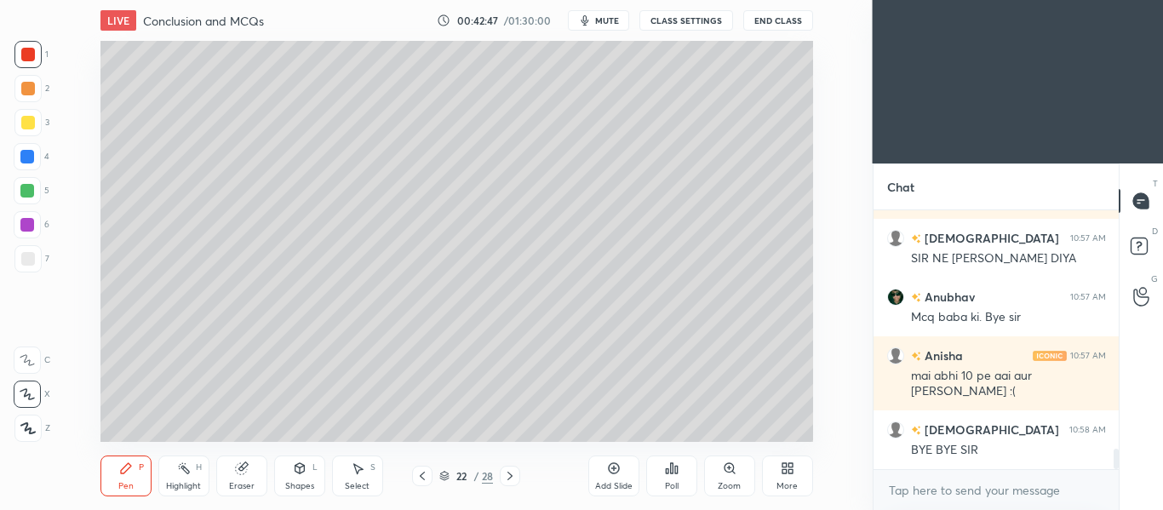
click at [422, 476] on icon at bounding box center [423, 476] width 14 height 14
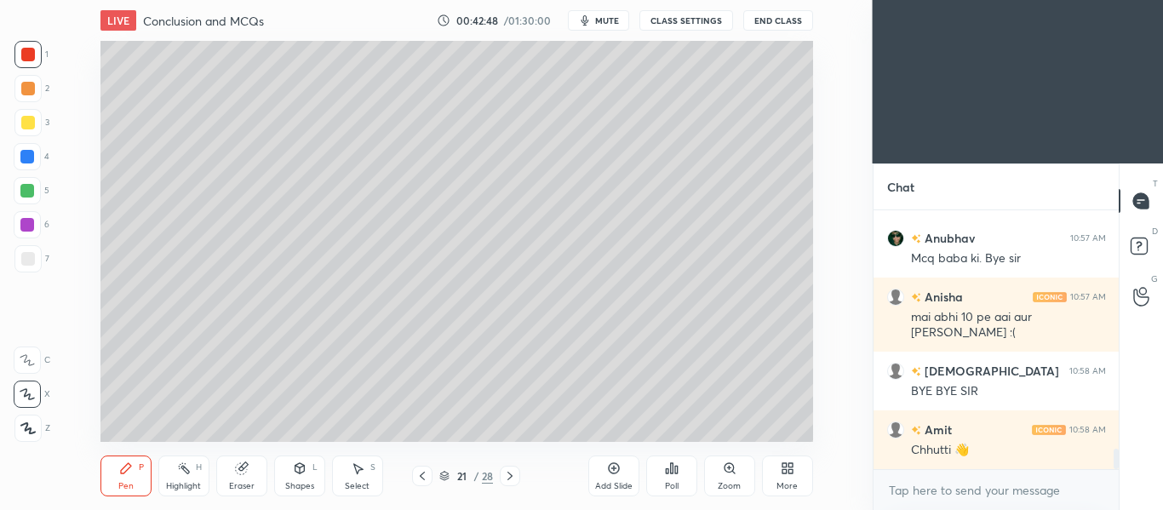
click at [791, 479] on div "More" at bounding box center [787, 476] width 51 height 41
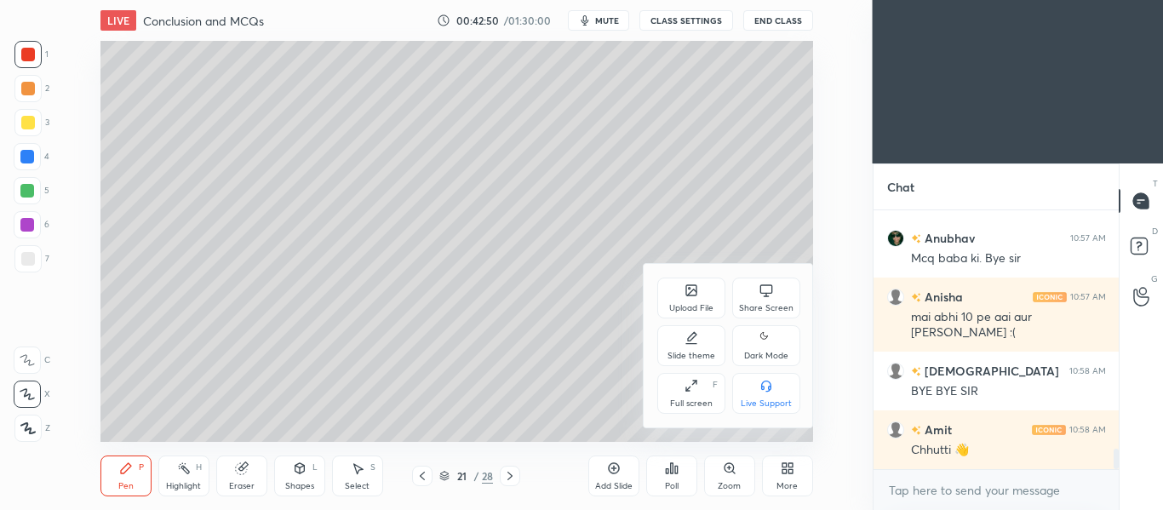
scroll to position [3128, 0]
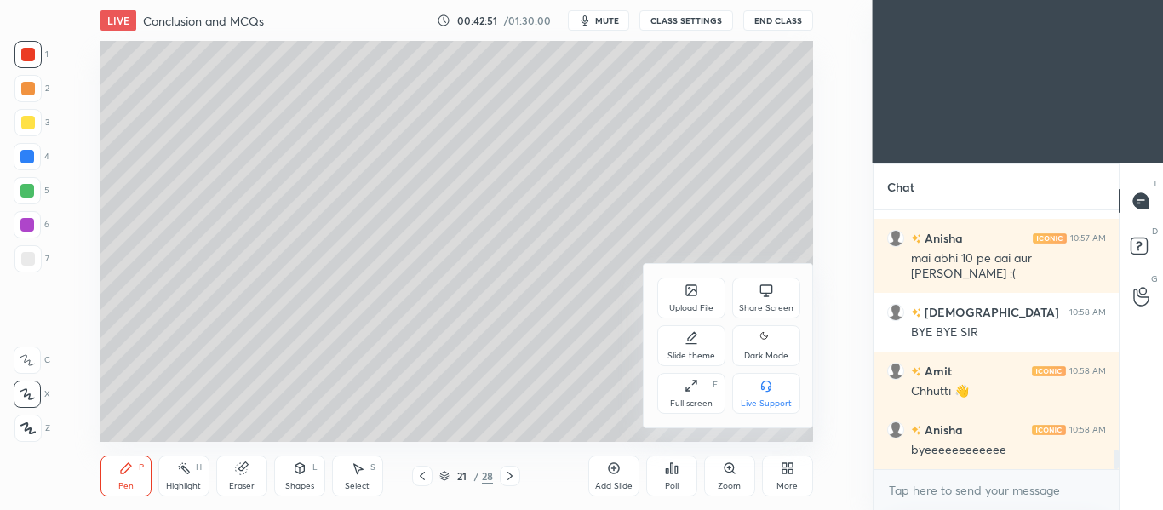
click at [761, 347] on icon at bounding box center [767, 338] width 14 height 20
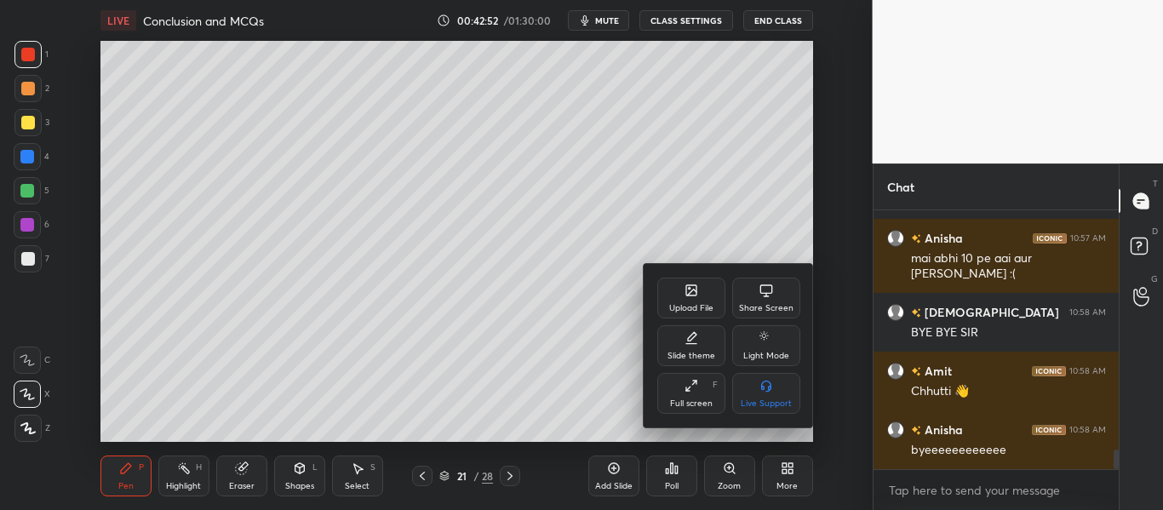
click at [416, 473] on div at bounding box center [581, 255] width 1163 height 510
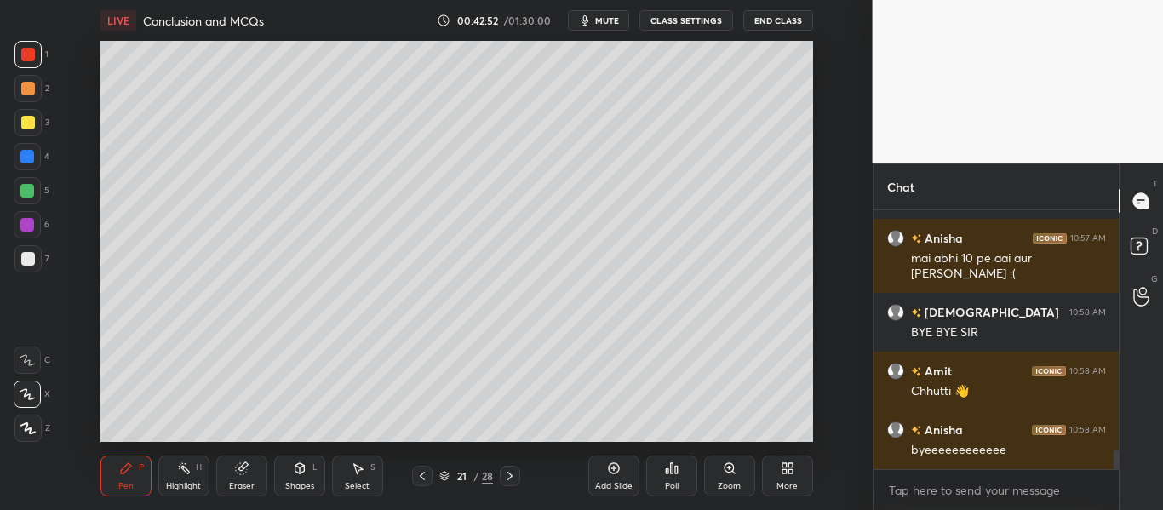
click at [420, 474] on div "Upload File Share Screen Slide theme Light Mode Full screen F Live Support" at bounding box center [581, 255] width 1163 height 510
click at [423, 477] on icon at bounding box center [423, 476] width 14 height 14
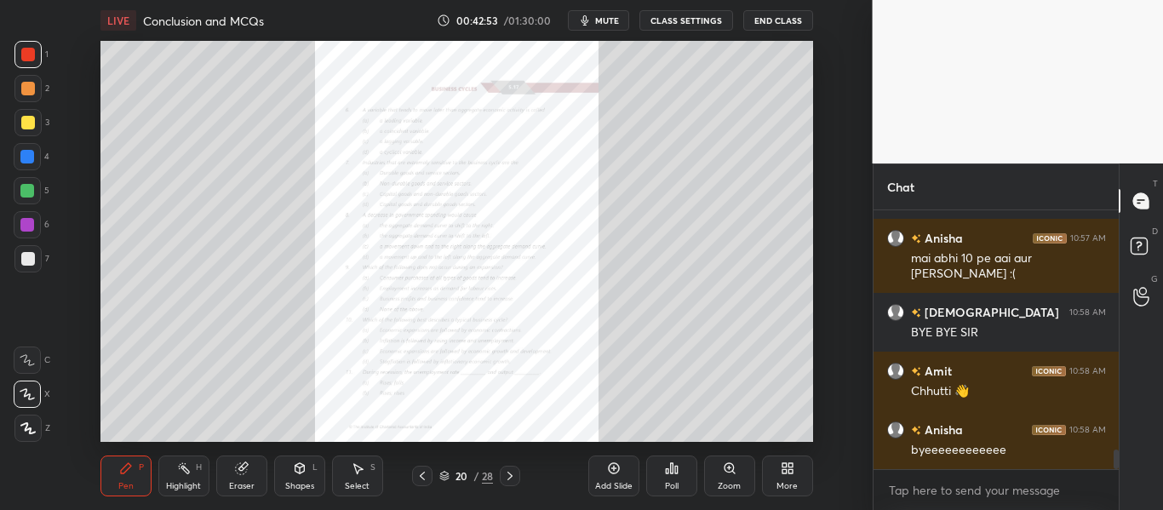
click at [427, 478] on icon at bounding box center [423, 476] width 14 height 14
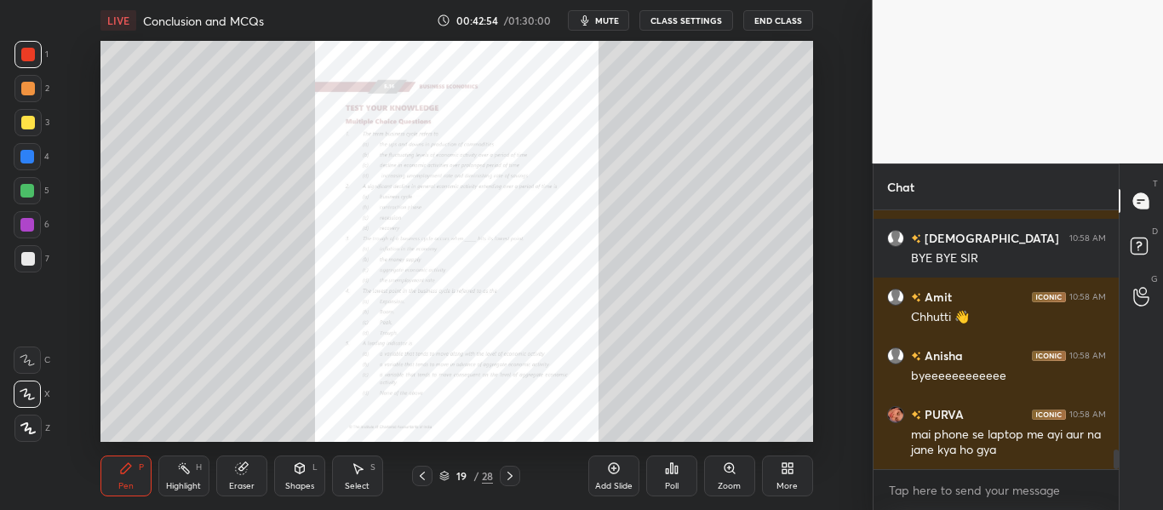
click at [508, 476] on icon at bounding box center [510, 476] width 14 height 14
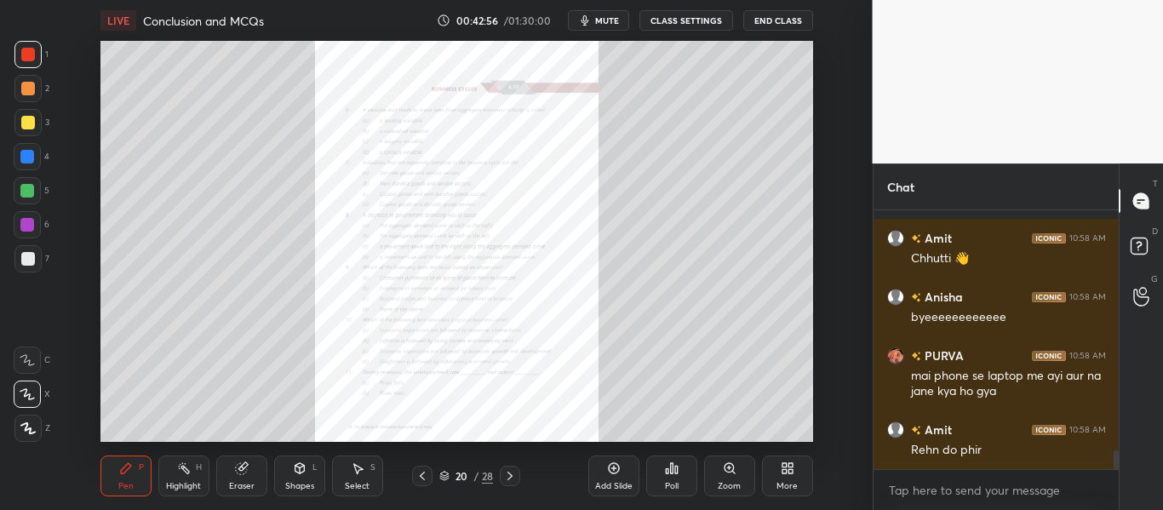
click at [725, 477] on div "Zoom" at bounding box center [729, 476] width 51 height 41
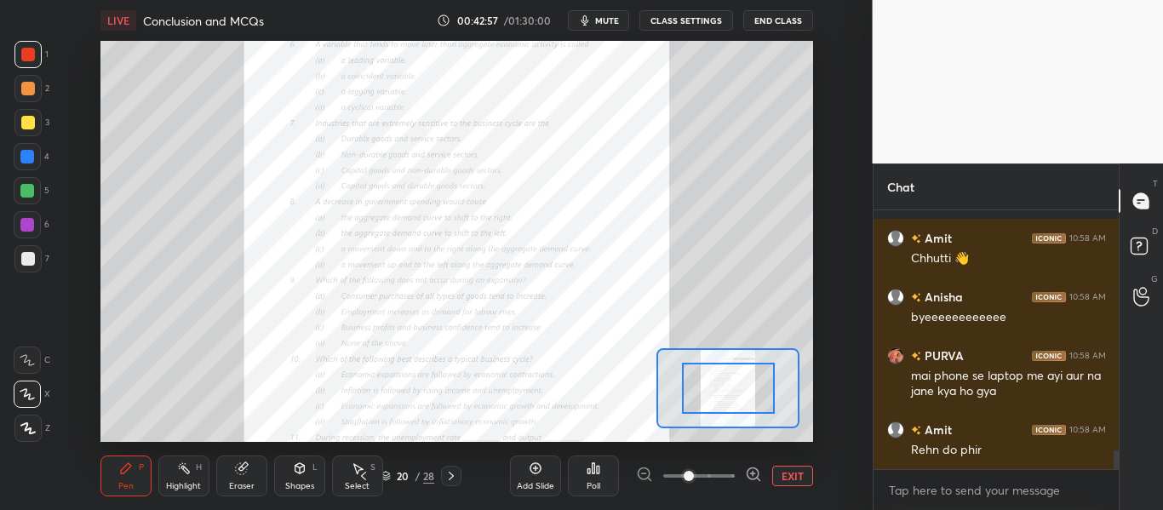
click at [726, 477] on span at bounding box center [699, 476] width 72 height 26
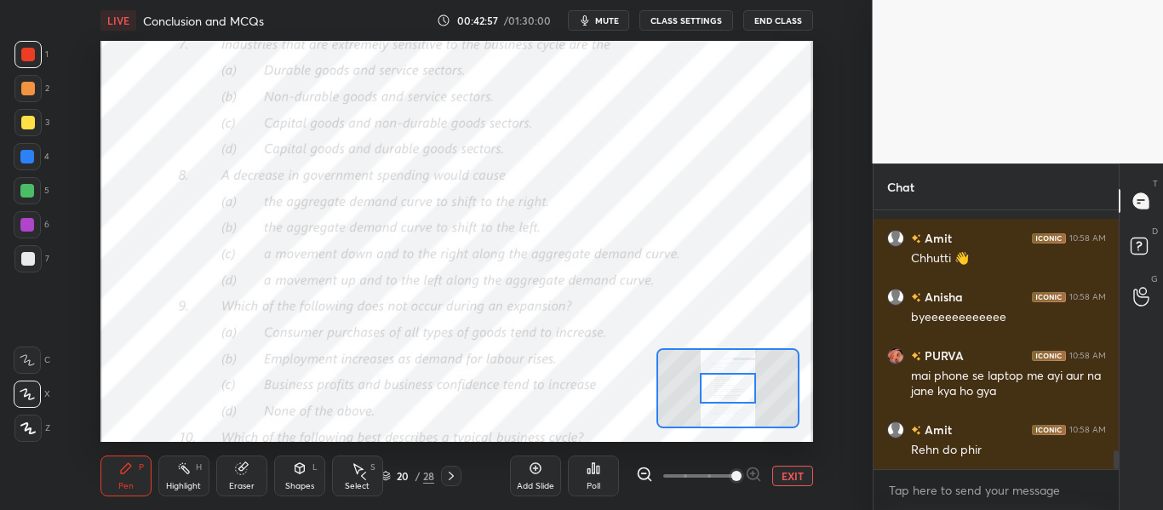
click at [731, 477] on span at bounding box center [736, 476] width 10 height 10
drag, startPoint x: 719, startPoint y: 478, endPoint x: 742, endPoint y: 473, distance: 23.6
click at [742, 474] on span at bounding box center [736, 476] width 10 height 10
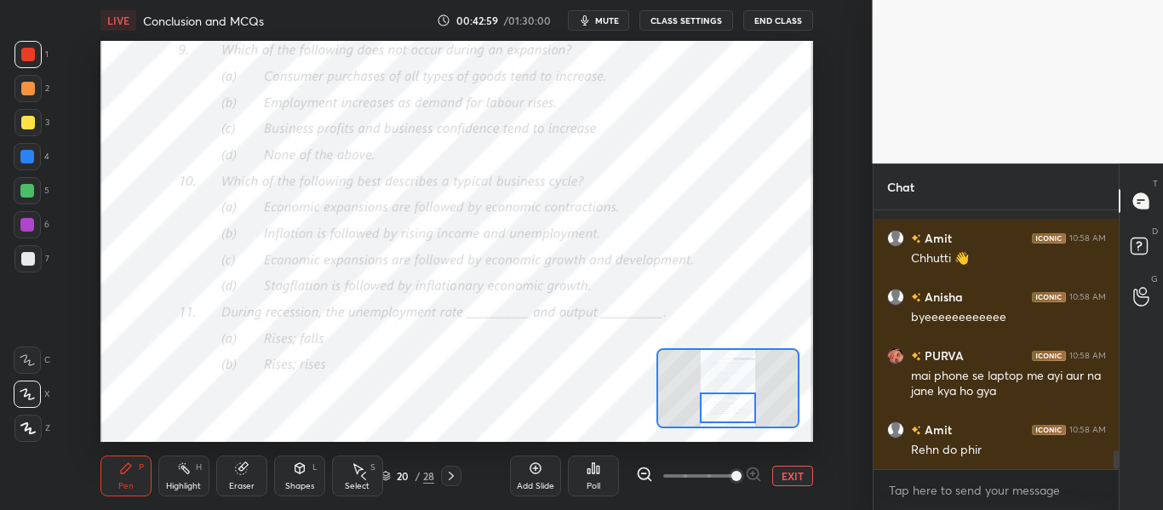
drag, startPoint x: 728, startPoint y: 381, endPoint x: 728, endPoint y: 400, distance: 19.6
click at [728, 400] on div at bounding box center [727, 408] width 55 height 31
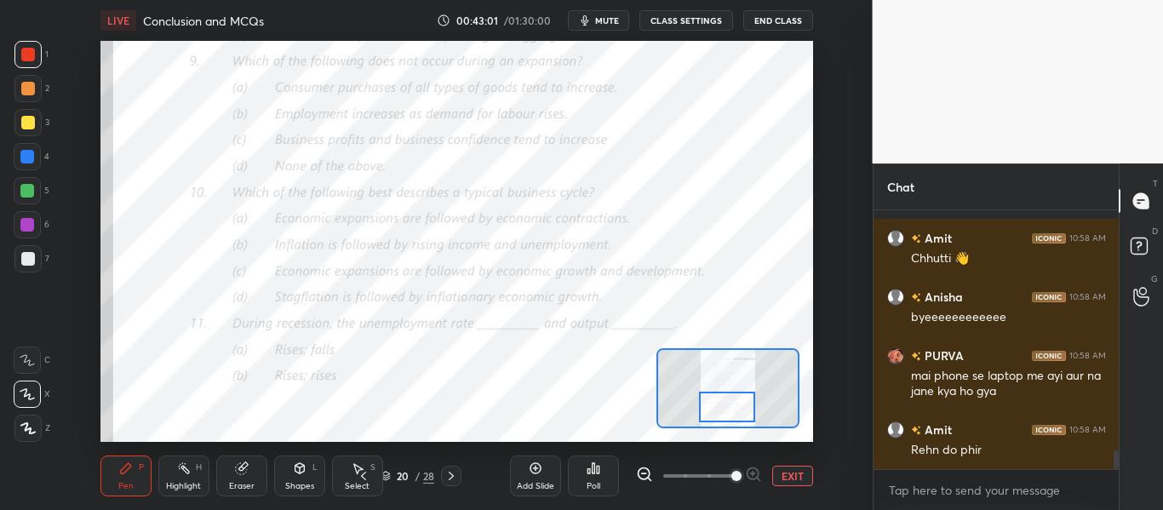
click at [728, 396] on div at bounding box center [726, 407] width 55 height 31
click at [589, 473] on icon at bounding box center [589, 471] width 3 height 4
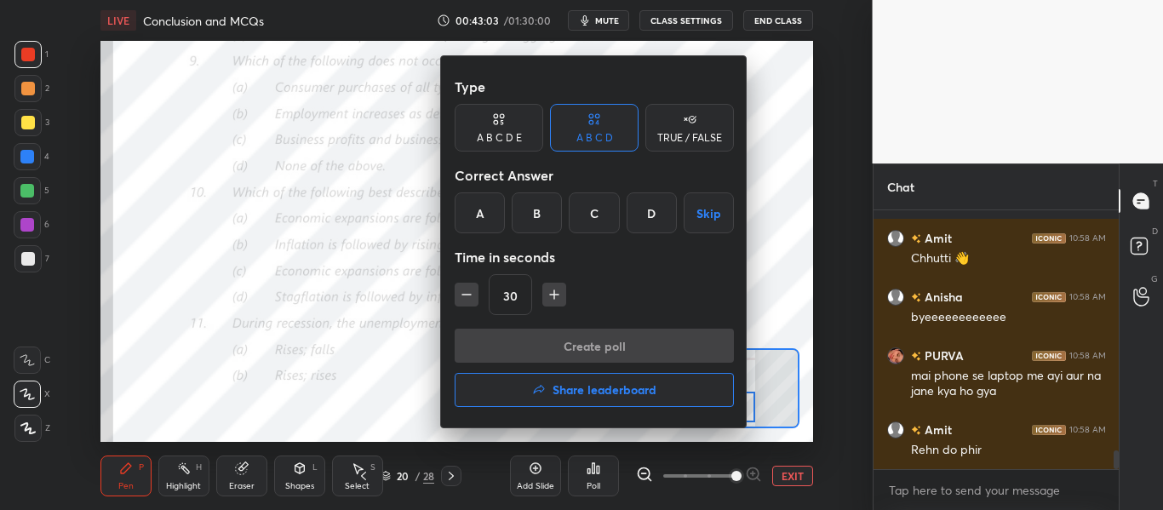
click at [642, 221] on div "D" at bounding box center [652, 212] width 50 height 41
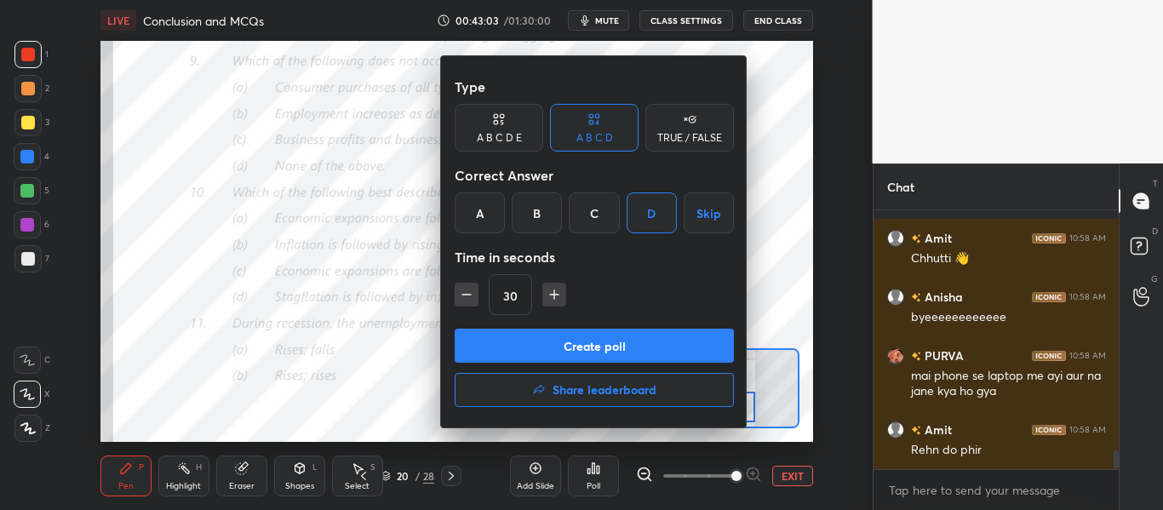
click at [611, 333] on button "Create poll" at bounding box center [594, 346] width 279 height 34
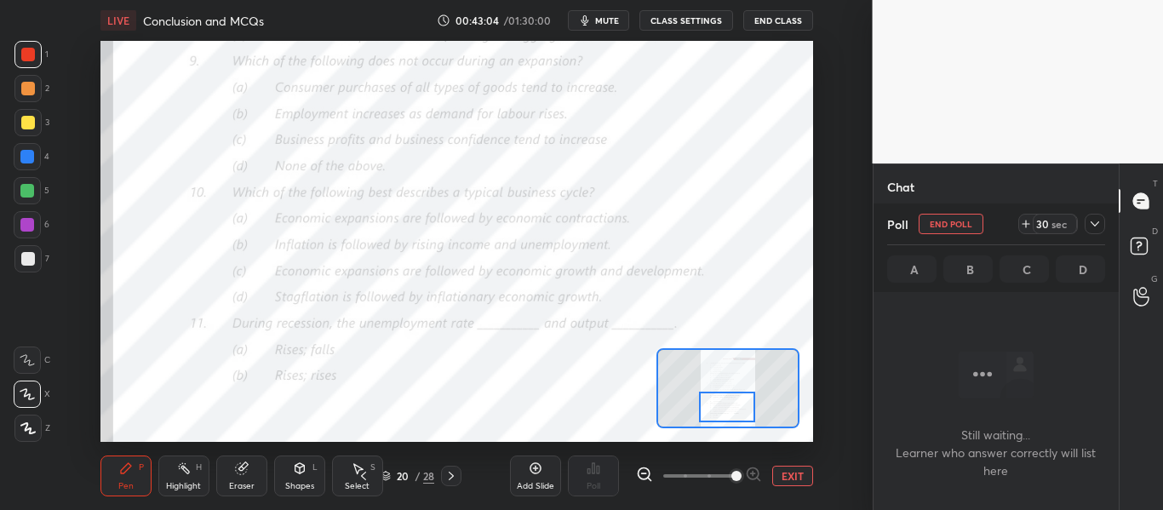
scroll to position [206, 240]
click at [1095, 230] on icon at bounding box center [1095, 224] width 14 height 14
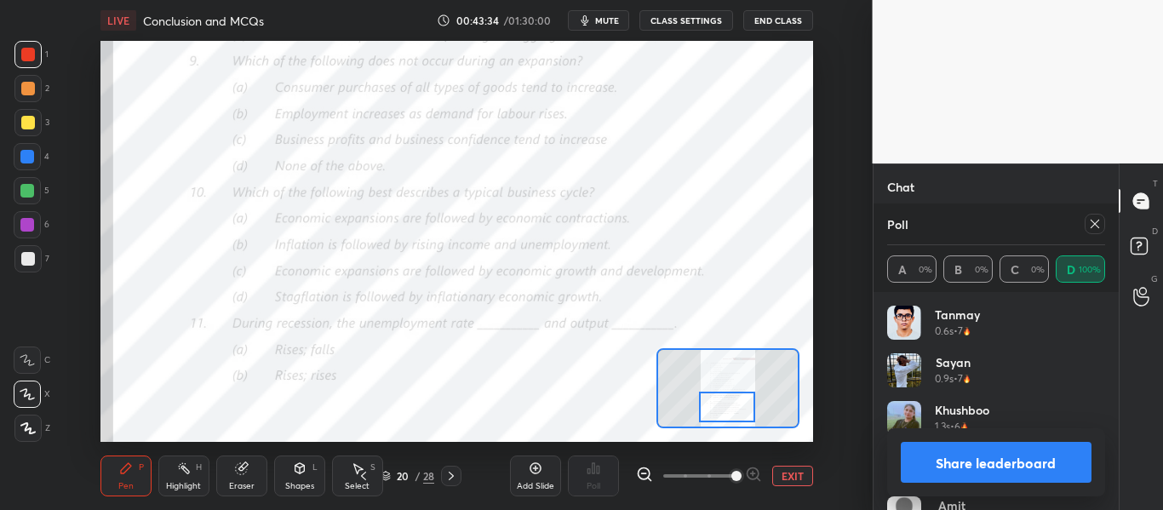
scroll to position [6, 6]
click at [1050, 465] on button "Share leaderboard" at bounding box center [997, 462] width 192 height 41
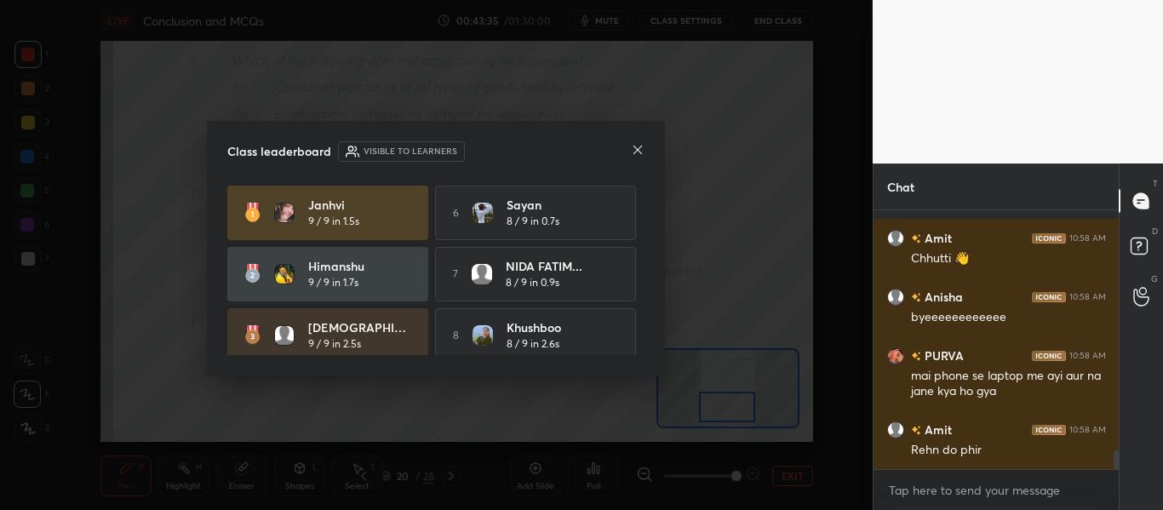
scroll to position [295, 240]
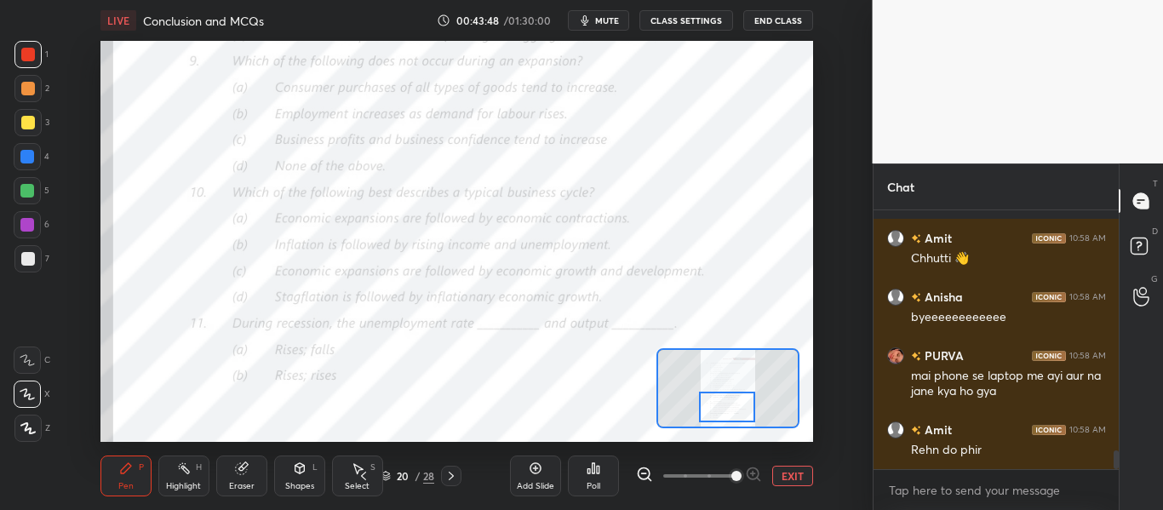
click at [603, 464] on div "Poll" at bounding box center [593, 476] width 51 height 41
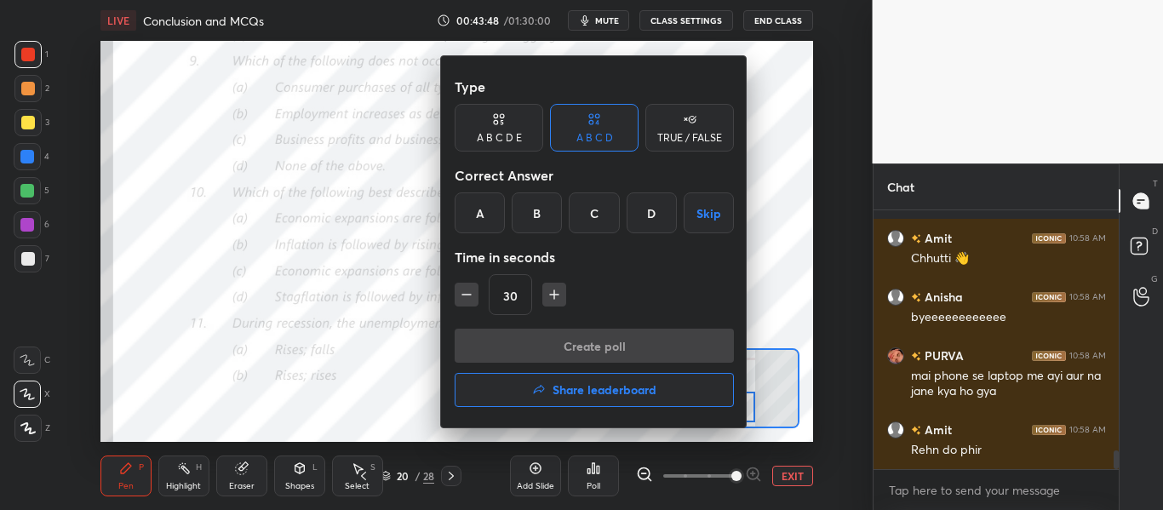
click at [472, 216] on div "A" at bounding box center [480, 212] width 50 height 41
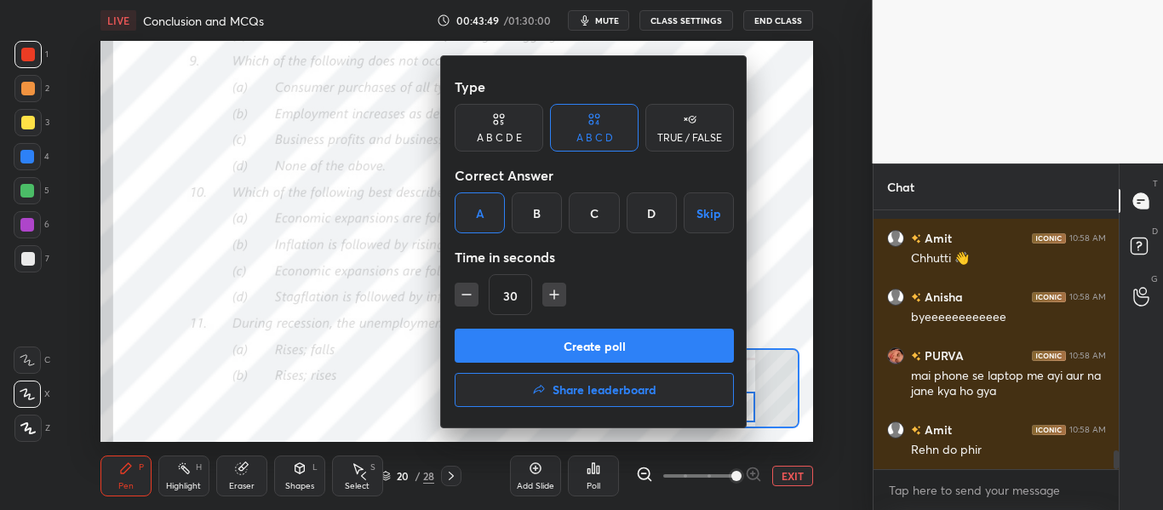
click at [536, 341] on button "Create poll" at bounding box center [594, 346] width 279 height 34
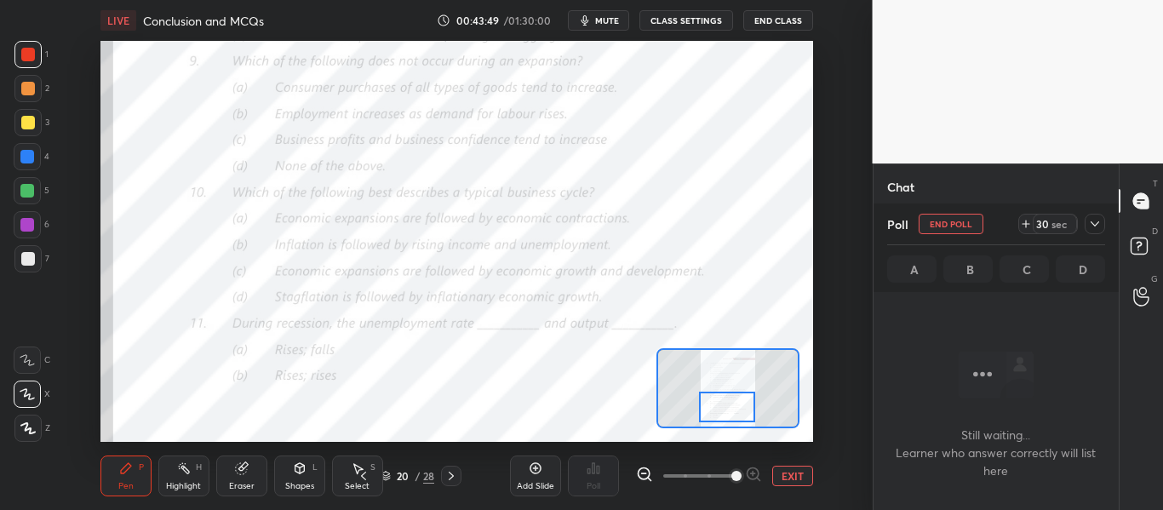
scroll to position [165, 240]
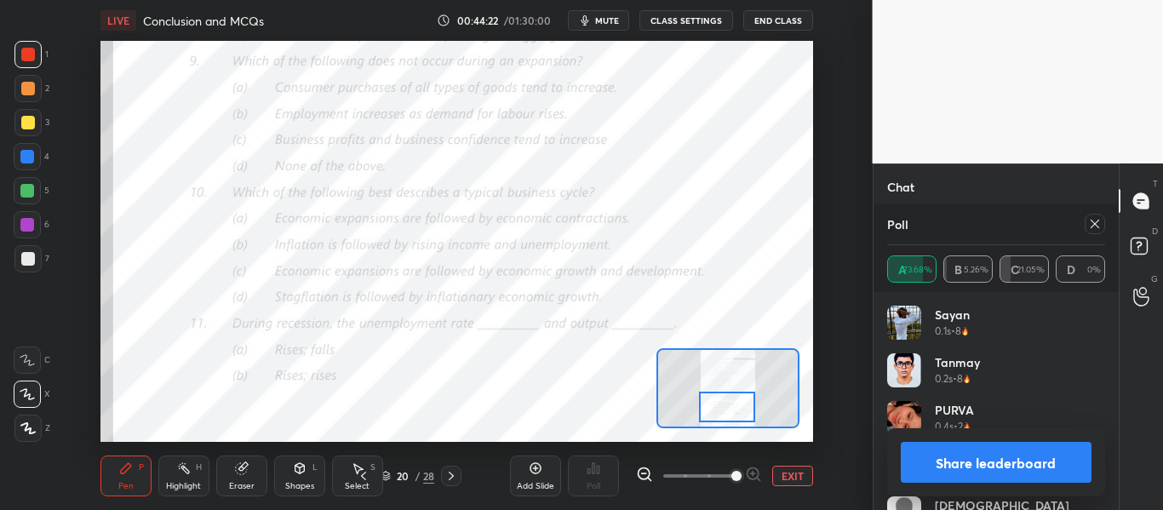
click at [911, 467] on button "Share leaderboard" at bounding box center [997, 462] width 192 height 41
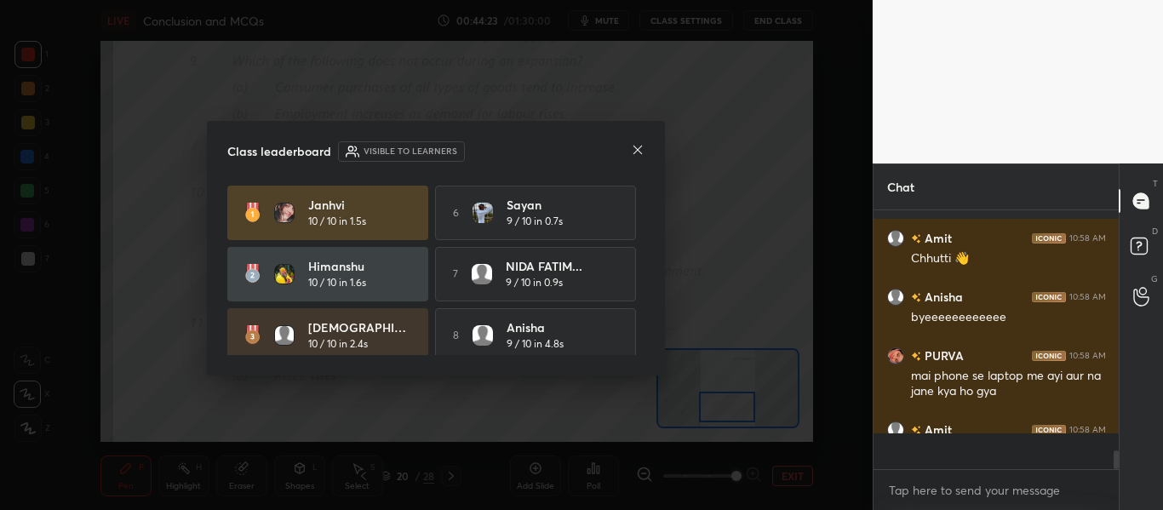
scroll to position [0, 1]
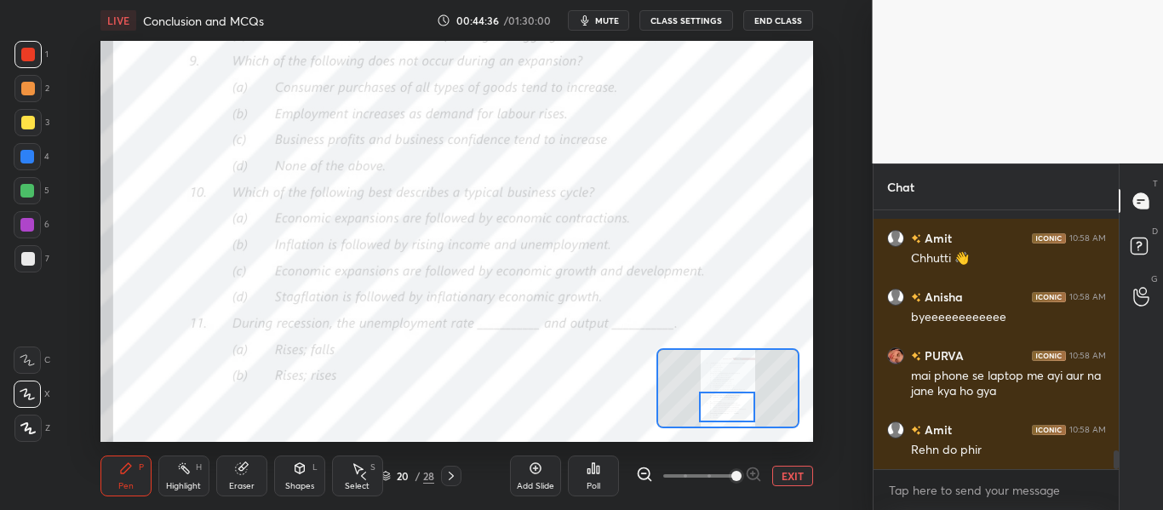
click at [590, 477] on div "Poll" at bounding box center [593, 476] width 51 height 41
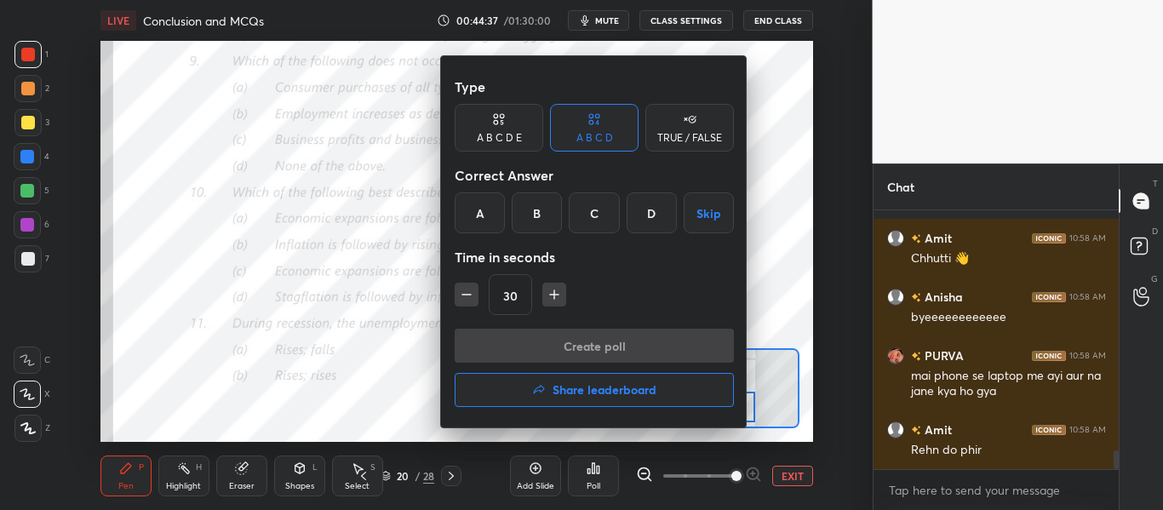
drag, startPoint x: 491, startPoint y: 210, endPoint x: 497, endPoint y: 254, distance: 43.8
click at [490, 213] on div "A" at bounding box center [480, 212] width 50 height 41
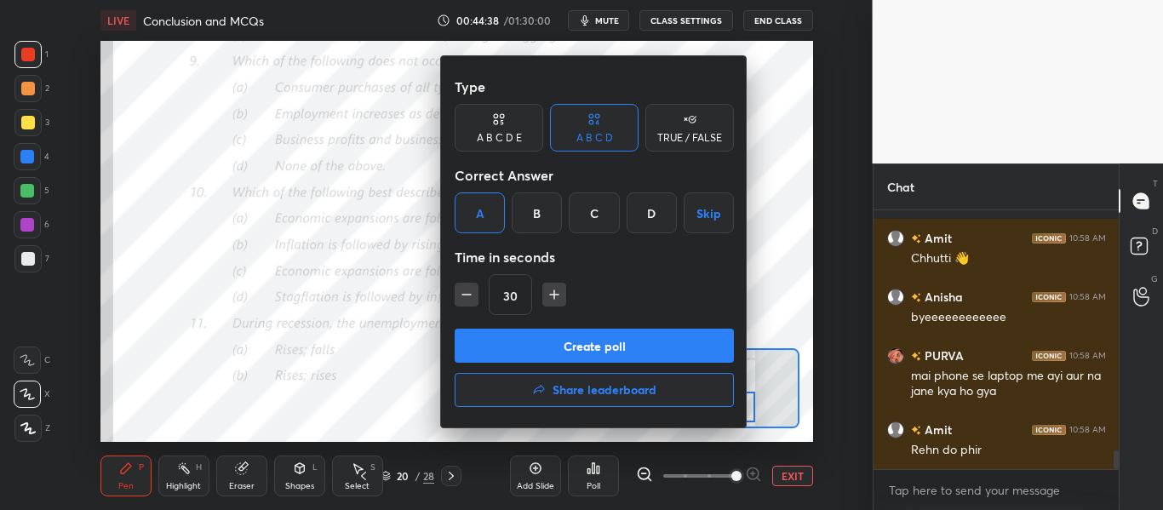
click at [510, 332] on button "Create poll" at bounding box center [594, 346] width 279 height 34
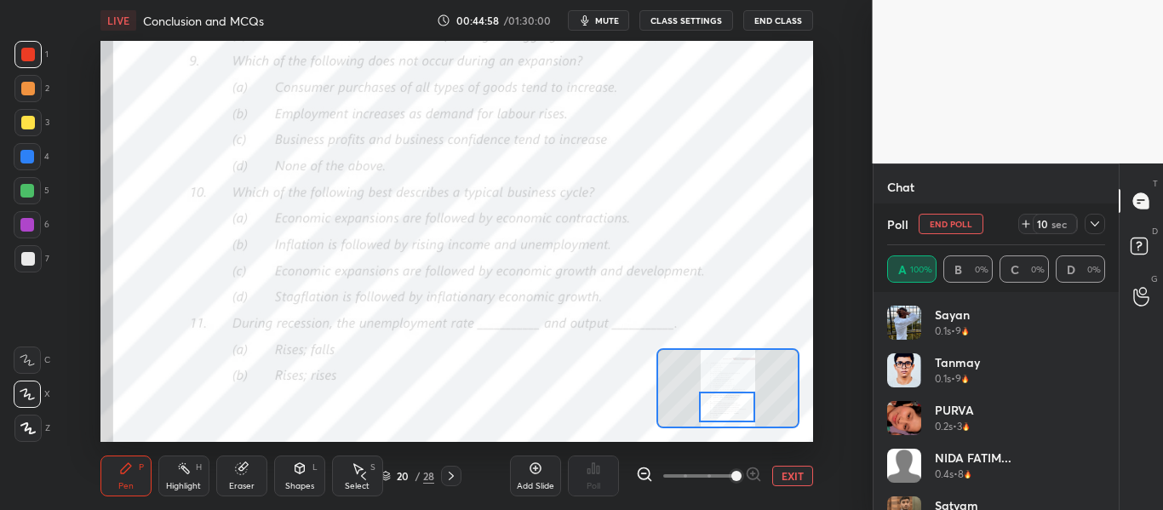
scroll to position [3466, 0]
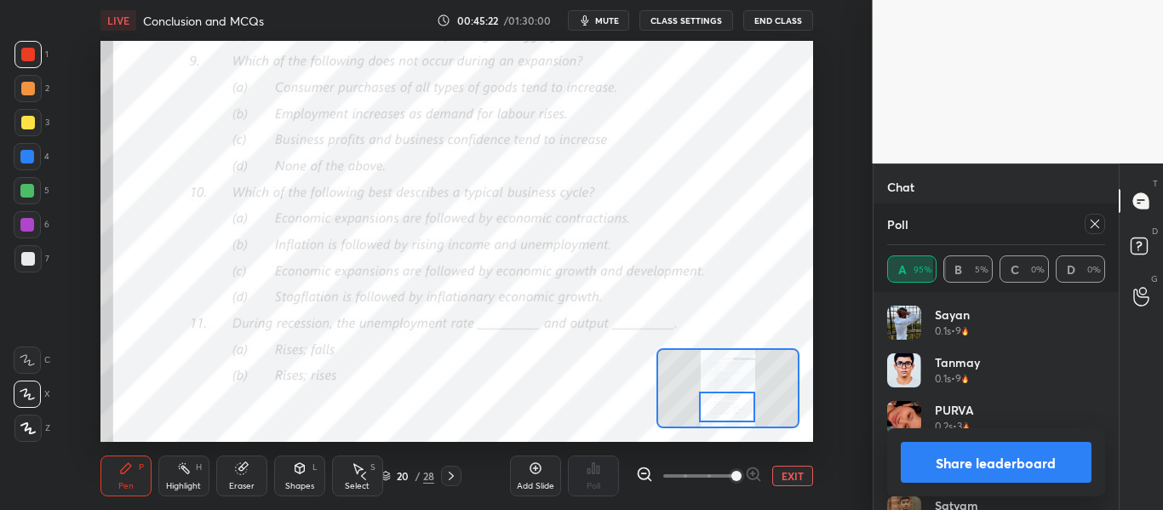
click at [960, 467] on button "Share leaderboard" at bounding box center [997, 462] width 192 height 41
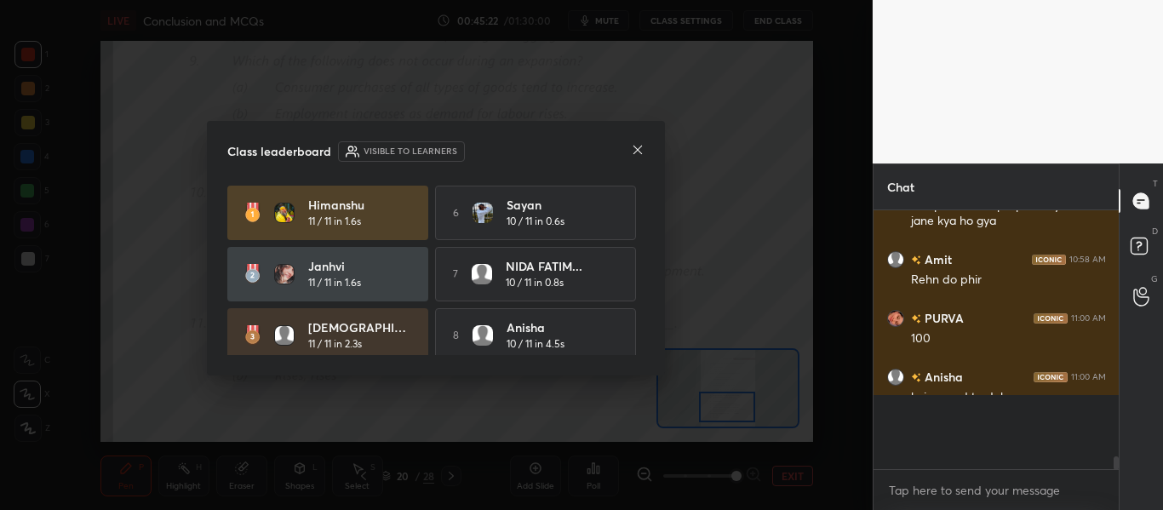
scroll to position [3384, 0]
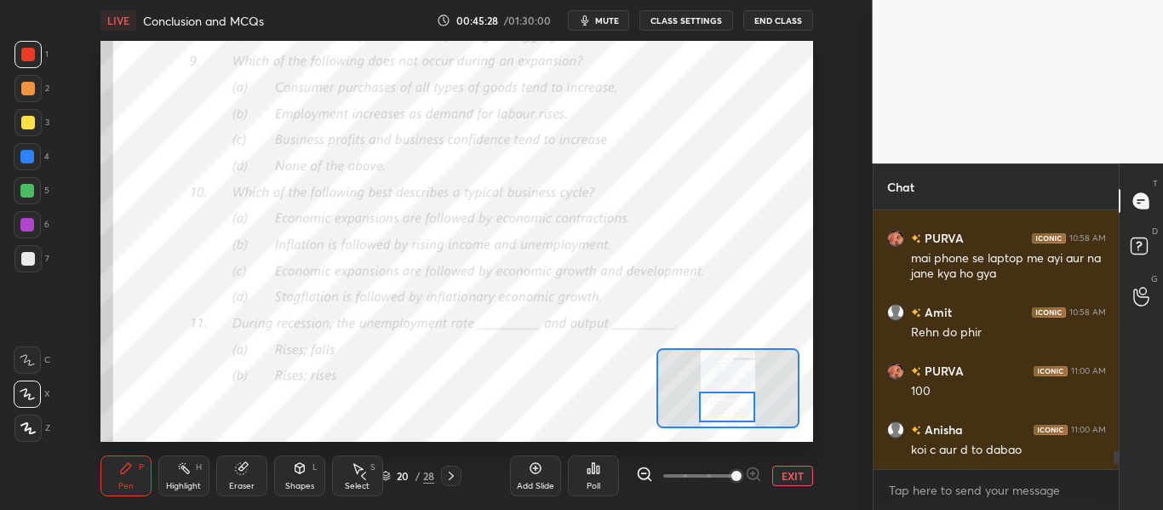
drag, startPoint x: 451, startPoint y: 473, endPoint x: 512, endPoint y: 468, distance: 60.7
click at [452, 473] on icon at bounding box center [451, 476] width 14 height 14
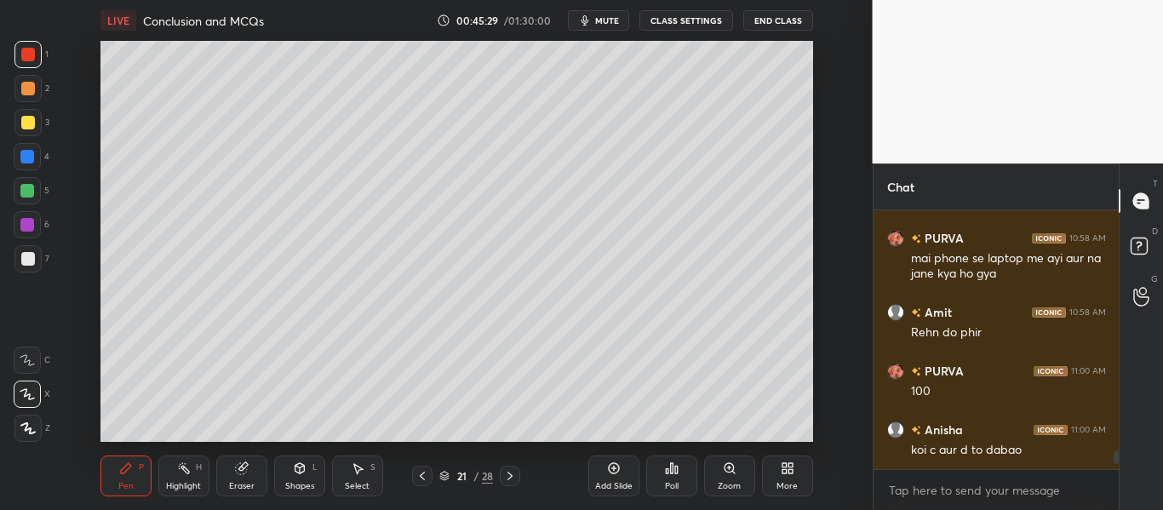
click at [511, 476] on icon at bounding box center [510, 476] width 14 height 14
click at [512, 477] on icon at bounding box center [510, 476] width 14 height 14
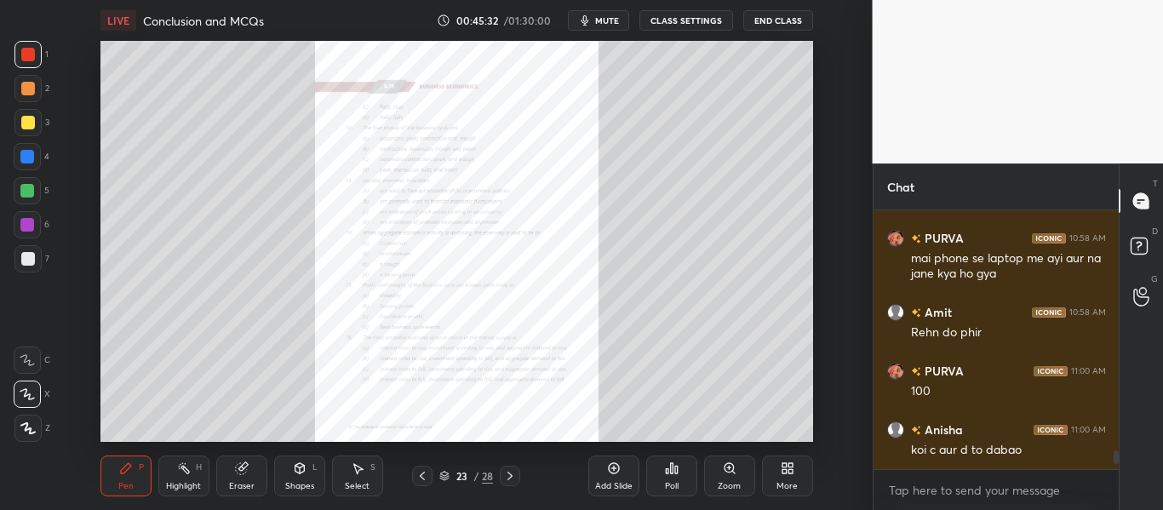
click at [731, 473] on icon at bounding box center [730, 469] width 14 height 14
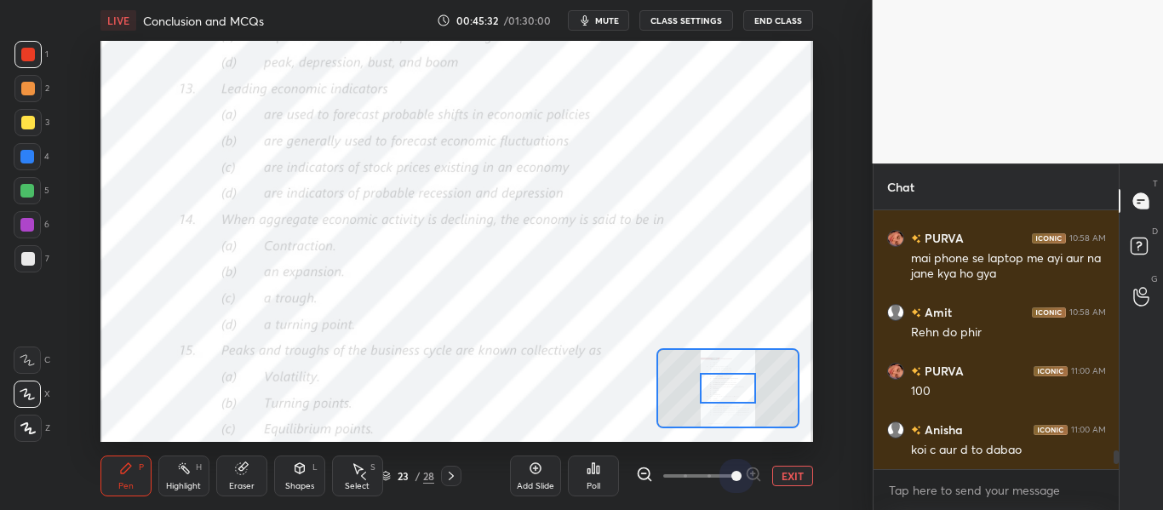
click at [731, 473] on span at bounding box center [699, 476] width 72 height 26
click at [731, 473] on span at bounding box center [736, 476] width 10 height 10
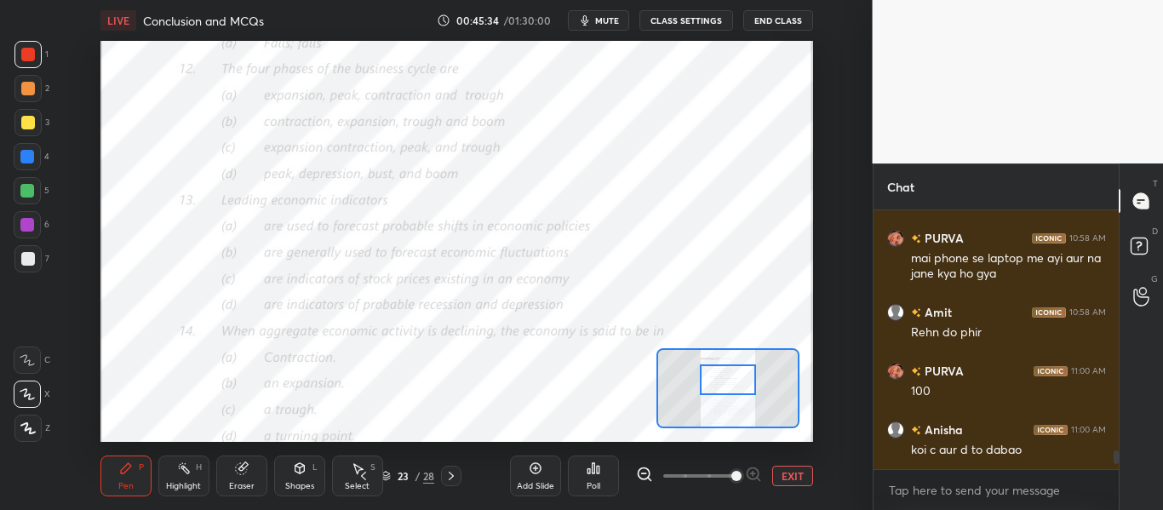
drag, startPoint x: 732, startPoint y: 387, endPoint x: 732, endPoint y: 378, distance: 9.4
click at [732, 378] on div at bounding box center [727, 379] width 55 height 31
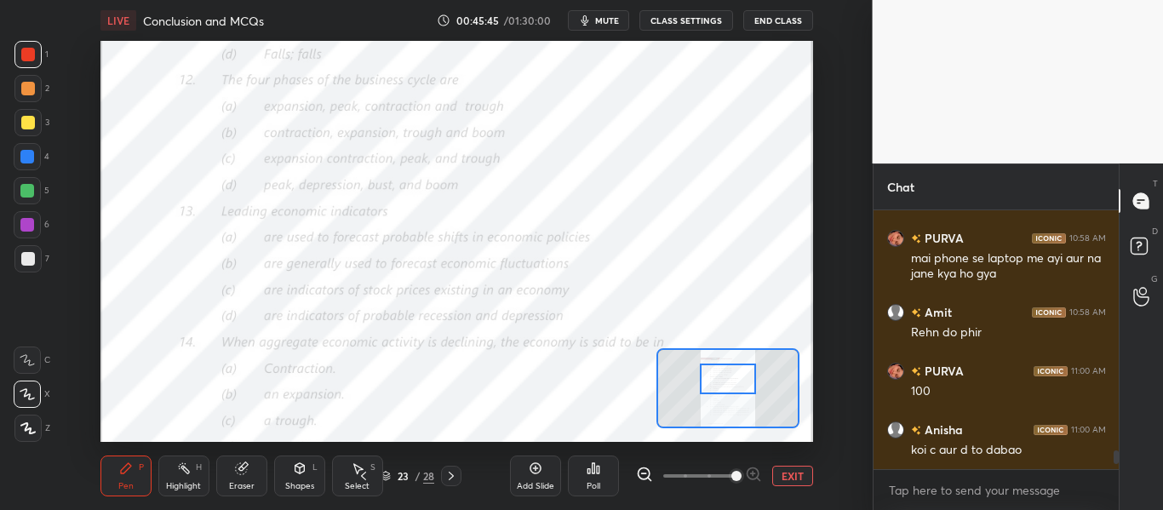
click at [597, 476] on div "Poll" at bounding box center [593, 476] width 51 height 41
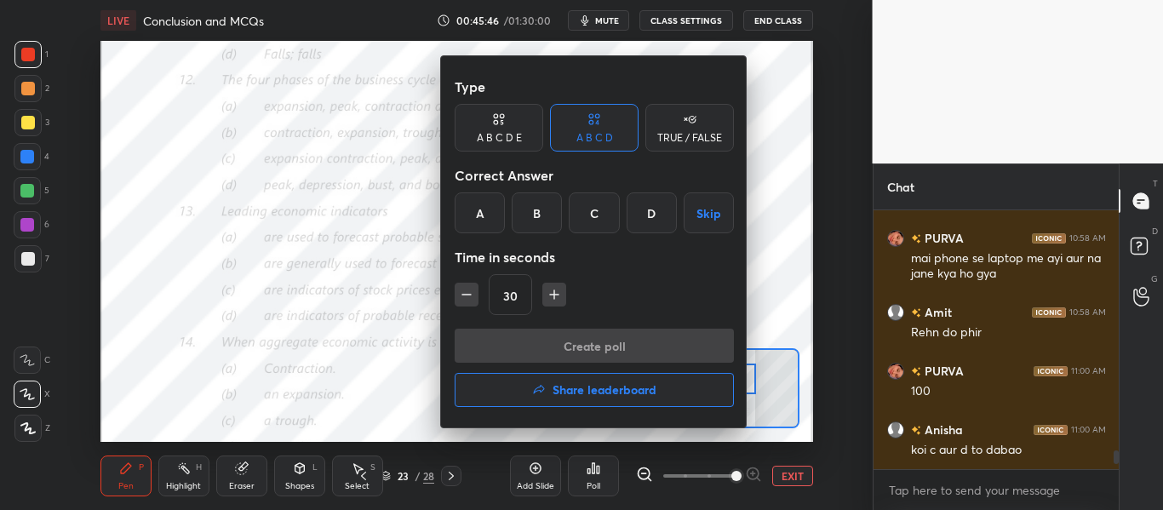
drag, startPoint x: 473, startPoint y: 223, endPoint x: 484, endPoint y: 239, distance: 19.1
click at [474, 223] on div "A" at bounding box center [480, 212] width 50 height 41
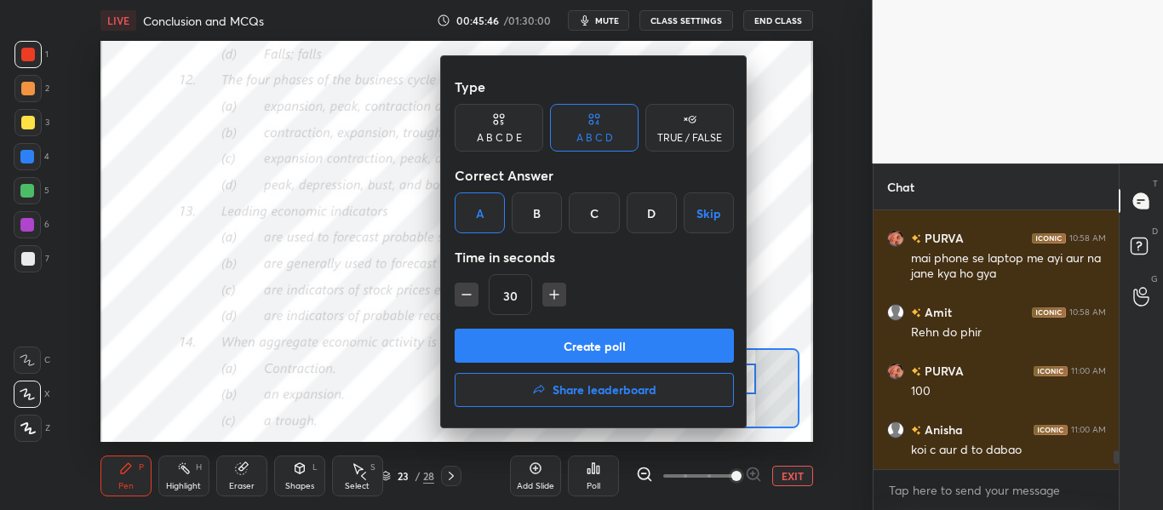
click at [537, 330] on button "Create poll" at bounding box center [594, 346] width 279 height 34
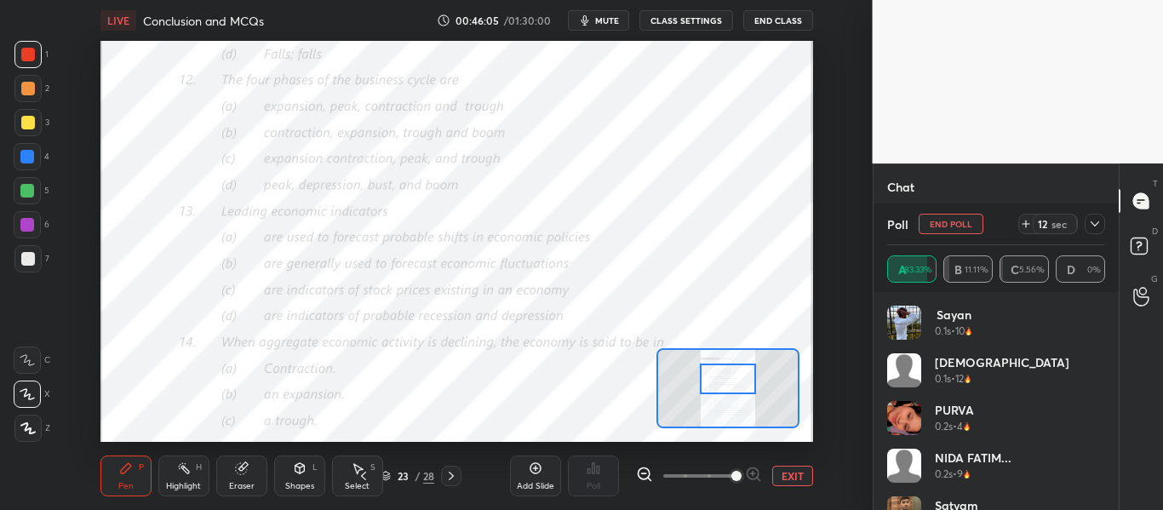
scroll to position [3525, 0]
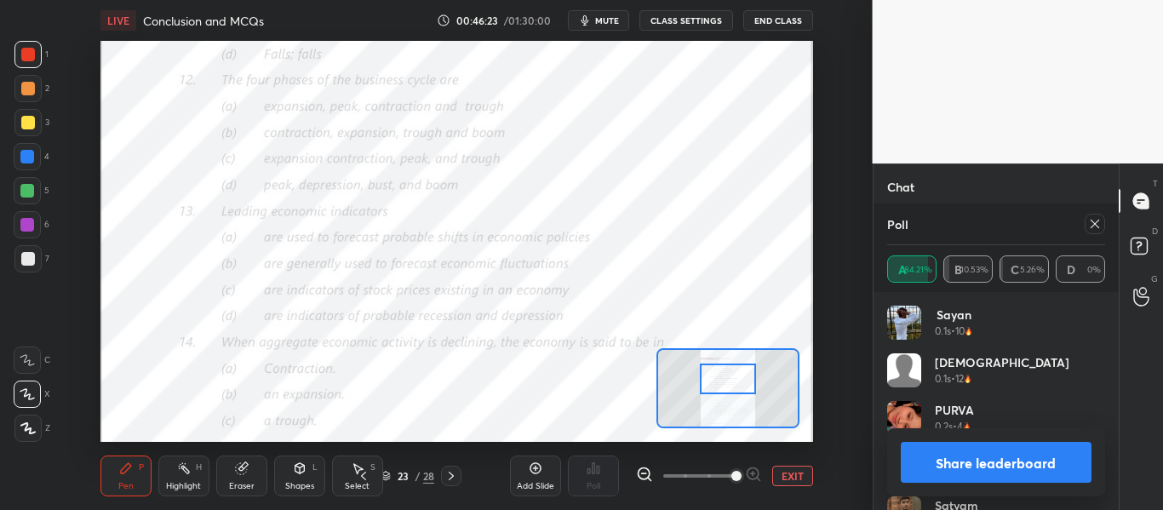
click at [959, 467] on button "Share leaderboard" at bounding box center [997, 462] width 192 height 41
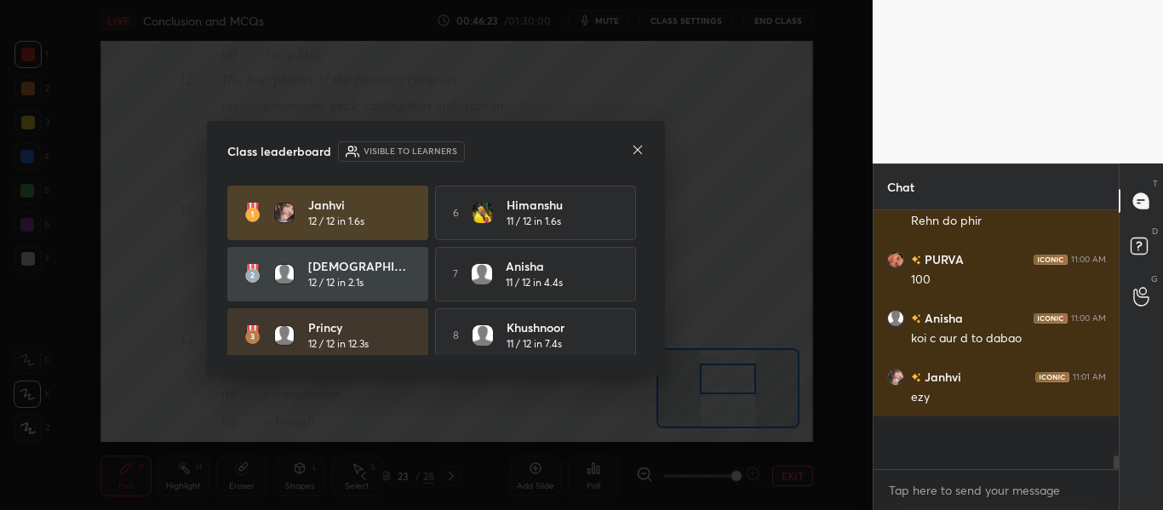
scroll to position [3443, 0]
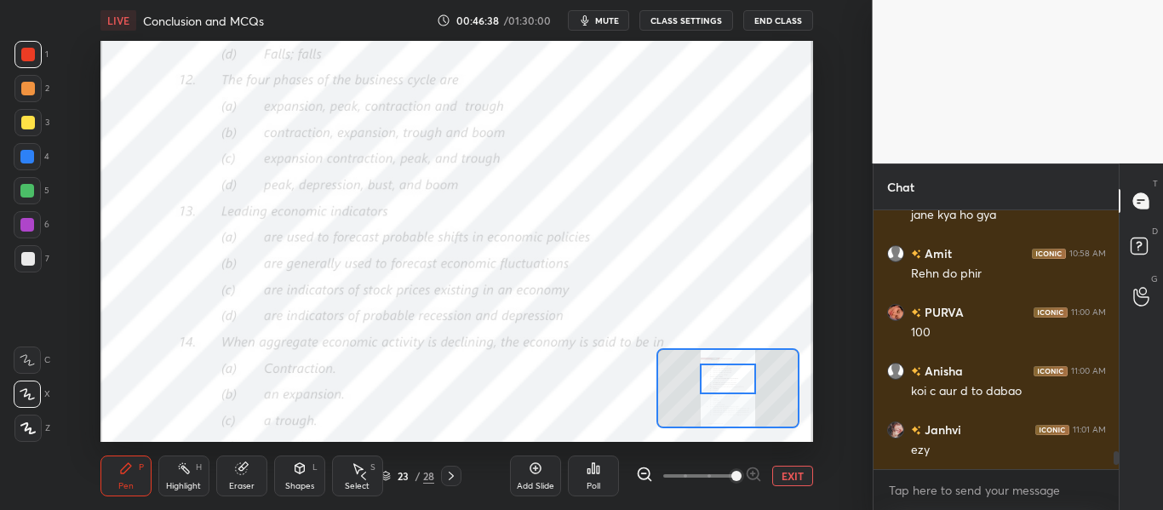
click at [594, 477] on div "Poll" at bounding box center [593, 476] width 51 height 41
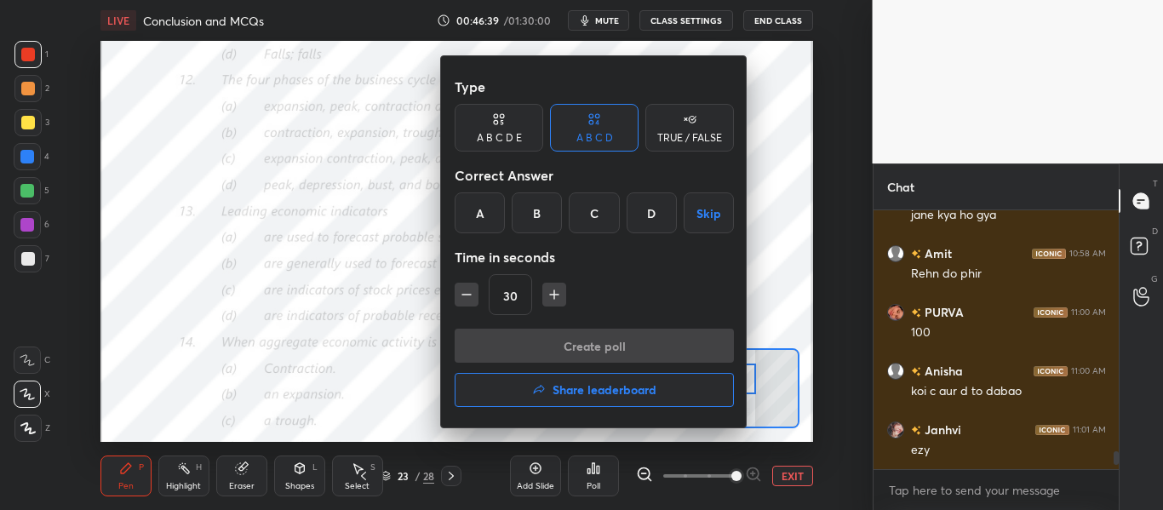
drag, startPoint x: 535, startPoint y: 215, endPoint x: 537, endPoint y: 235, distance: 20.6
click at [535, 215] on div "B" at bounding box center [537, 212] width 50 height 41
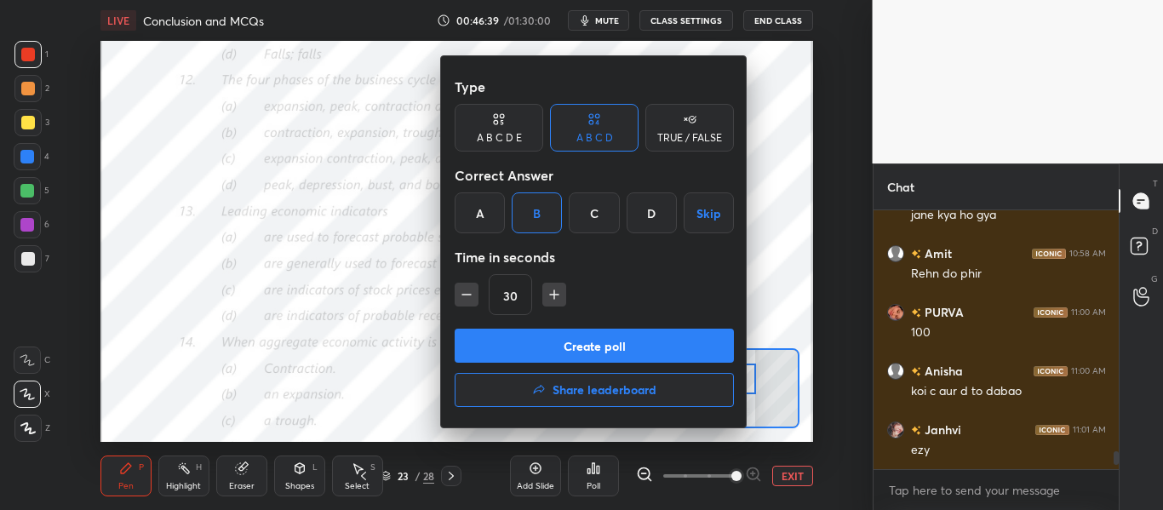
click at [536, 345] on button "Create poll" at bounding box center [594, 346] width 279 height 34
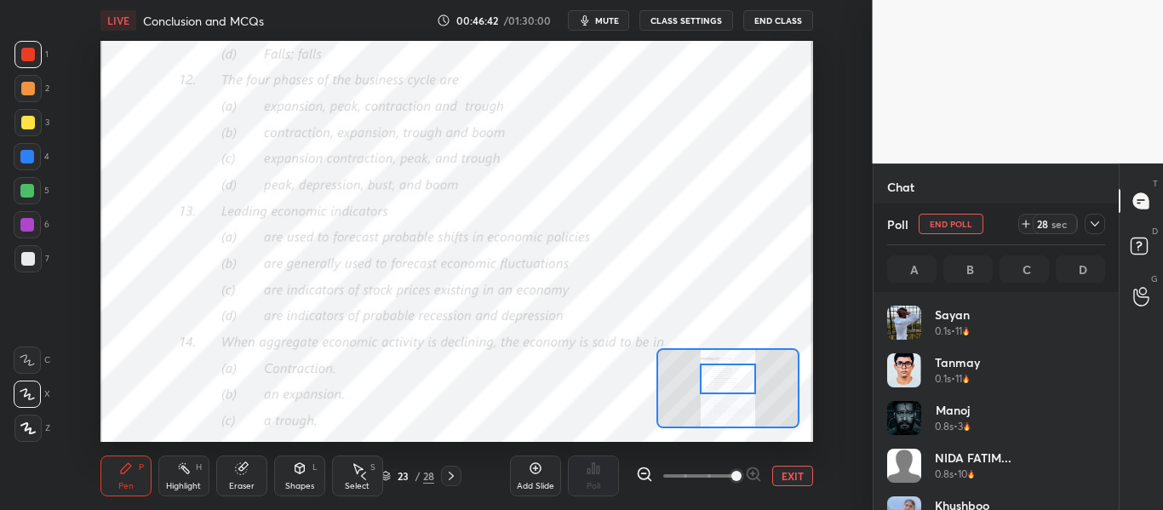
scroll to position [199, 213]
click at [1089, 234] on div "Poll End Poll 15 sec" at bounding box center [996, 224] width 219 height 41
click at [1095, 228] on icon at bounding box center [1095, 224] width 14 height 14
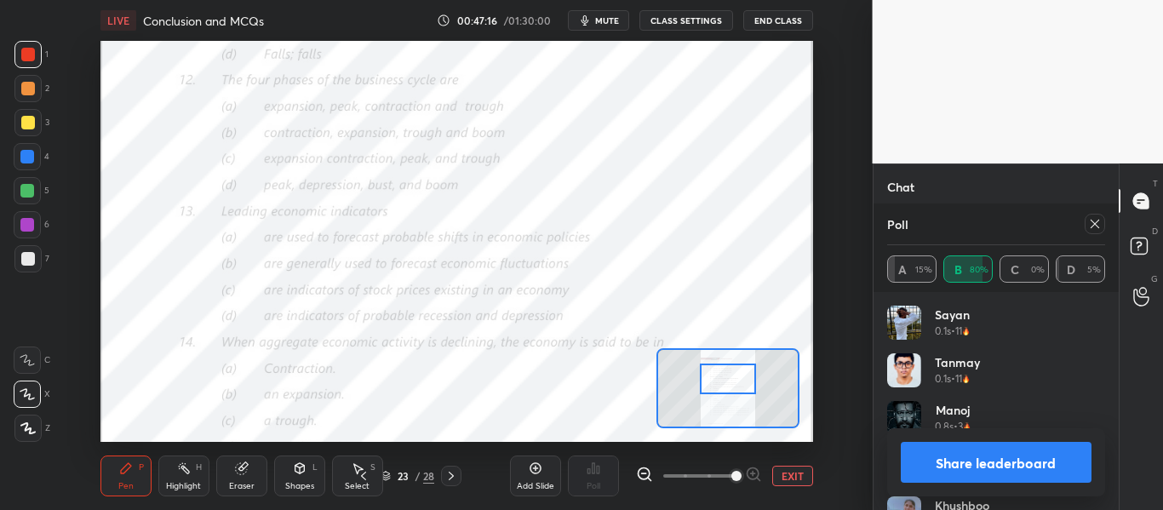
click at [1051, 450] on button "Share leaderboard" at bounding box center [997, 462] width 192 height 41
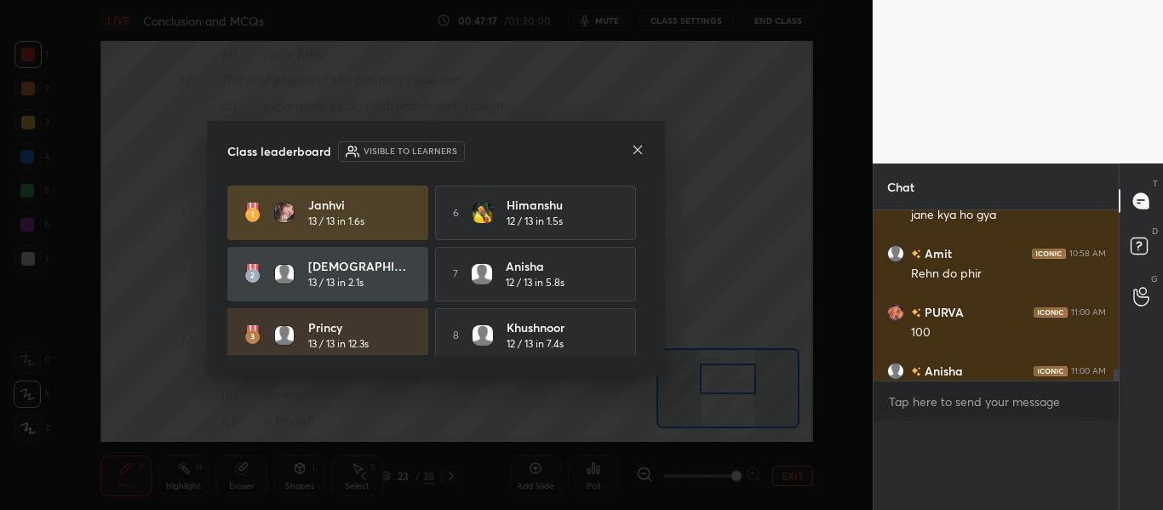
scroll to position [0, 0]
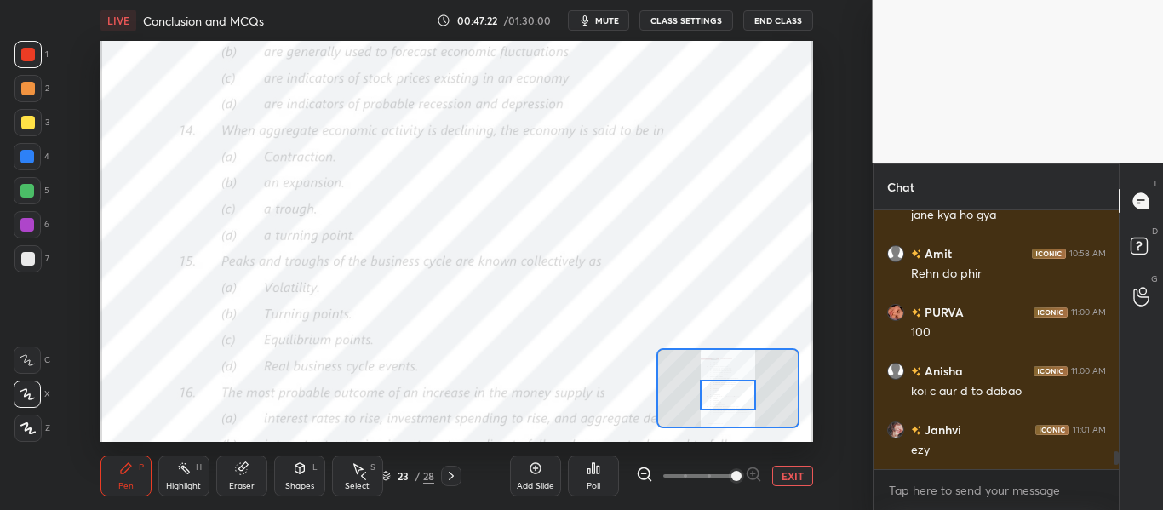
drag, startPoint x: 729, startPoint y: 388, endPoint x: 729, endPoint y: 403, distance: 14.5
click at [729, 403] on div at bounding box center [727, 395] width 55 height 31
click at [593, 482] on div "Poll" at bounding box center [594, 486] width 14 height 9
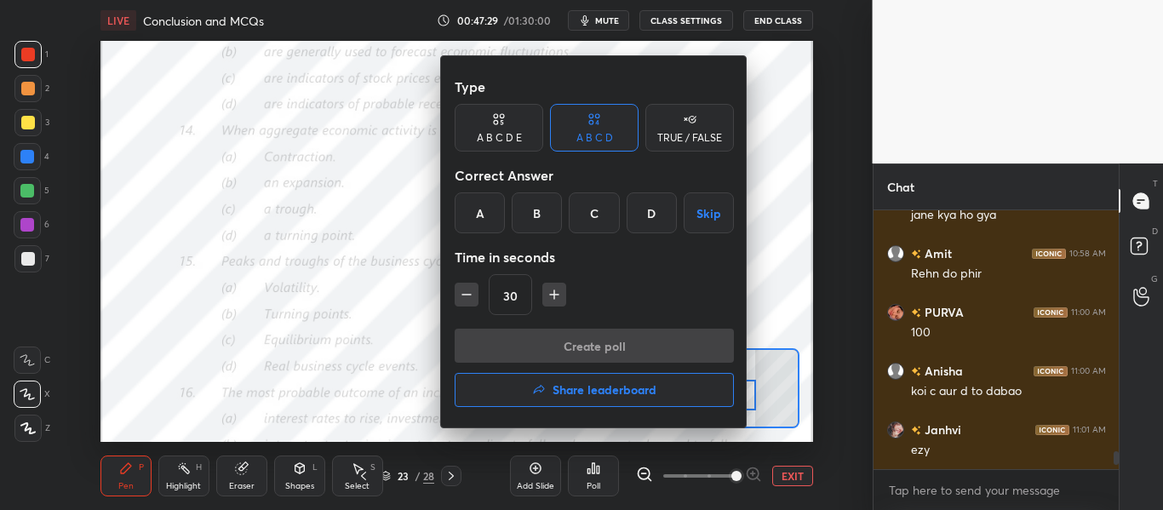
click at [473, 208] on div "A" at bounding box center [480, 212] width 50 height 41
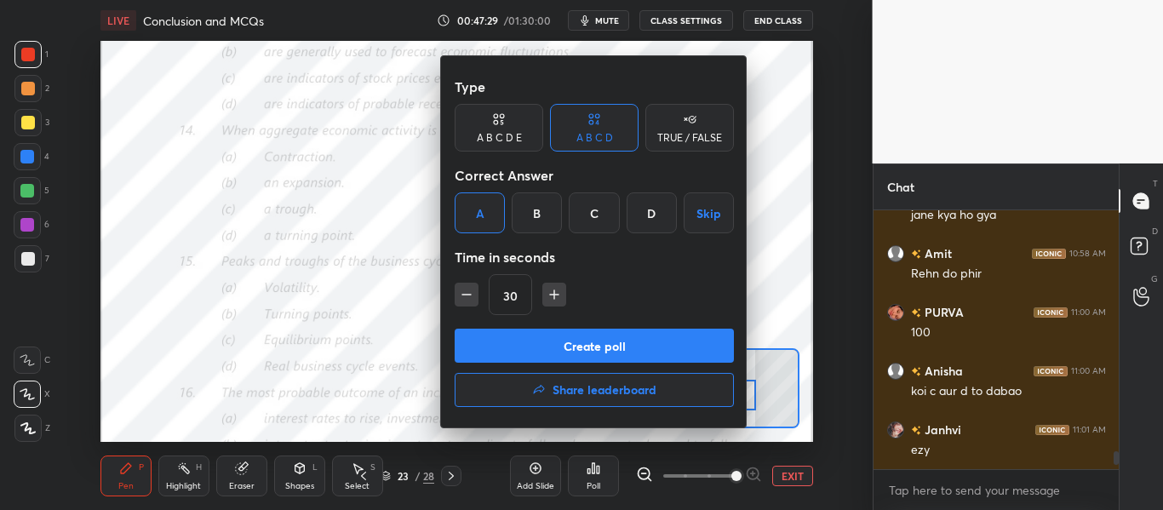
click at [525, 360] on button "Create poll" at bounding box center [594, 346] width 279 height 34
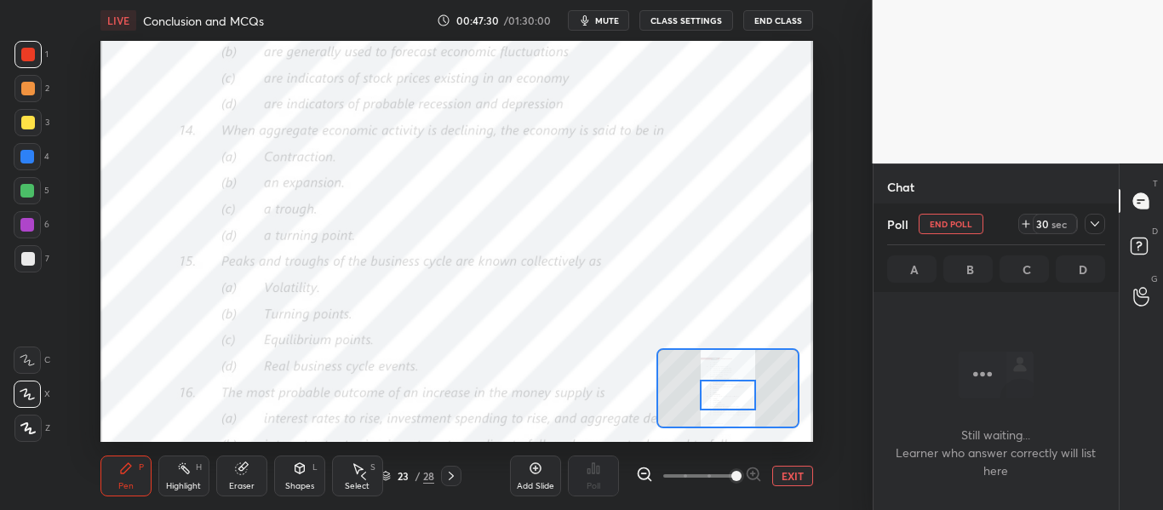
scroll to position [206, 240]
click at [601, 19] on span "mute" at bounding box center [607, 20] width 24 height 12
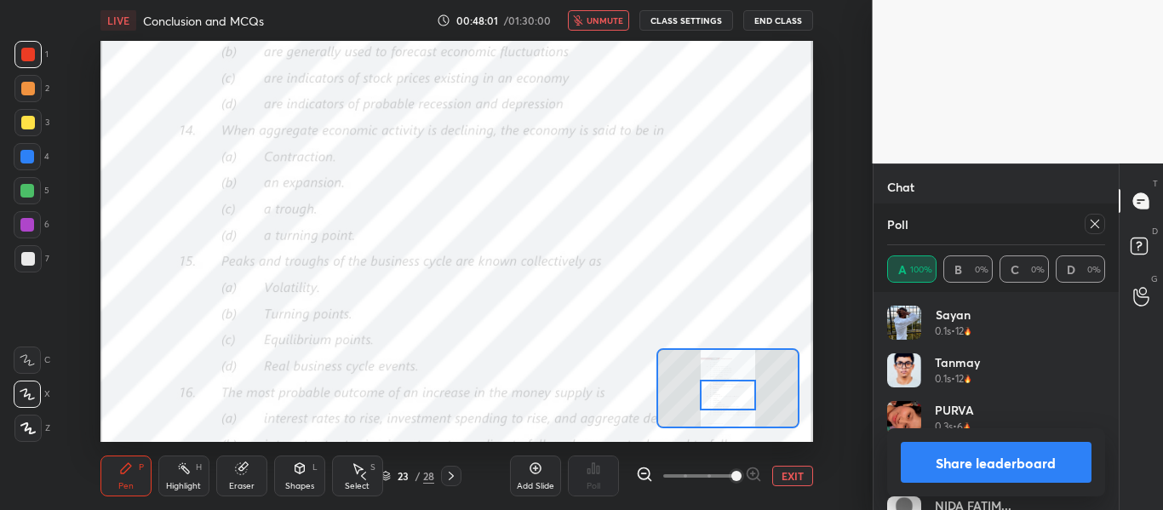
click at [1003, 464] on button "Share leaderboard" at bounding box center [997, 462] width 192 height 41
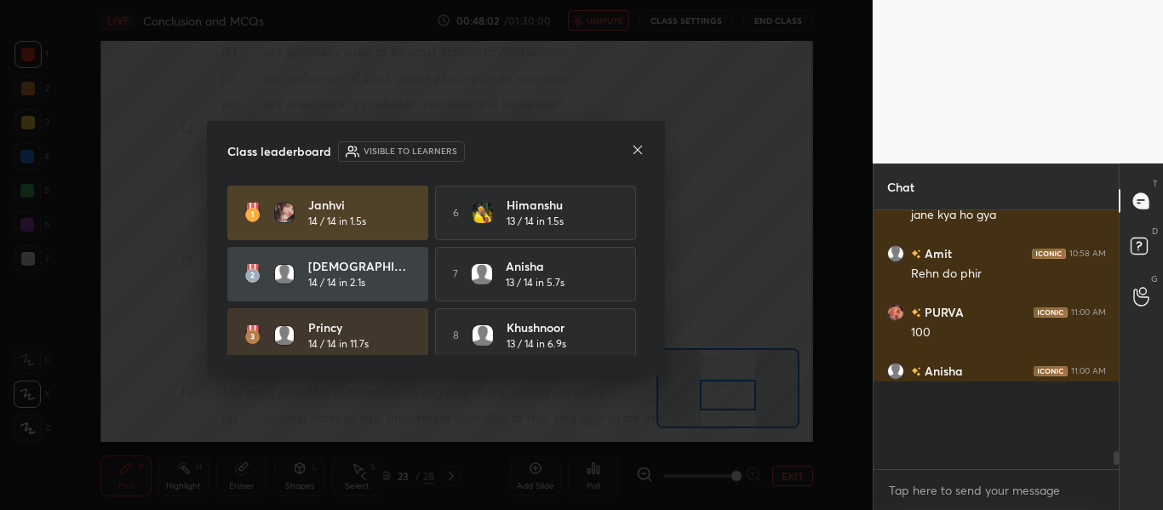
scroll to position [250, 240]
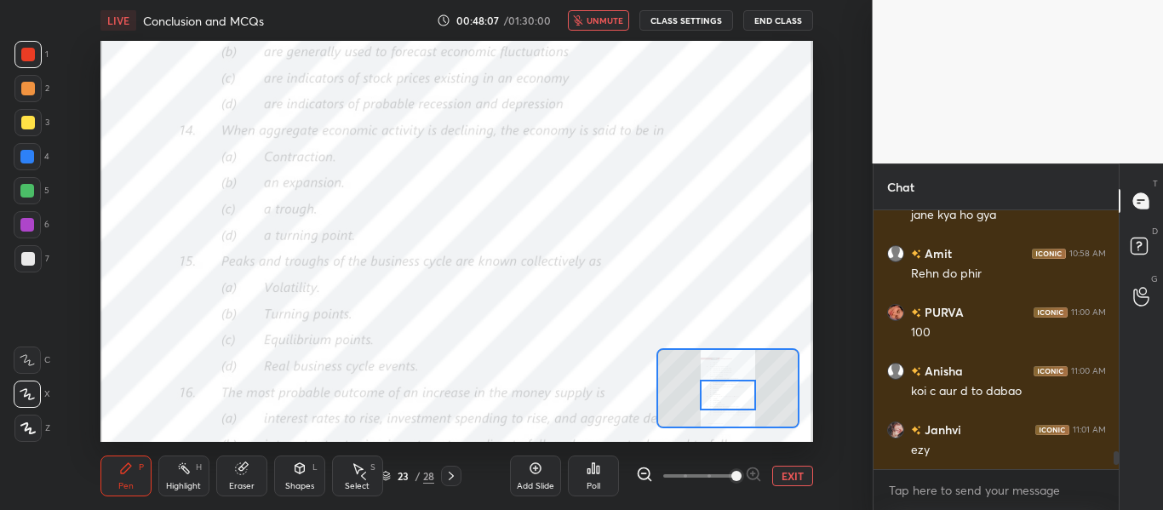
click at [597, 479] on div "Poll" at bounding box center [593, 476] width 51 height 41
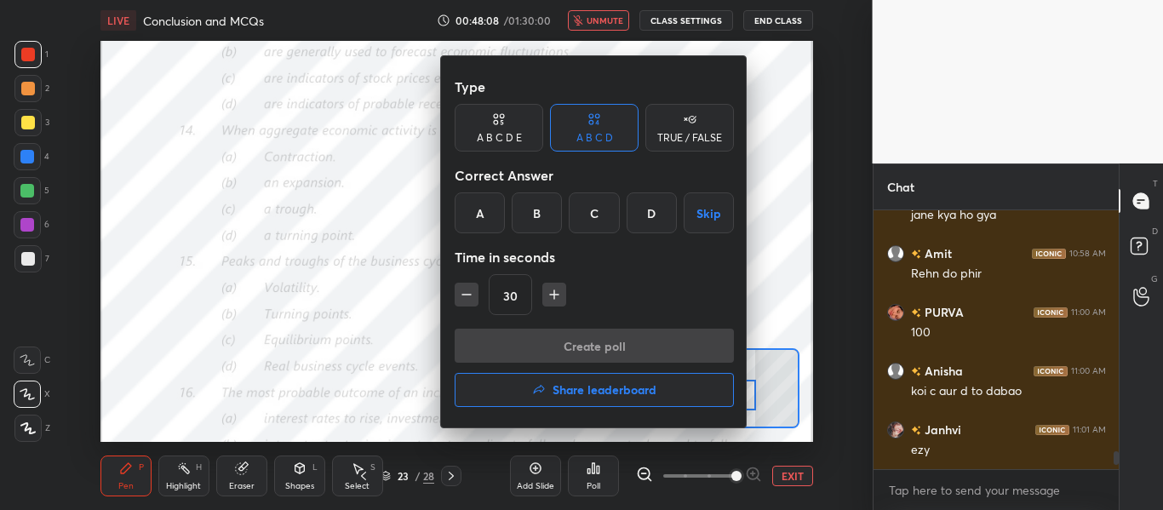
drag, startPoint x: 533, startPoint y: 201, endPoint x: 538, endPoint y: 266, distance: 64.9
click at [532, 204] on div "B" at bounding box center [537, 212] width 50 height 41
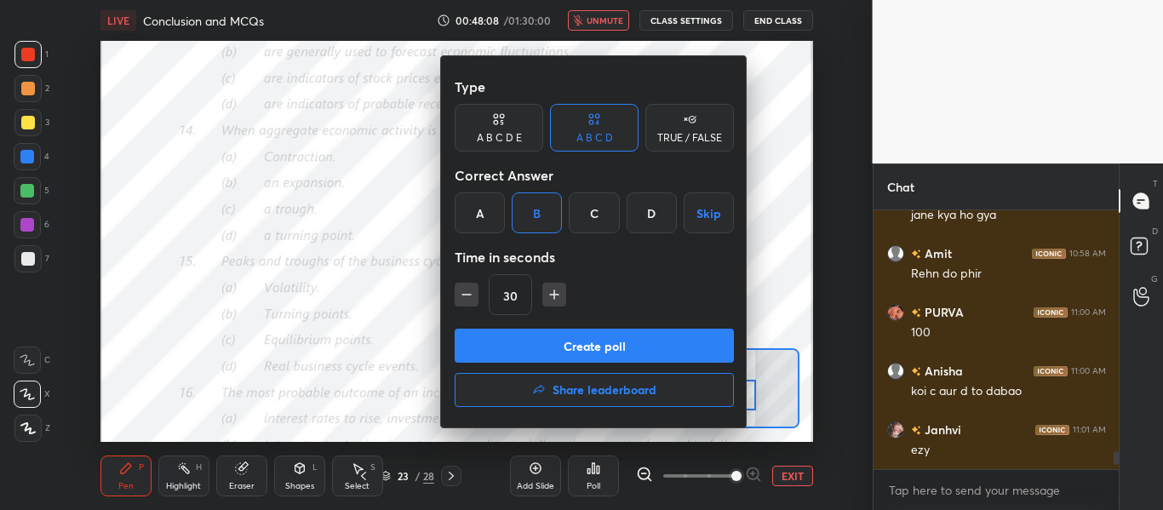
click at [533, 348] on button "Create poll" at bounding box center [594, 346] width 279 height 34
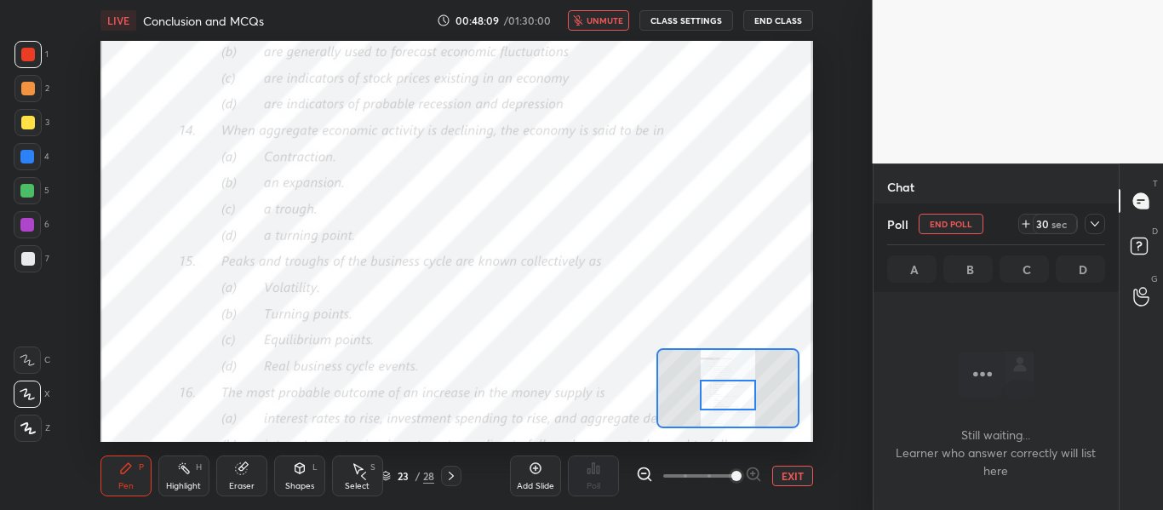
click at [1093, 224] on icon at bounding box center [1095, 223] width 9 height 5
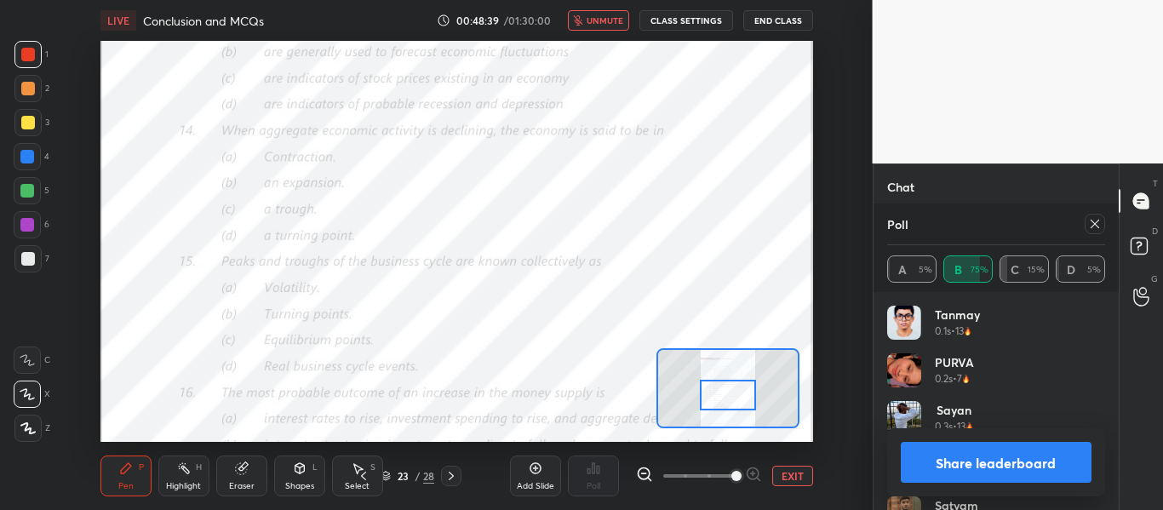
scroll to position [199, 213]
click at [1087, 455] on button "Share leaderboard" at bounding box center [997, 462] width 192 height 41
type textarea "x"
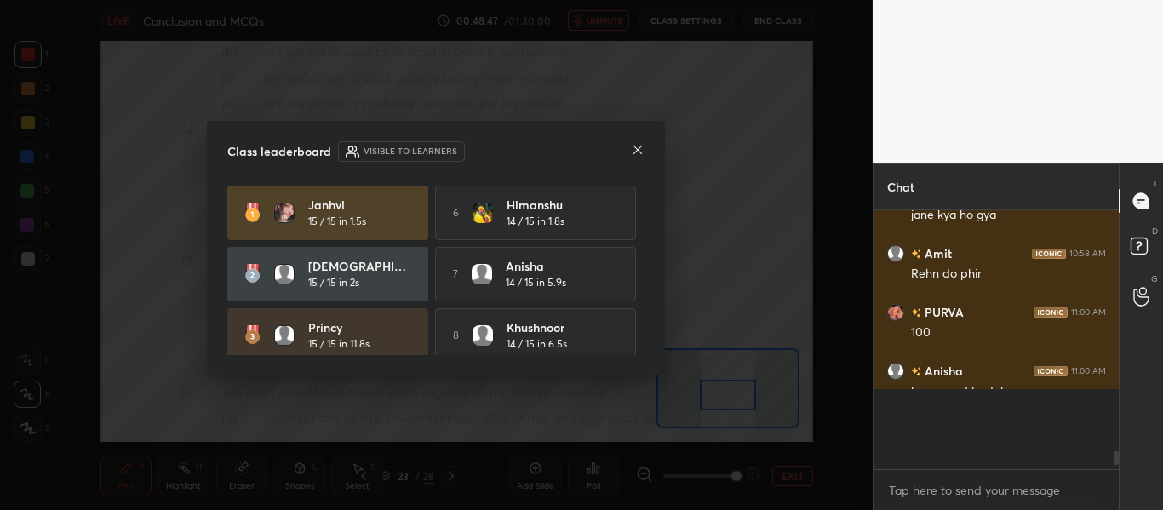
scroll to position [192, 240]
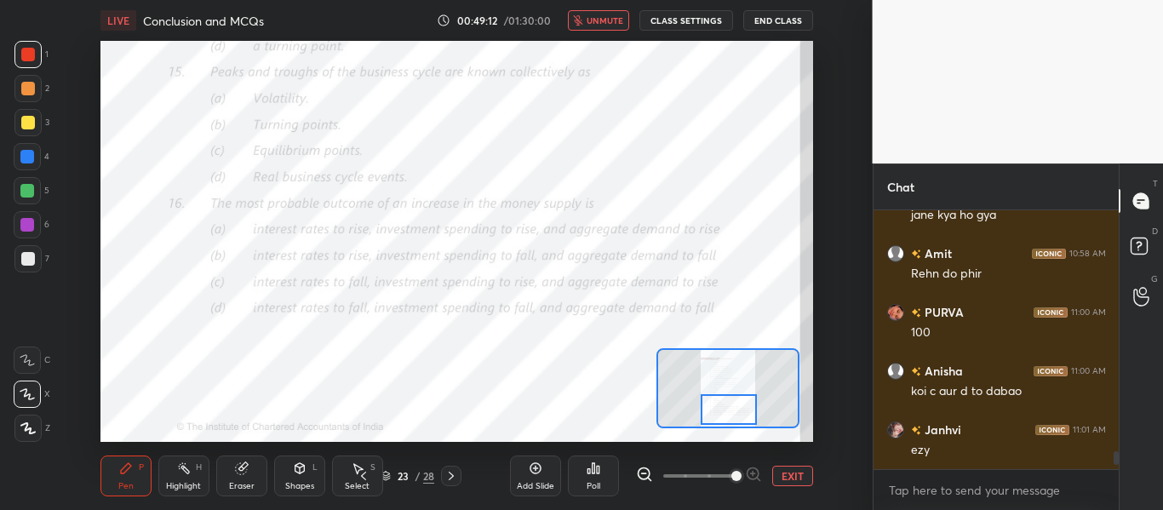
drag, startPoint x: 732, startPoint y: 391, endPoint x: 733, endPoint y: 405, distance: 14.5
click at [733, 405] on div at bounding box center [728, 409] width 55 height 31
click at [592, 24] on span "unmute" at bounding box center [605, 20] width 37 height 12
click at [585, 479] on div "Poll" at bounding box center [593, 476] width 51 height 41
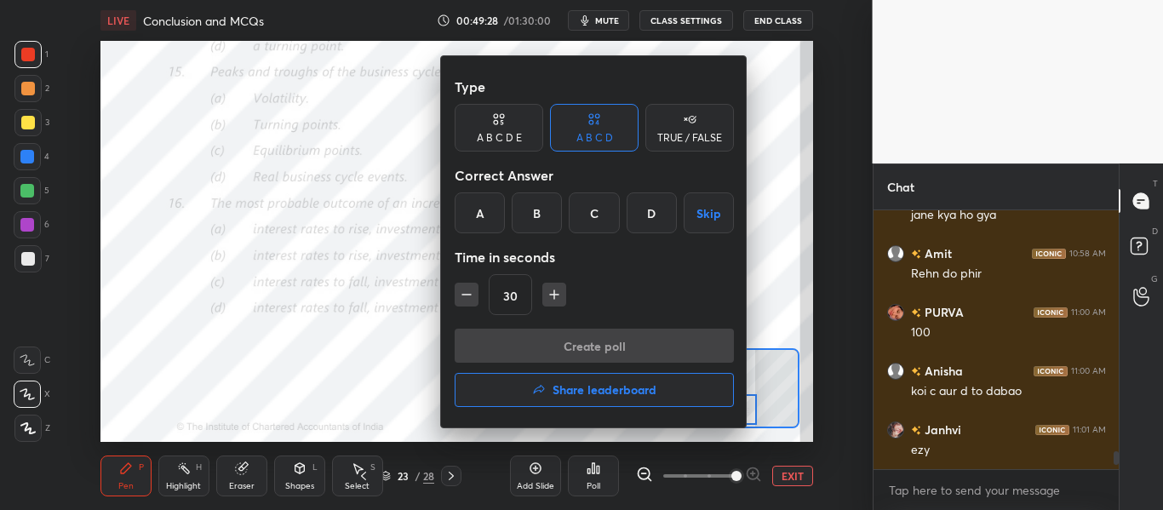
drag, startPoint x: 588, startPoint y: 213, endPoint x: 588, endPoint y: 251, distance: 38.3
click at [588, 214] on div "C" at bounding box center [594, 212] width 50 height 41
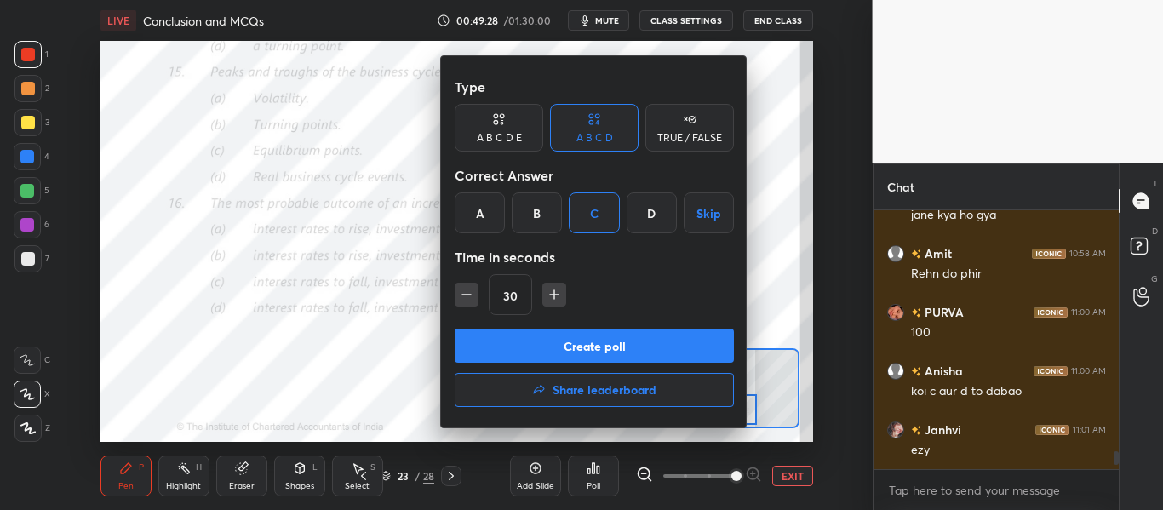
click at [582, 339] on button "Create poll" at bounding box center [594, 346] width 279 height 34
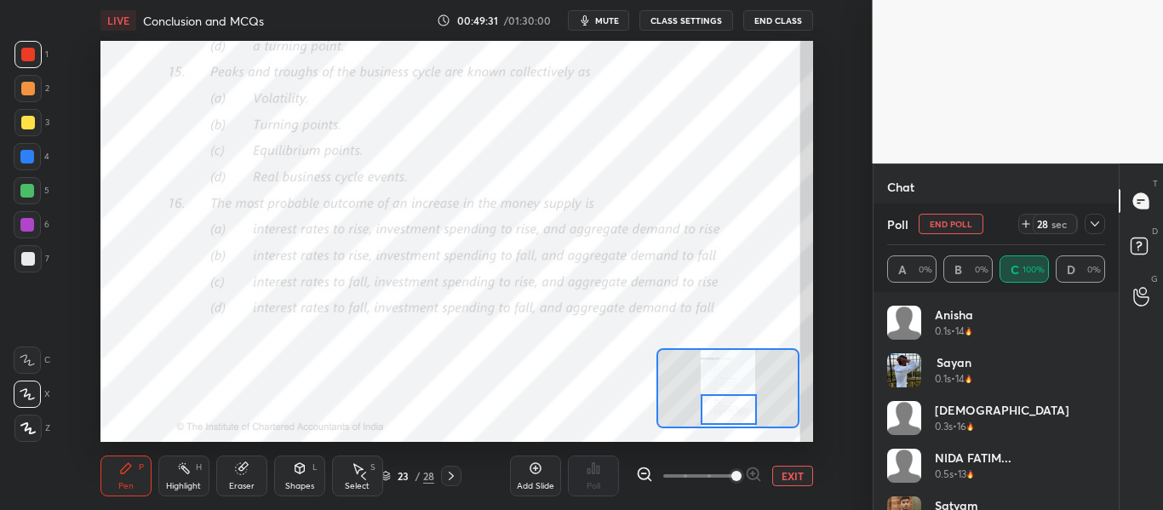
scroll to position [199, 213]
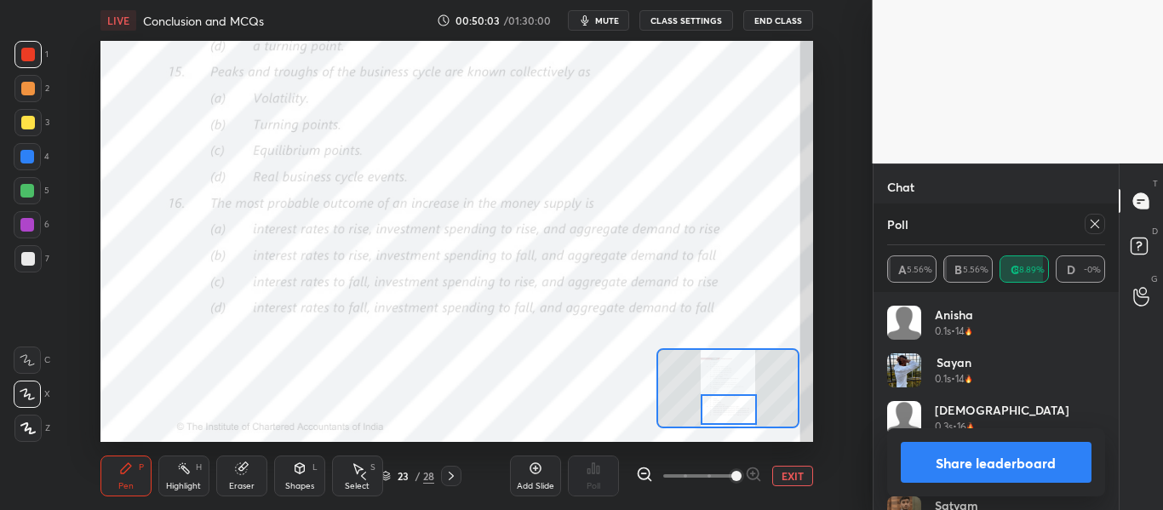
click at [966, 455] on button "Share leaderboard" at bounding box center [997, 462] width 192 height 41
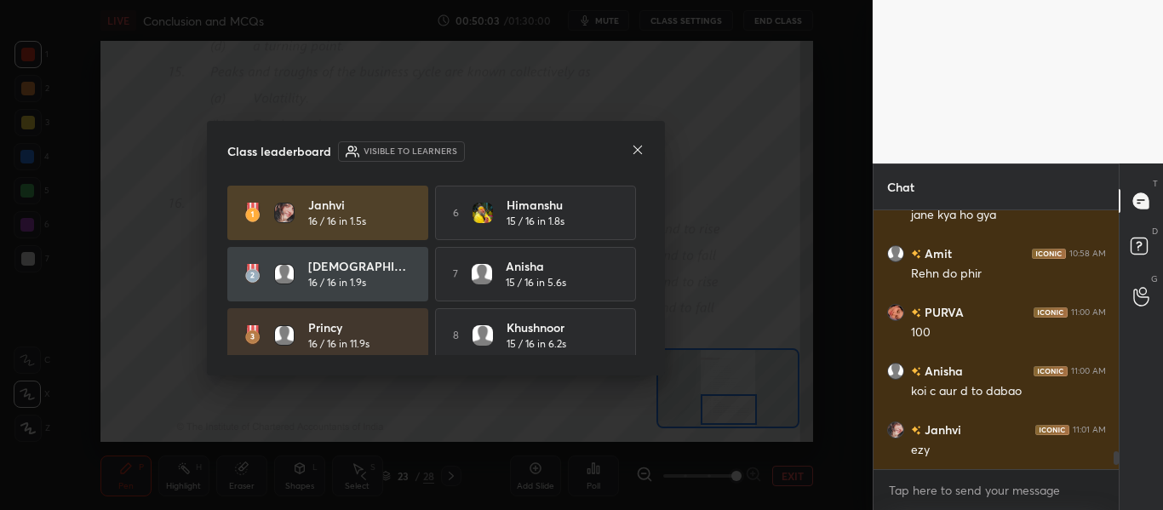
scroll to position [295, 240]
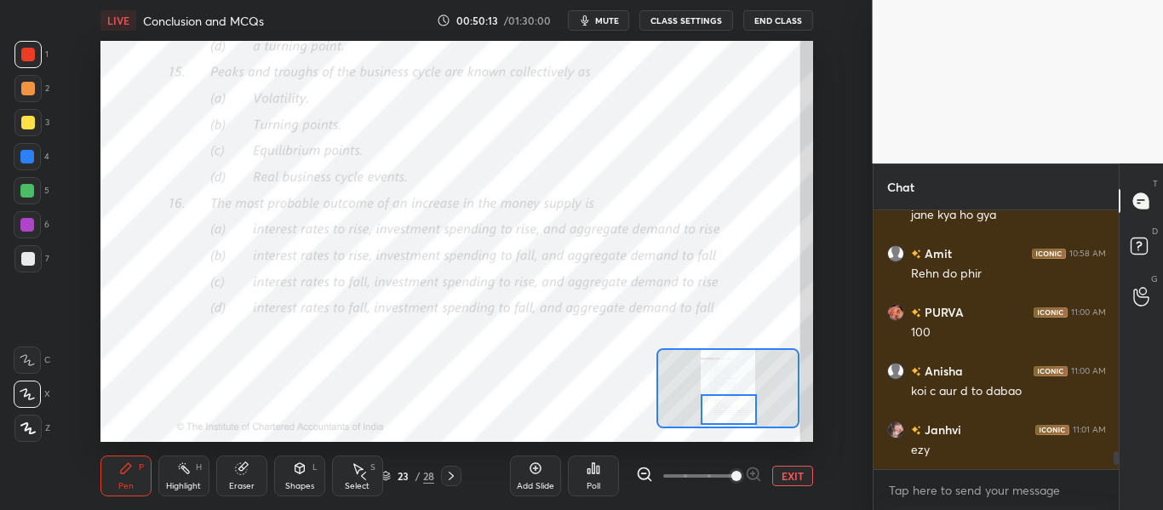
drag, startPoint x: 451, startPoint y: 476, endPoint x: 456, endPoint y: 466, distance: 11.1
click at [450, 475] on icon at bounding box center [451, 476] width 14 height 14
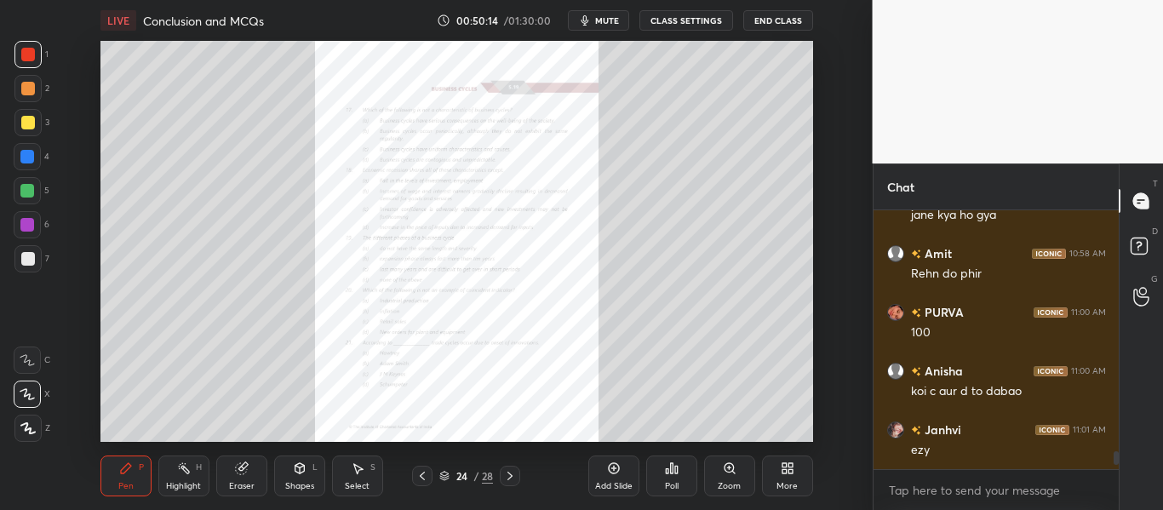
click at [720, 483] on div "Zoom" at bounding box center [729, 486] width 23 height 9
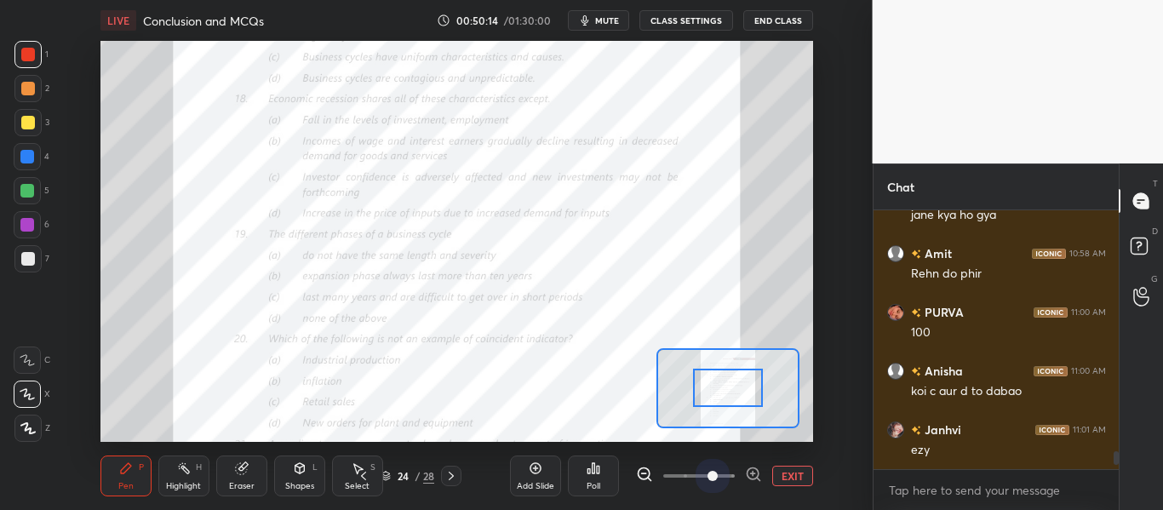
click at [721, 484] on span at bounding box center [699, 476] width 72 height 26
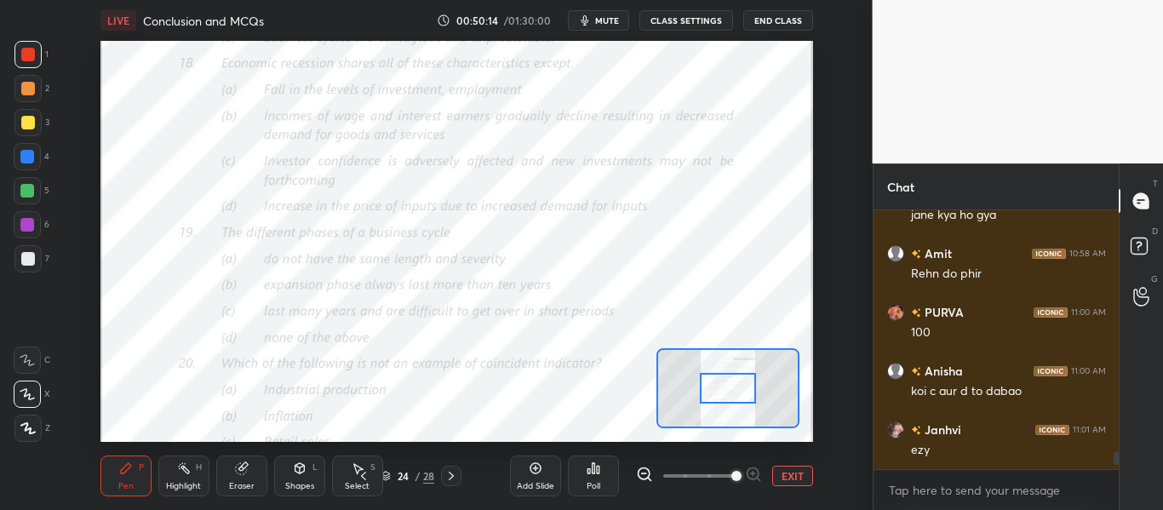
click at [731, 481] on span at bounding box center [736, 476] width 10 height 10
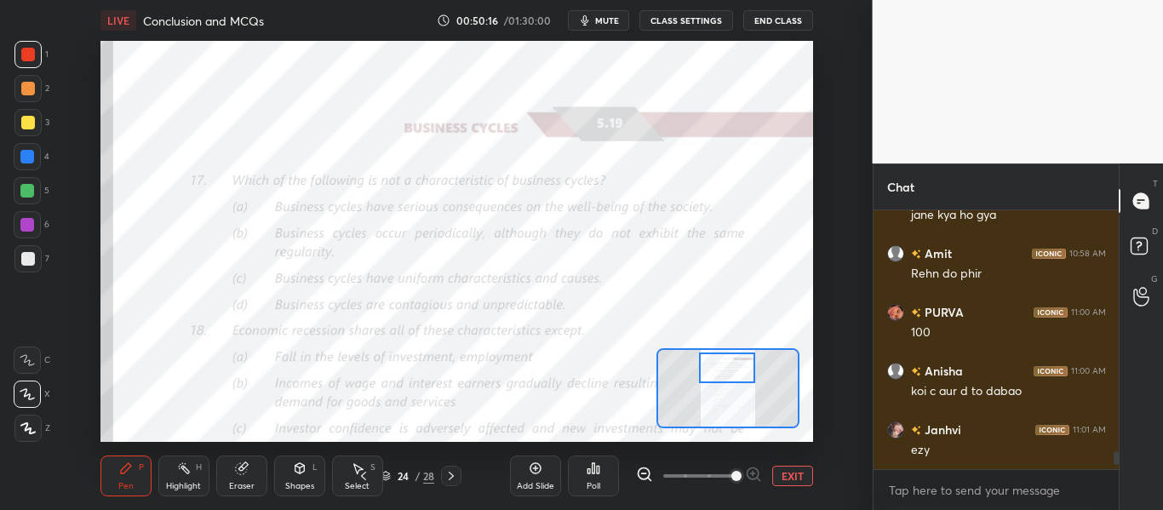
drag, startPoint x: 728, startPoint y: 379, endPoint x: 727, endPoint y: 364, distance: 14.5
click at [727, 364] on div at bounding box center [726, 368] width 55 height 31
click at [596, 479] on div "Poll" at bounding box center [593, 476] width 51 height 41
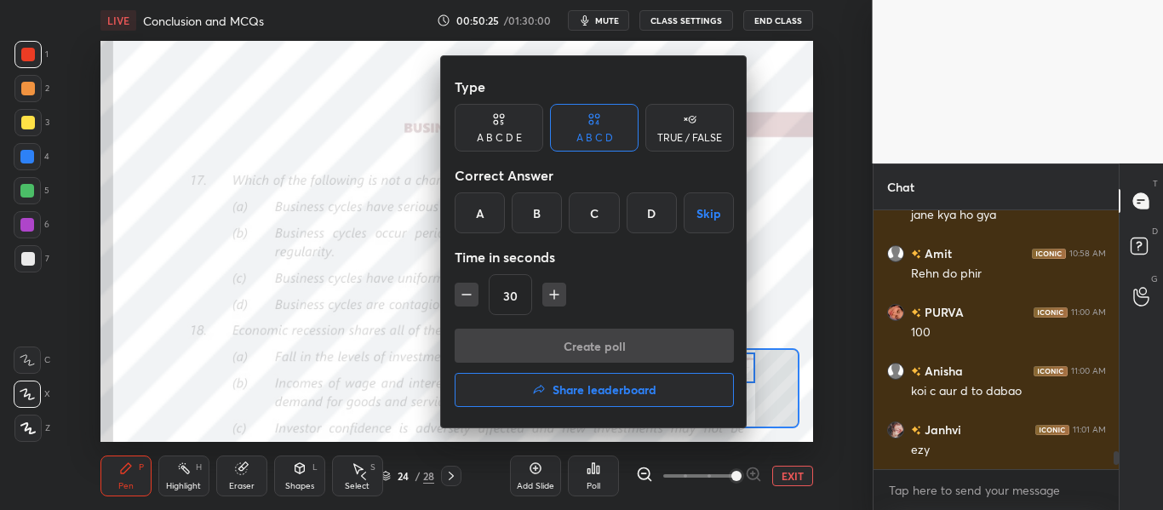
click at [576, 202] on div "C" at bounding box center [594, 212] width 50 height 41
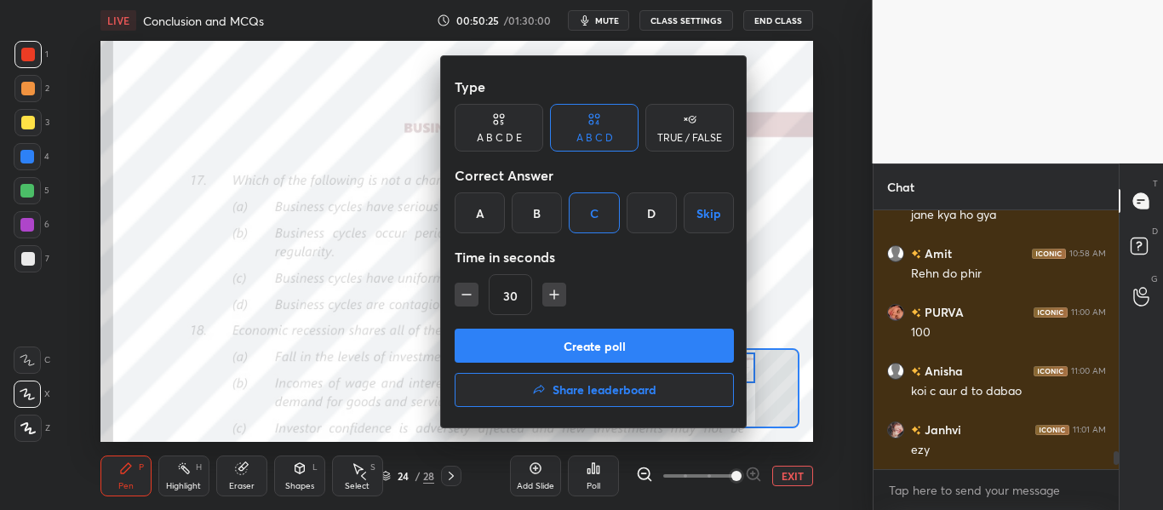
click at [571, 335] on button "Create poll" at bounding box center [594, 346] width 279 height 34
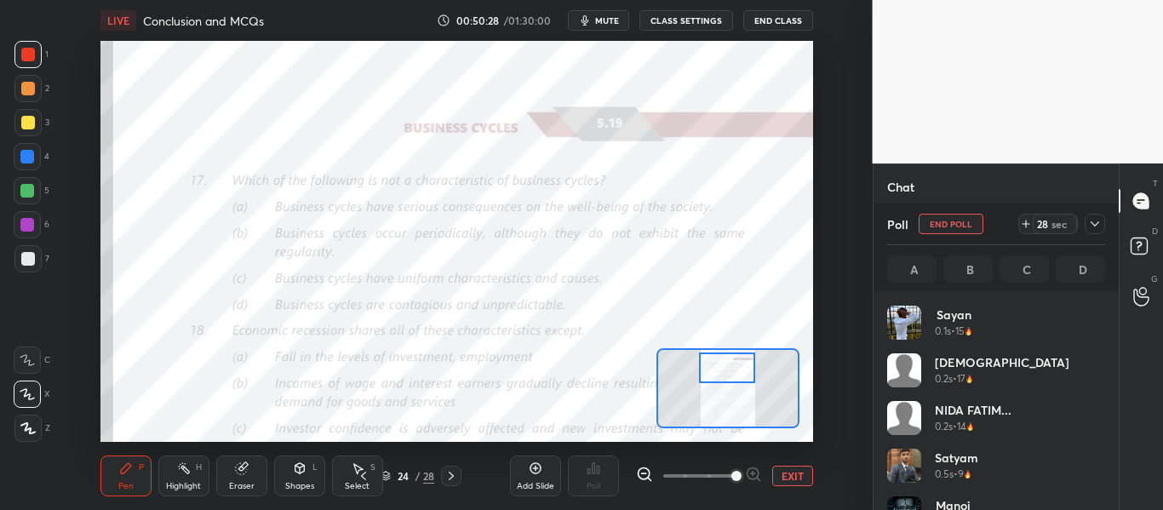
scroll to position [199, 213]
click at [1092, 215] on div at bounding box center [1095, 224] width 20 height 20
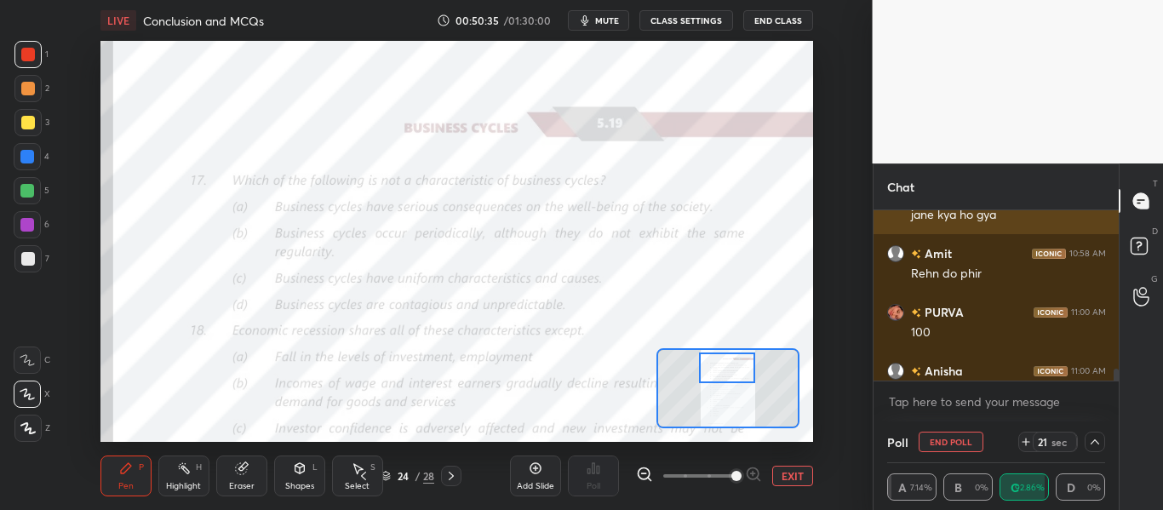
scroll to position [16, 213]
click at [1092, 218] on div "PURVA 10:57 AM ruko sab Anisha 10:57 AM ore PURVA 10:57 AM aye bade chutti wale…" at bounding box center [997, 295] width 246 height 171
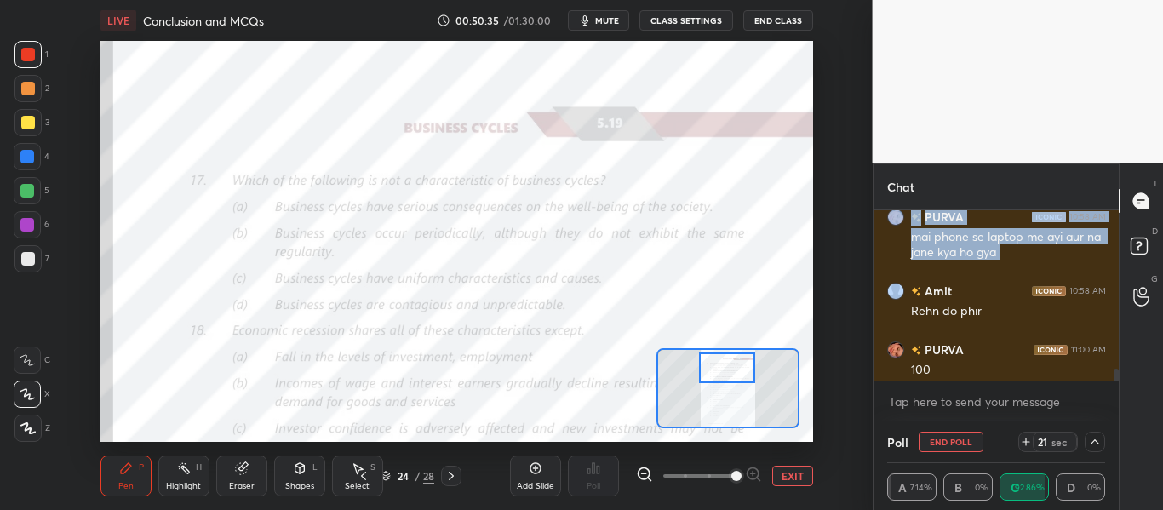
scroll to position [1, 6]
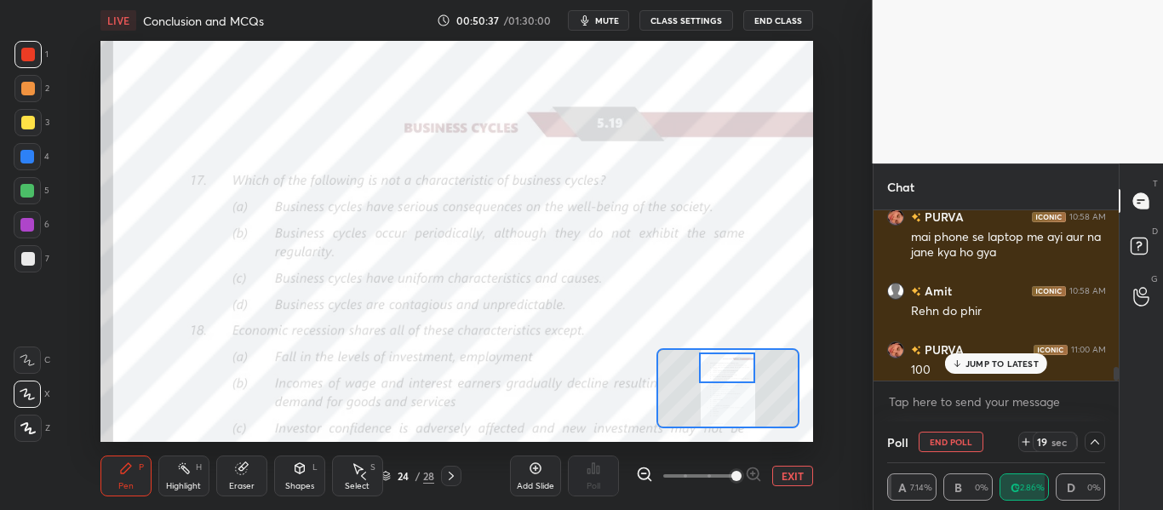
click at [997, 365] on p "JUMP TO LATEST" at bounding box center [1002, 363] width 73 height 10
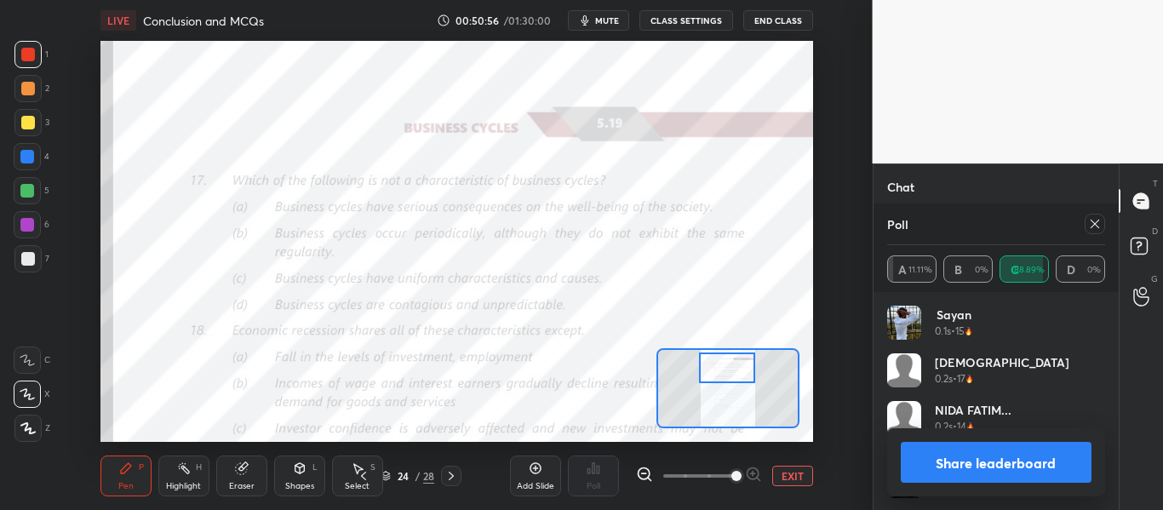
scroll to position [199, 213]
click at [957, 465] on button "Share leaderboard" at bounding box center [997, 462] width 192 height 41
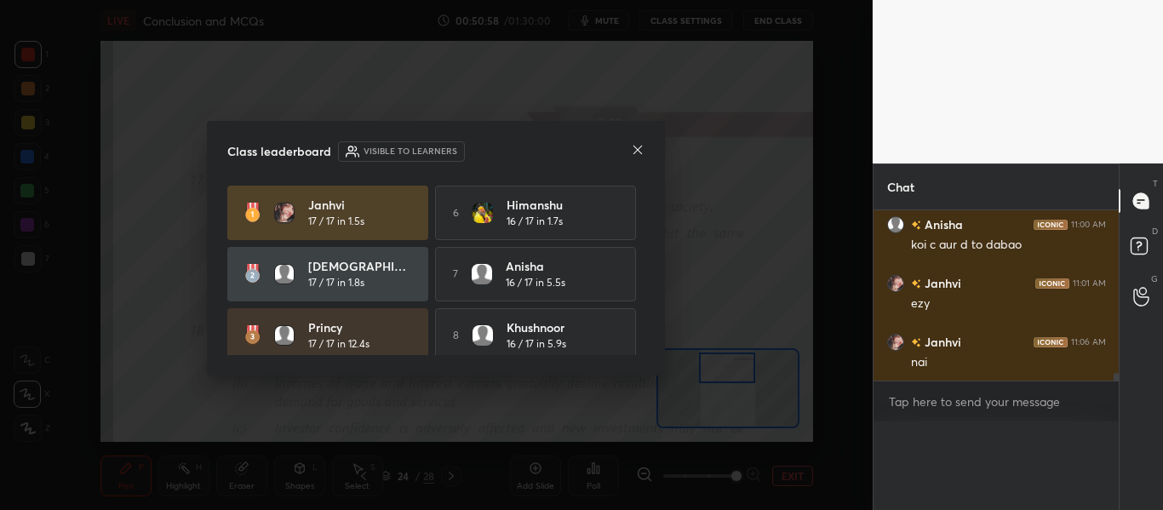
scroll to position [0, 0]
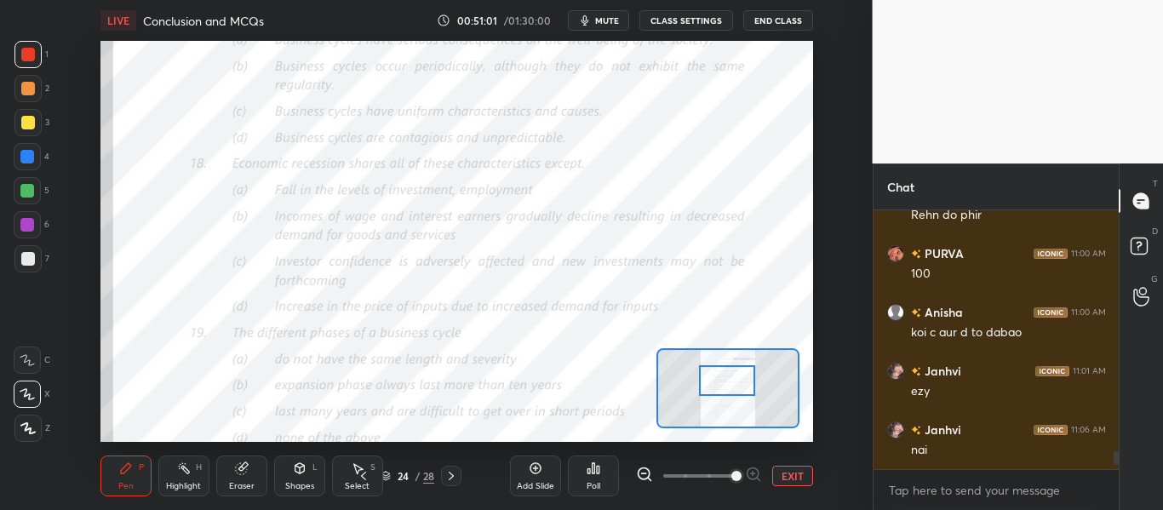
drag, startPoint x: 729, startPoint y: 375, endPoint x: 729, endPoint y: 387, distance: 12.8
click at [729, 387] on div at bounding box center [726, 380] width 55 height 31
click at [574, 474] on div "Poll" at bounding box center [593, 476] width 51 height 41
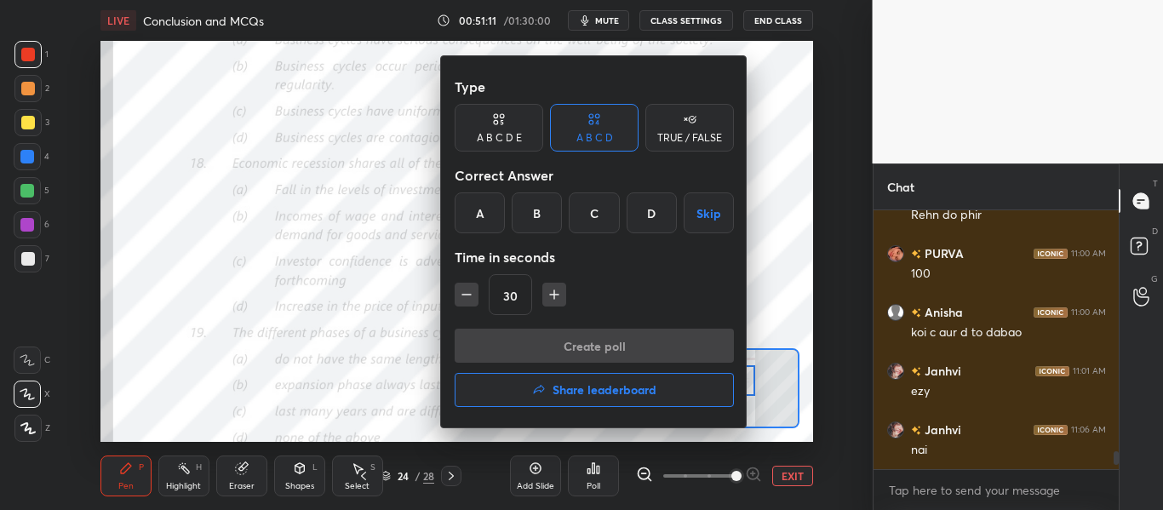
click at [644, 221] on div "D" at bounding box center [652, 212] width 50 height 41
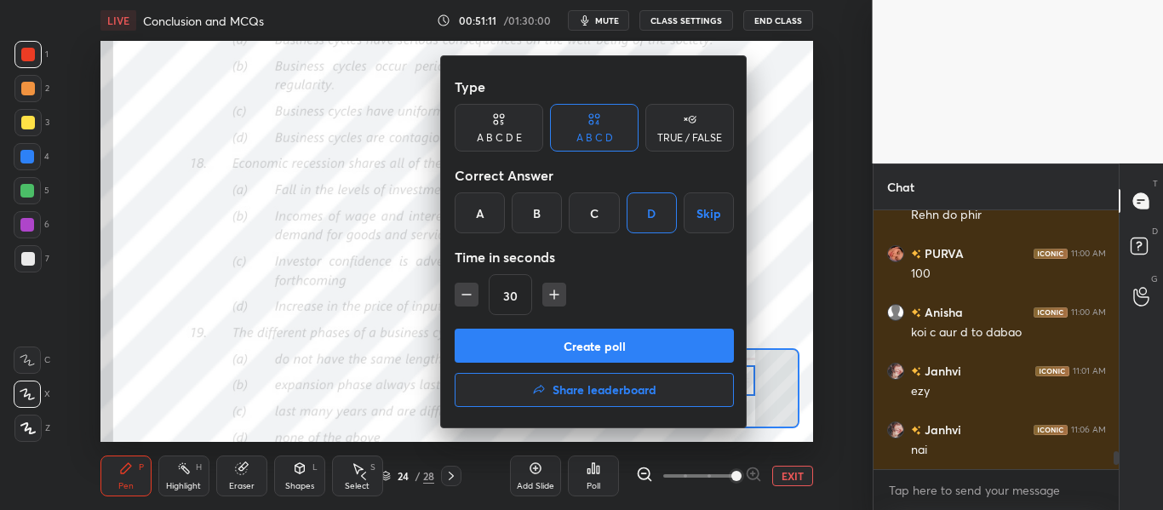
click at [612, 341] on button "Create poll" at bounding box center [594, 346] width 279 height 34
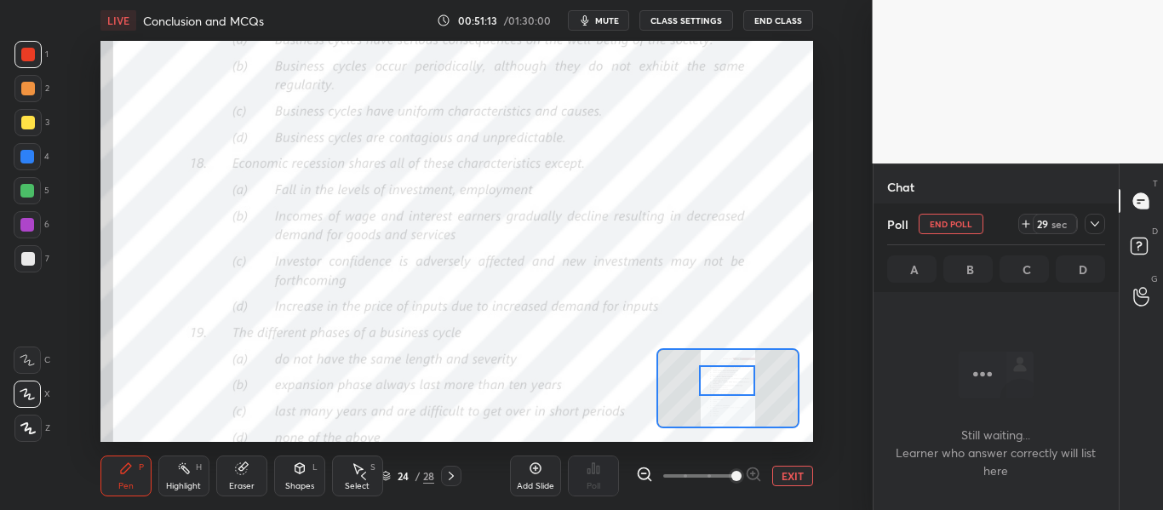
click at [1092, 226] on icon at bounding box center [1095, 224] width 14 height 14
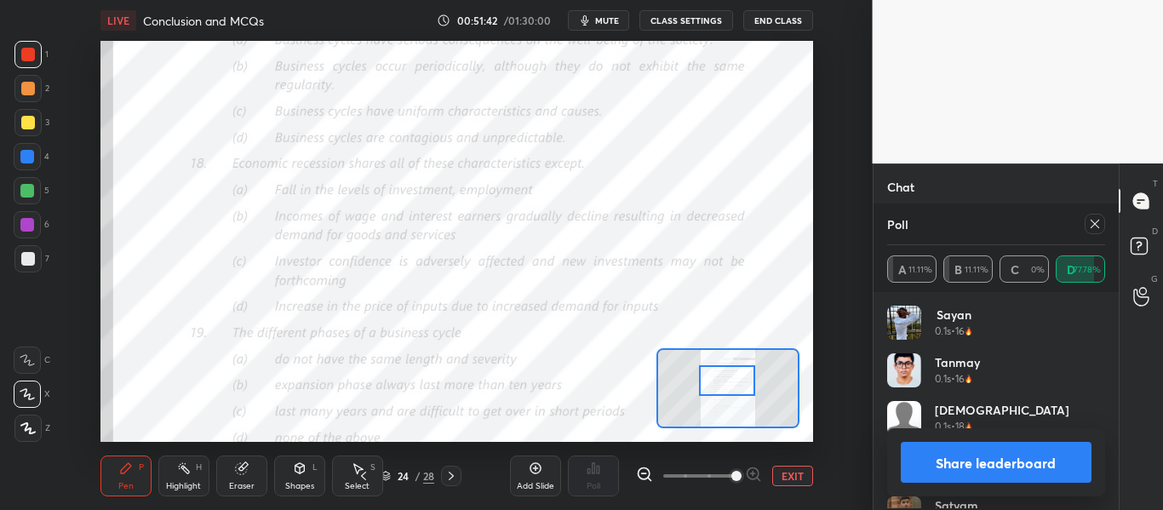
scroll to position [199, 213]
click at [1044, 462] on button "Share leaderboard" at bounding box center [997, 462] width 192 height 41
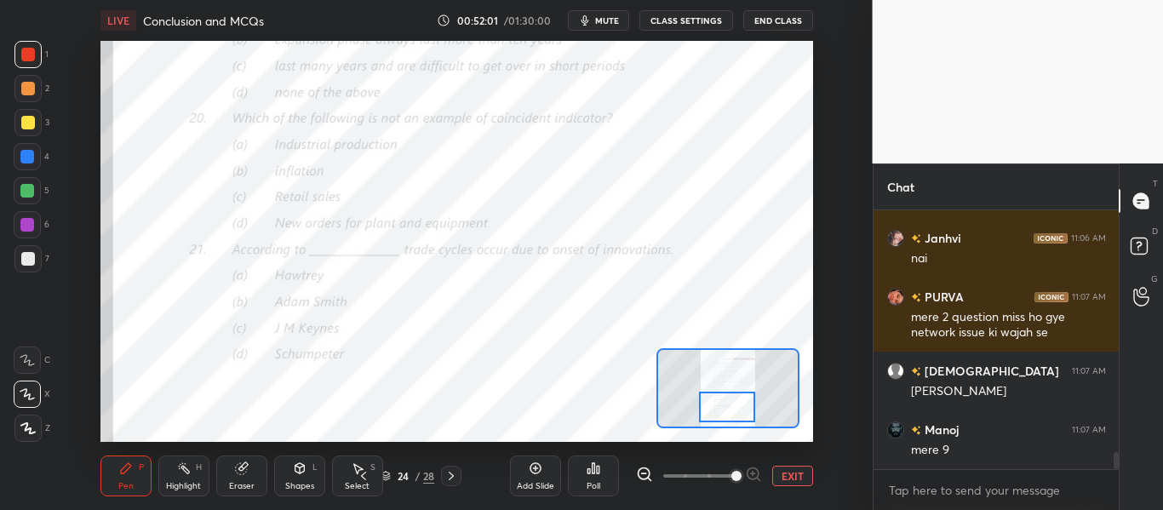
drag, startPoint x: 749, startPoint y: 383, endPoint x: 750, endPoint y: 410, distance: 26.4
click at [750, 410] on div at bounding box center [726, 407] width 55 height 31
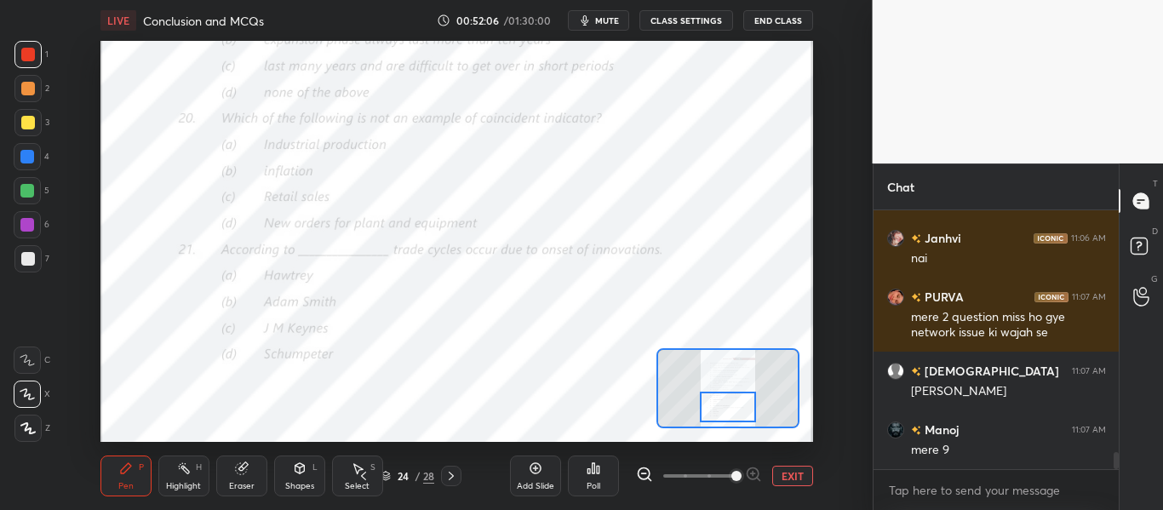
click at [592, 482] on div "Poll" at bounding box center [594, 486] width 14 height 9
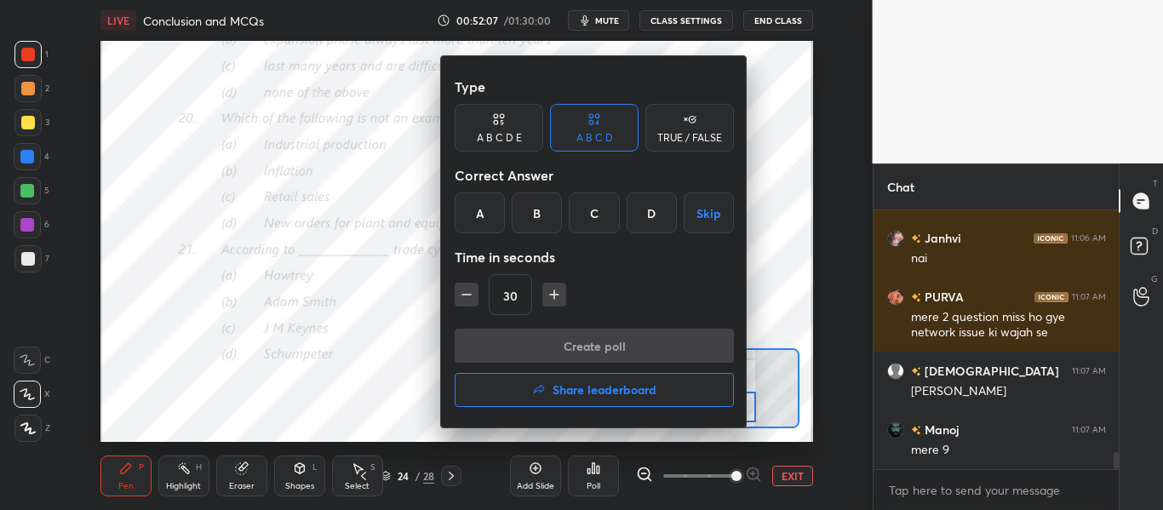
click at [652, 214] on div "D" at bounding box center [652, 212] width 50 height 41
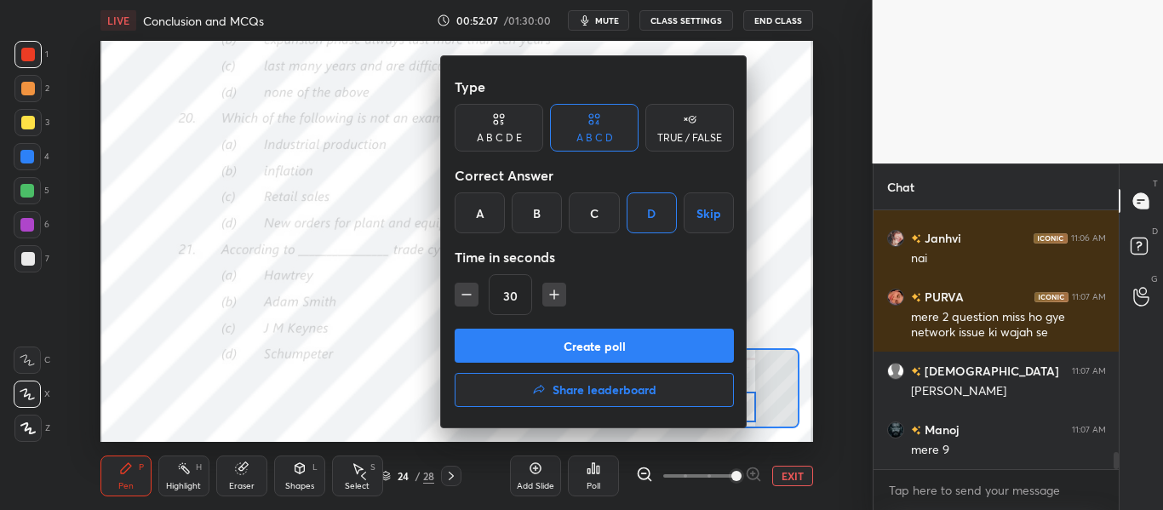
click at [627, 325] on div "Type A B C D E A B C D TRUE / FALSE Correct Answer A B C D Skip Time in seconds…" at bounding box center [594, 199] width 279 height 259
click at [625, 341] on button "Create poll" at bounding box center [594, 346] width 279 height 34
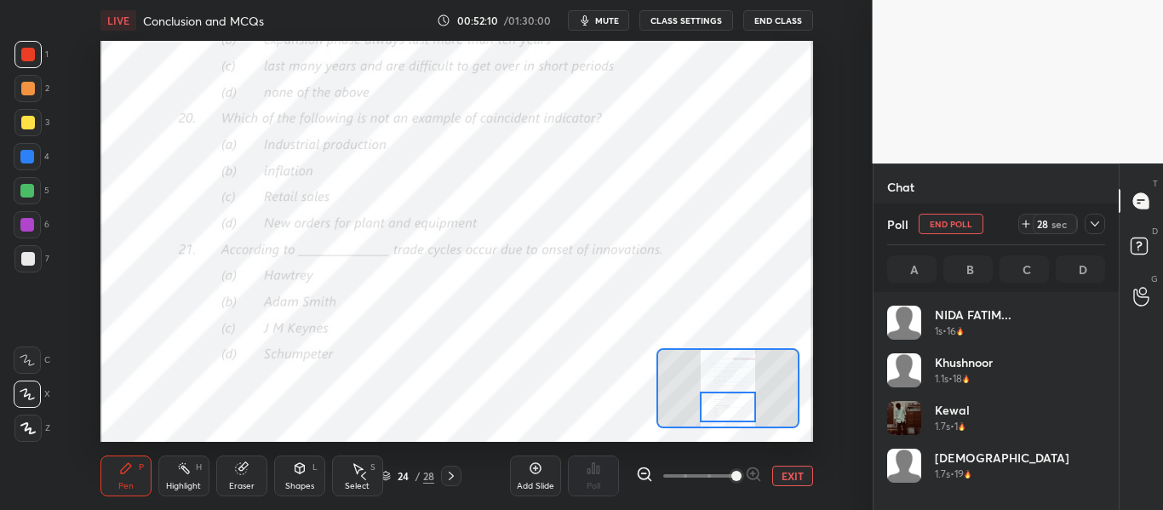
click at [1090, 226] on icon at bounding box center [1095, 224] width 14 height 14
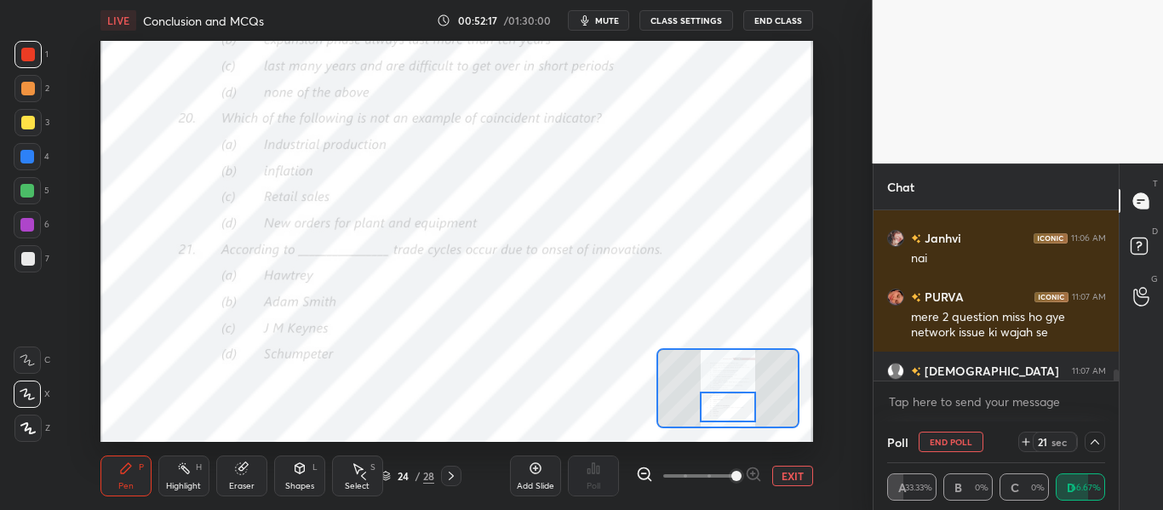
click at [1096, 443] on icon at bounding box center [1095, 442] width 14 height 14
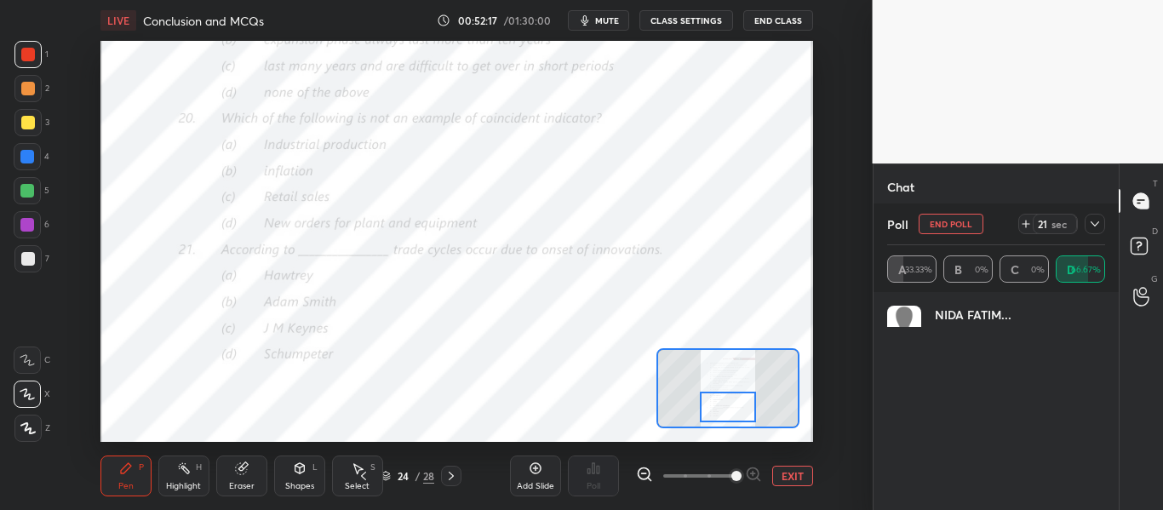
scroll to position [49, 213]
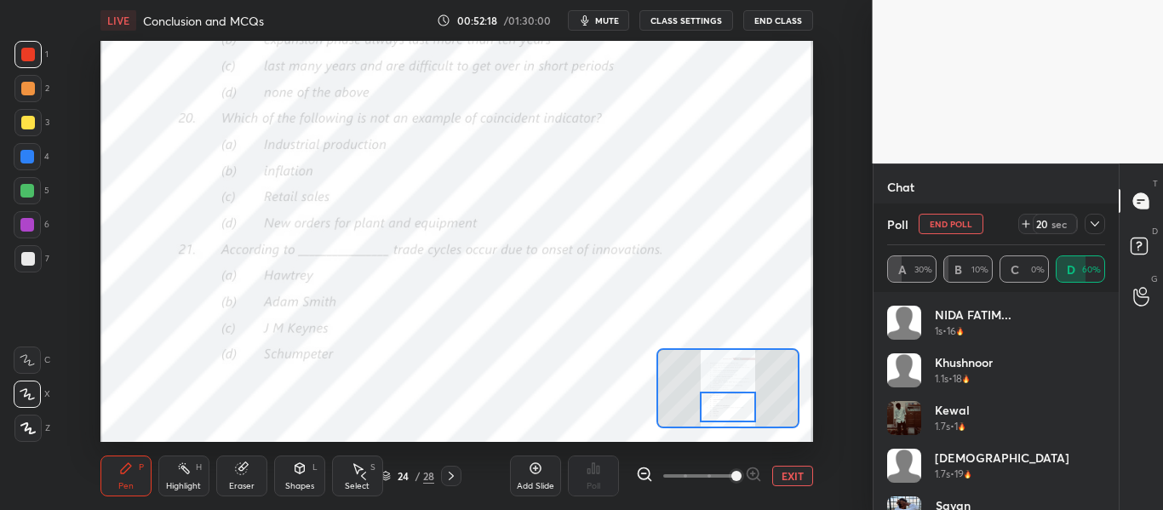
drag, startPoint x: 1092, startPoint y: 222, endPoint x: 1061, endPoint y: 276, distance: 62.2
click at [1092, 223] on icon at bounding box center [1095, 224] width 14 height 14
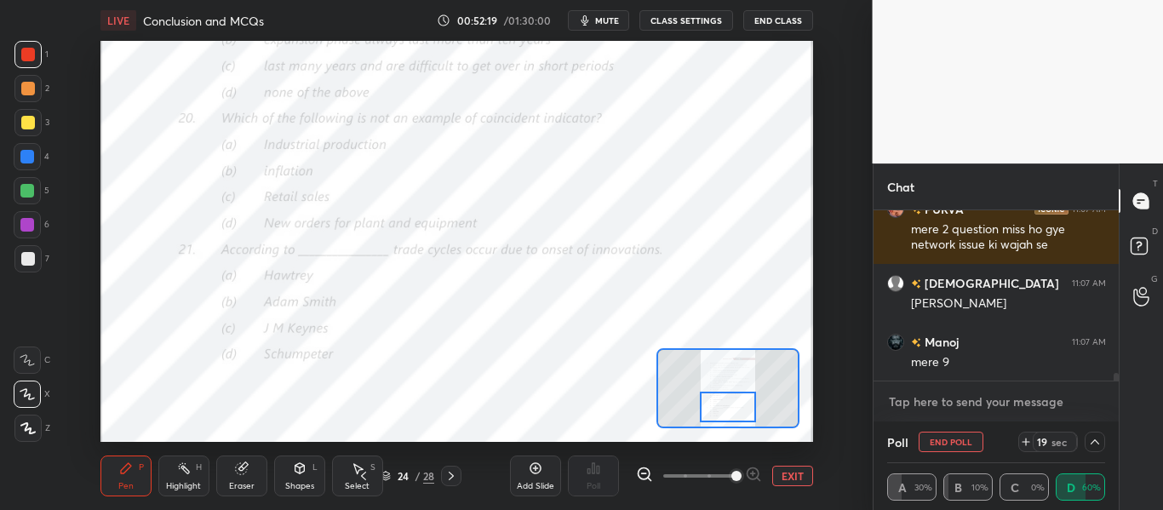
type textarea "x"
click at [964, 401] on textarea at bounding box center [996, 401] width 219 height 27
paste textarea "[URL][DOMAIN_NAME]"
type textarea "[URL][DOMAIN_NAME]"
type textarea "x"
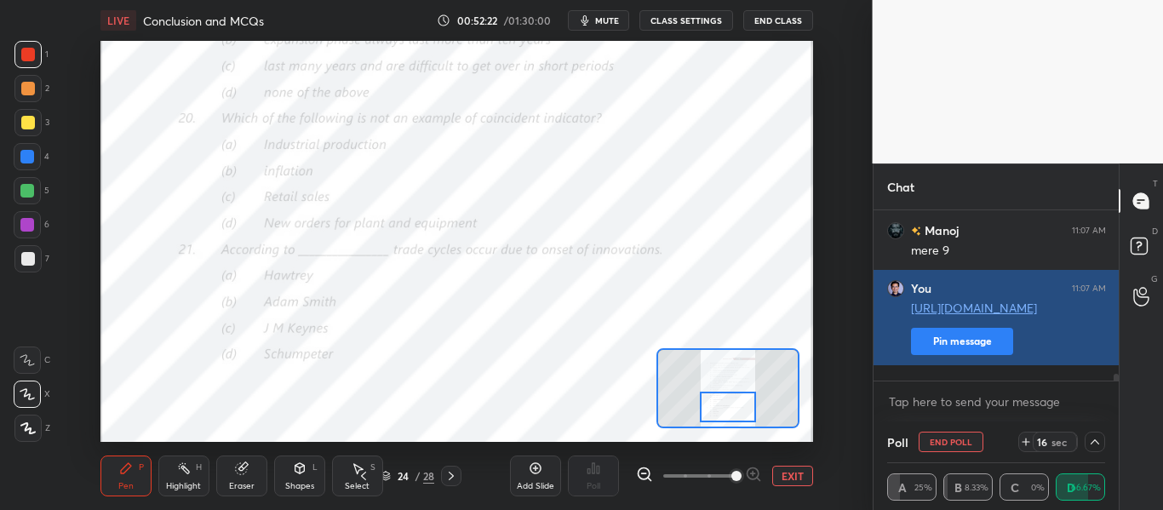
click at [983, 355] on button "Pin message" at bounding box center [962, 341] width 102 height 27
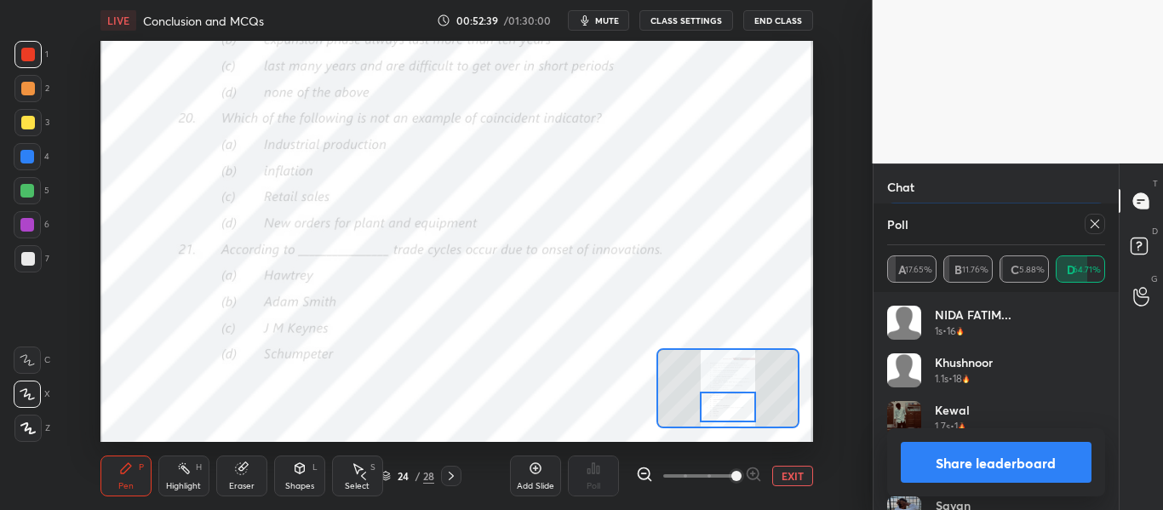
click at [1074, 444] on button "Share leaderboard" at bounding box center [997, 462] width 192 height 41
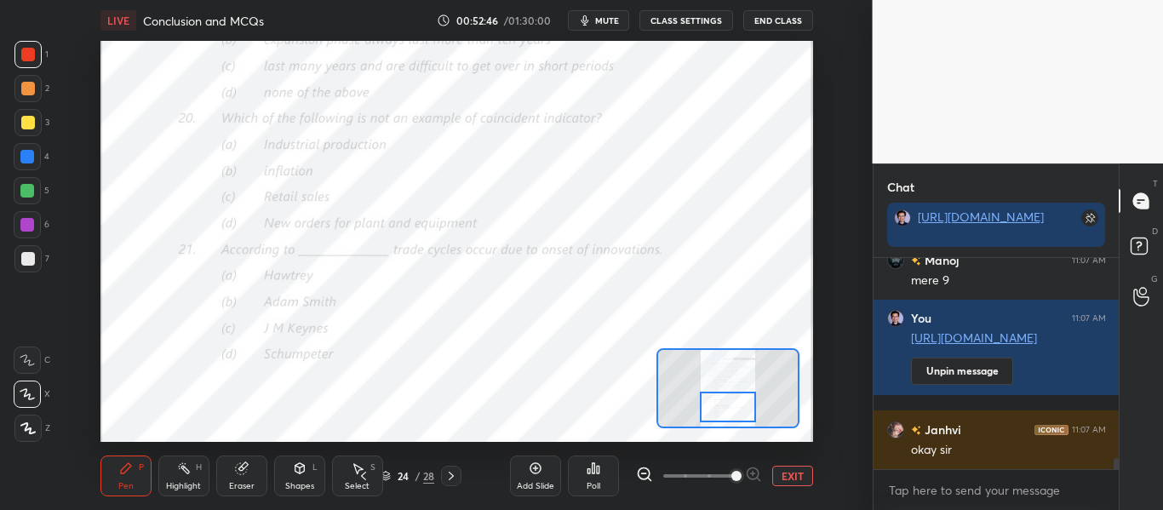
click at [594, 469] on icon at bounding box center [594, 469] width 14 height 14
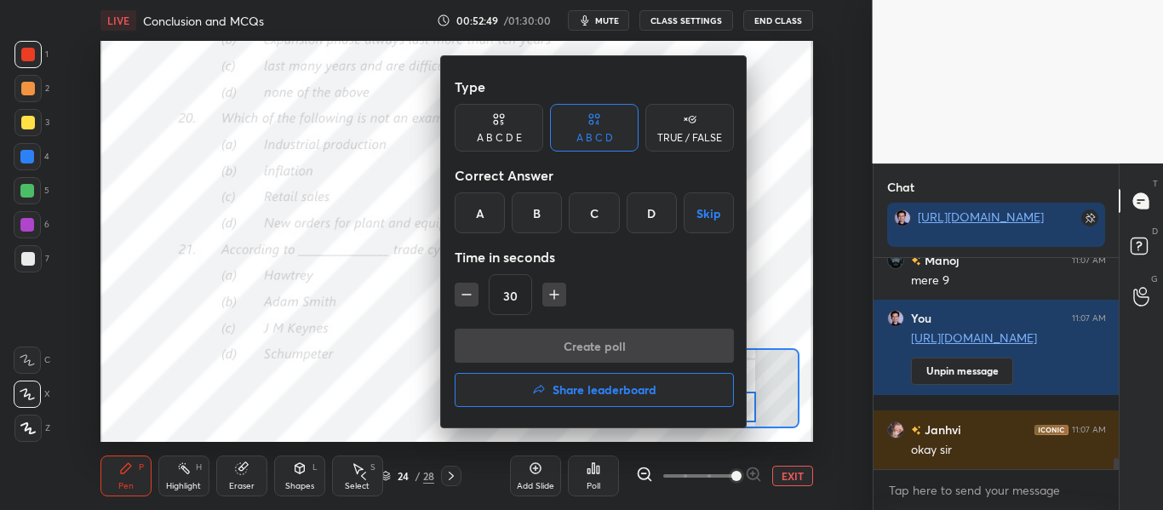
click at [651, 209] on div "D" at bounding box center [652, 212] width 50 height 41
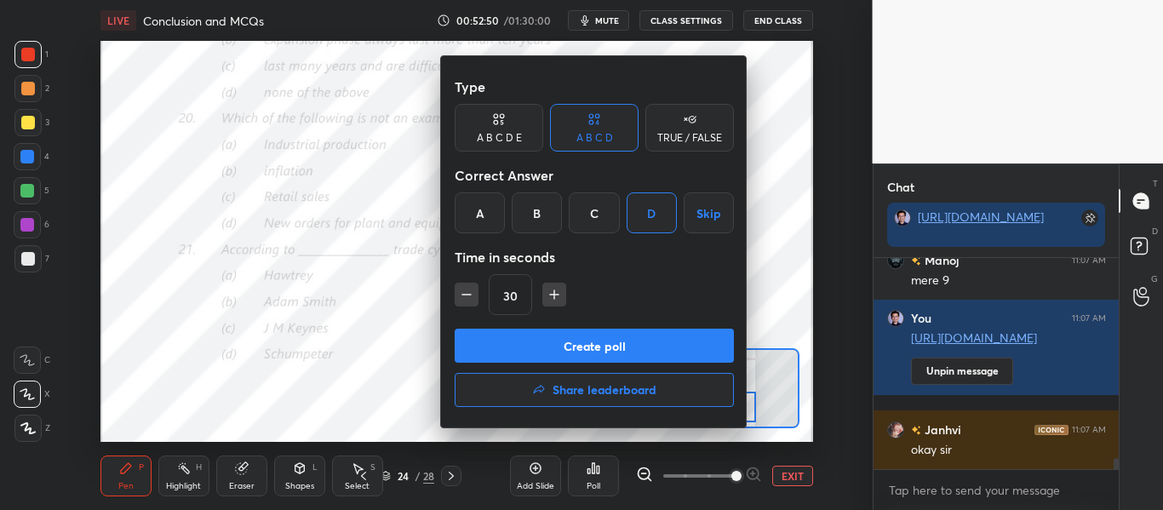
click at [617, 329] on div "Type A B C D E A B C D TRUE / FALSE Correct Answer A B C D Skip Time in seconds…" at bounding box center [594, 241] width 307 height 371
click at [621, 338] on button "Create poll" at bounding box center [594, 346] width 279 height 34
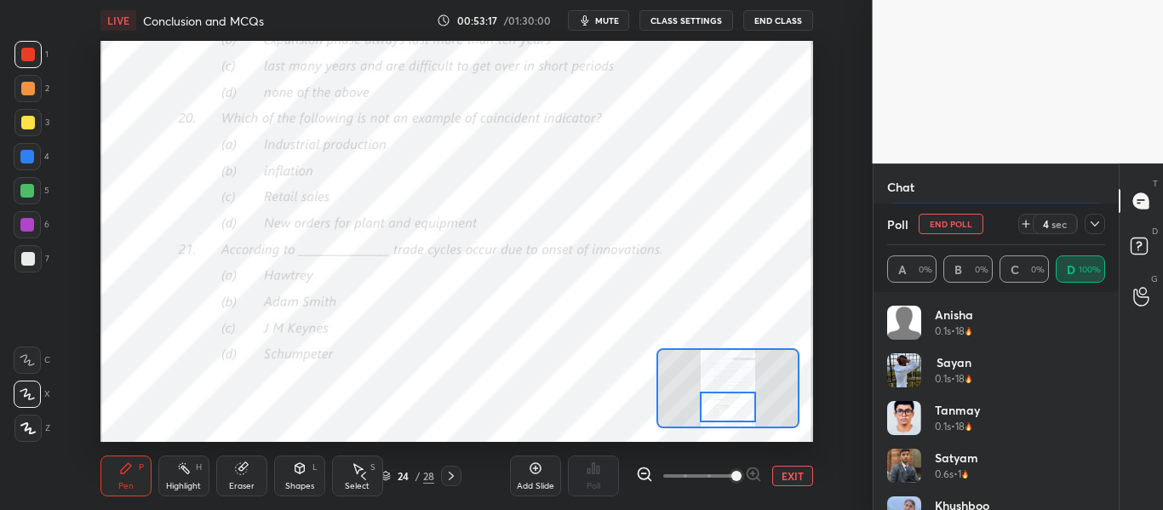
click at [1096, 228] on icon at bounding box center [1095, 224] width 14 height 14
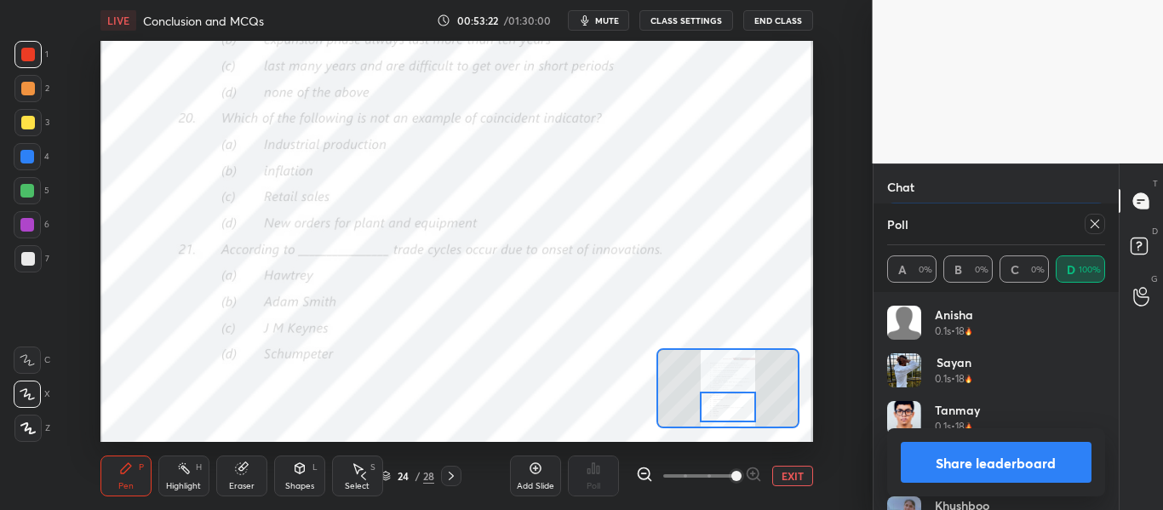
click at [1075, 453] on button "Share leaderboard" at bounding box center [997, 462] width 192 height 41
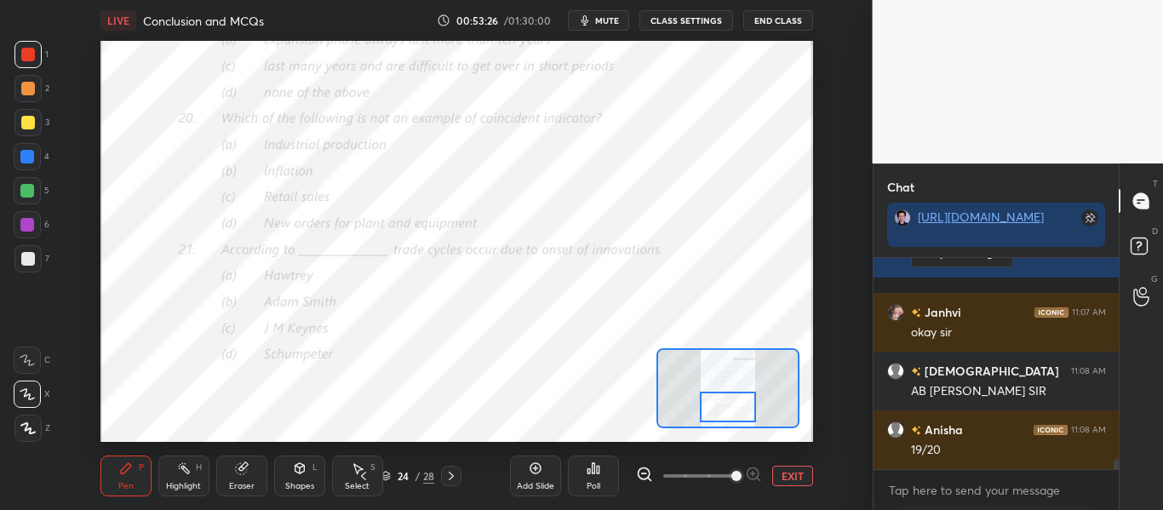
drag, startPoint x: 525, startPoint y: 468, endPoint x: 516, endPoint y: 462, distance: 11.1
click at [525, 470] on div "Add Slide" at bounding box center [535, 476] width 51 height 41
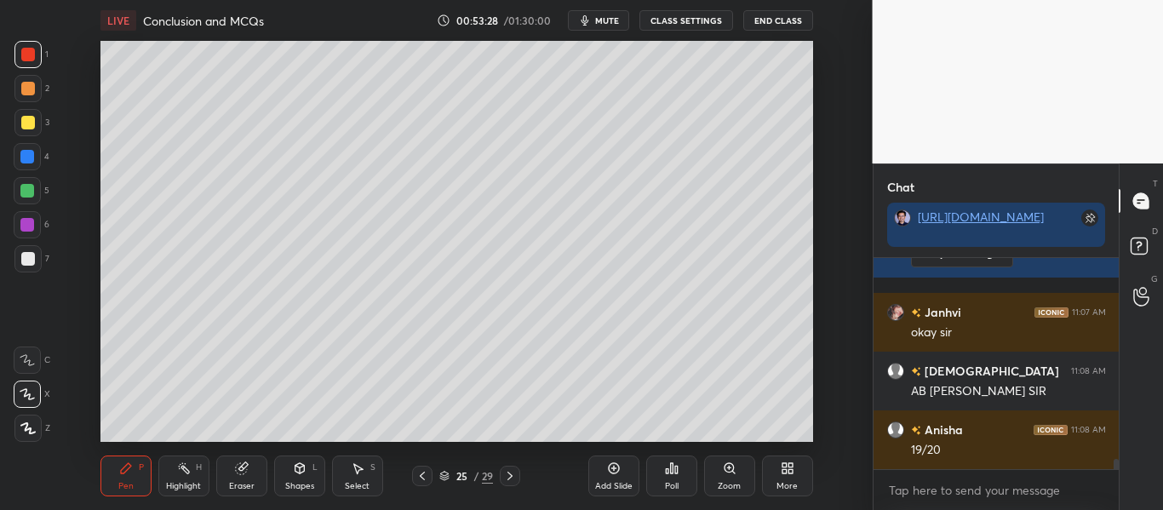
click at [29, 118] on div at bounding box center [28, 123] width 14 height 14
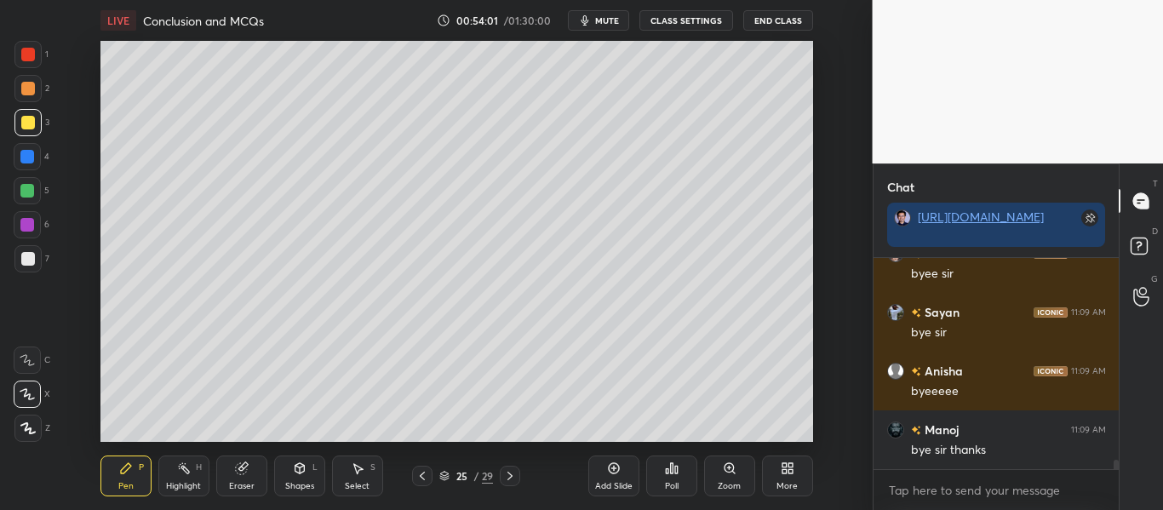
scroll to position [4551, 0]
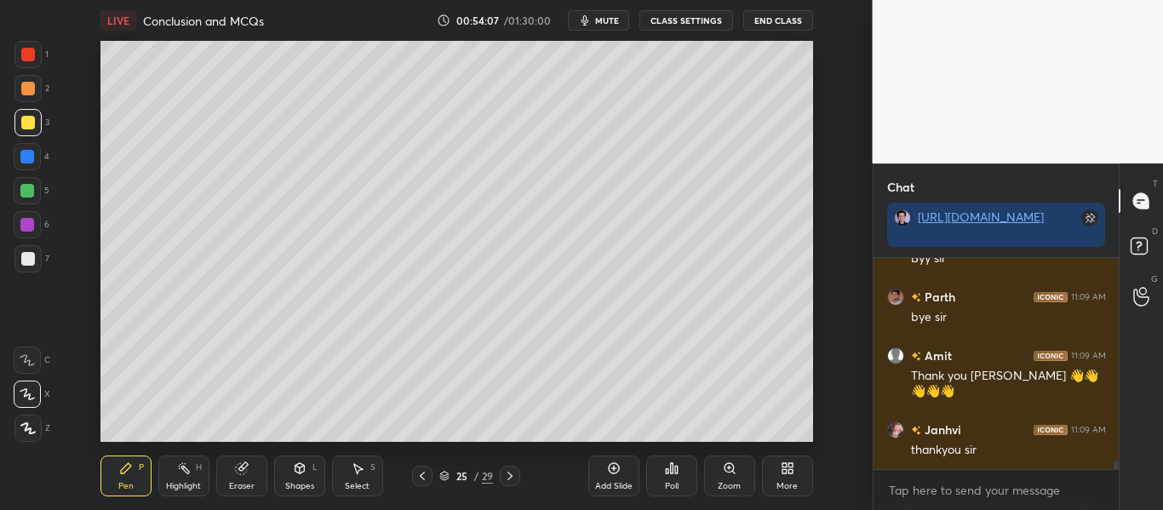
click at [769, 22] on button "End Class" at bounding box center [778, 20] width 70 height 20
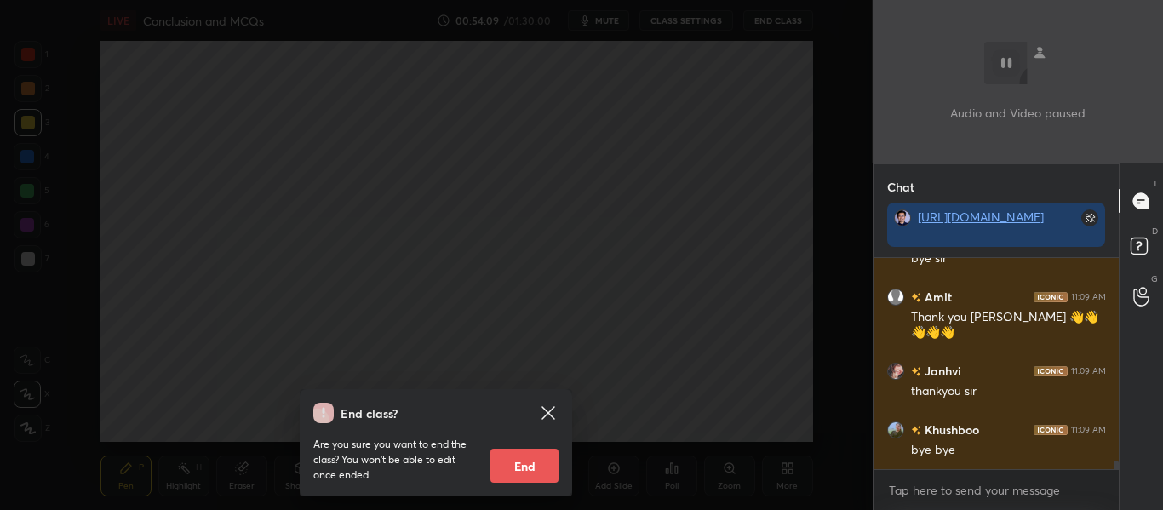
click at [542, 461] on button "End" at bounding box center [524, 466] width 68 height 34
type textarea "x"
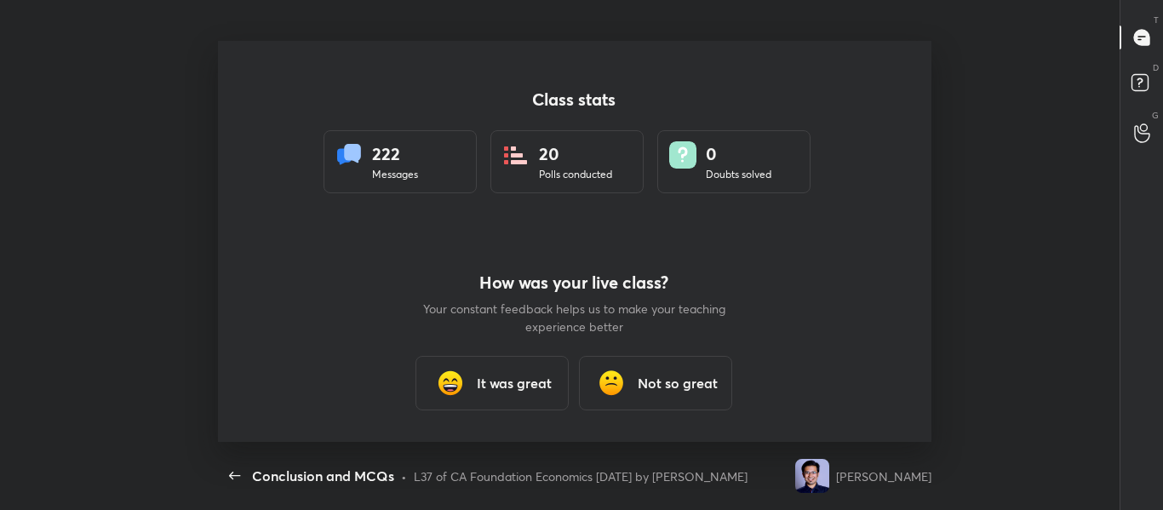
click at [482, 386] on h3 "It was great" at bounding box center [515, 383] width 75 height 20
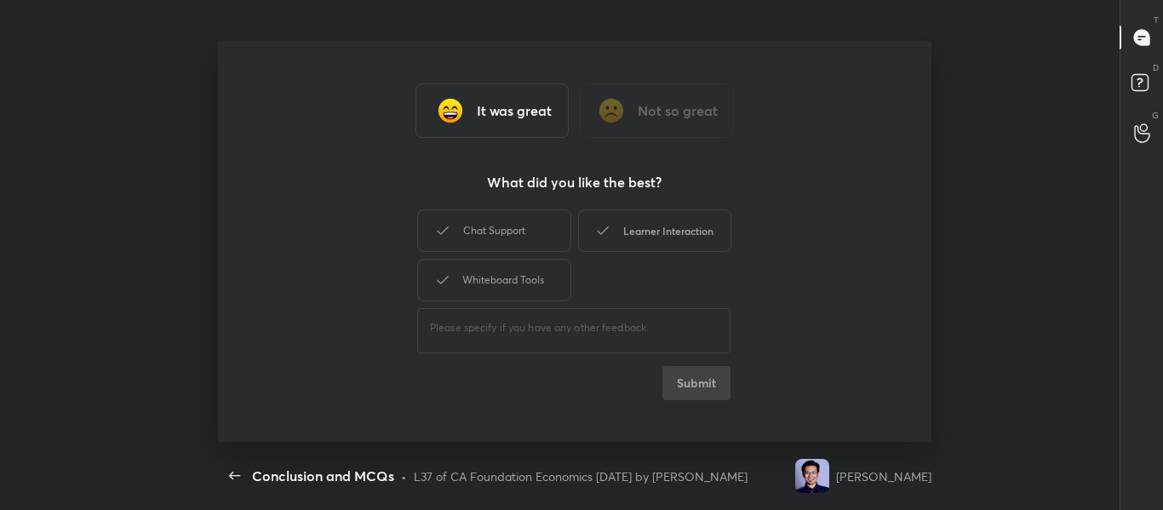
click at [645, 221] on div "Learner Interaction" at bounding box center [654, 230] width 153 height 43
click at [716, 381] on button "Submit" at bounding box center [697, 383] width 68 height 34
